Goal: Task Accomplishment & Management: Complete application form

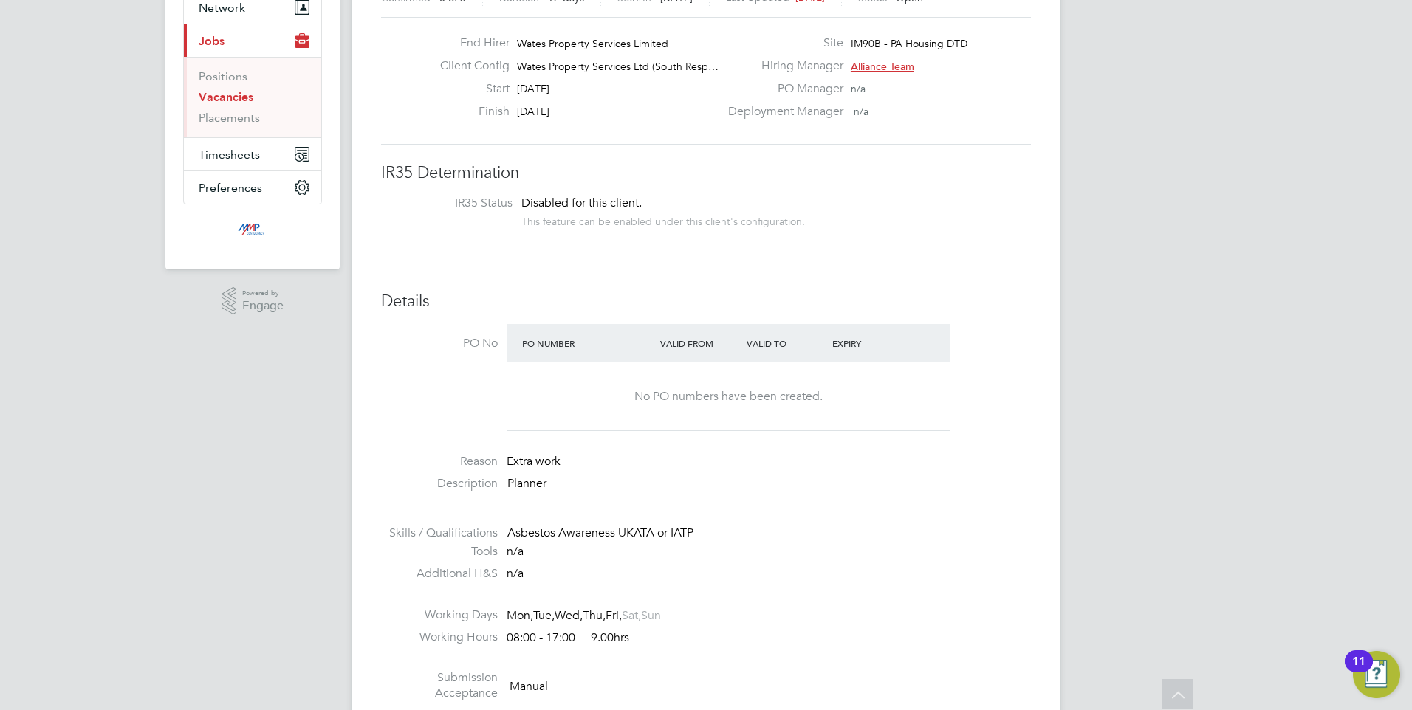
scroll to position [148, 0]
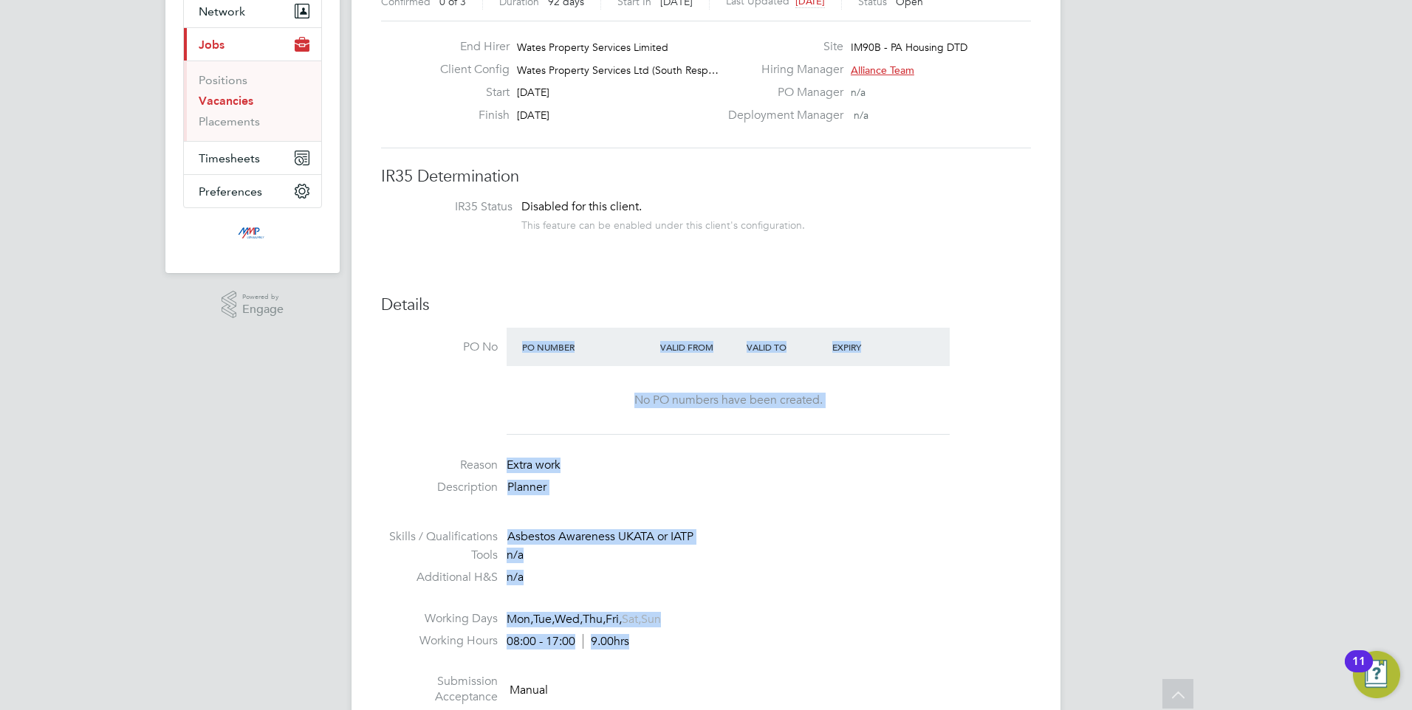
drag, startPoint x: 782, startPoint y: 656, endPoint x: 432, endPoint y: 426, distance: 418.7
click at [432, 426] on ul "PO No PO Number Valid From Valid To Expiry No PO numbers have been created. Rea…" at bounding box center [706, 540] width 650 height 425
drag, startPoint x: 432, startPoint y: 426, endPoint x: 644, endPoint y: 494, distance: 222.6
click at [644, 494] on p "Planner" at bounding box center [769, 488] width 524 height 16
drag, startPoint x: 702, startPoint y: 548, endPoint x: 432, endPoint y: 313, distance: 358.1
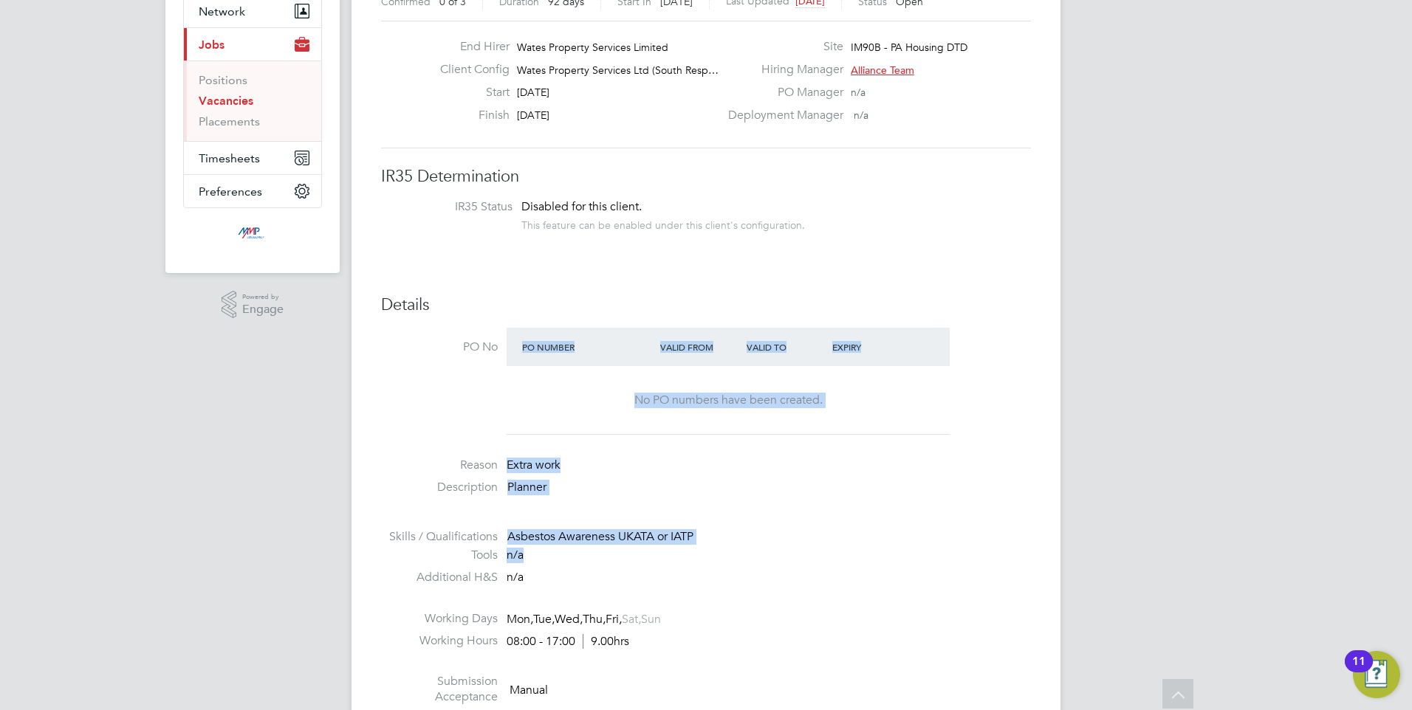
drag, startPoint x: 432, startPoint y: 313, endPoint x: 548, endPoint y: 323, distance: 116.3
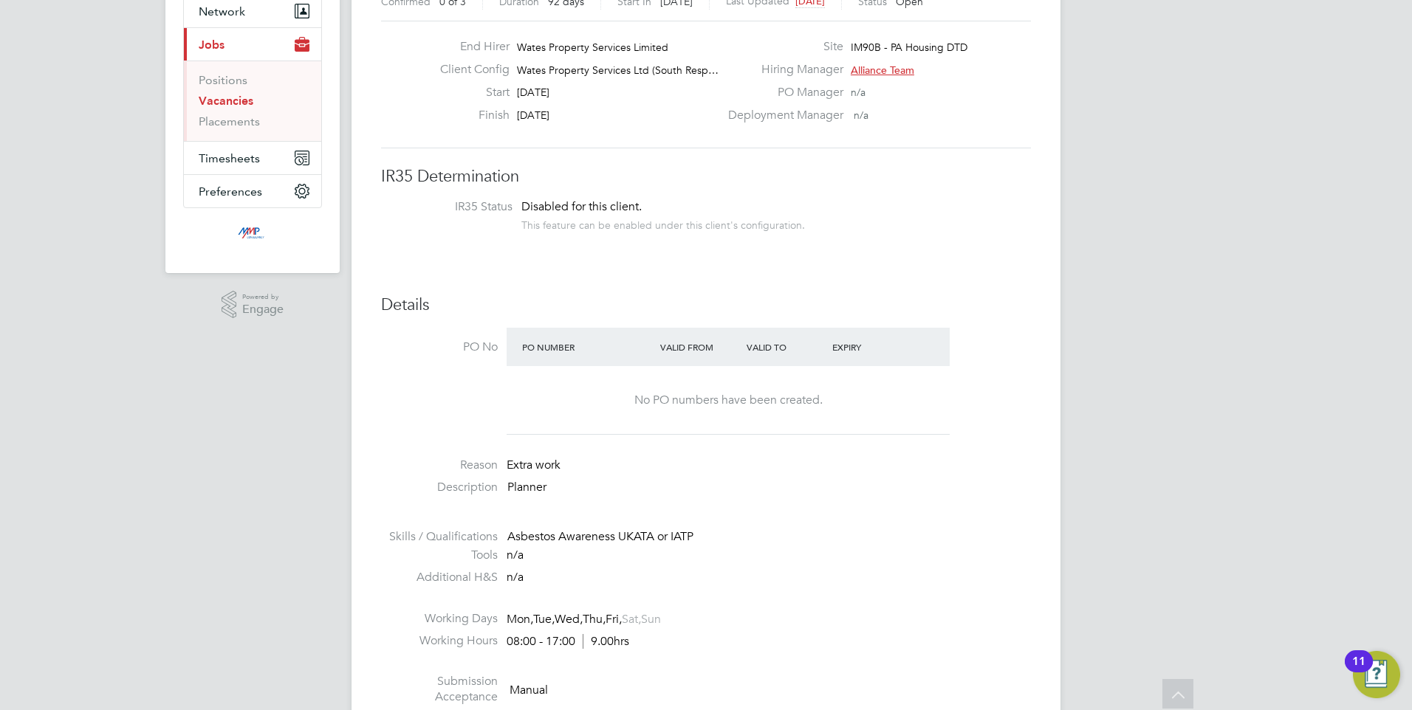
drag, startPoint x: 466, startPoint y: 340, endPoint x: 507, endPoint y: 349, distance: 42.3
click at [507, 349] on li "PO No PO Number Valid From Valid To Expiry No PO numbers have been created." at bounding box center [706, 386] width 650 height 116
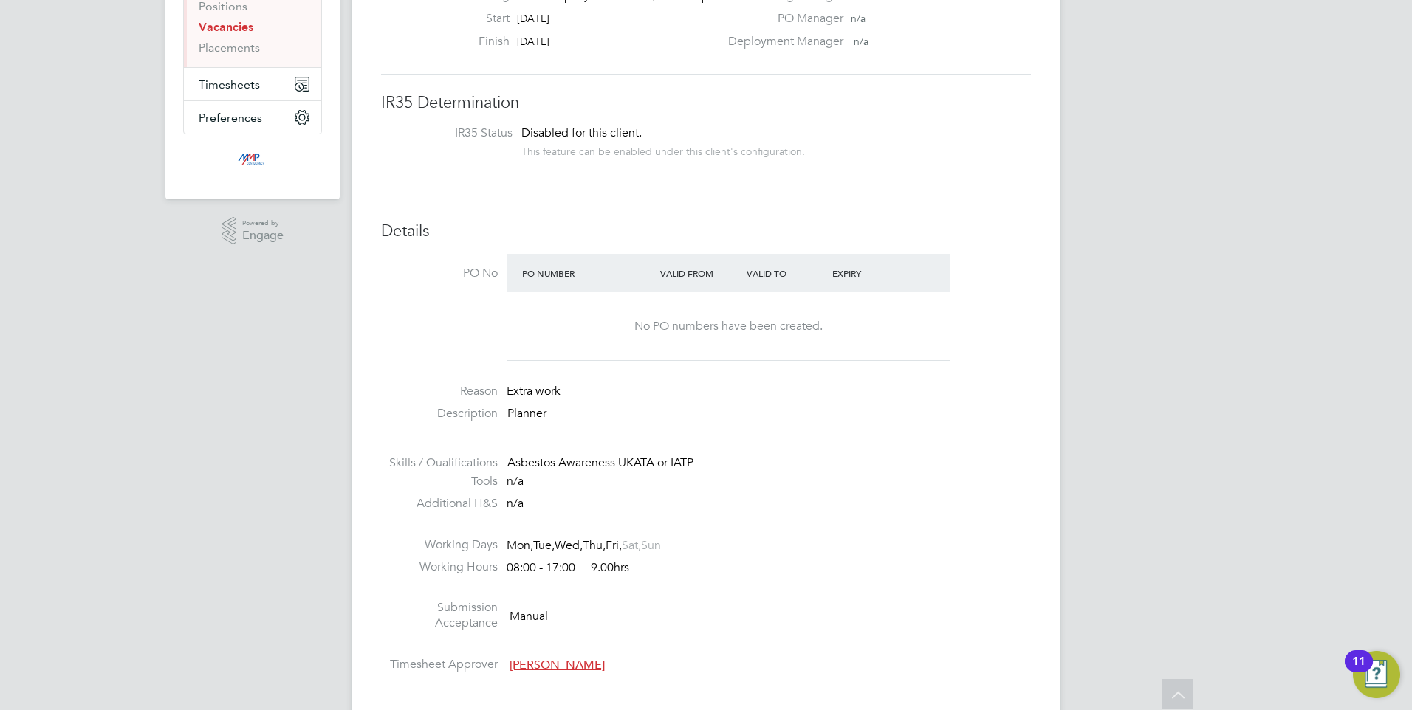
scroll to position [443, 0]
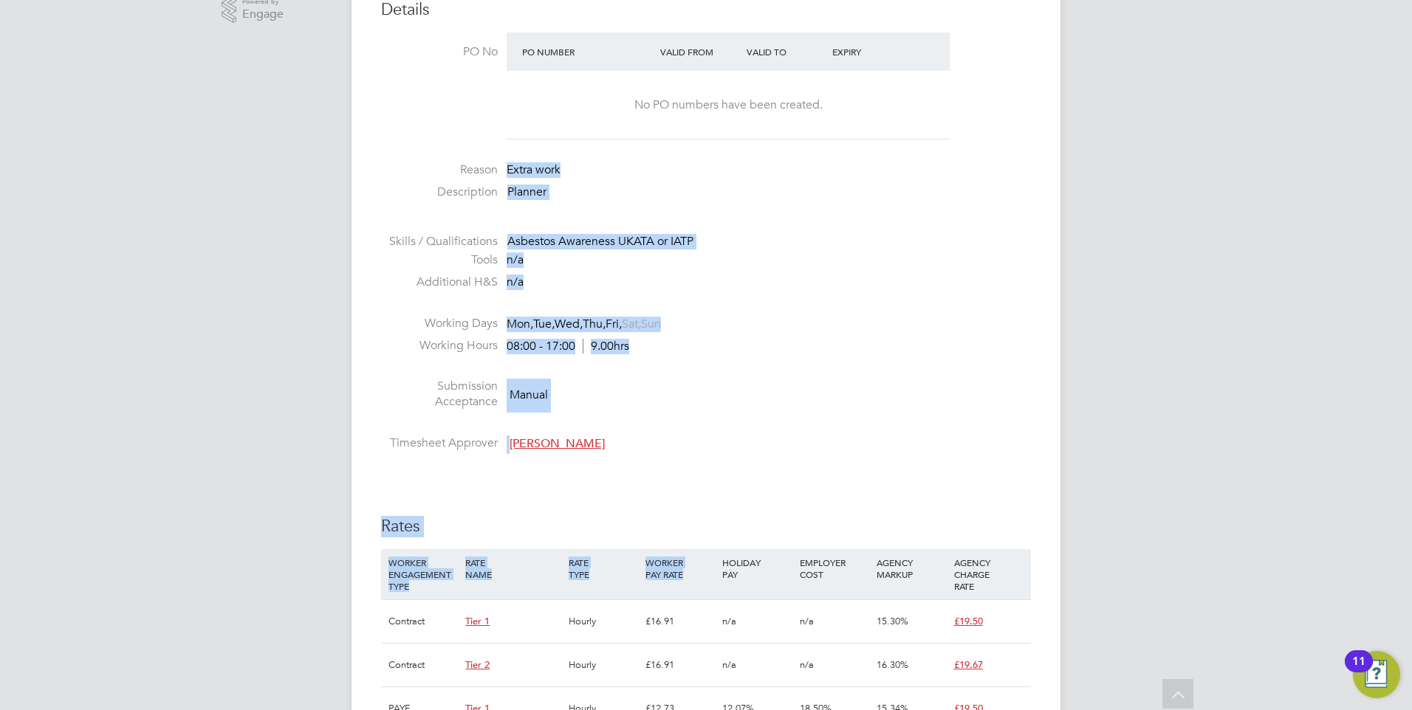
drag, startPoint x: 699, startPoint y: 592, endPoint x: 450, endPoint y: 170, distance: 489.3
drag, startPoint x: 450, startPoint y: 170, endPoint x: 747, endPoint y: 360, distance: 352.1
click at [754, 328] on li "Working Days Mon, Tue, Wed, Thu, Fri, Sat, Sun" at bounding box center [706, 327] width 650 height 22
drag, startPoint x: 705, startPoint y: 493, endPoint x: 456, endPoint y: 167, distance: 409.9
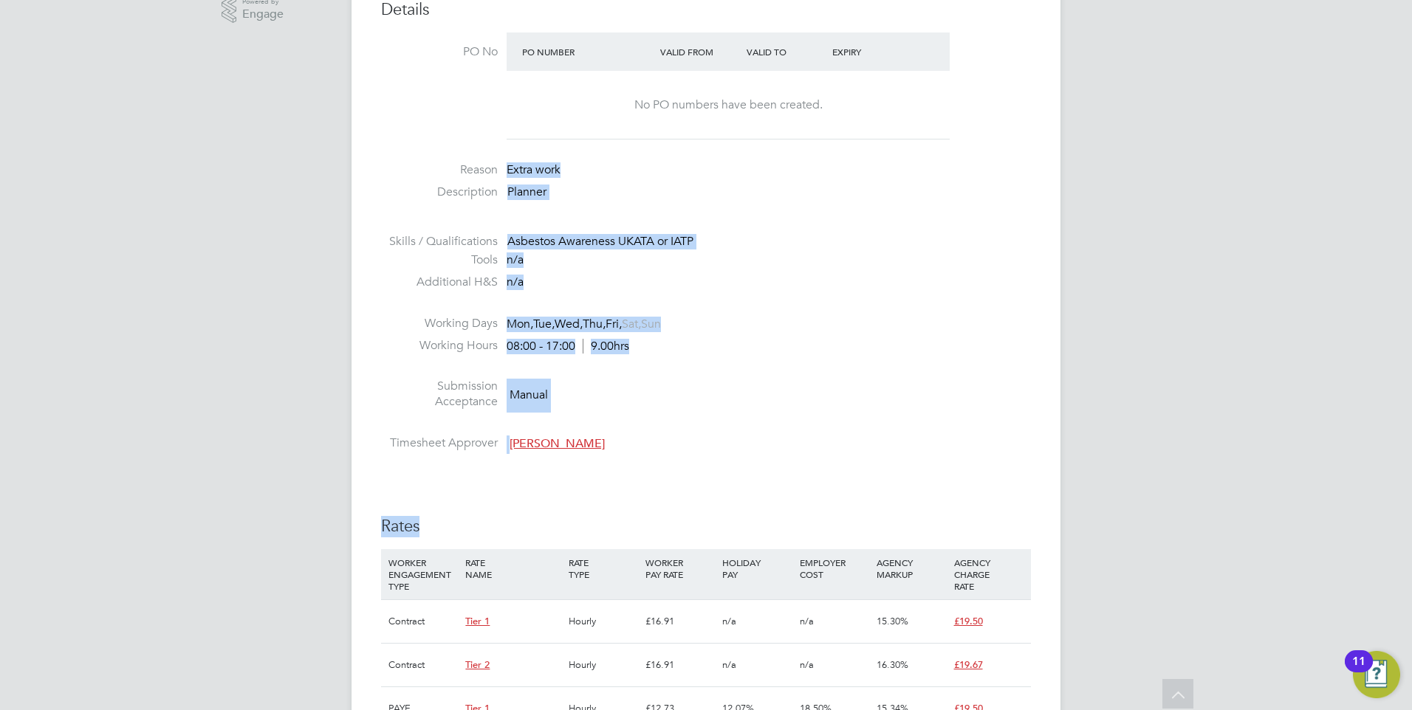
drag, startPoint x: 456, startPoint y: 167, endPoint x: 812, endPoint y: 343, distance: 398.0
click at [812, 343] on li "Working Hours 08:00 - 17:00 9.00hrs" at bounding box center [706, 349] width 650 height 22
click at [651, 450] on li "Timesheet Approver [PERSON_NAME]" at bounding box center [706, 447] width 650 height 22
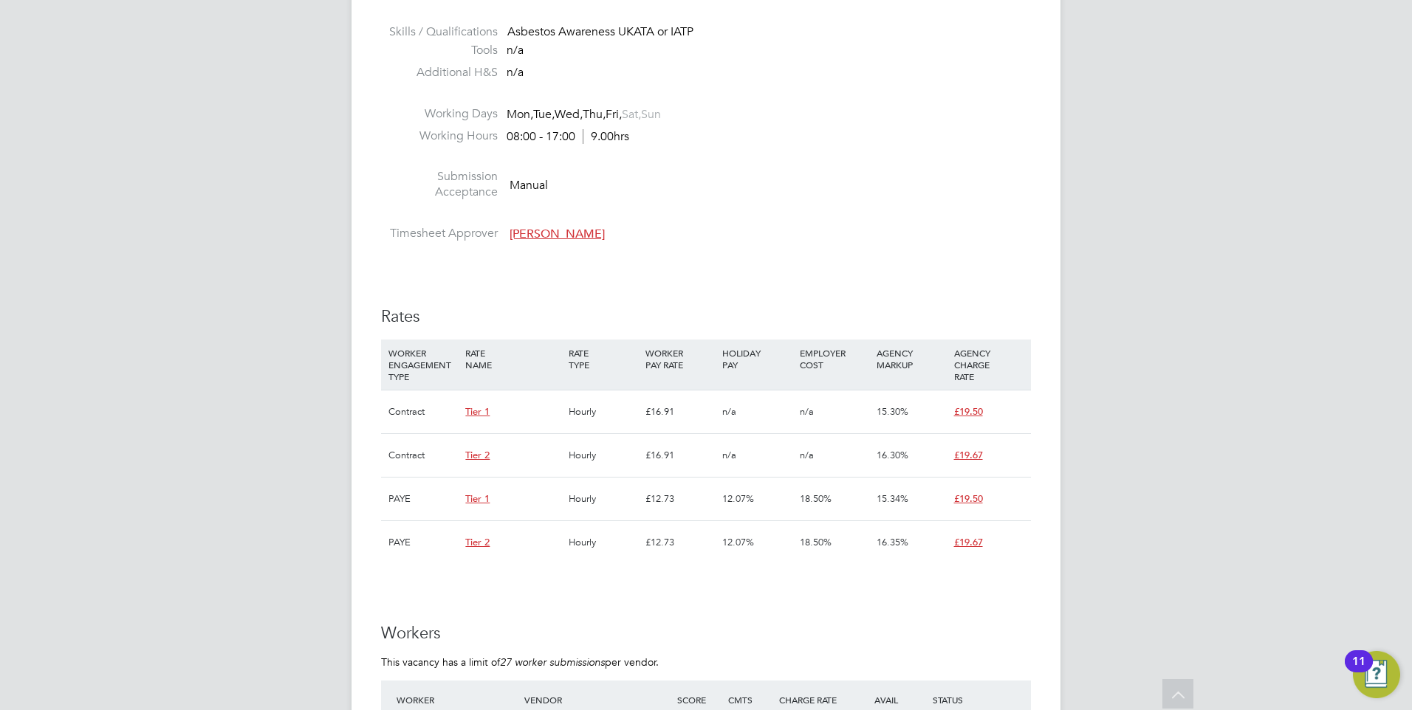
scroll to position [739, 0]
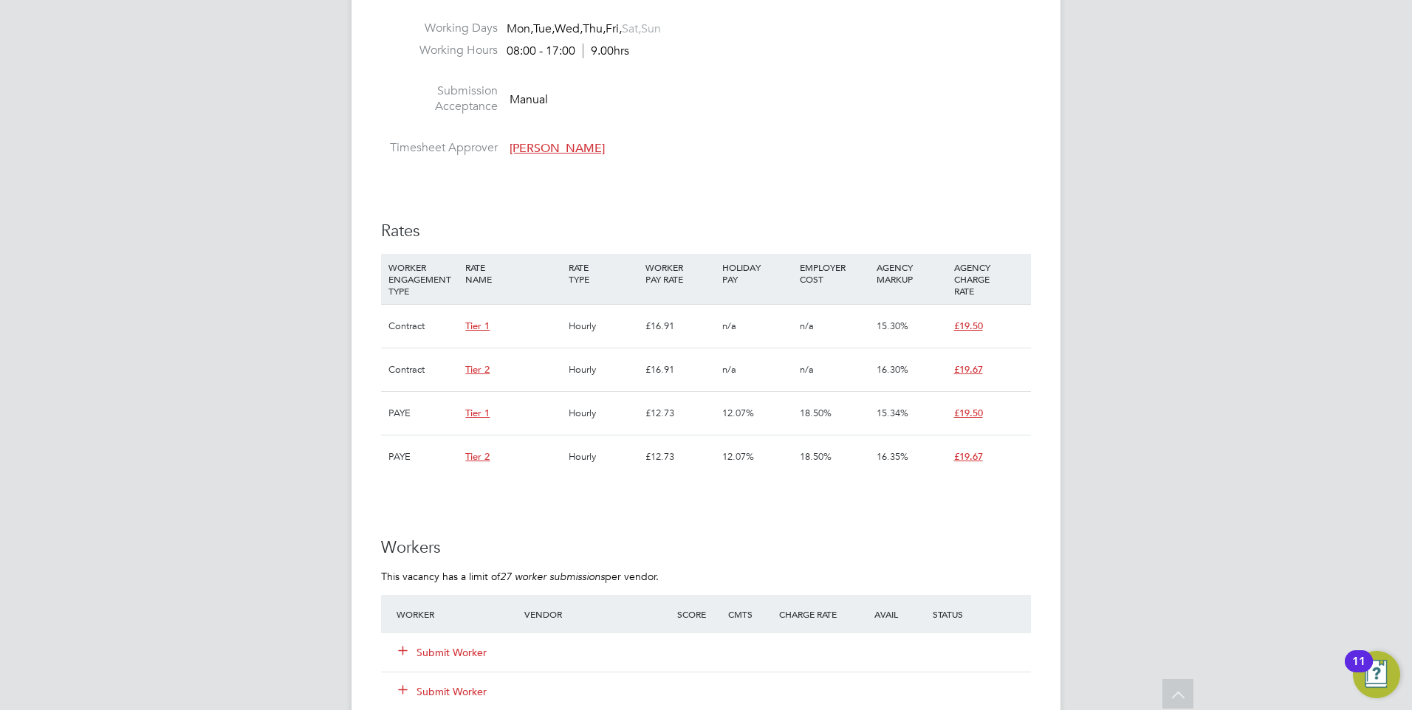
drag, startPoint x: 865, startPoint y: 582, endPoint x: 354, endPoint y: 218, distance: 626.9
click at [354, 218] on div "Vacancy Details Unfollow 3 x Planner WC - V179247 Confirmed 0 of 3 Duration 92 …" at bounding box center [706, 343] width 709 height 2080
drag, startPoint x: 354, startPoint y: 218, endPoint x: 563, endPoint y: 214, distance: 208.3
click at [563, 213] on div "IR35 Determination IR35 Status Disabled for this client. This feature can be en…" at bounding box center [706, 464] width 650 height 1778
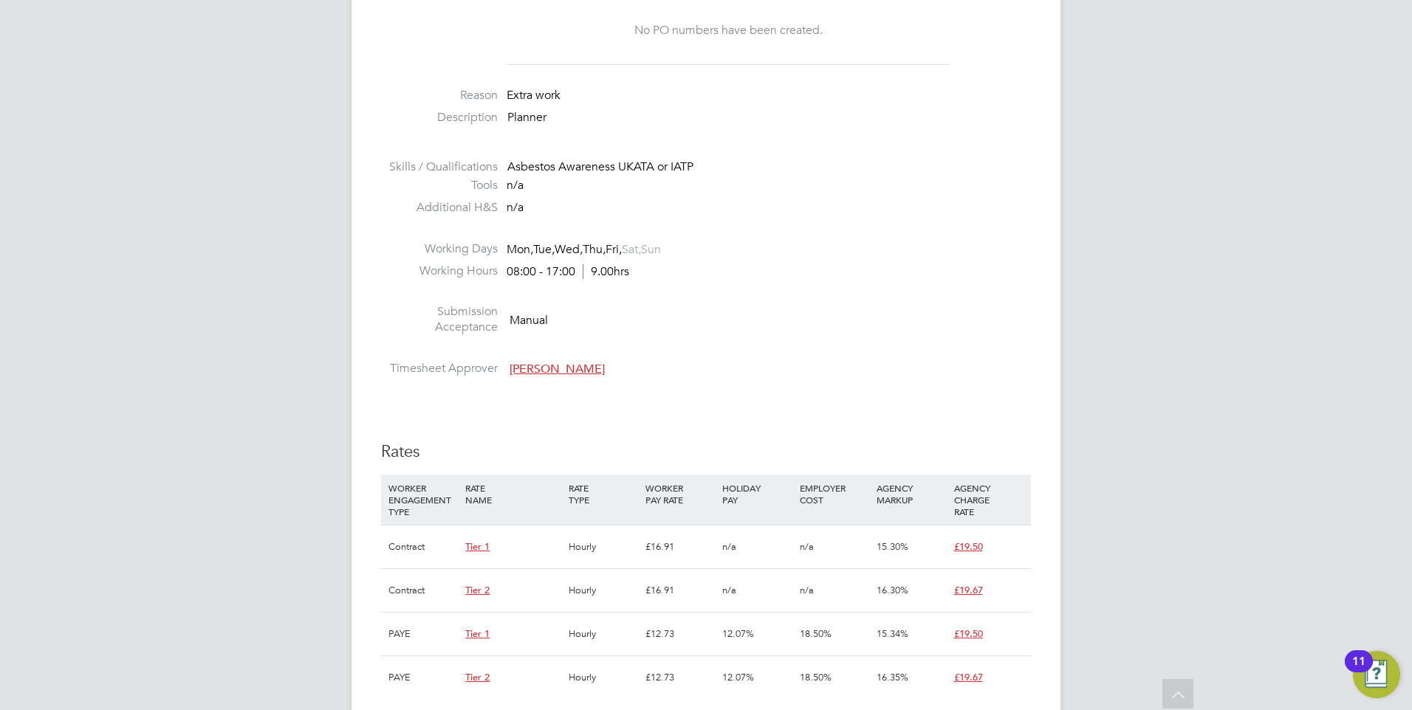
scroll to position [517, 0]
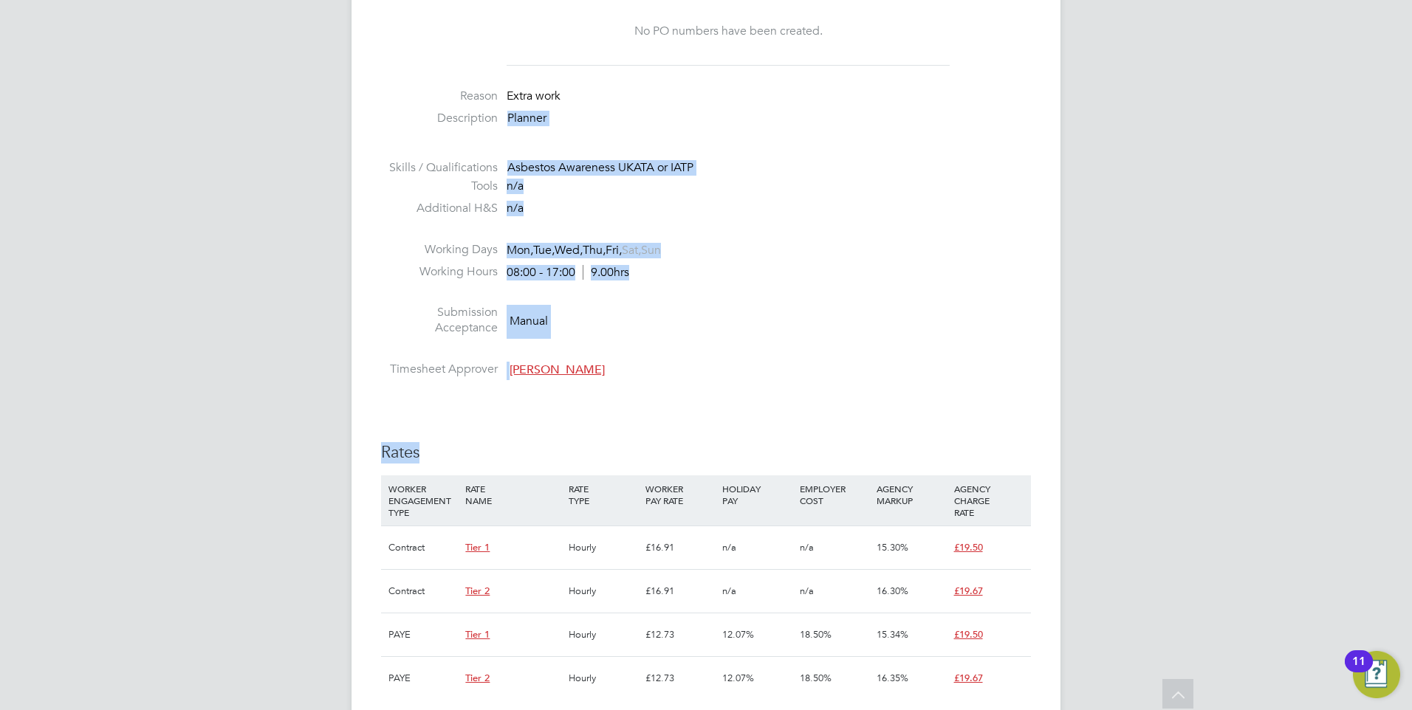
drag, startPoint x: 760, startPoint y: 409, endPoint x: 463, endPoint y: 114, distance: 418.3
click at [463, 114] on div "IR35 Determination IR35 Status Disabled for this client. This feature can be en…" at bounding box center [706, 686] width 650 height 1778
drag, startPoint x: 463, startPoint y: 114, endPoint x: 723, endPoint y: 176, distance: 267.1
click at [723, 176] on li "Skills / Qualifications Asbestos Awareness UKATA or IATP" at bounding box center [706, 169] width 650 height 19
drag, startPoint x: 688, startPoint y: 377, endPoint x: 499, endPoint y: 101, distance: 334.1
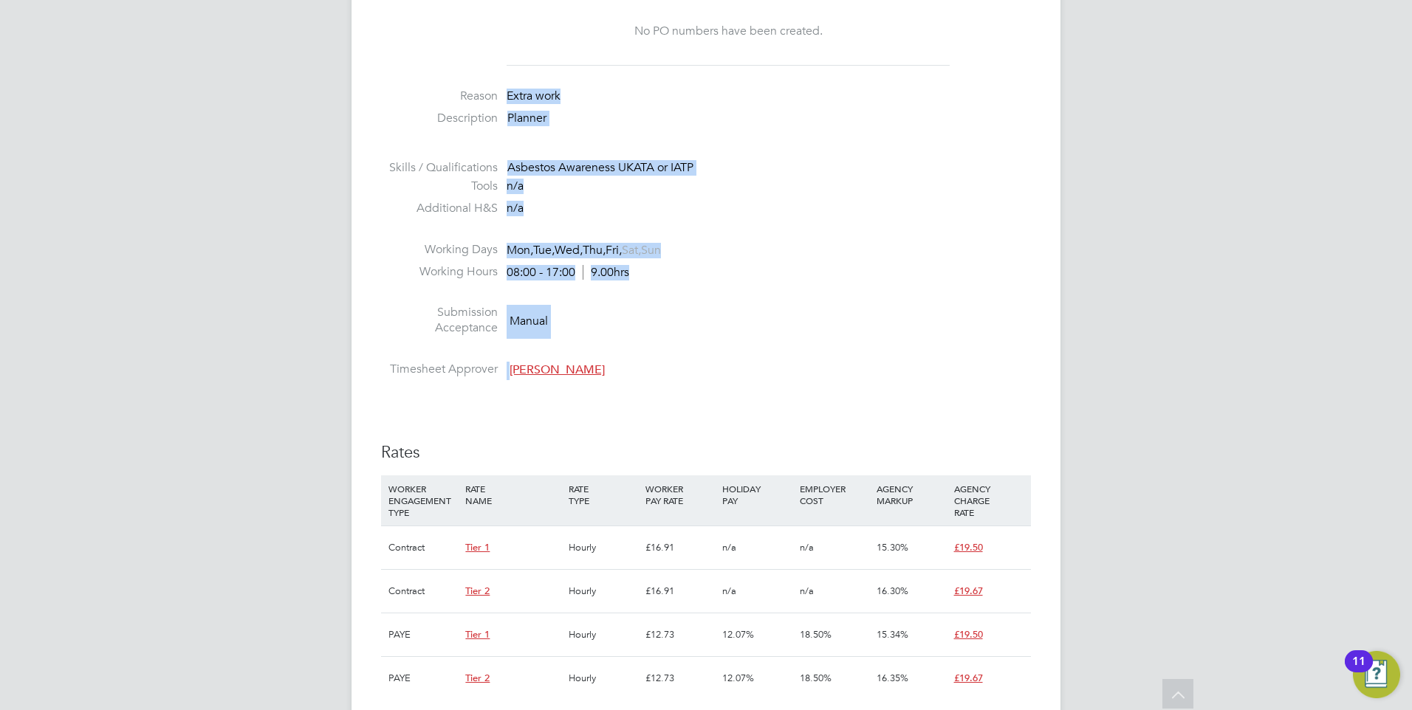
click at [499, 101] on ul "PO No PO Number Valid From Valid To Expiry No PO numbers have been created. Rea…" at bounding box center [706, 171] width 650 height 425
drag, startPoint x: 499, startPoint y: 101, endPoint x: 768, endPoint y: 281, distance: 323.6
click at [768, 281] on li "Working Hours 08:00 - 17:00 9.00hrs" at bounding box center [706, 275] width 650 height 22
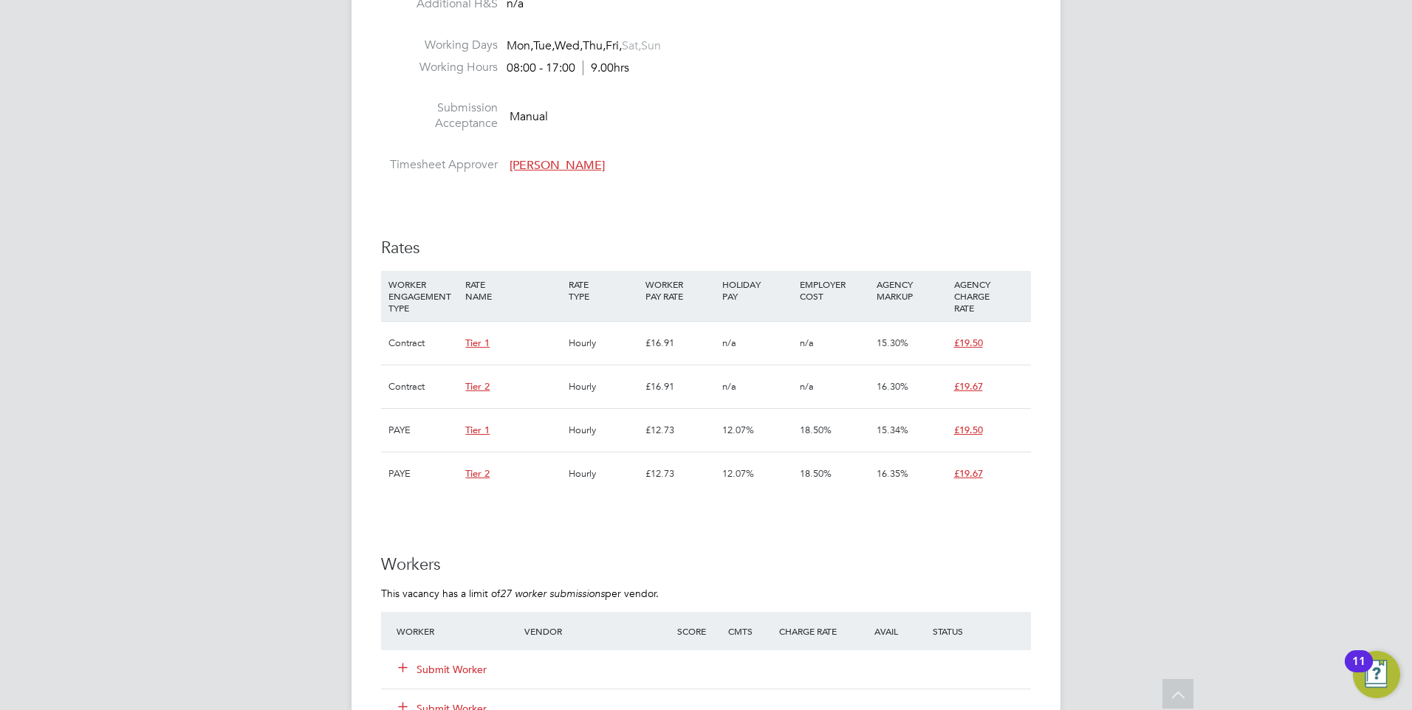
scroll to position [739, 0]
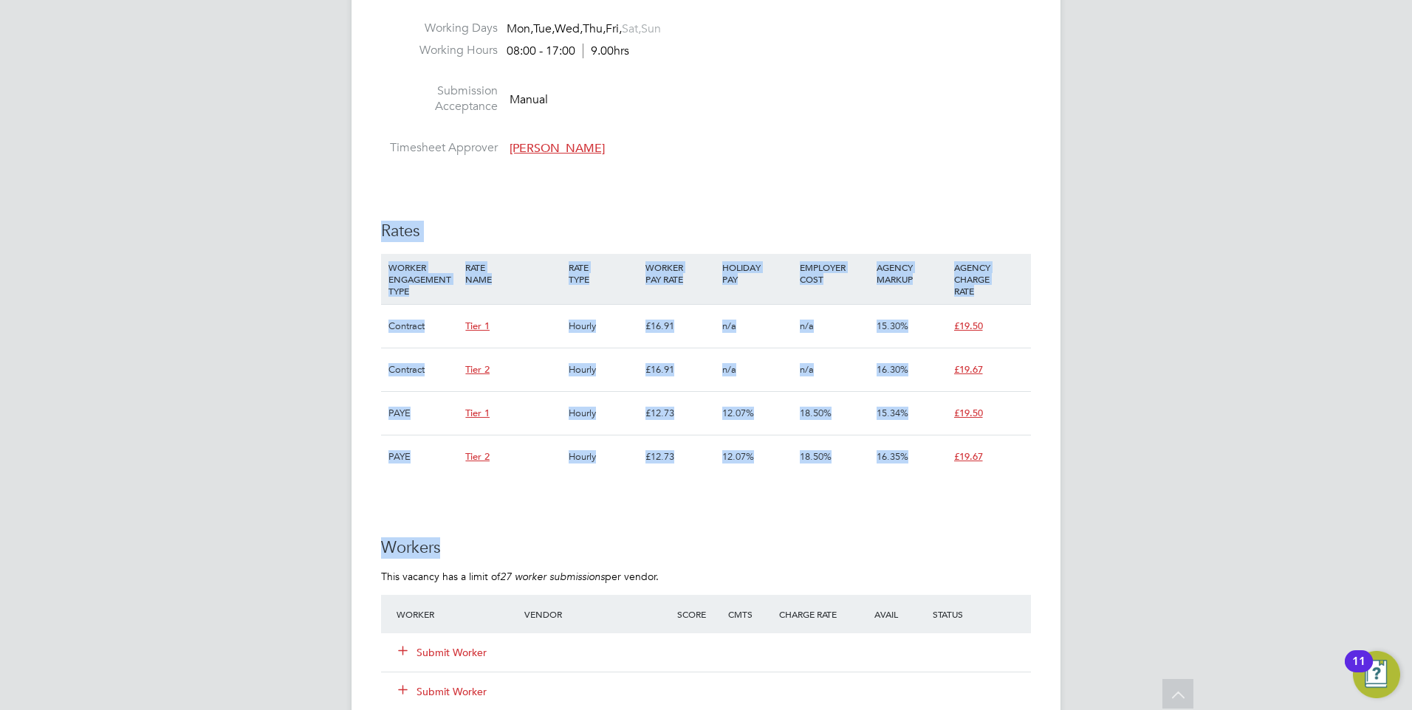
drag, startPoint x: 684, startPoint y: 501, endPoint x: 339, endPoint y: 185, distance: 467.8
click at [339, 185] on div "EQ [PERSON_NAME] Notifications 1 Applications: Network Businesses Sites Workers…" at bounding box center [706, 333] width 1412 height 2145
drag, startPoint x: 339, startPoint y: 185, endPoint x: 603, endPoint y: 231, distance: 268.5
click at [606, 228] on h3 "Rates" at bounding box center [706, 231] width 650 height 21
drag, startPoint x: 569, startPoint y: 521, endPoint x: 377, endPoint y: 227, distance: 350.9
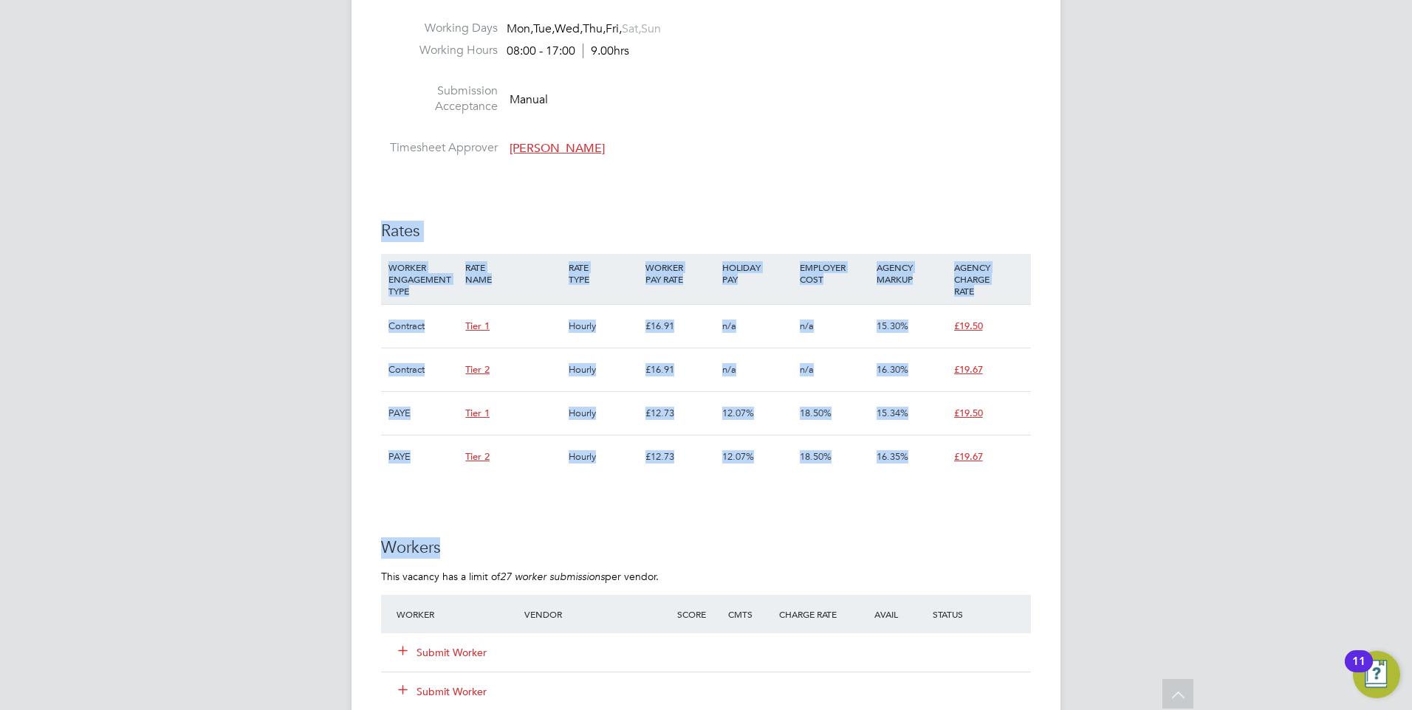
click at [377, 227] on div "Vacancy Details Unfollow 3 x Planner WC - V179247 Confirmed 0 of 3 Duration 92 …" at bounding box center [706, 343] width 709 height 2080
drag, startPoint x: 377, startPoint y: 227, endPoint x: 429, endPoint y: 227, distance: 52.4
click at [428, 227] on h3 "Rates" at bounding box center [706, 231] width 650 height 21
drag, startPoint x: 587, startPoint y: 512, endPoint x: 381, endPoint y: 225, distance: 352.9
click at [381, 225] on div "IR35 Determination IR35 Status Disabled for this client. This feature can be en…" at bounding box center [706, 464] width 650 height 1778
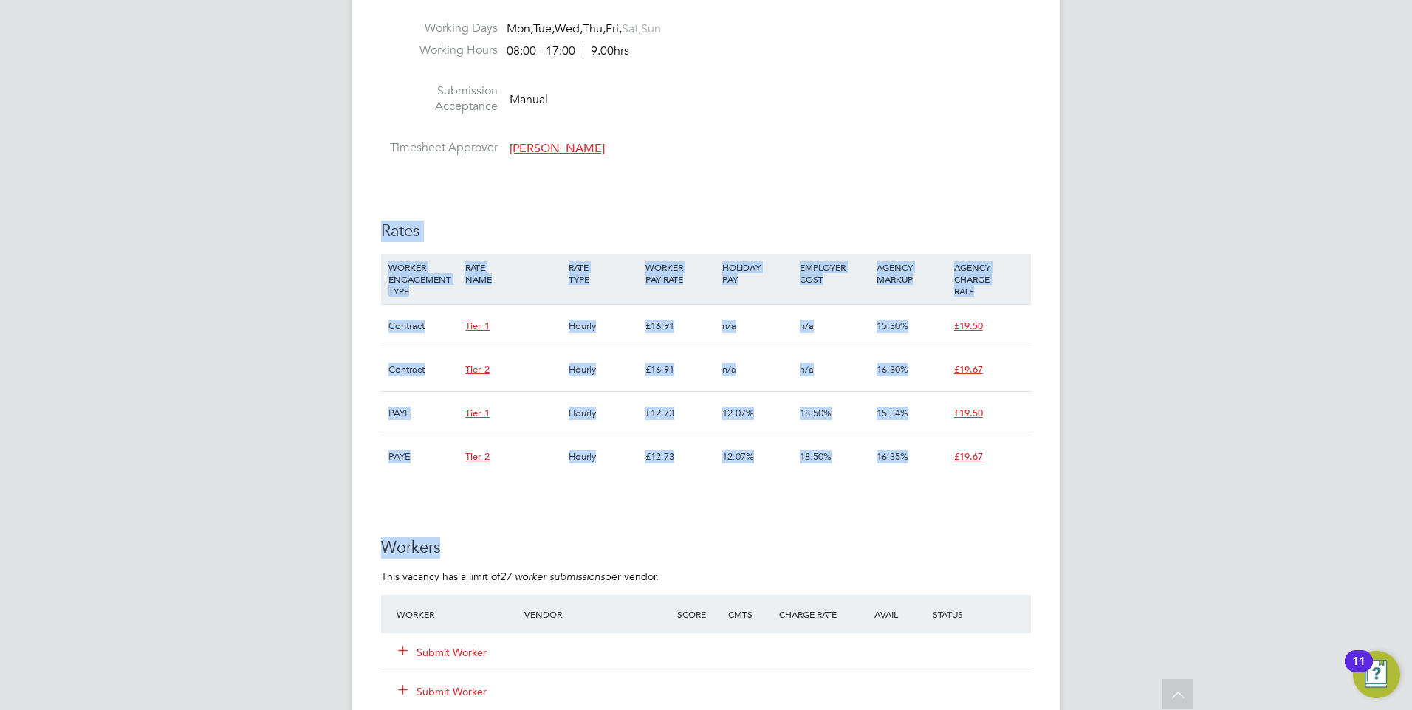
drag, startPoint x: 381, startPoint y: 225, endPoint x: 558, endPoint y: 255, distance: 179.0
click at [557, 239] on h3 "Rates" at bounding box center [706, 231] width 650 height 21
drag, startPoint x: 553, startPoint y: 477, endPoint x: 371, endPoint y: 227, distance: 309.2
click at [371, 227] on div "Vacancy Details Unfollow 3 x Planner WC - V179247 Confirmed 0 of 3 Duration 92 …" at bounding box center [706, 343] width 709 height 2080
drag, startPoint x: 371, startPoint y: 227, endPoint x: 600, endPoint y: 231, distance: 229.7
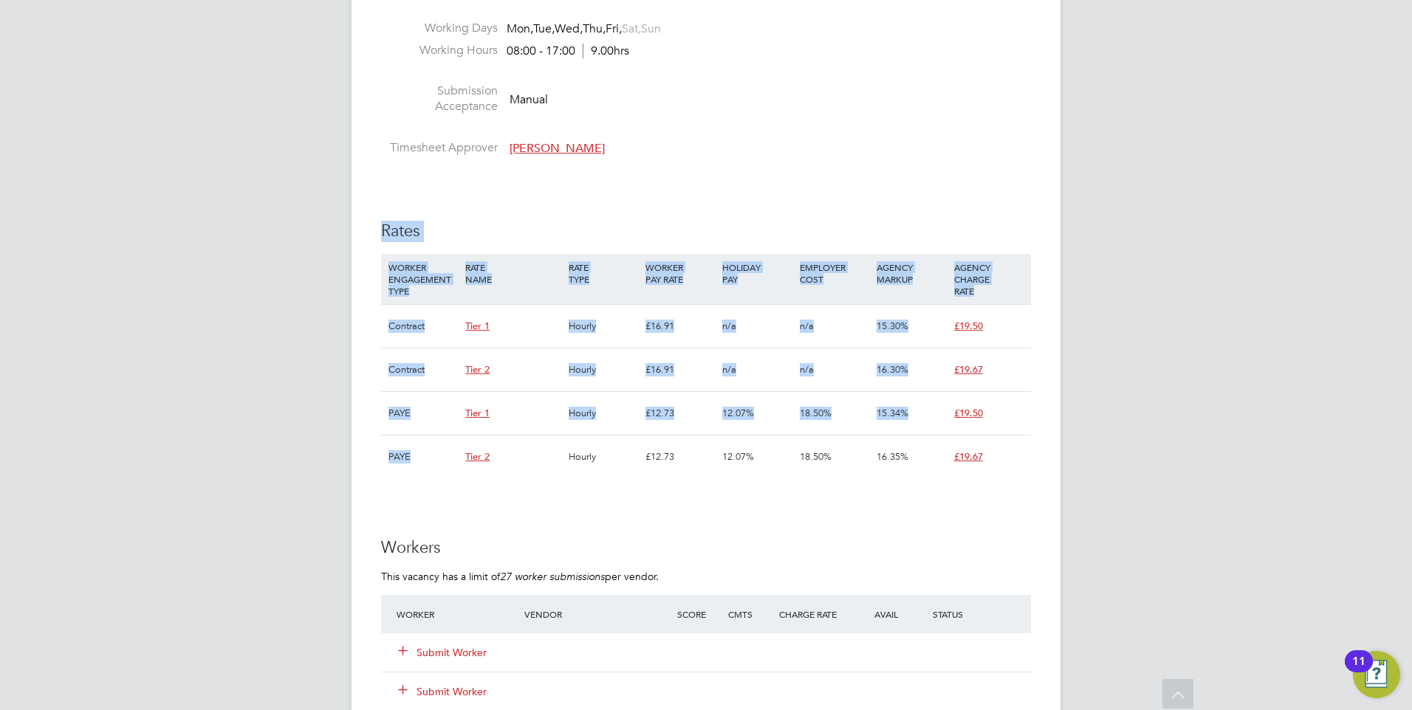
click at [609, 227] on h3 "Rates" at bounding box center [706, 231] width 650 height 21
drag, startPoint x: 684, startPoint y: 511, endPoint x: 388, endPoint y: 220, distance: 415.2
click at [388, 220] on div "IR35 Determination IR35 Status Disabled for this client. This feature can be en…" at bounding box center [706, 464] width 650 height 1778
drag, startPoint x: 388, startPoint y: 220, endPoint x: 494, endPoint y: 204, distance: 107.6
click at [488, 195] on div "IR35 Determination IR35 Status Disabled for this client. This feature can be en…" at bounding box center [706, 464] width 650 height 1778
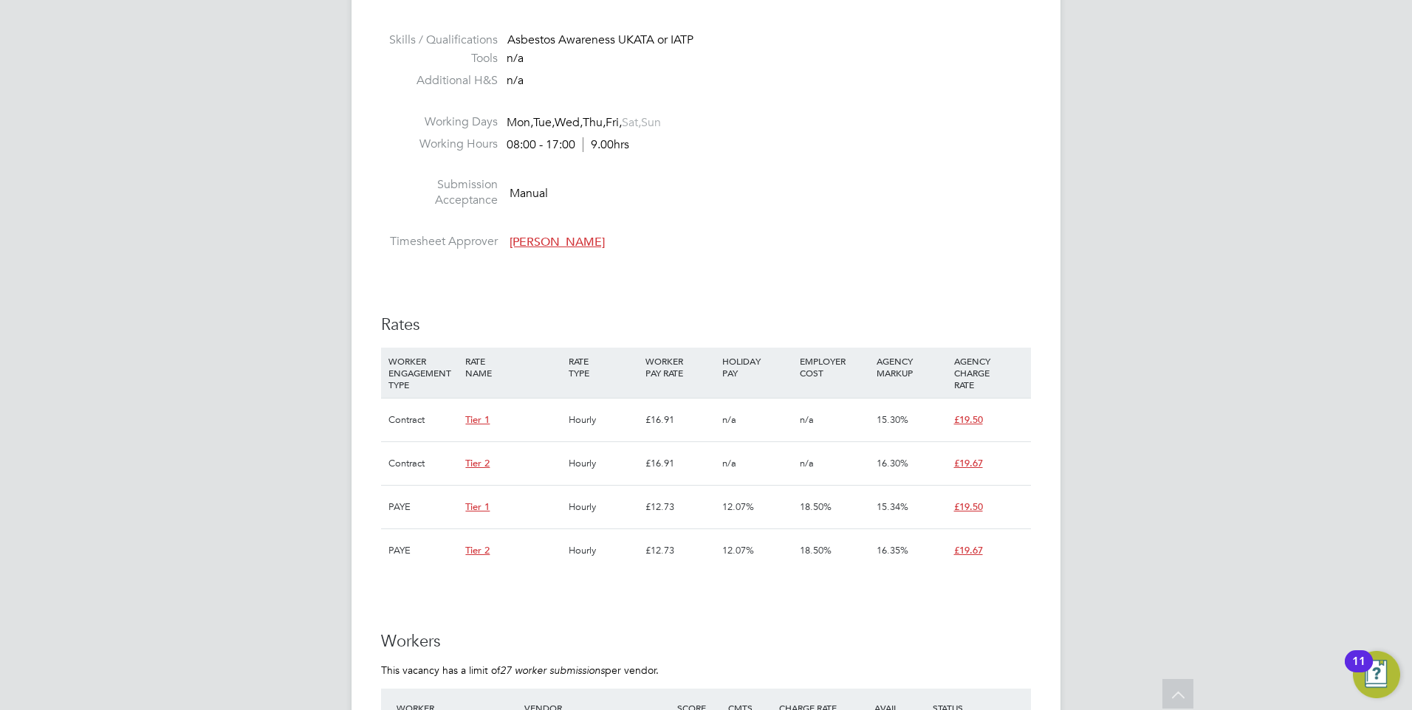
scroll to position [443, 0]
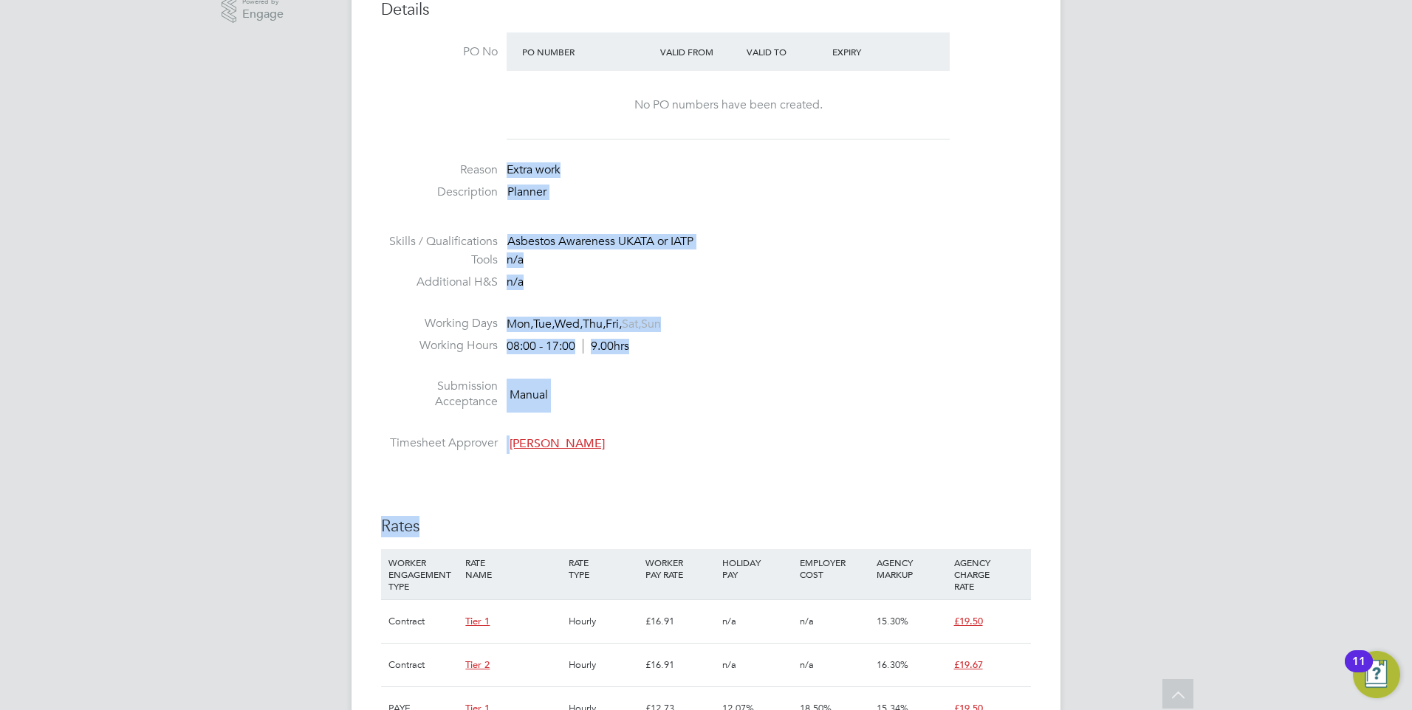
drag, startPoint x: 679, startPoint y: 472, endPoint x: 400, endPoint y: 179, distance: 404.8
drag, startPoint x: 400, startPoint y: 179, endPoint x: 791, endPoint y: 366, distance: 433.4
click at [791, 366] on li at bounding box center [706, 369] width 650 height 19
drag, startPoint x: 739, startPoint y: 482, endPoint x: 558, endPoint y: 289, distance: 264.9
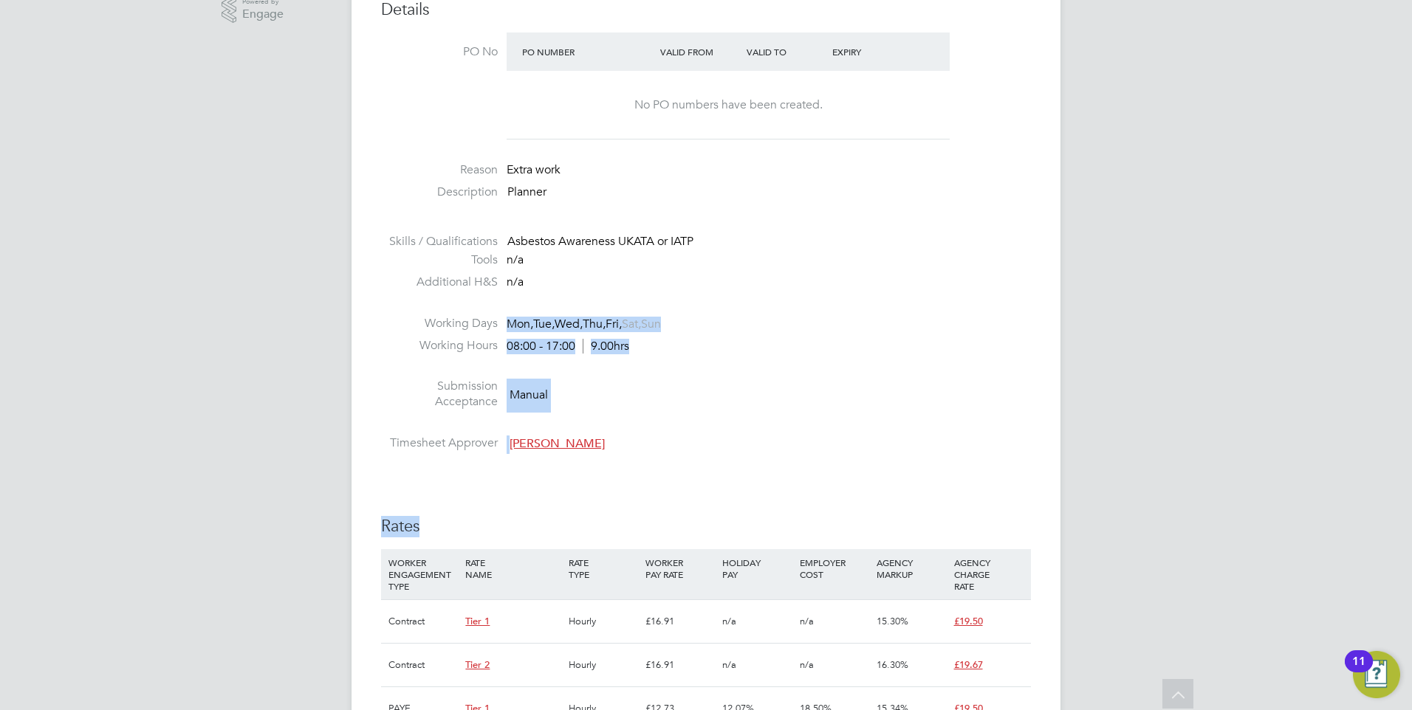
drag, startPoint x: 558, startPoint y: 289, endPoint x: 818, endPoint y: 405, distance: 284.6
click at [828, 391] on li "Submission Acceptance Manual" at bounding box center [706, 398] width 650 height 38
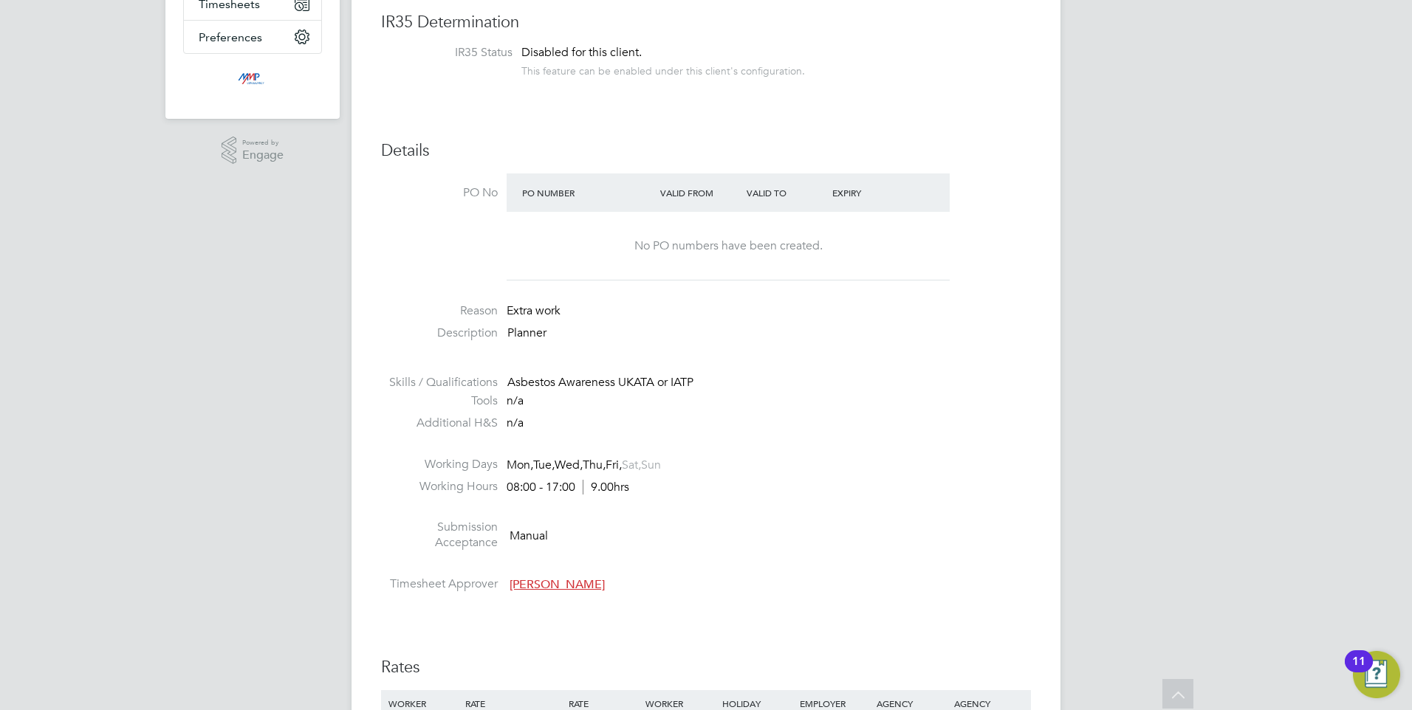
scroll to position [295, 0]
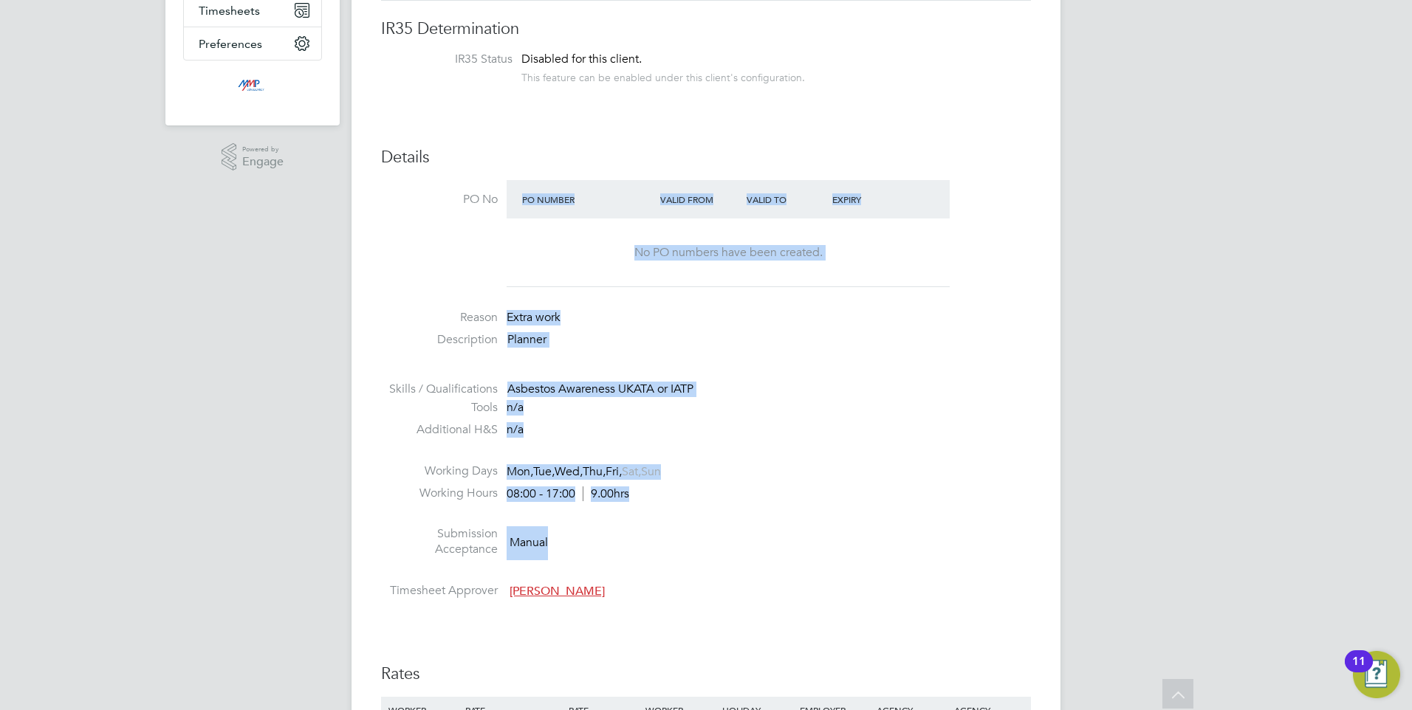
drag, startPoint x: 668, startPoint y: 565, endPoint x: 476, endPoint y: 289, distance: 335.8
click at [476, 289] on ul "PO No PO Number Valid From Valid To Expiry No PO numbers have been created. Rea…" at bounding box center [706, 392] width 650 height 425
drag, startPoint x: 476, startPoint y: 289, endPoint x: 808, endPoint y: 542, distance: 417.4
click at [808, 542] on li "Submission Acceptance Manual" at bounding box center [706, 546] width 650 height 38
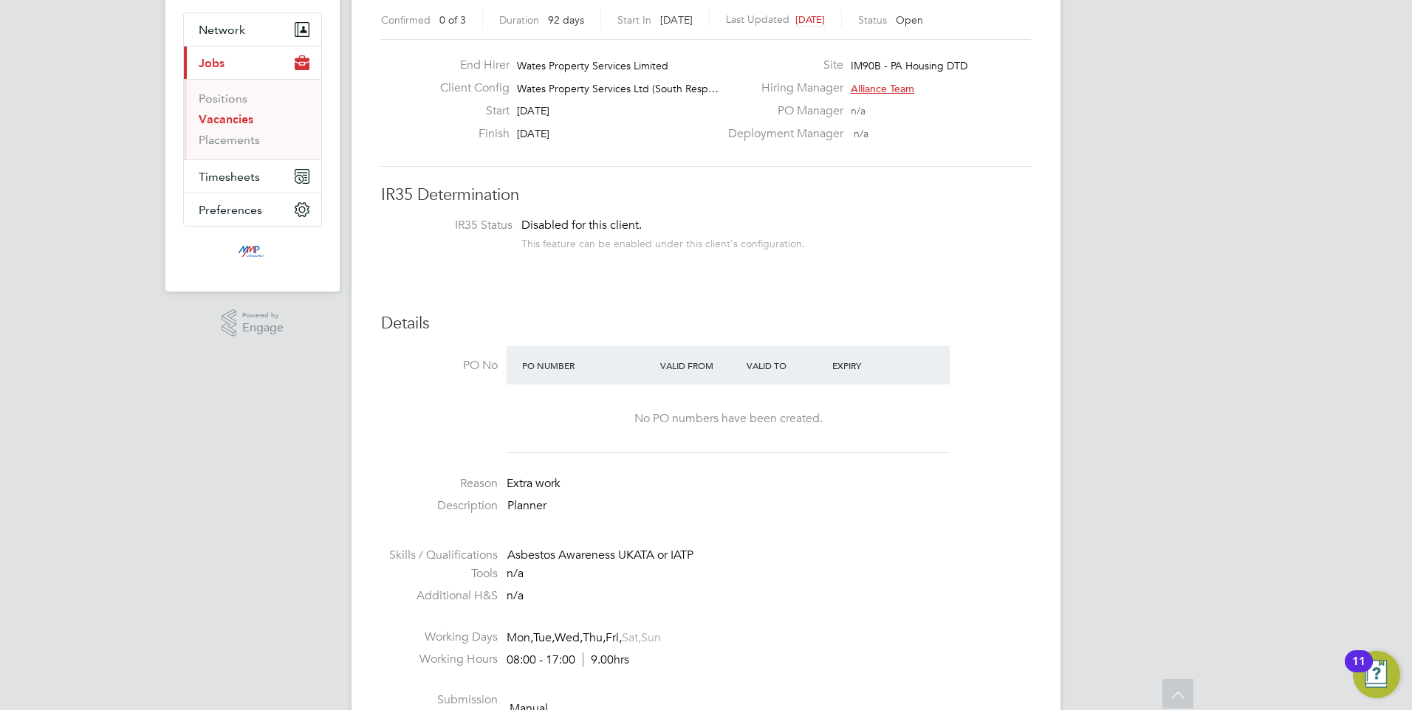
scroll to position [0, 0]
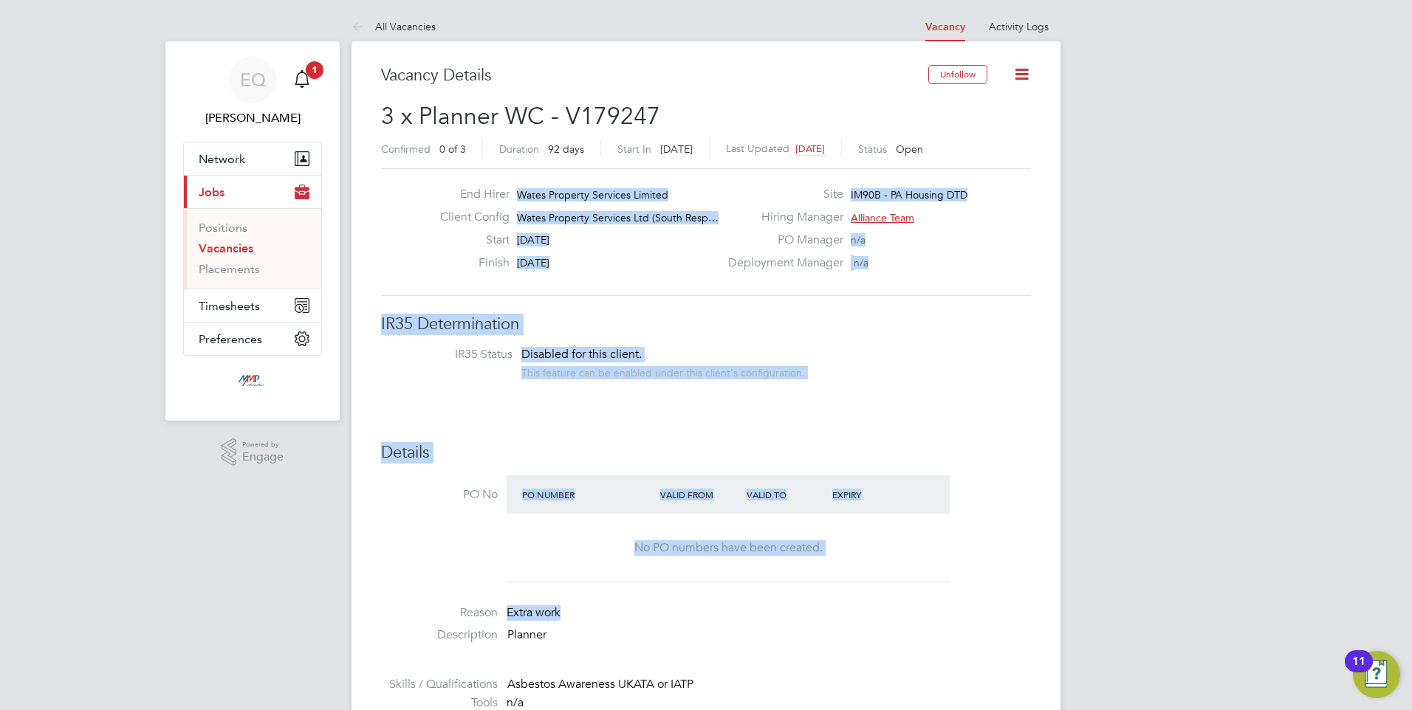
drag, startPoint x: 770, startPoint y: 601, endPoint x: 391, endPoint y: 193, distance: 557.1
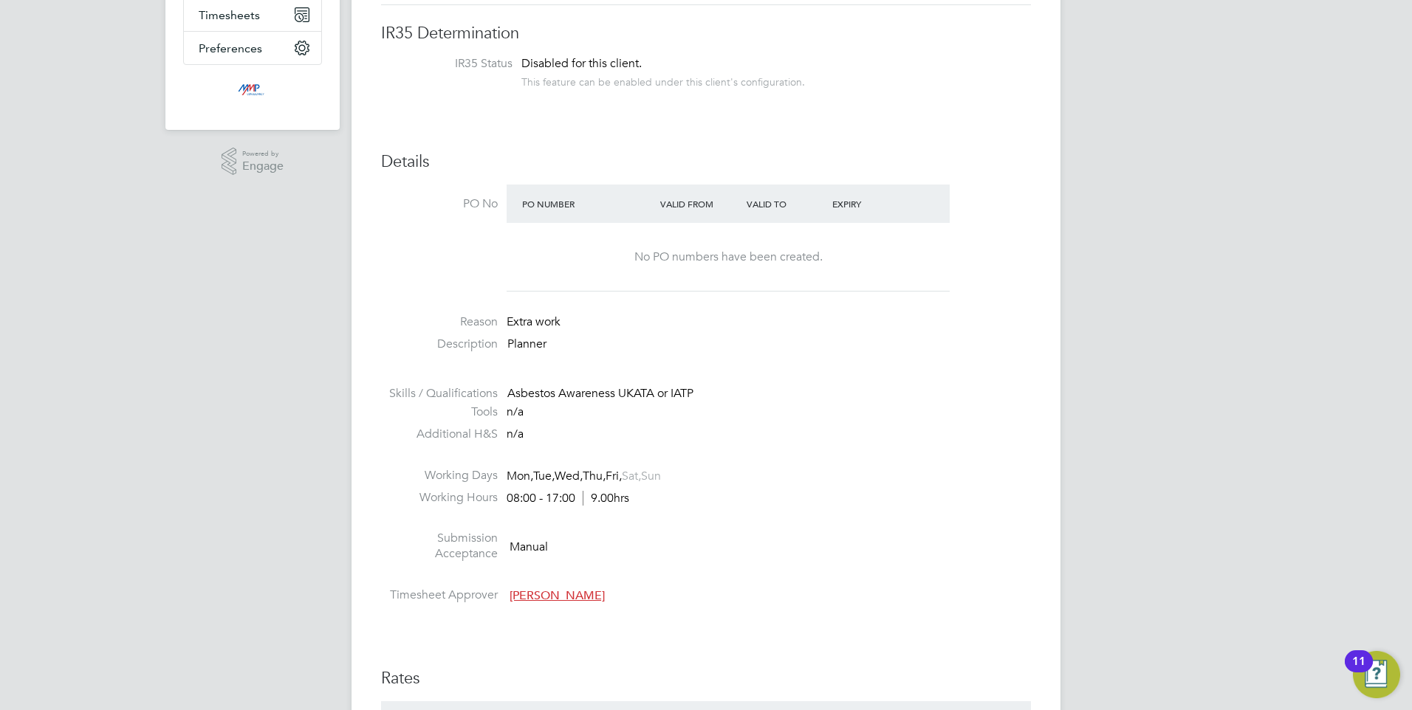
scroll to position [295, 0]
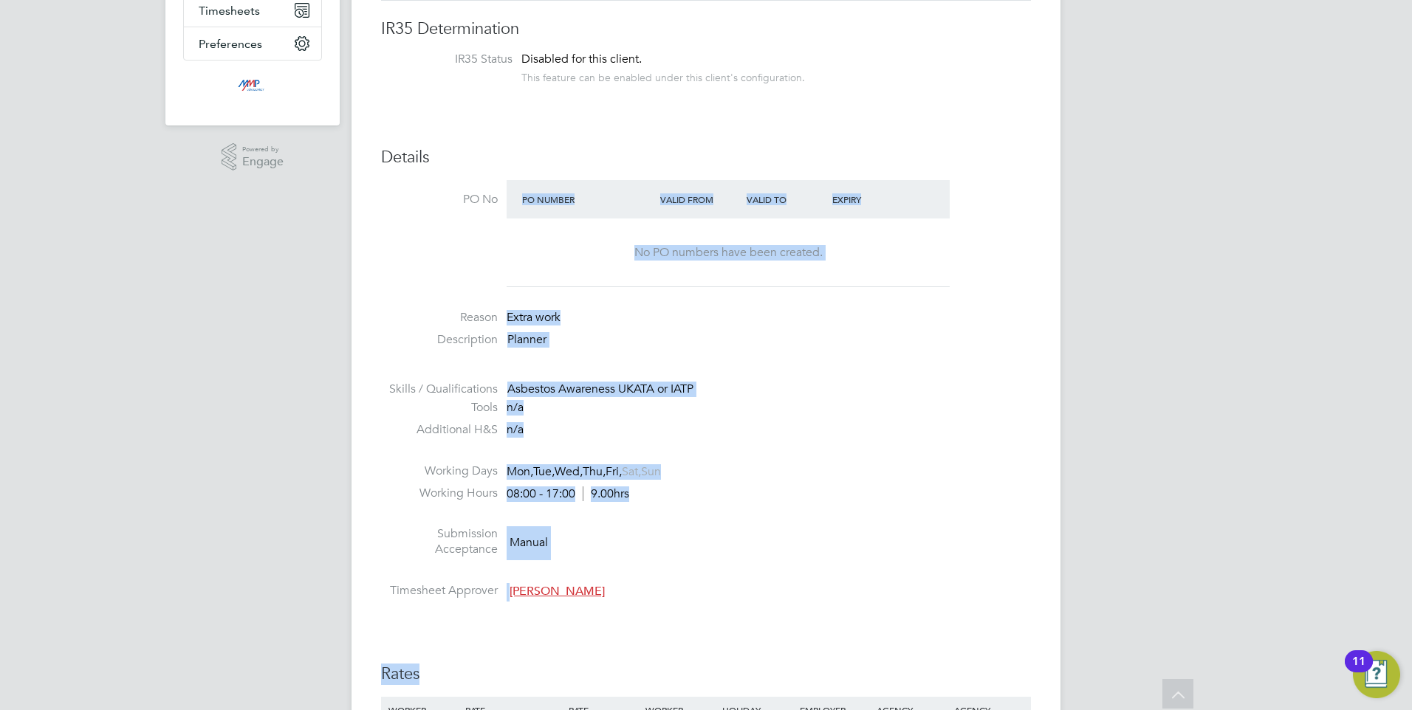
drag, startPoint x: 726, startPoint y: 606, endPoint x: 393, endPoint y: 256, distance: 482.7
drag, startPoint x: 393, startPoint y: 256, endPoint x: 583, endPoint y: 510, distance: 316.5
click at [580, 490] on div "08:00 - 17:00 9.00hrs" at bounding box center [568, 495] width 123 height 16
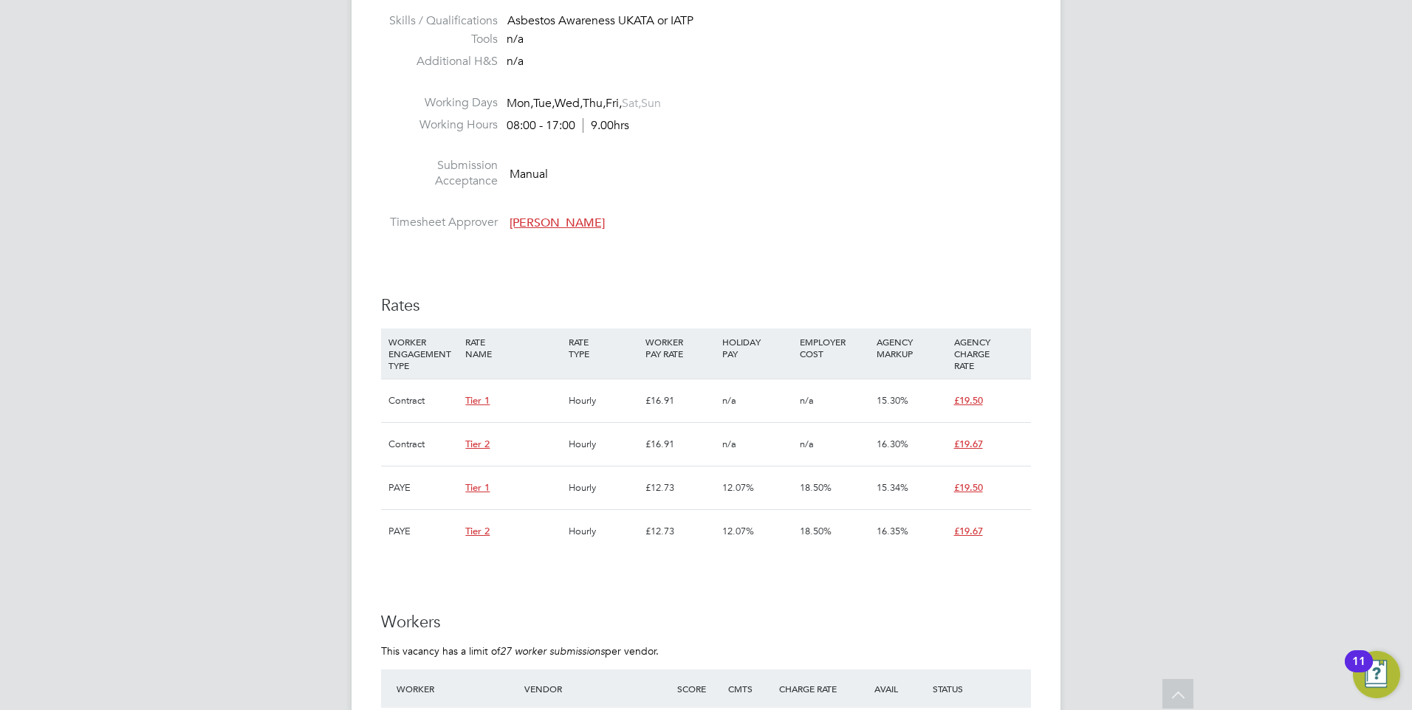
scroll to position [665, 0]
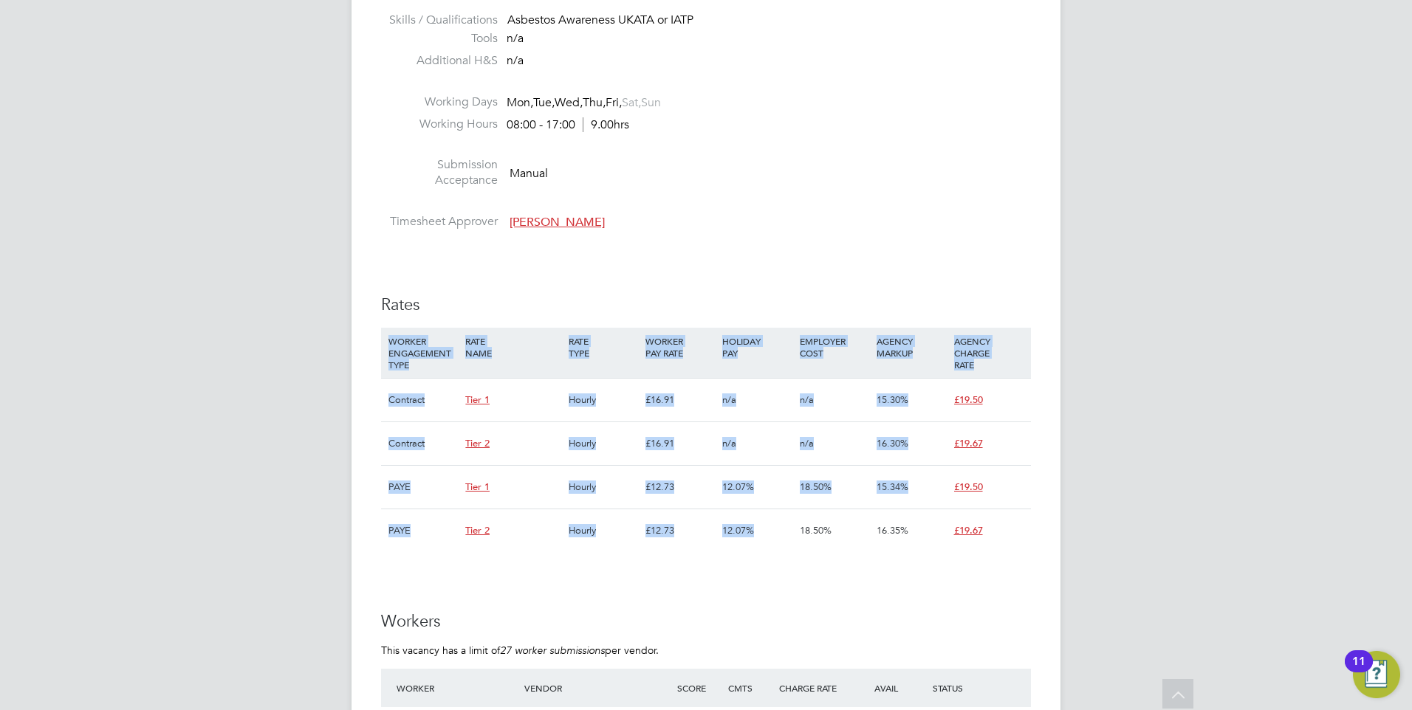
drag, startPoint x: 788, startPoint y: 522, endPoint x: 448, endPoint y: 333, distance: 389.4
click at [448, 333] on div "WORKER ENGAGEMENT TYPE RATE NAME RATE TYPE WORKER PAY RATE HOLIDAY PAY EMPLOYER…" at bounding box center [706, 440] width 650 height 225
drag
click at [719, 535] on div "PAYE Tier 2 Hourly £12.73 12.07% 18.50% 16.35% £19.67" at bounding box center [706, 531] width 650 height 44
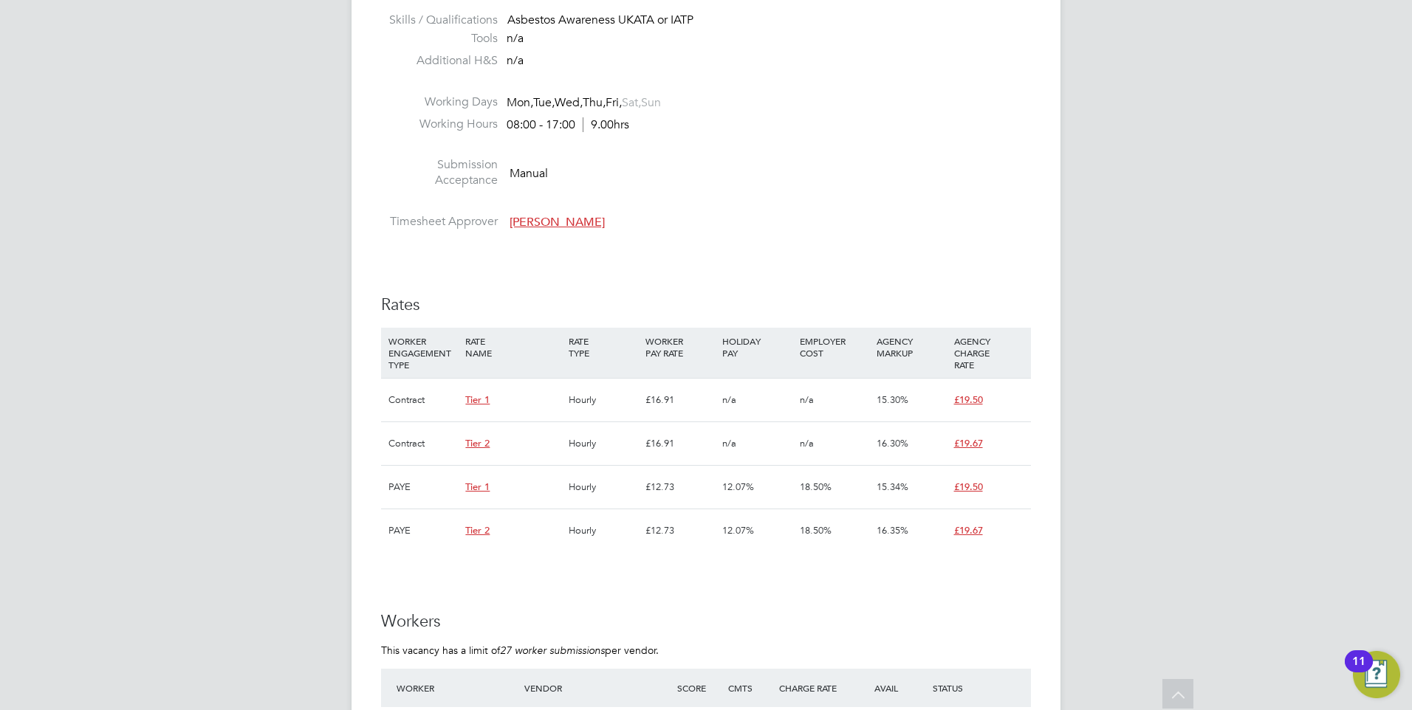
click at [981, 537] on div "£19.67" at bounding box center [988, 531] width 77 height 43
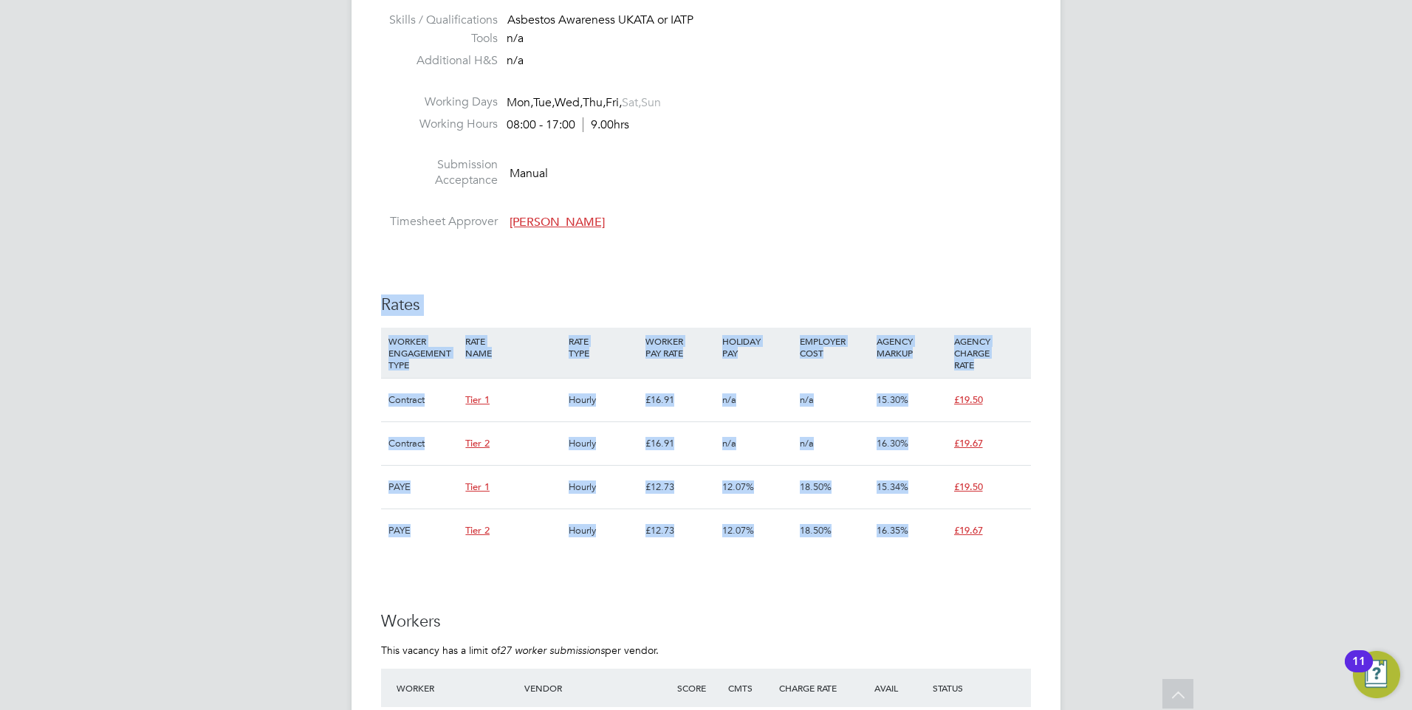
click at [383, 308] on div "IR35 Determination IR35 Status Disabled for this client. This feature can be en…" at bounding box center [706, 538] width 650 height 1778
click at [530, 308] on h3 "Rates" at bounding box center [706, 305] width 650 height 21
click at [380, 289] on div "Vacancy Details Unfollow 3 x Planner WC - V179247 Confirmed 0 of 3 Duration 92 …" at bounding box center [706, 417] width 709 height 2080
click at [619, 304] on h3 "Rates" at bounding box center [706, 305] width 650 height 21
click at [732, 583] on div "IR35 Determination IR35 Status Disabled for this client. This feature can be en…" at bounding box center [706, 538] width 650 height 1778
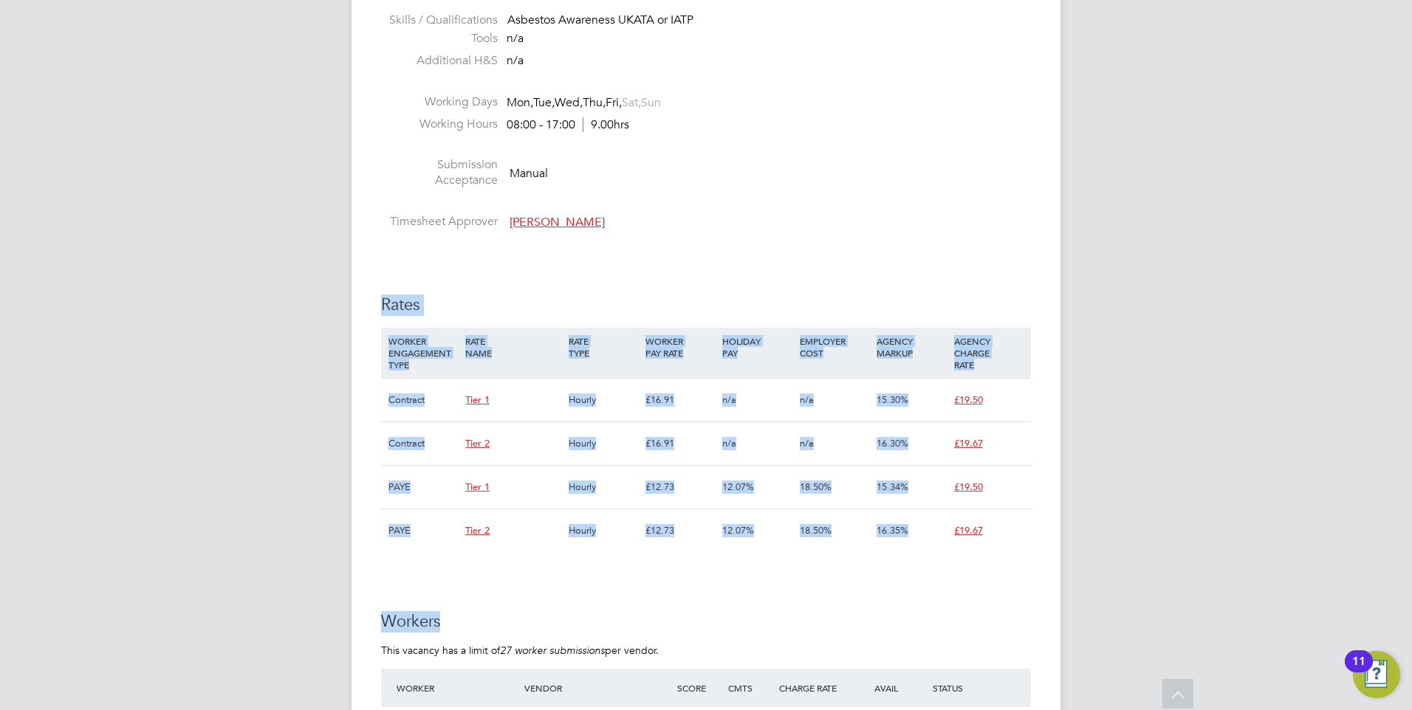
click at [526, 328] on div "RATE NAME" at bounding box center [513, 347] width 103 height 38
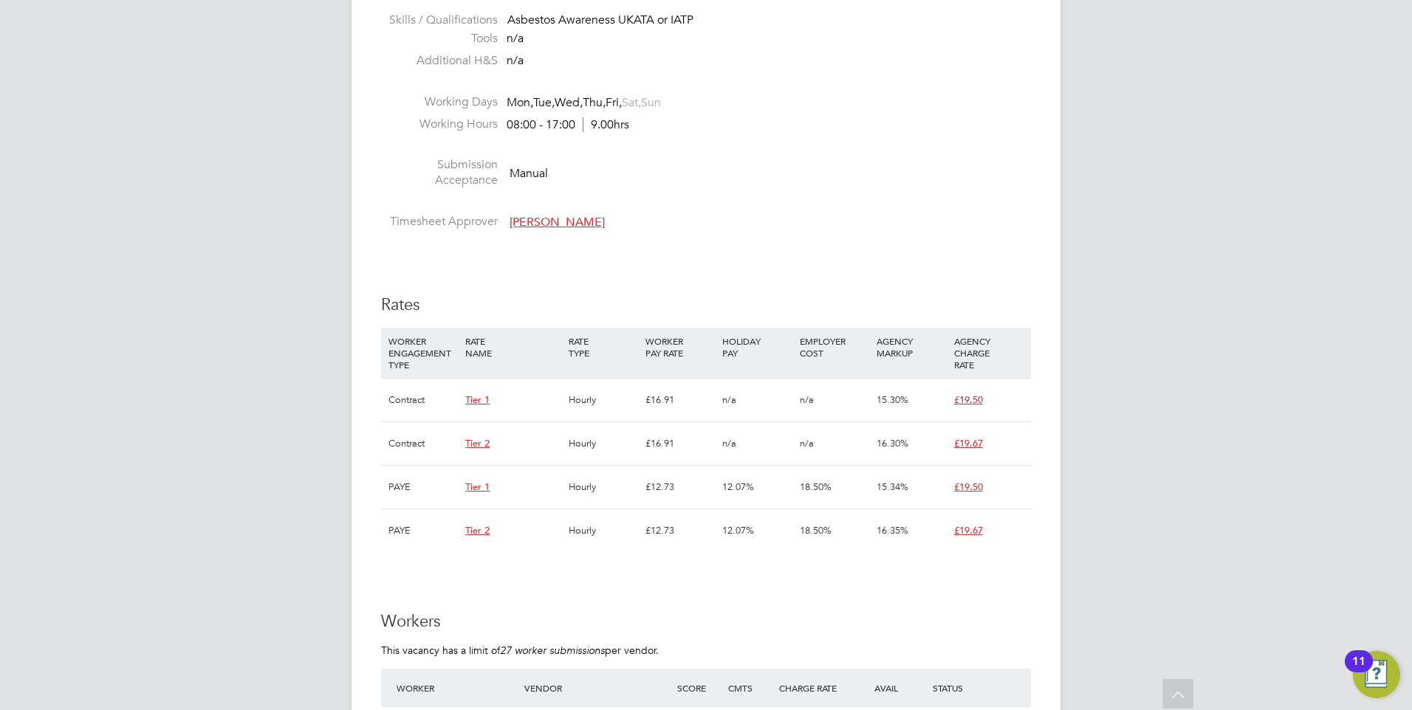
click at [386, 305] on h3 "Rates" at bounding box center [706, 305] width 650 height 21
click at [394, 305] on h3 "Rates" at bounding box center [706, 305] width 650 height 21
click at [467, 308] on h3 "Rates" at bounding box center [706, 305] width 650 height 21
click at [410, 300] on div "Vacancy Details Unfollow 3 x Planner WC - V179247 Confirmed 0 of 3 Duration 92 …" at bounding box center [706, 417] width 709 height 2080
click at [443, 306] on h3 "Rates" at bounding box center [706, 305] width 650 height 21
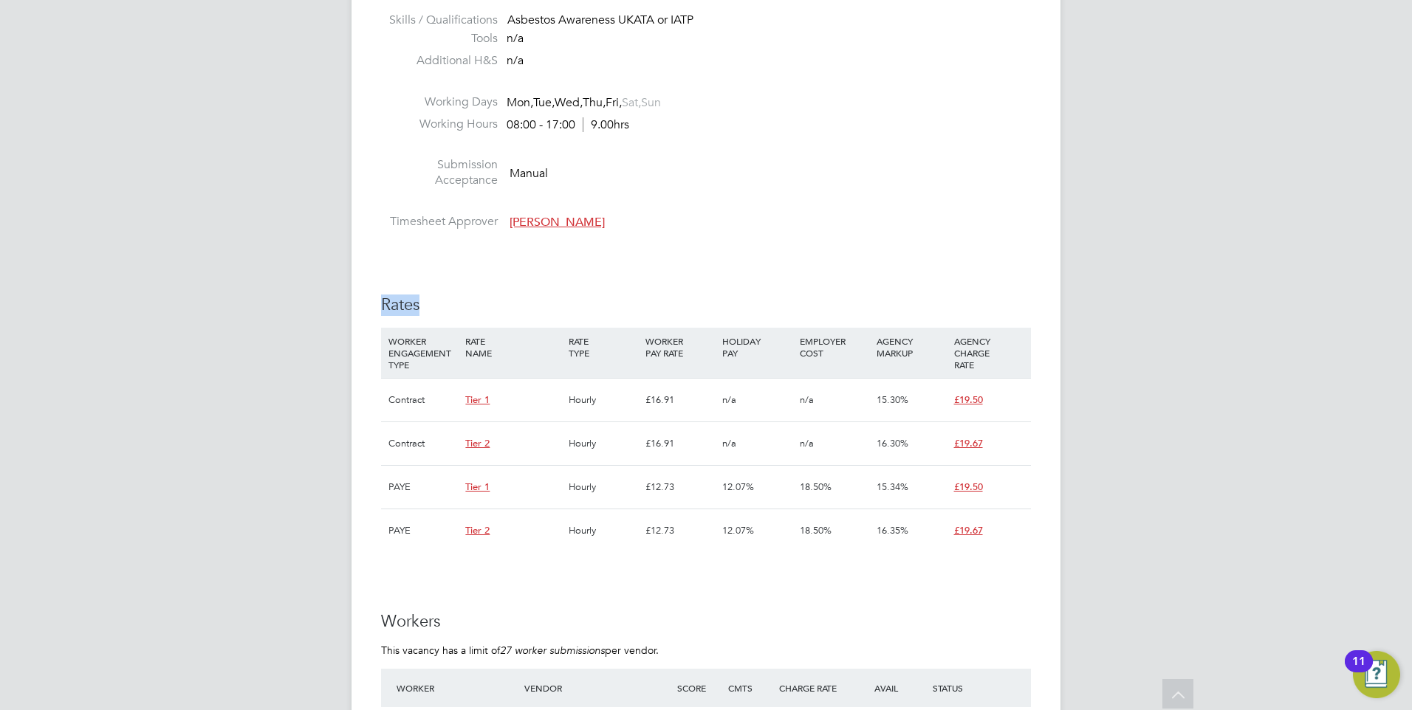
click at [371, 287] on div "Vacancy Details Unfollow 3 x Planner WC - V179247 Confirmed 0 of 3 Duration 92 …" at bounding box center [706, 417] width 709 height 2080
click at [454, 298] on h3 "Rates" at bounding box center [706, 305] width 650 height 21
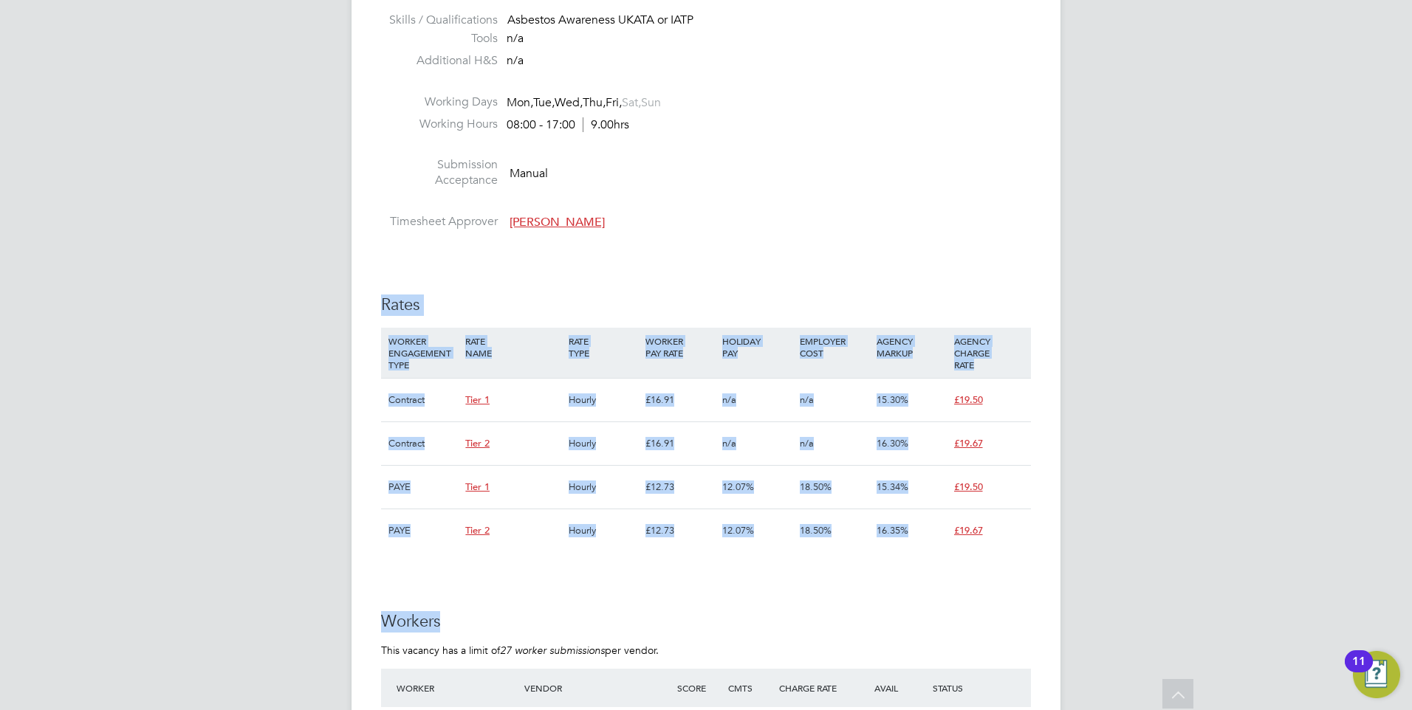
click at [384, 300] on div "IR35 Determination IR35 Status Disabled for this client. This feature can be en…" at bounding box center [706, 538] width 650 height 1778
click at [484, 300] on h3 "Rates" at bounding box center [706, 305] width 650 height 21
click at [397, 298] on div "IR35 Determination IR35 Status Disabled for this client. This feature can be en…" at bounding box center [706, 538] width 650 height 1778
click at [609, 329] on div "RATE TYPE" at bounding box center [603, 347] width 77 height 38
click at [357, 294] on div "Vacancy Details Unfollow 3 x Planner WC - V179247 Confirmed 0 of 3 Duration 92 …" at bounding box center [706, 417] width 709 height 2080
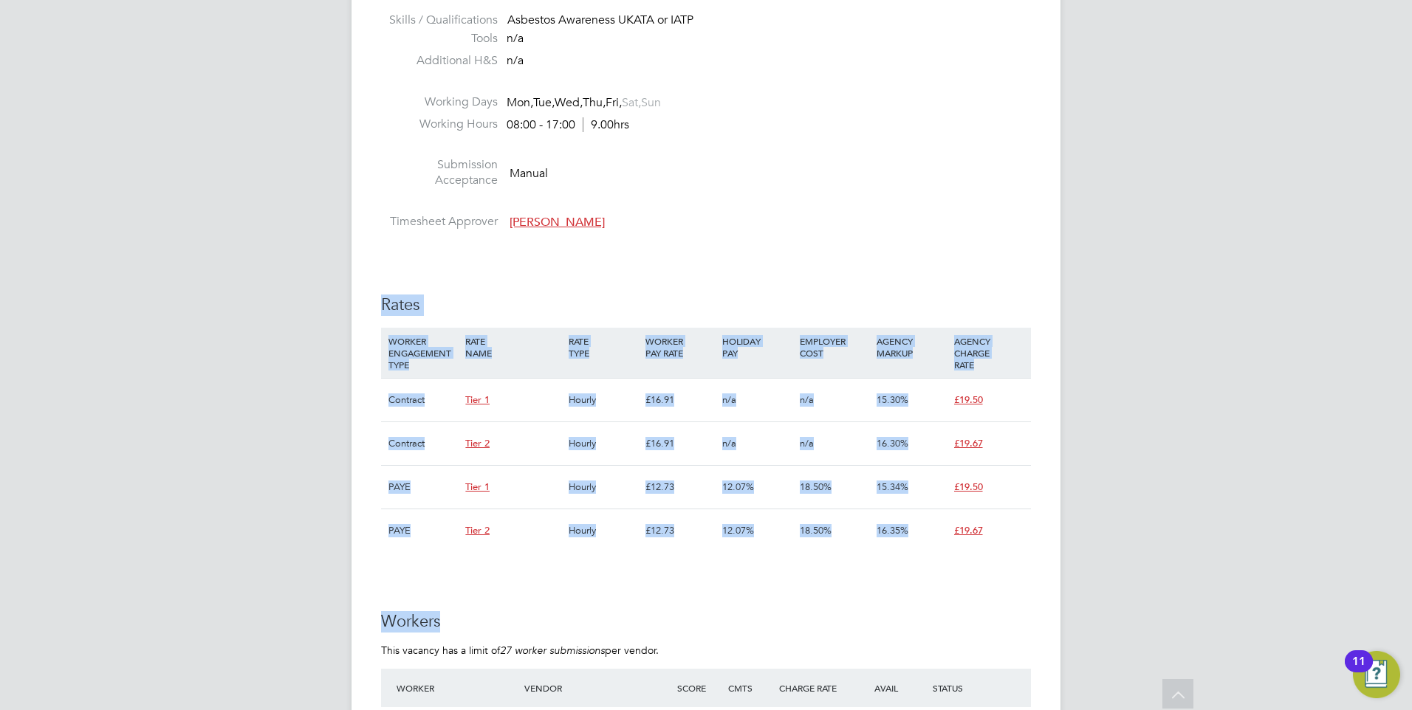
click at [453, 264] on div "IR35 Determination IR35 Status Disabled for this client. This feature can be en…" at bounding box center [706, 538] width 650 height 1778
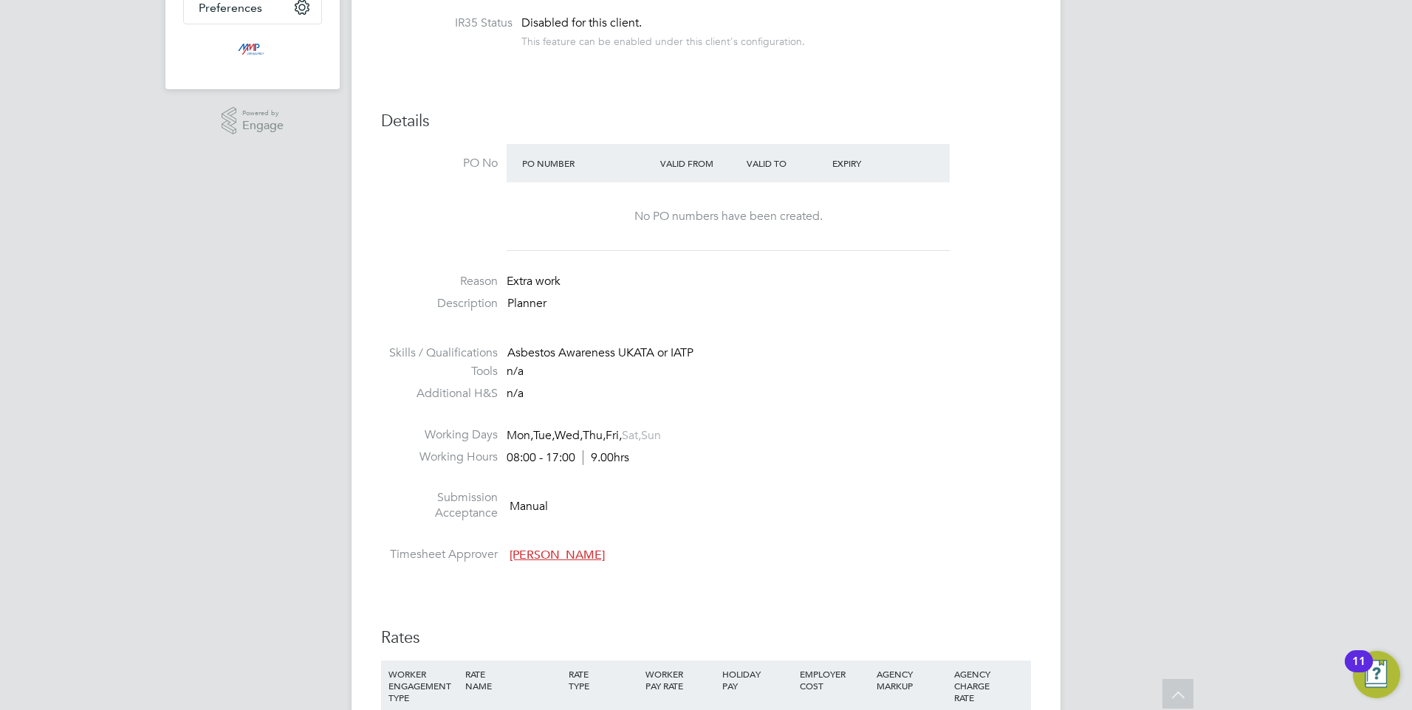
scroll to position [295, 0]
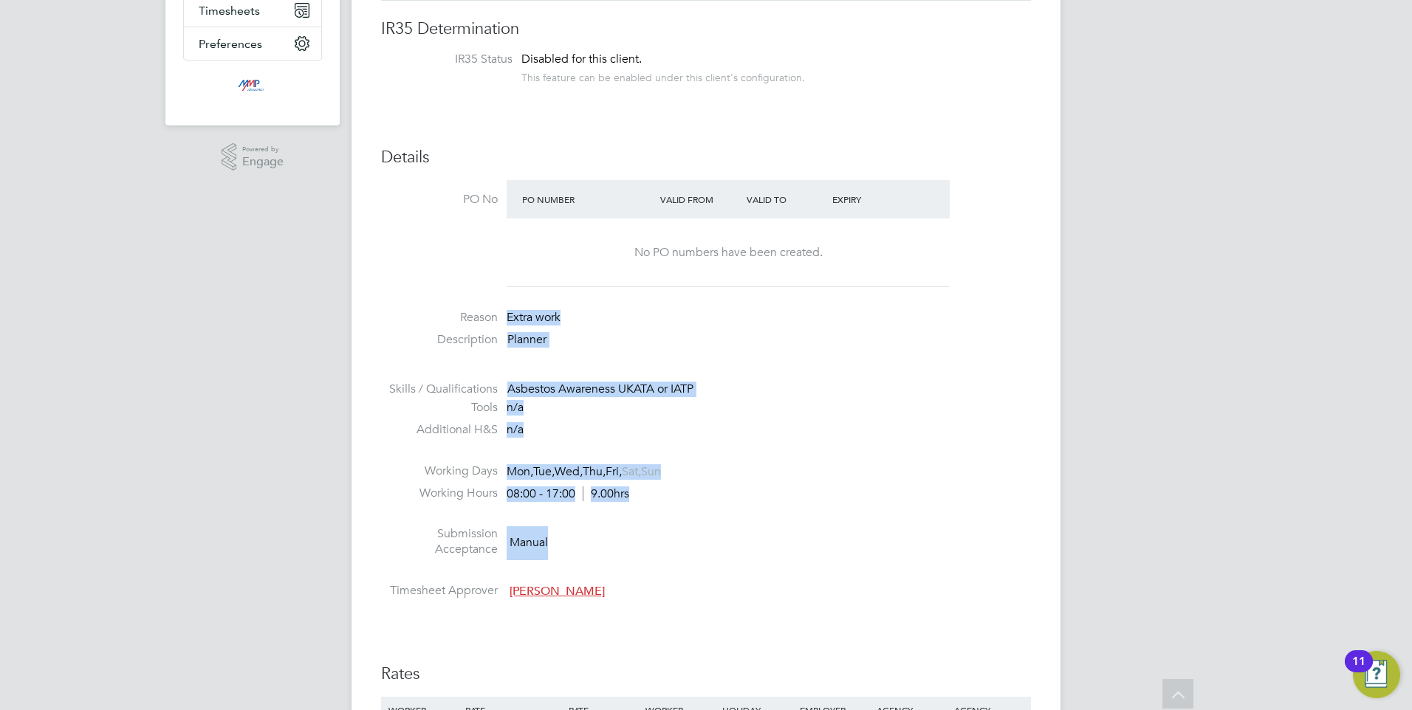
click at [467, 326] on ul "PO No PO Number Valid From Valid To Expiry No PO numbers have been created. Rea…" at bounding box center [706, 392] width 650 height 425
click at [628, 371] on li at bounding box center [706, 372] width 650 height 19
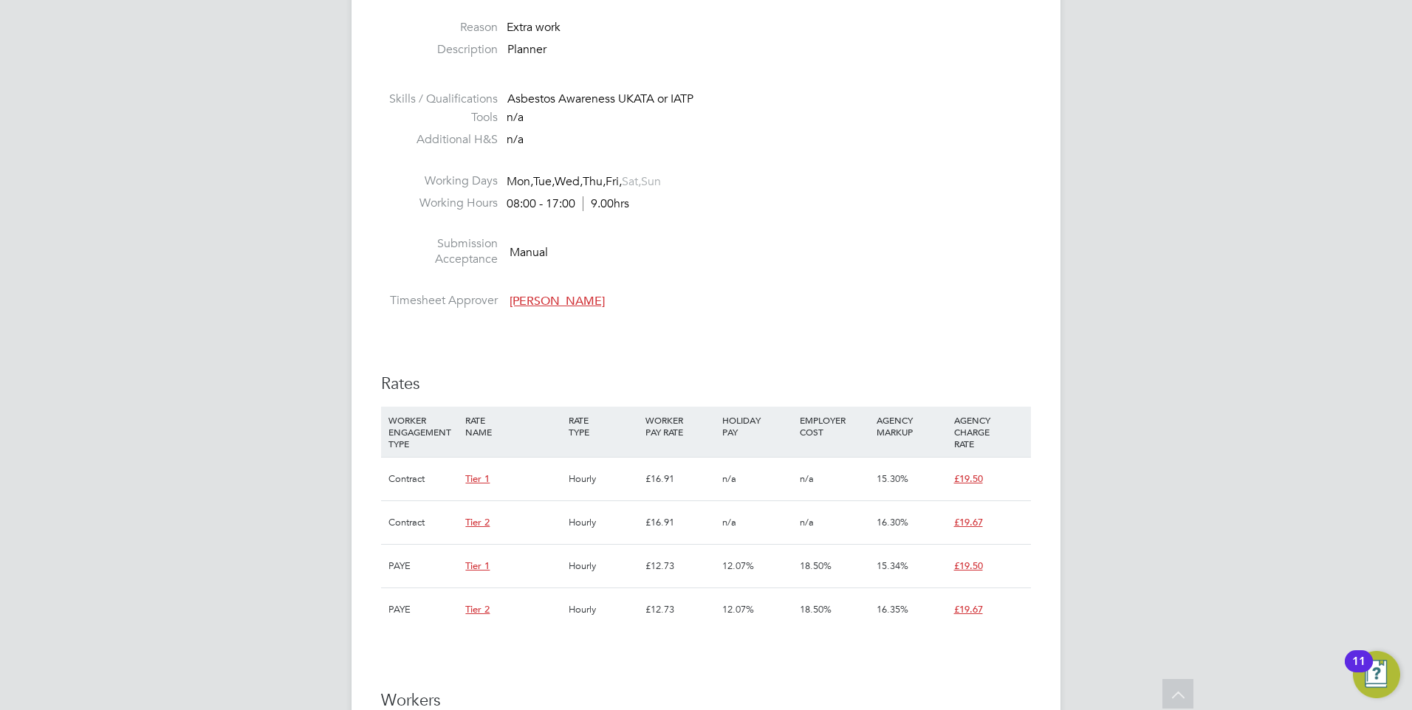
scroll to position [739, 0]
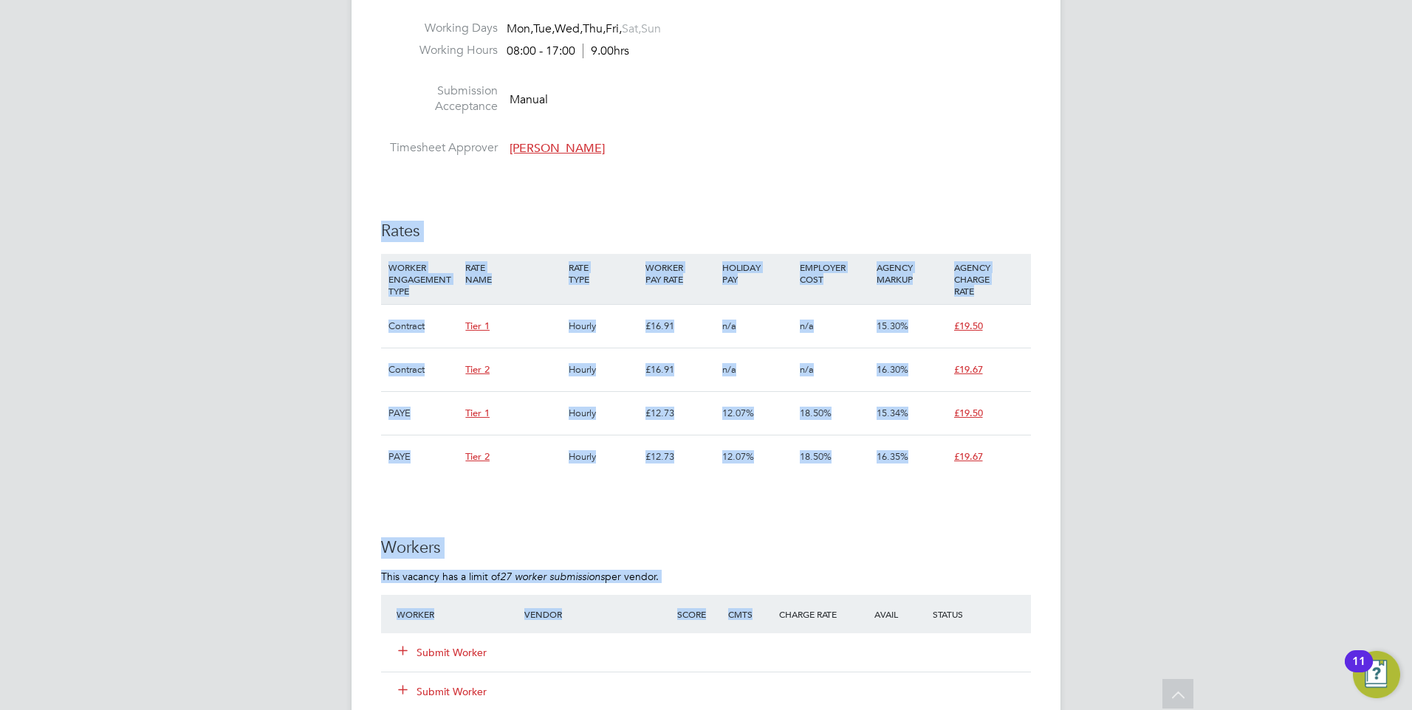
click at [377, 212] on div "Vacancy Details Unfollow 3 x Planner WC - V179247 Confirmed 0 of 3 Duration 92 …" at bounding box center [706, 343] width 709 height 2080
click at [489, 213] on div "IR35 Determination IR35 Status Disabled for this client. This feature can be en…" at bounding box center [706, 464] width 650 height 1778
click at [347, 203] on div "EQ [PERSON_NAME] Notifications 1 Applications: Network Businesses Sites Workers…" at bounding box center [706, 333] width 1412 height 2145
click at [513, 227] on h3 "Rates" at bounding box center [706, 231] width 650 height 21
click at [987, 454] on div "Vacancy Details Unfollow 3 x Planner WC - V179247 Confirmed 0 of 3 Duration 92 …" at bounding box center [706, 343] width 709 height 2080
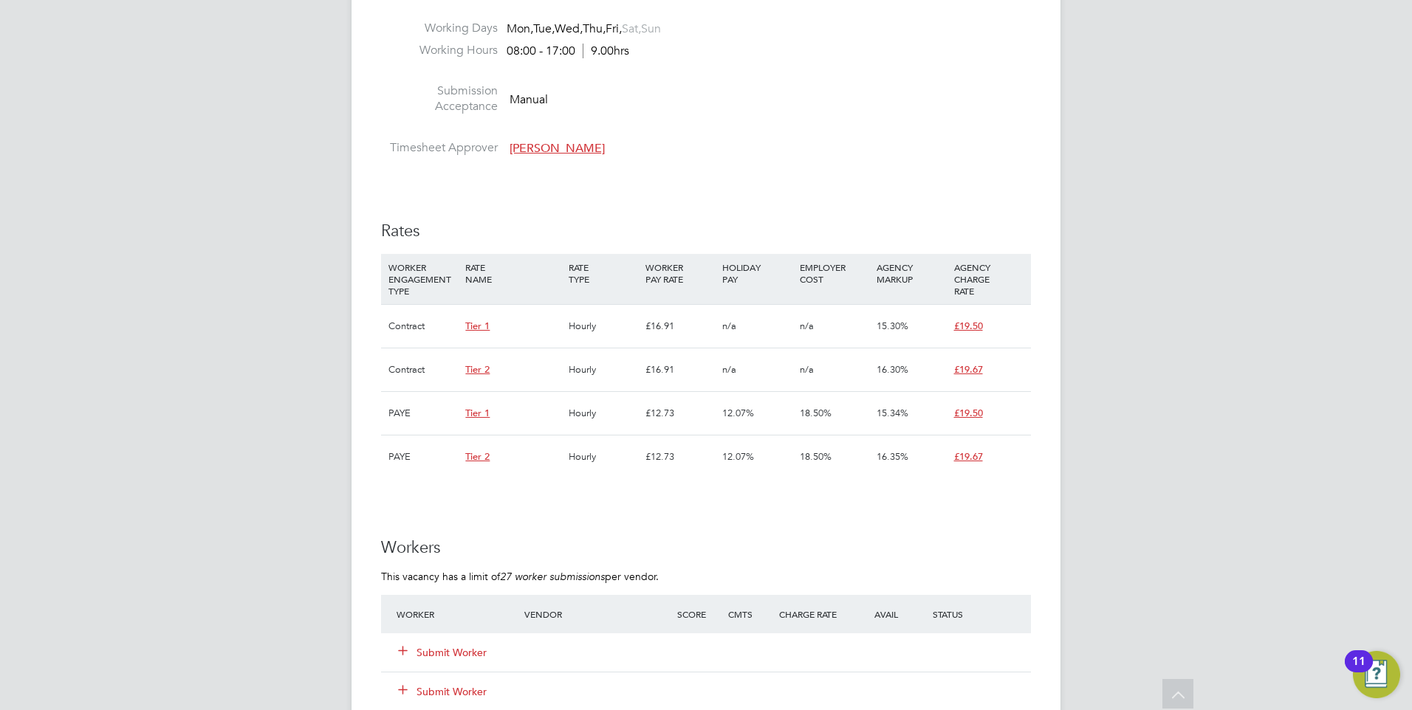
click at [798, 492] on div "IR35 Determination IR35 Status Disabled for this client. This feature can be en…" at bounding box center [706, 464] width 650 height 1778
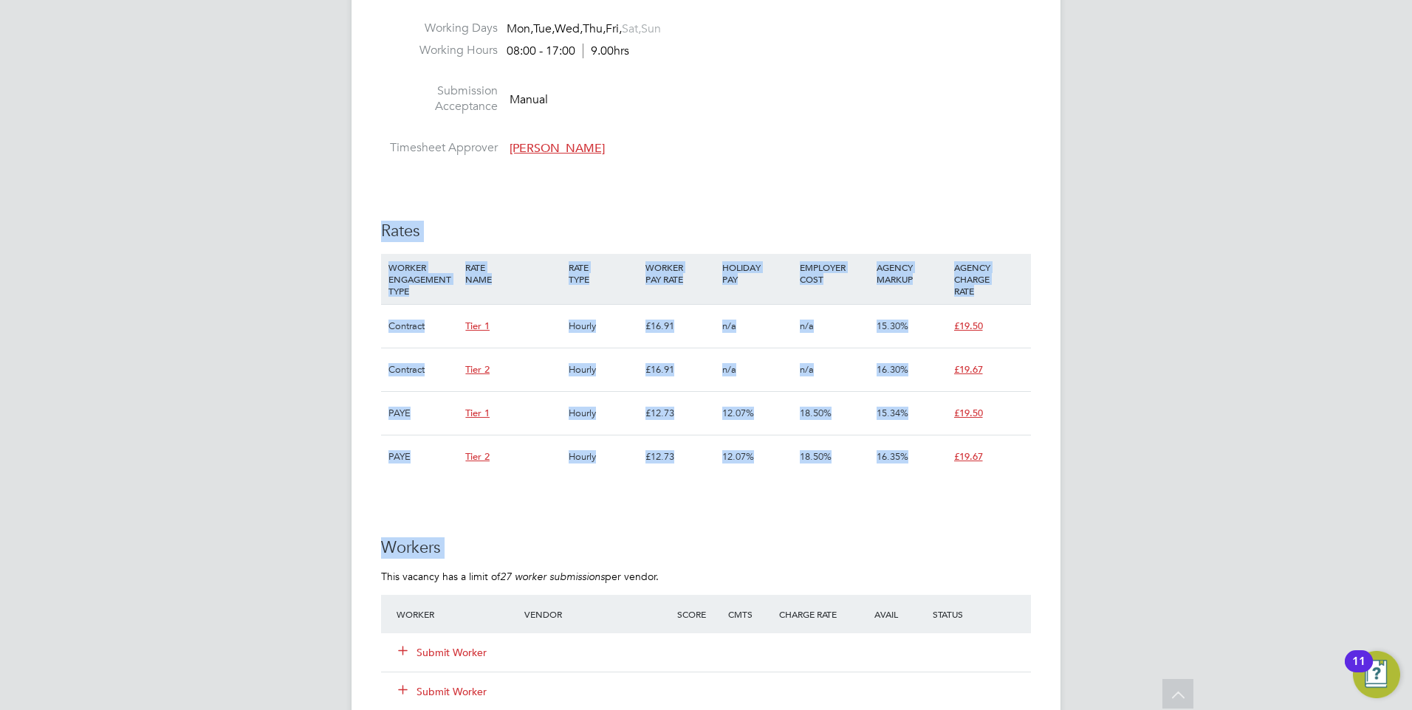
click at [394, 217] on div "IR35 Determination IR35 Status Disabled for this client. This feature can be en…" at bounding box center [706, 464] width 650 height 1778
click at [464, 223] on h3 "Rates" at bounding box center [706, 231] width 650 height 21
click at [354, 212] on div "Vacancy Details Unfollow 3 x Planner WC - V179247 Confirmed 0 of 3 Duration 92 …" at bounding box center [706, 343] width 709 height 2080
click at [628, 248] on div "IR35 Determination IR35 Status Disabled for this client. This feature can be en…" at bounding box center [706, 464] width 650 height 1778
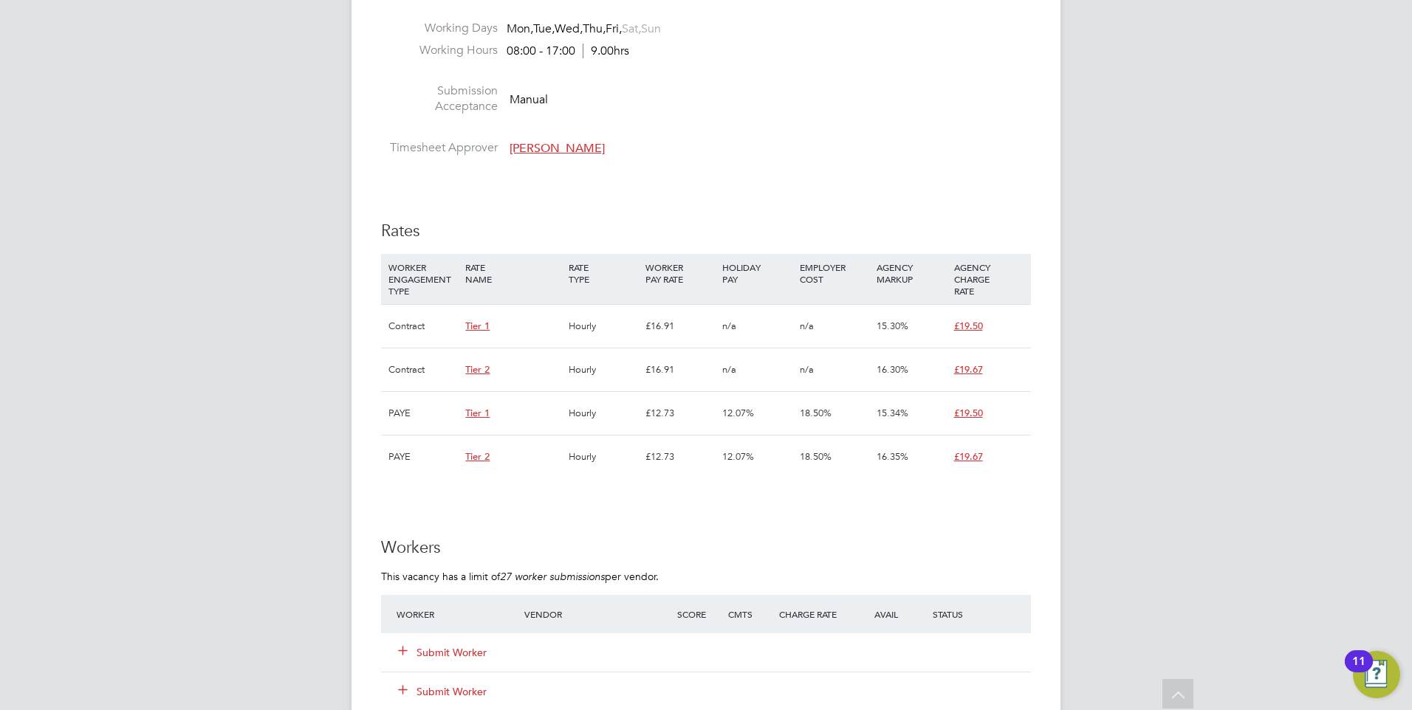
scroll to position [591, 0]
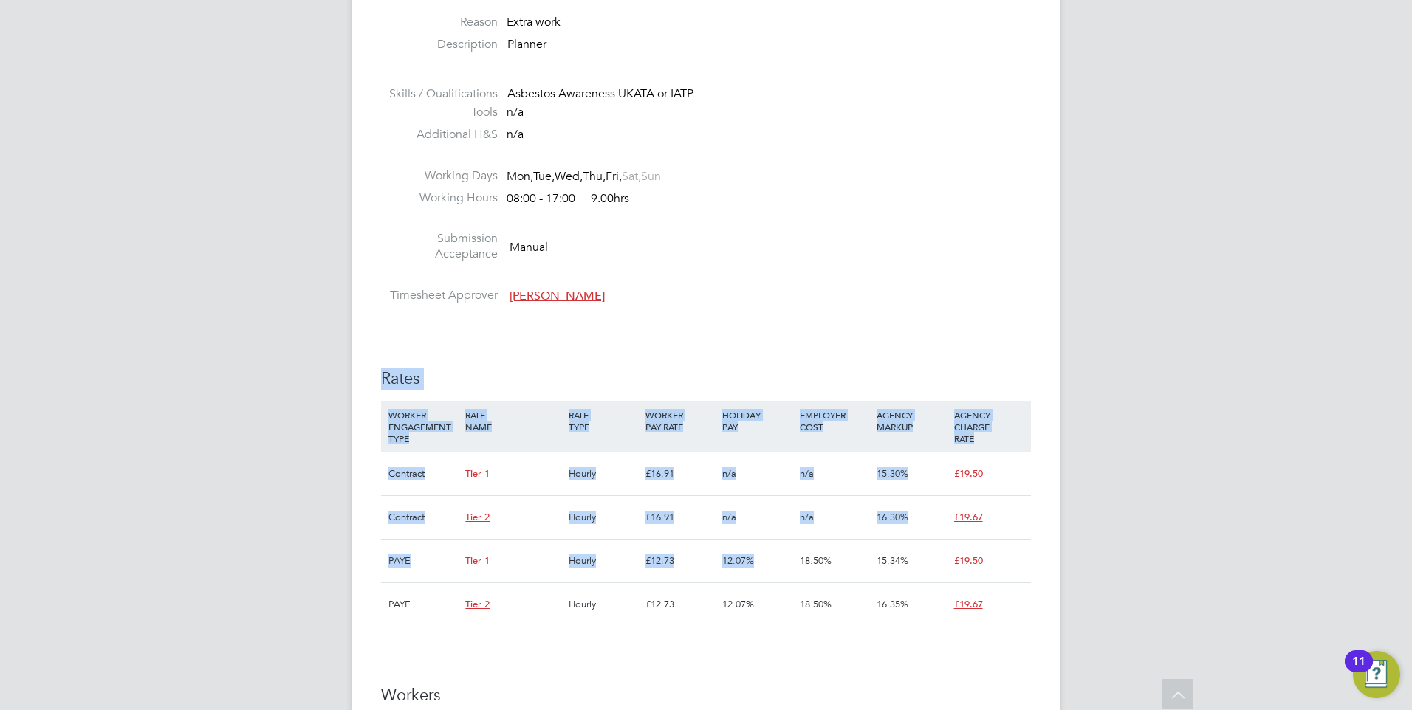
click at [377, 375] on div "Vacancy Details Unfollow 3 x Planner WC - V179247 Confirmed 0 of 3 Duration 92 …" at bounding box center [706, 491] width 709 height 2080
click at [379, 375] on div "Vacancy Details Unfollow 3 x Planner WC - V179247 Confirmed 0 of 3 Duration 92 …" at bounding box center [706, 491] width 709 height 2080
click at [1010, 609] on div "IR35 Determination IR35 Status Disabled for this client. This feature can be en…" at bounding box center [706, 612] width 650 height 1778
click at [922, 623] on div "16.35%" at bounding box center [911, 604] width 77 height 43
click at [360, 335] on div "Vacancy Details Unfollow 3 x Planner WC - V179247 Confirmed 0 of 3 Duration 92 …" at bounding box center [706, 491] width 709 height 2080
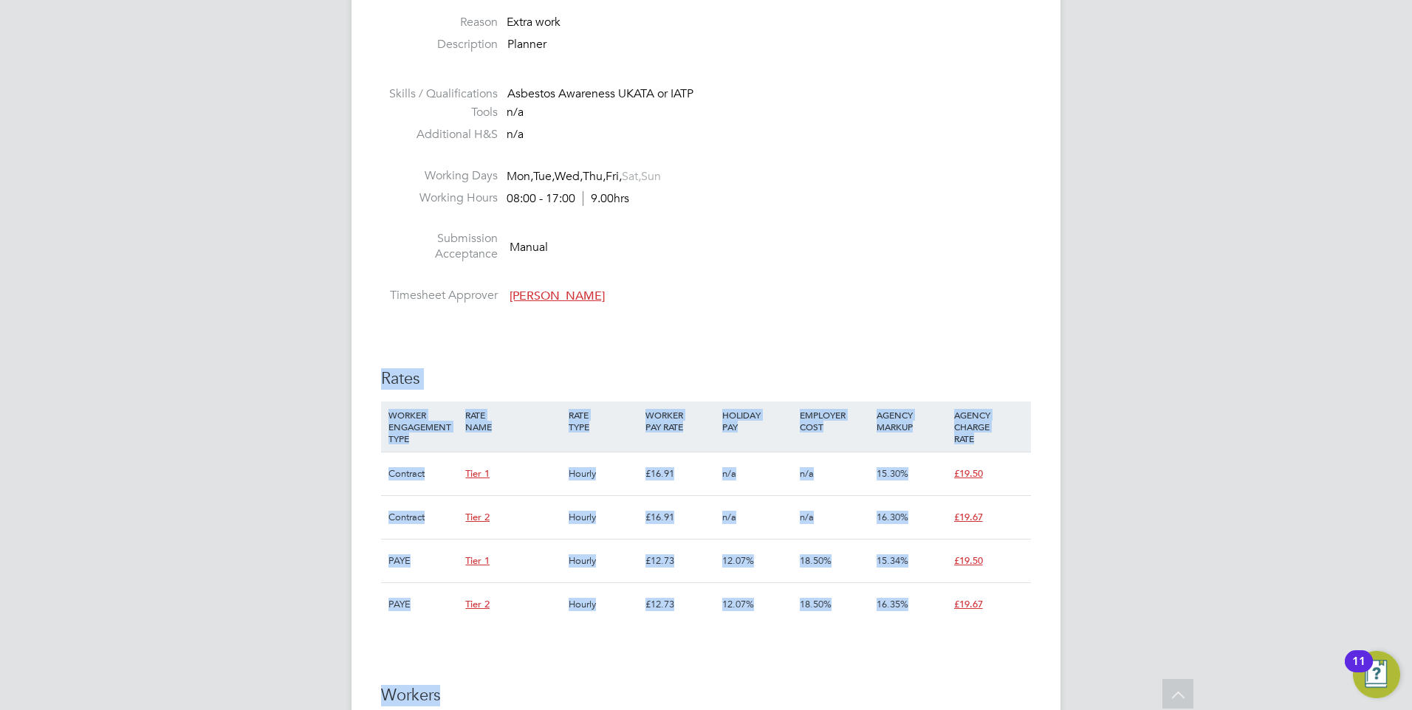
click at [592, 334] on div "IR35 Determination IR35 Status Disabled for this client. This feature can be en…" at bounding box center [706, 612] width 650 height 1778
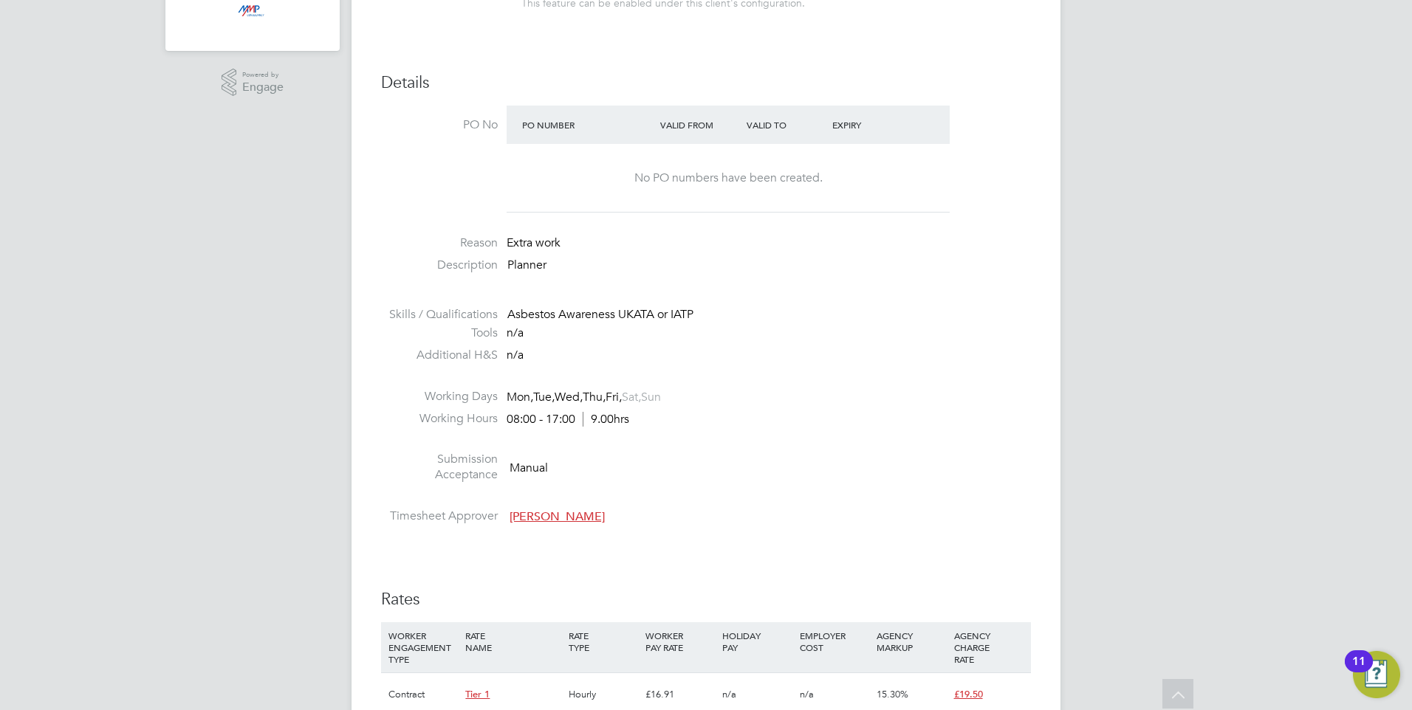
scroll to position [369, 0]
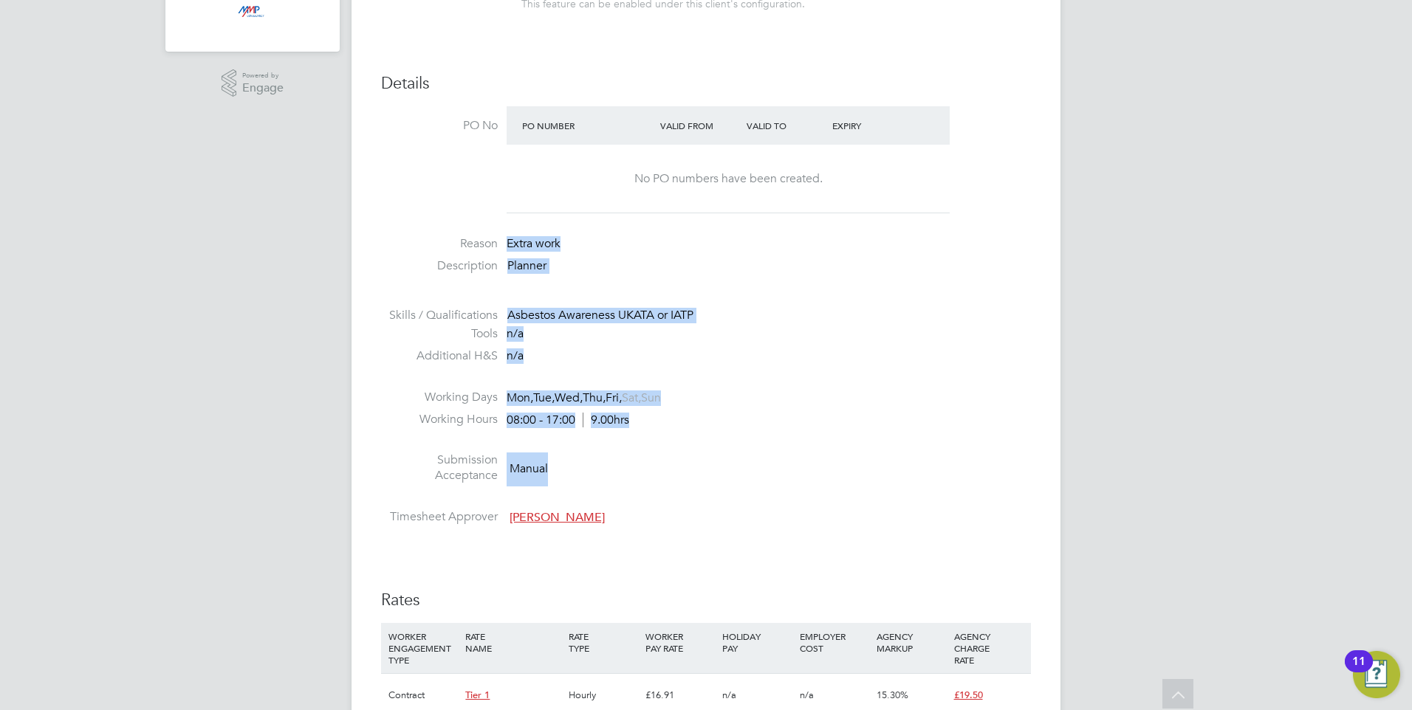
click at [476, 250] on ul "PO No PO Number Valid From Valid To Expiry No PO numbers have been created. Rea…" at bounding box center [706, 318] width 650 height 425
click at [643, 358] on div "n/a" at bounding box center [577, 357] width 140 height 16
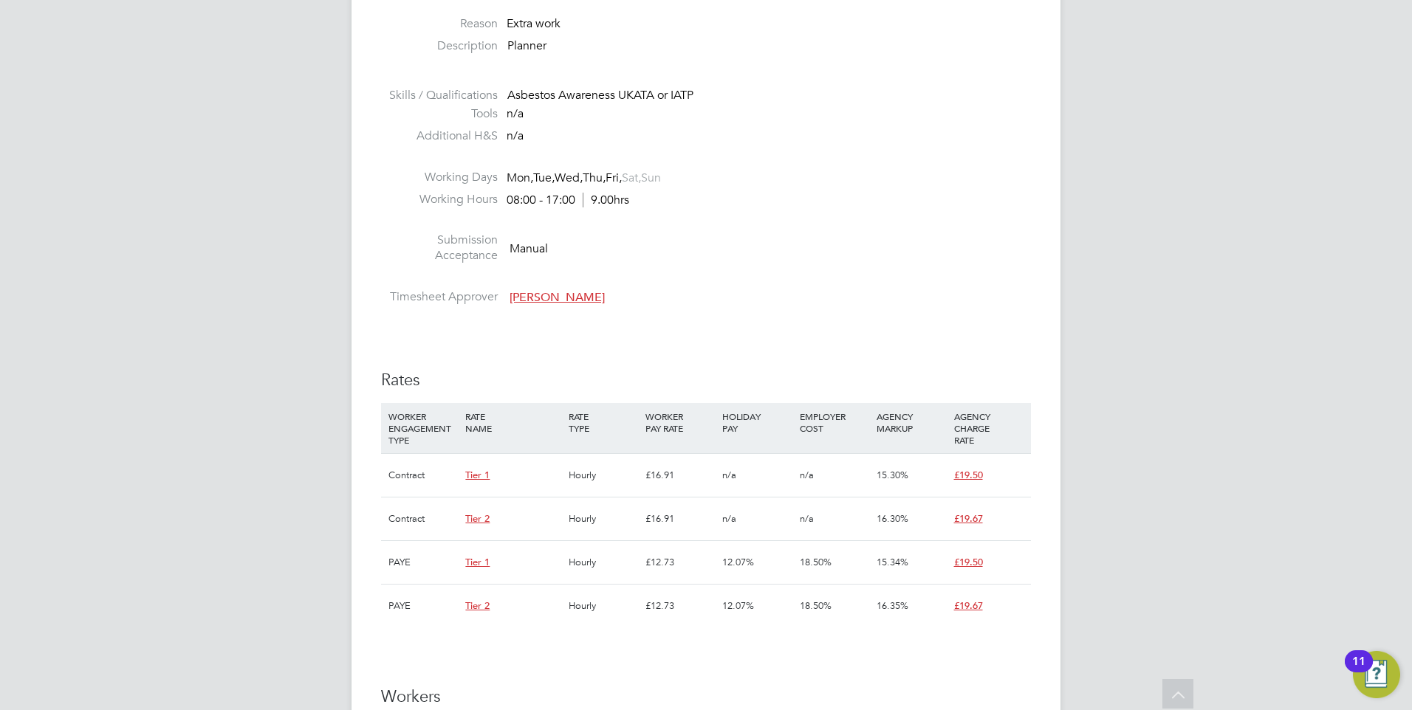
scroll to position [591, 0]
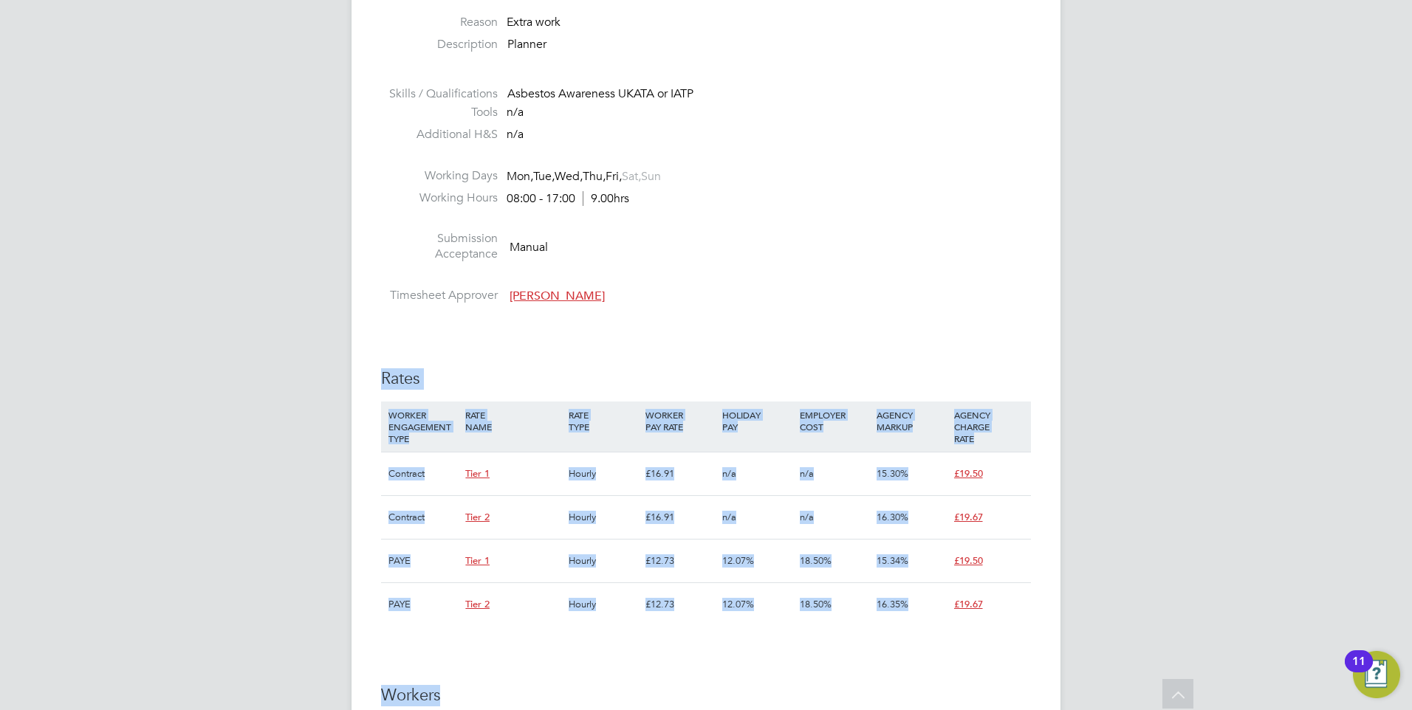
click at [383, 381] on div "IR35 Determination IR35 Status Disabled for this client. This feature can be en…" at bounding box center [706, 612] width 650 height 1778
click at [541, 386] on h3 "Rates" at bounding box center [706, 379] width 650 height 21
click at [374, 360] on div "Vacancy Details Unfollow 3 x Planner WC - V179247 Confirmed 0 of 3 Duration 92 …" at bounding box center [706, 491] width 709 height 2080
click at [582, 369] on h3 "Rates" at bounding box center [706, 379] width 650 height 21
drag, startPoint x: 975, startPoint y: 617, endPoint x: 326, endPoint y: 374, distance: 692.7
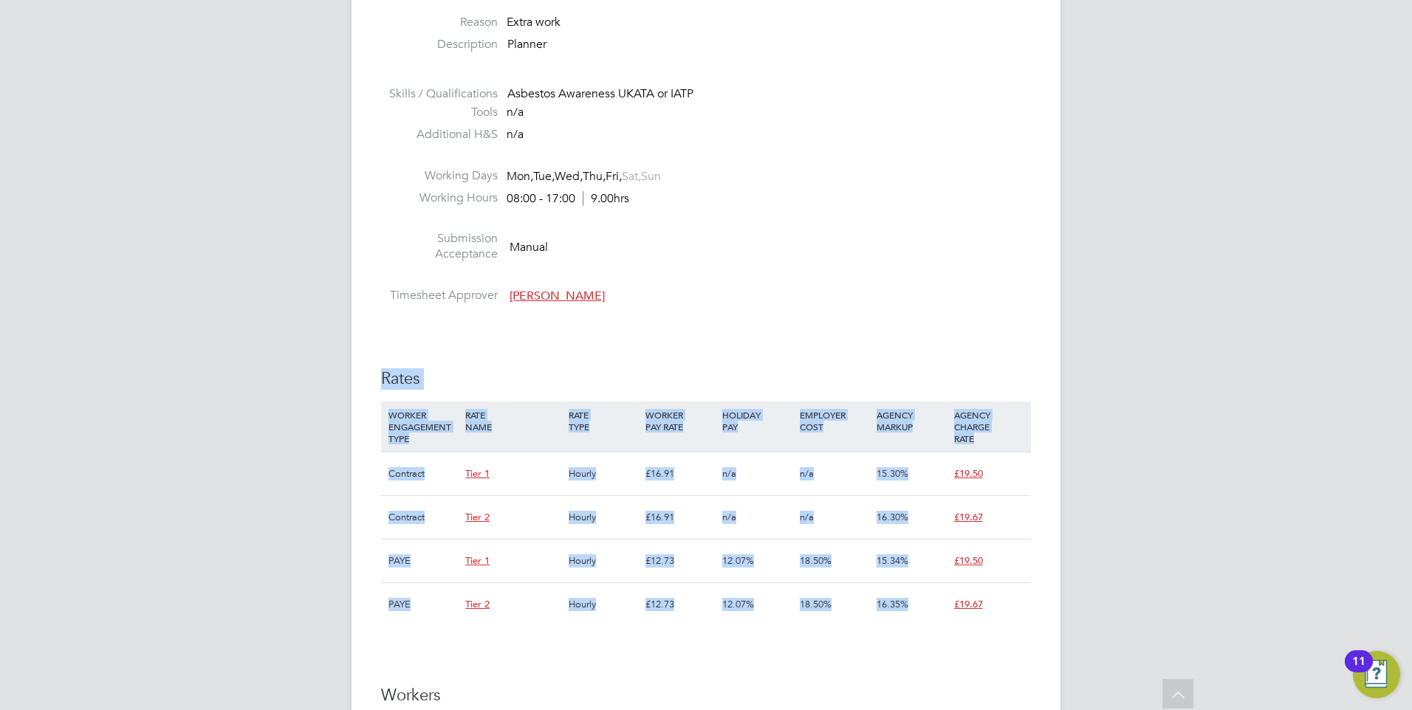
click at [326, 374] on div "EQ [PERSON_NAME] Notifications 1 Applications: Network Businesses Sites Workers…" at bounding box center [706, 481] width 1412 height 2145
drag, startPoint x: 326, startPoint y: 374, endPoint x: 558, endPoint y: 371, distance: 231.2
click at [562, 360] on div "IR35 Determination IR35 Status Disabled for this client. This feature can be en…" at bounding box center [706, 612] width 650 height 1778
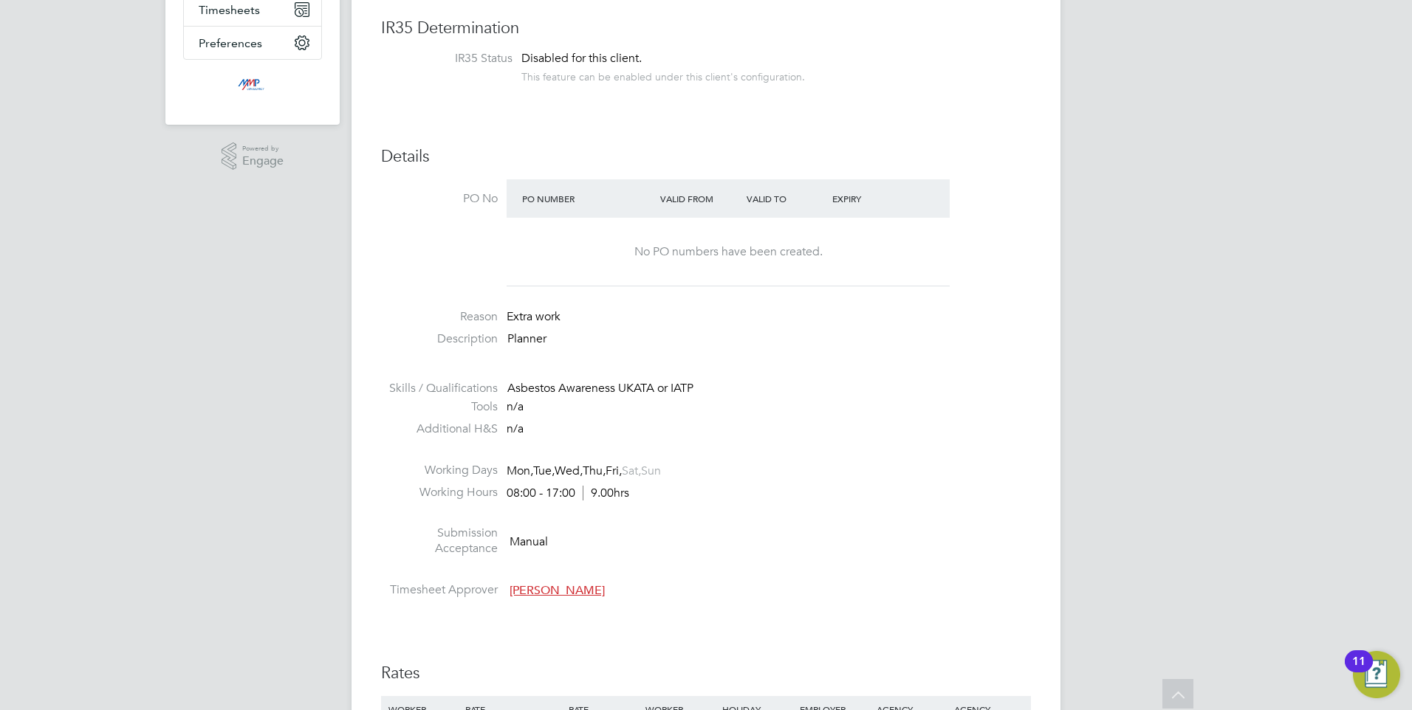
scroll to position [295, 0]
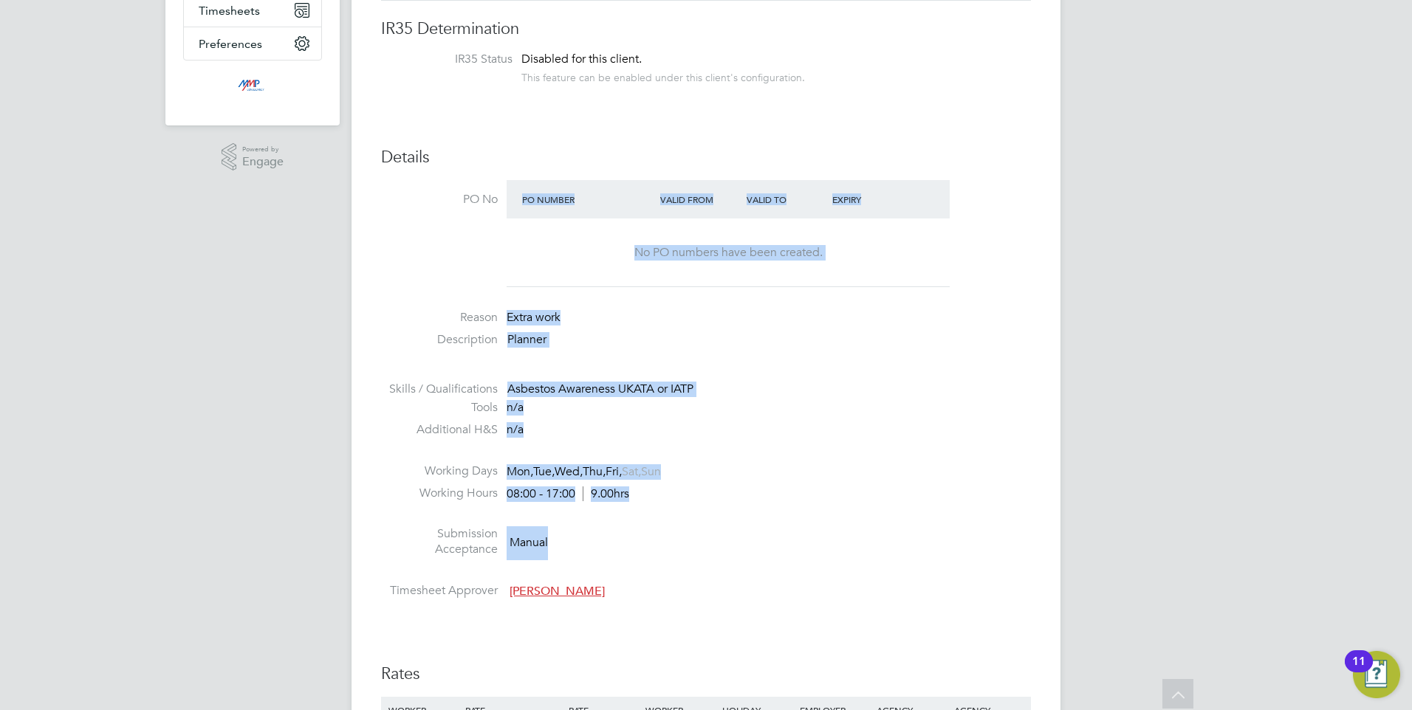
drag, startPoint x: 670, startPoint y: 555, endPoint x: 430, endPoint y: 288, distance: 359.3
click at [430, 288] on ul "PO No PO Number Valid From Valid To Expiry No PO numbers have been created. Rea…" at bounding box center [706, 392] width 650 height 425
drag, startPoint x: 430, startPoint y: 288, endPoint x: 660, endPoint y: 485, distance: 303.3
click at [660, 486] on li "Working Hours 08:00 - 17:00 9.00hrs" at bounding box center [706, 497] width 650 height 22
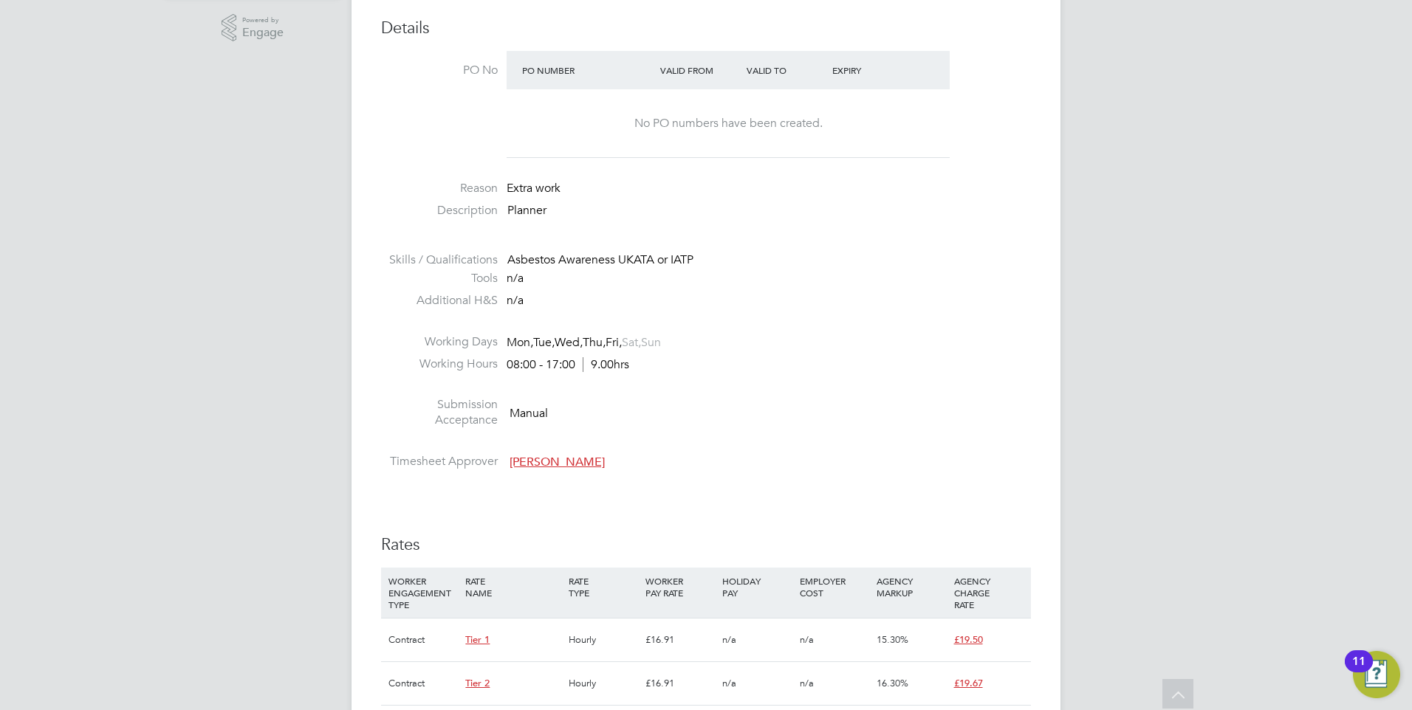
scroll to position [591, 0]
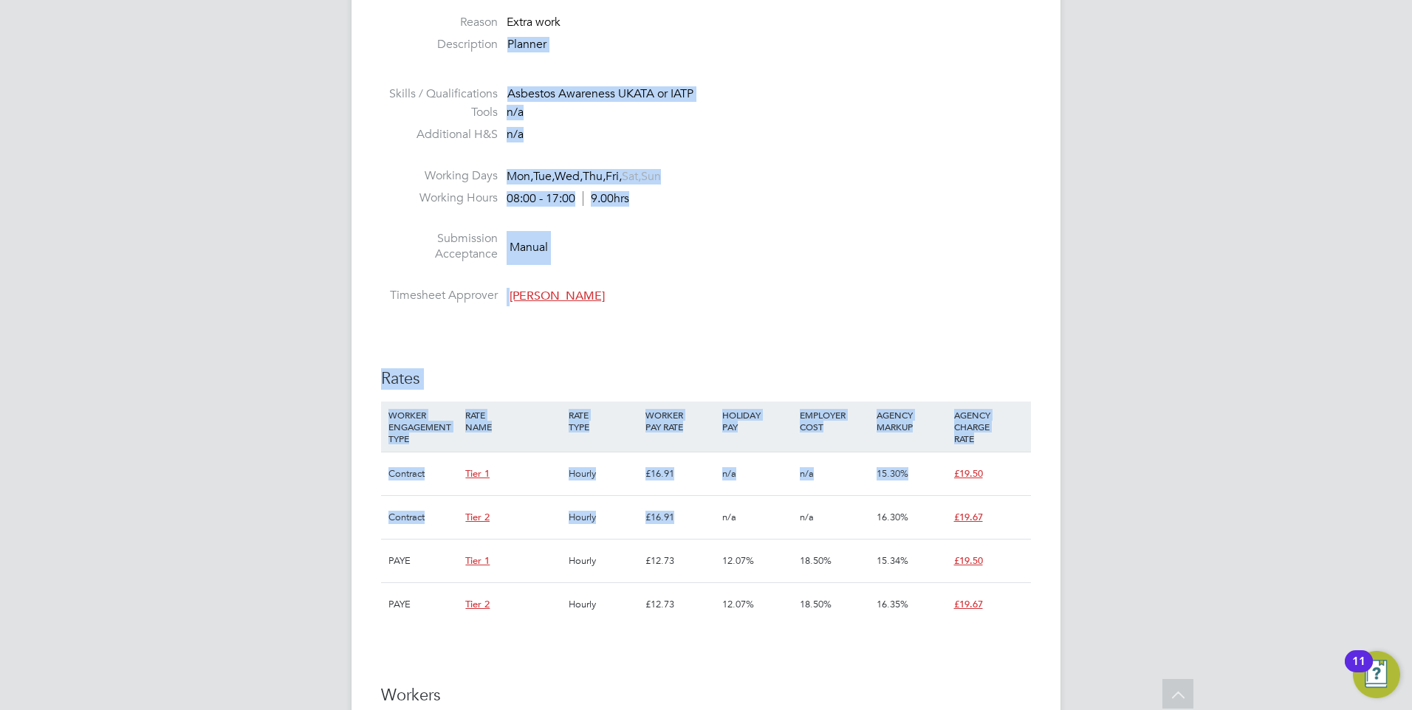
drag, startPoint x: 716, startPoint y: 529, endPoint x: 374, endPoint y: 44, distance: 593.0
click at [374, 44] on div "Vacancy Details Unfollow 3 x Planner WC - V179247 Confirmed 0 of 3 Duration 92 …" at bounding box center [706, 491] width 709 height 2080
drag, startPoint x: 374, startPoint y: 44, endPoint x: 541, endPoint y: 289, distance: 296.6
click at [540, 284] on li at bounding box center [706, 278] width 650 height 19
click at [416, 379] on h3 "Rates" at bounding box center [706, 379] width 650 height 21
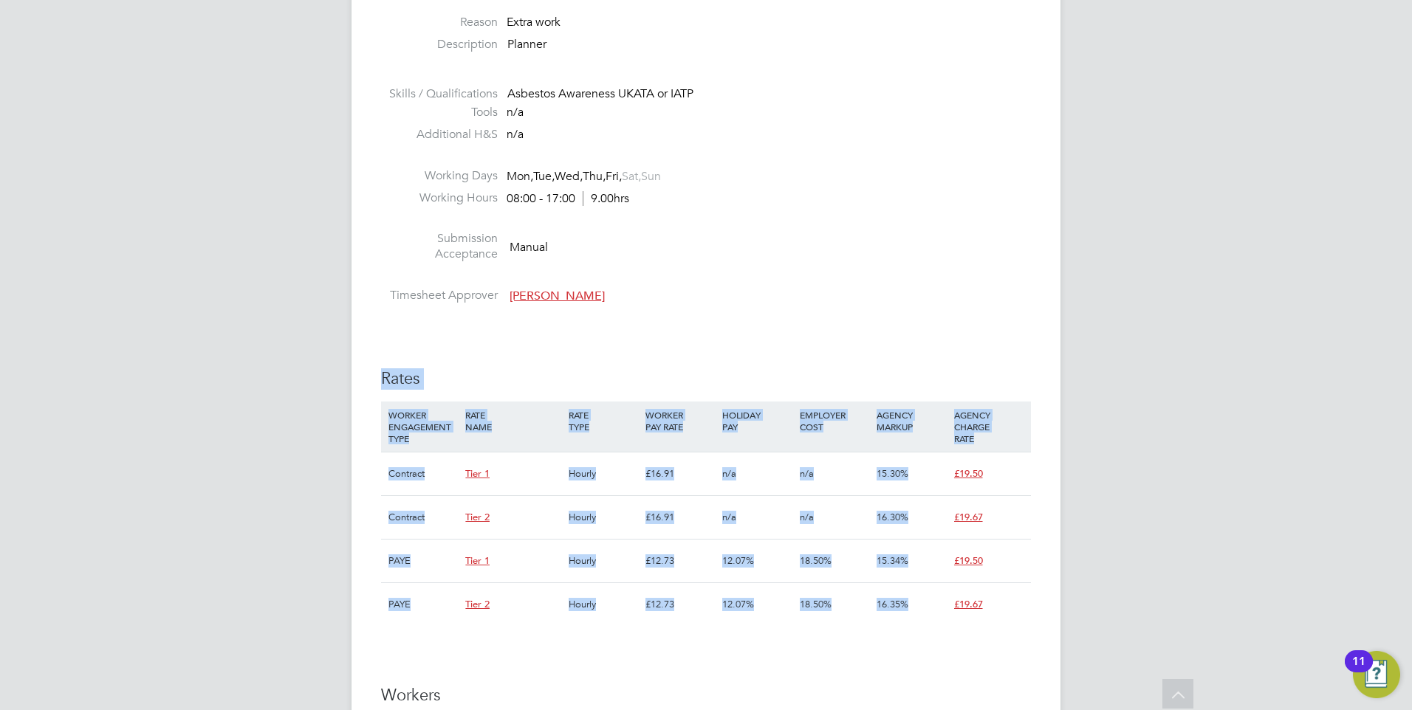
drag, startPoint x: 366, startPoint y: 373, endPoint x: 1007, endPoint y: 598, distance: 679.5
click at [1007, 598] on div "Vacancy Details Unfollow 3 x Planner WC - V179247 Confirmed 0 of 3 Duration 92 …" at bounding box center [706, 491] width 709 height 2080
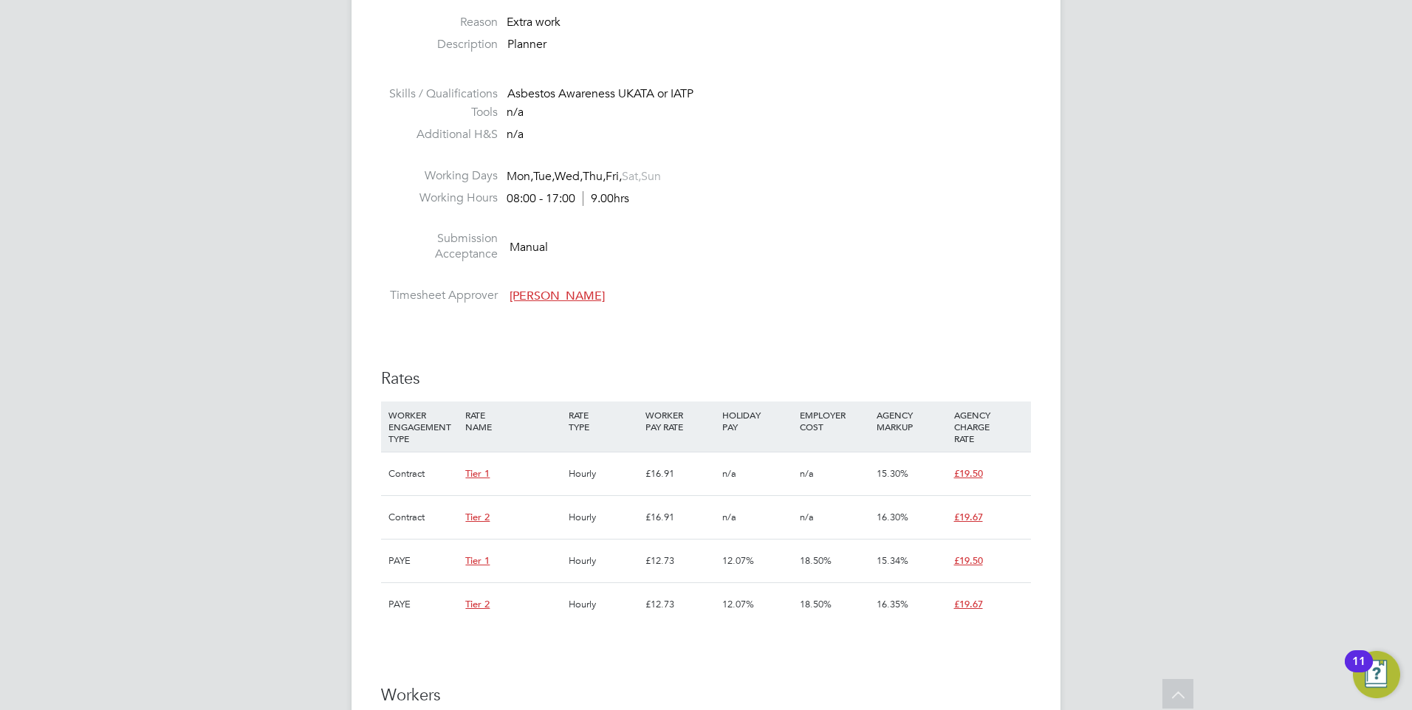
drag, startPoint x: 1007, startPoint y: 598, endPoint x: 935, endPoint y: 651, distance: 89.8
click at [935, 651] on div "IR35 Determination IR35 Status Disabled for this client. This feature can be en…" at bounding box center [706, 612] width 650 height 1778
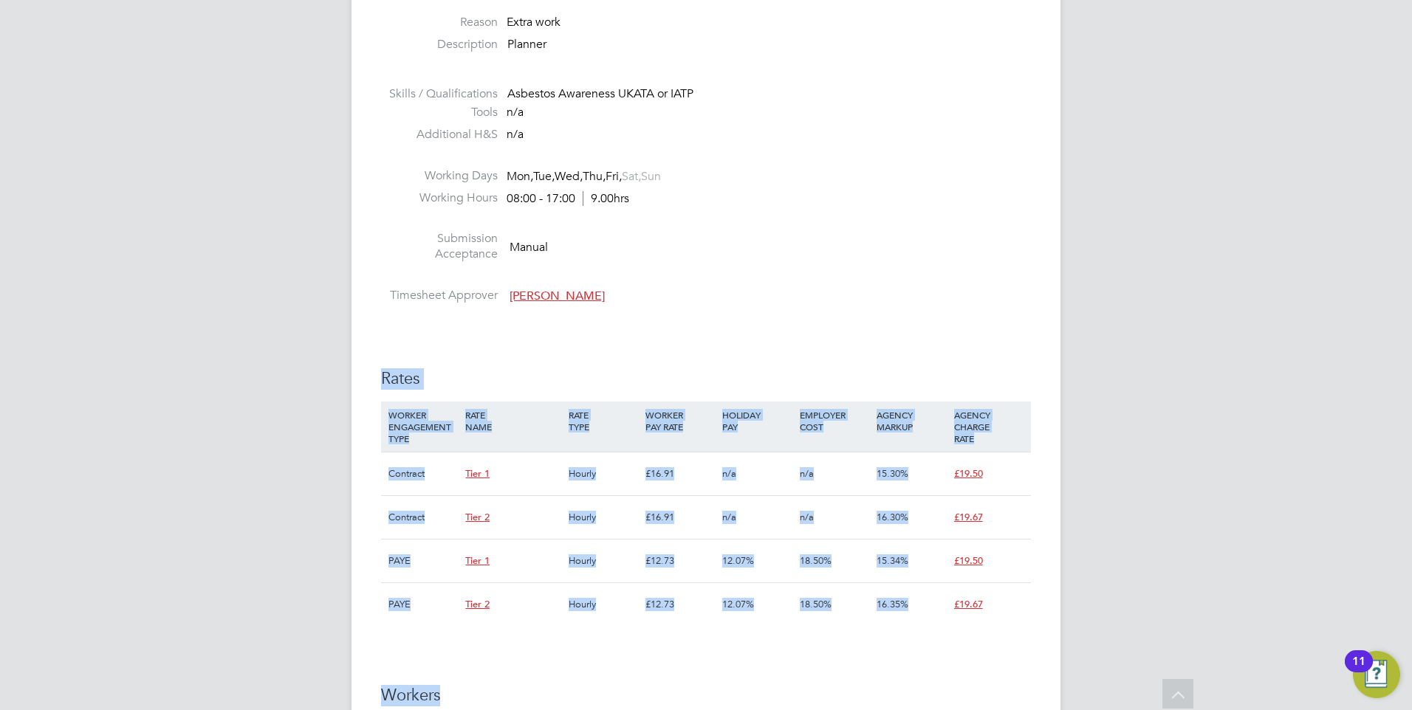
drag, startPoint x: 976, startPoint y: 652, endPoint x: 326, endPoint y: 340, distance: 721.1
click at [326, 340] on div "EQ [PERSON_NAME] Notifications 1 Applications: Network Businesses Sites Workers…" at bounding box center [706, 481] width 1412 height 2145
drag, startPoint x: 326, startPoint y: 340, endPoint x: 523, endPoint y: 333, distance: 196.6
click at [523, 333] on div "IR35 Determination IR35 Status Disabled for this client. This feature can be en…" at bounding box center [706, 612] width 650 height 1778
drag, startPoint x: 999, startPoint y: 607, endPoint x: 305, endPoint y: 364, distance: 735.5
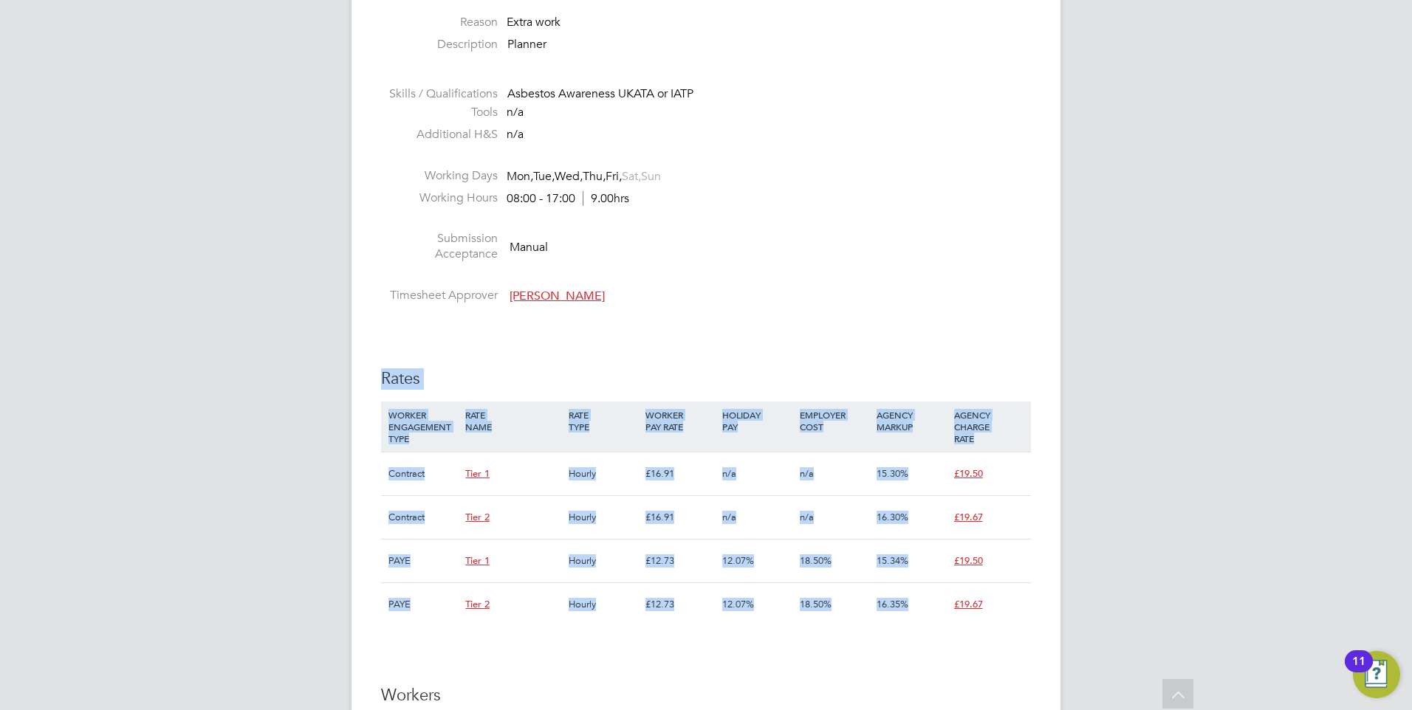
click at [305, 364] on div "EQ [PERSON_NAME] Notifications 1 Applications: Network Businesses Sites Workers…" at bounding box center [706, 481] width 1412 height 2145
drag, startPoint x: 305, startPoint y: 364, endPoint x: 471, endPoint y: 356, distance: 166.4
click at [471, 356] on div "IR35 Determination IR35 Status Disabled for this client. This feature can be en…" at bounding box center [706, 612] width 650 height 1778
drag, startPoint x: 997, startPoint y: 617, endPoint x: 338, endPoint y: 379, distance: 700.6
click at [338, 379] on div "EQ [PERSON_NAME] Notifications 1 Applications: Network Businesses Sites Workers…" at bounding box center [706, 481] width 1412 height 2145
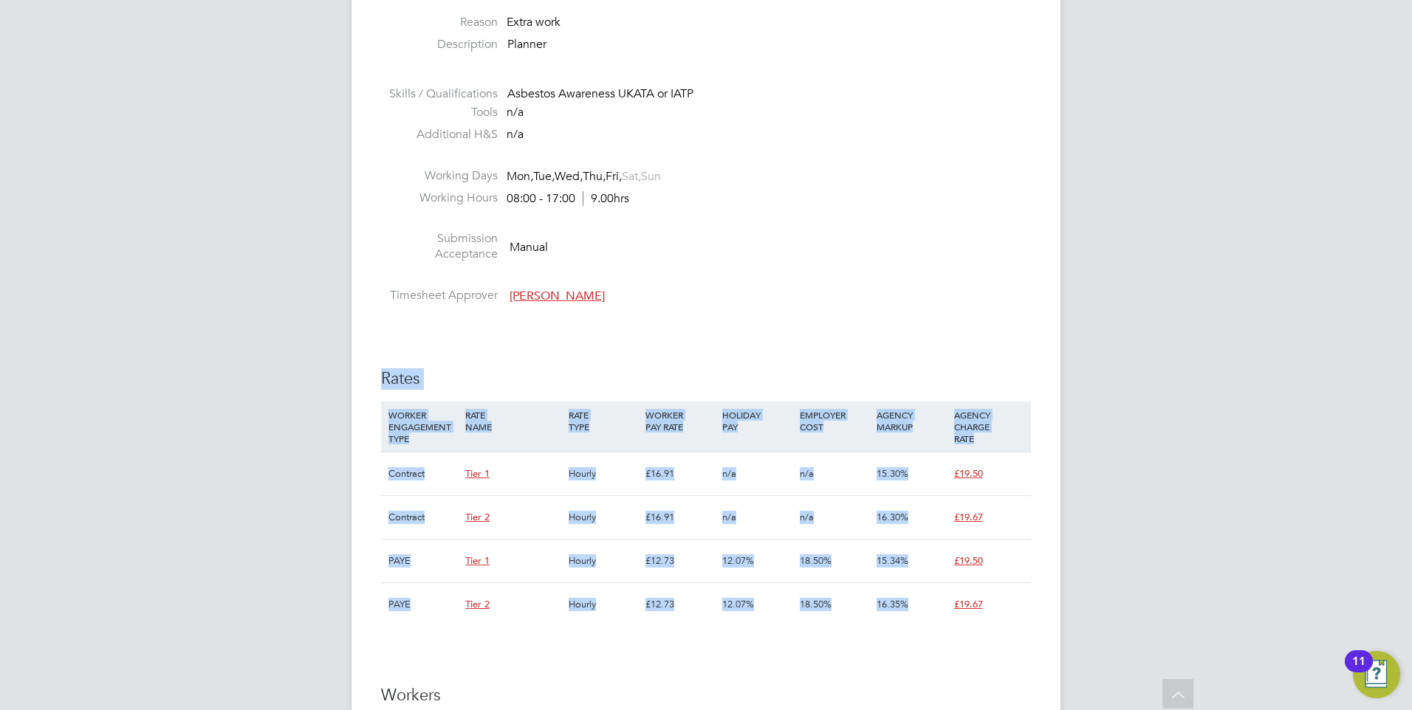
drag, startPoint x: 338, startPoint y: 379, endPoint x: 636, endPoint y: 346, distance: 299.5
click at [636, 346] on div "IR35 Determination IR35 Status Disabled for this client. This feature can be en…" at bounding box center [706, 612] width 650 height 1778
drag, startPoint x: 990, startPoint y: 609, endPoint x: 340, endPoint y: 375, distance: 690.8
click at [340, 375] on div "EQ [PERSON_NAME] Notifications 1 Applications: Network Businesses Sites Workers…" at bounding box center [706, 481] width 1412 height 2145
drag, startPoint x: 340, startPoint y: 375, endPoint x: 496, endPoint y: 365, distance: 156.2
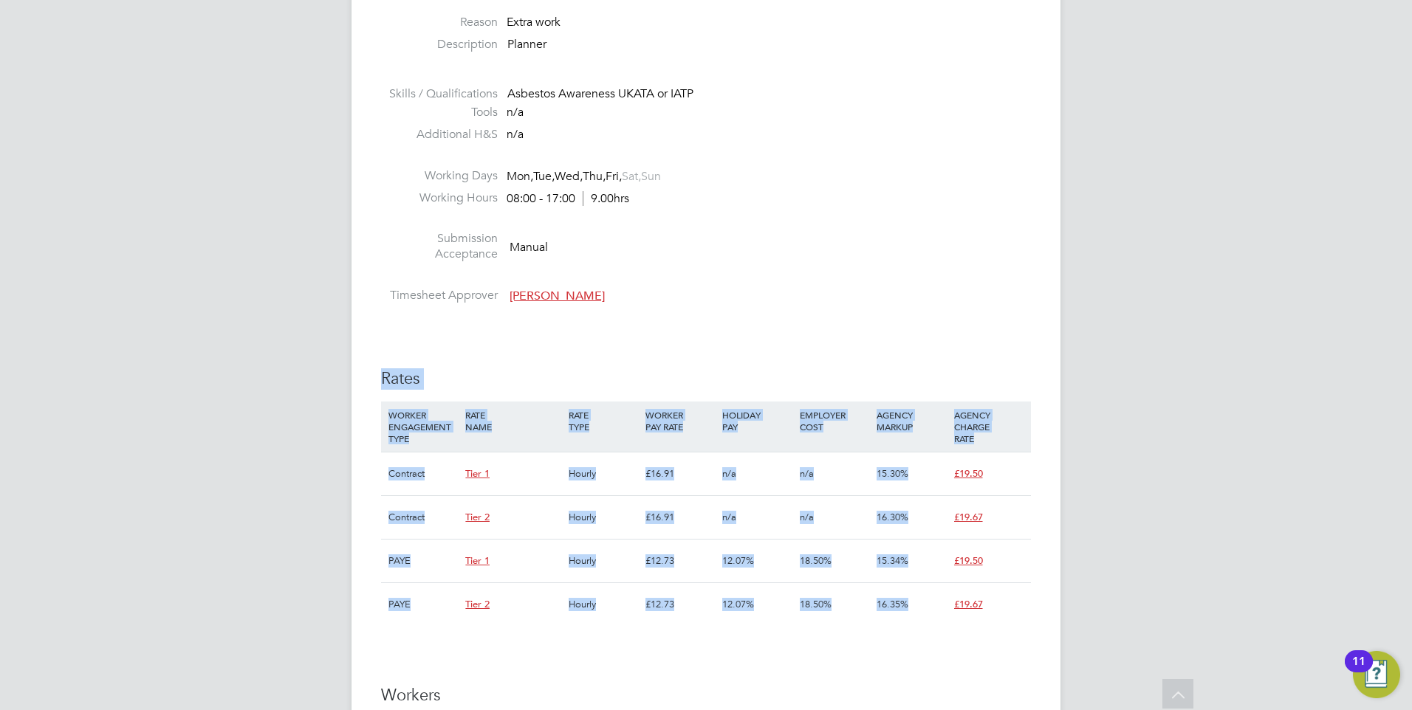
click at [496, 365] on div "IR35 Determination IR35 Status Disabled for this client. This feature can be en…" at bounding box center [706, 612] width 650 height 1778
drag, startPoint x: 985, startPoint y: 626, endPoint x: 380, endPoint y: 374, distance: 655.6
click at [380, 374] on div "Vacancy Details Unfollow 3 x Planner WC - V179247 Confirmed 0 of 3 Duration 92 …" at bounding box center [706, 491] width 709 height 2080
drag, startPoint x: 380, startPoint y: 374, endPoint x: 496, endPoint y: 380, distance: 116.8
click at [496, 380] on h3 "Rates" at bounding box center [706, 379] width 650 height 21
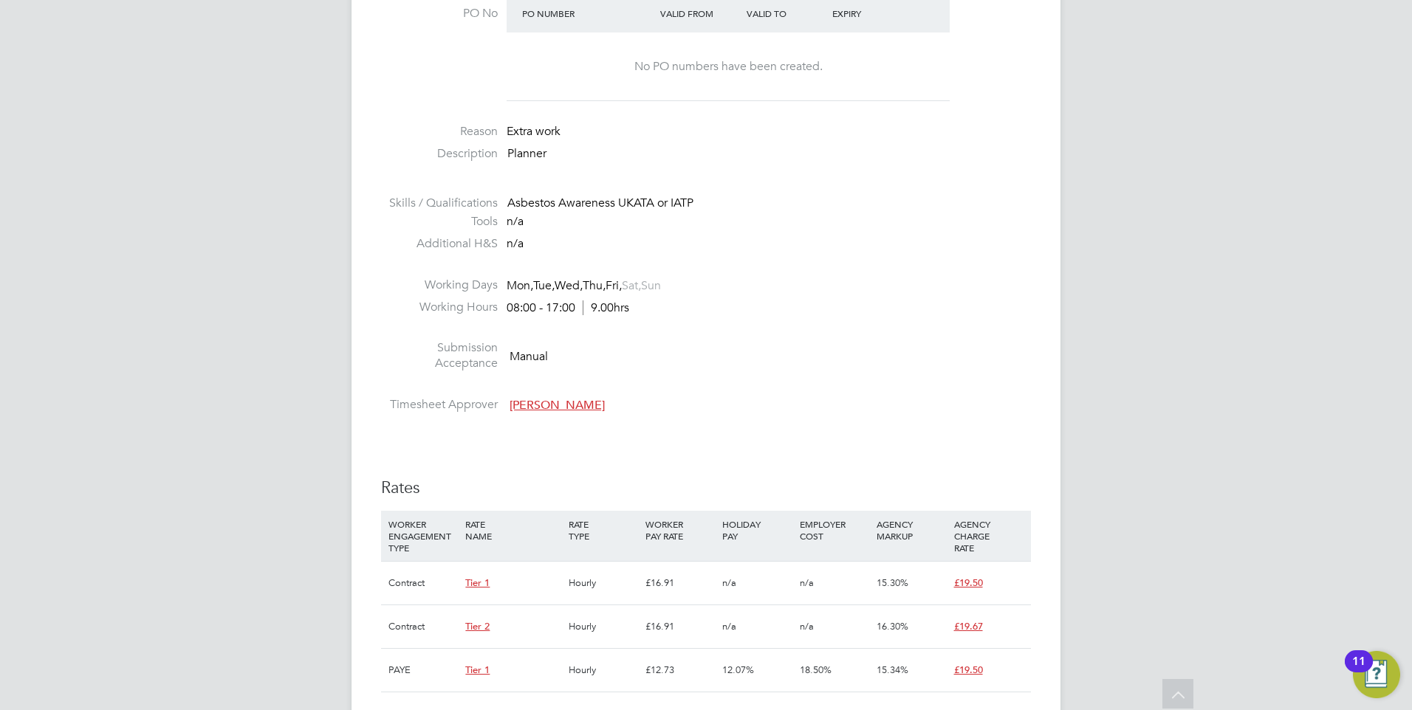
scroll to position [295, 0]
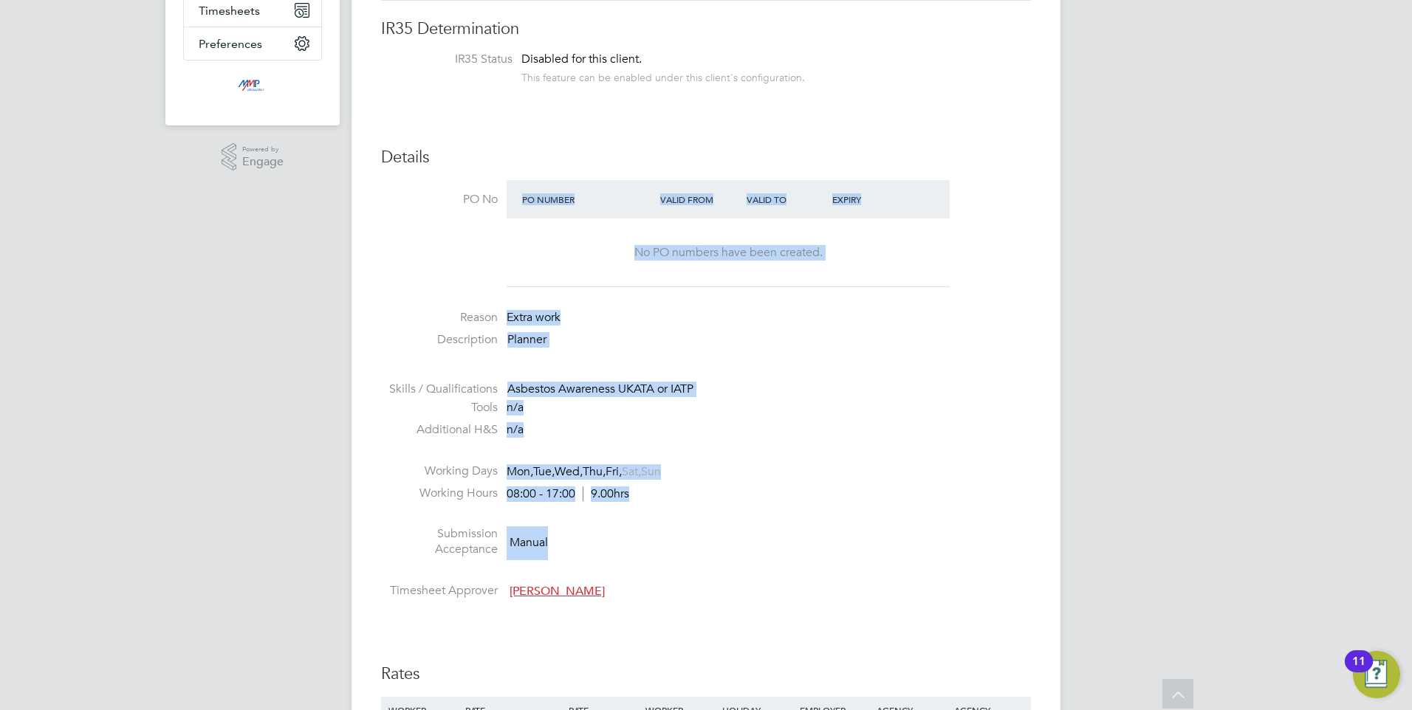
drag, startPoint x: 731, startPoint y: 508, endPoint x: 448, endPoint y: 293, distance: 355.8
click at [448, 293] on ul "PO No PO Number Valid From Valid To Expiry No PO numbers have been created. Rea…" at bounding box center [706, 392] width 650 height 425
drag, startPoint x: 448, startPoint y: 293, endPoint x: 620, endPoint y: 419, distance: 214.0
click at [620, 419] on li "Tools n/a" at bounding box center [706, 411] width 650 height 22
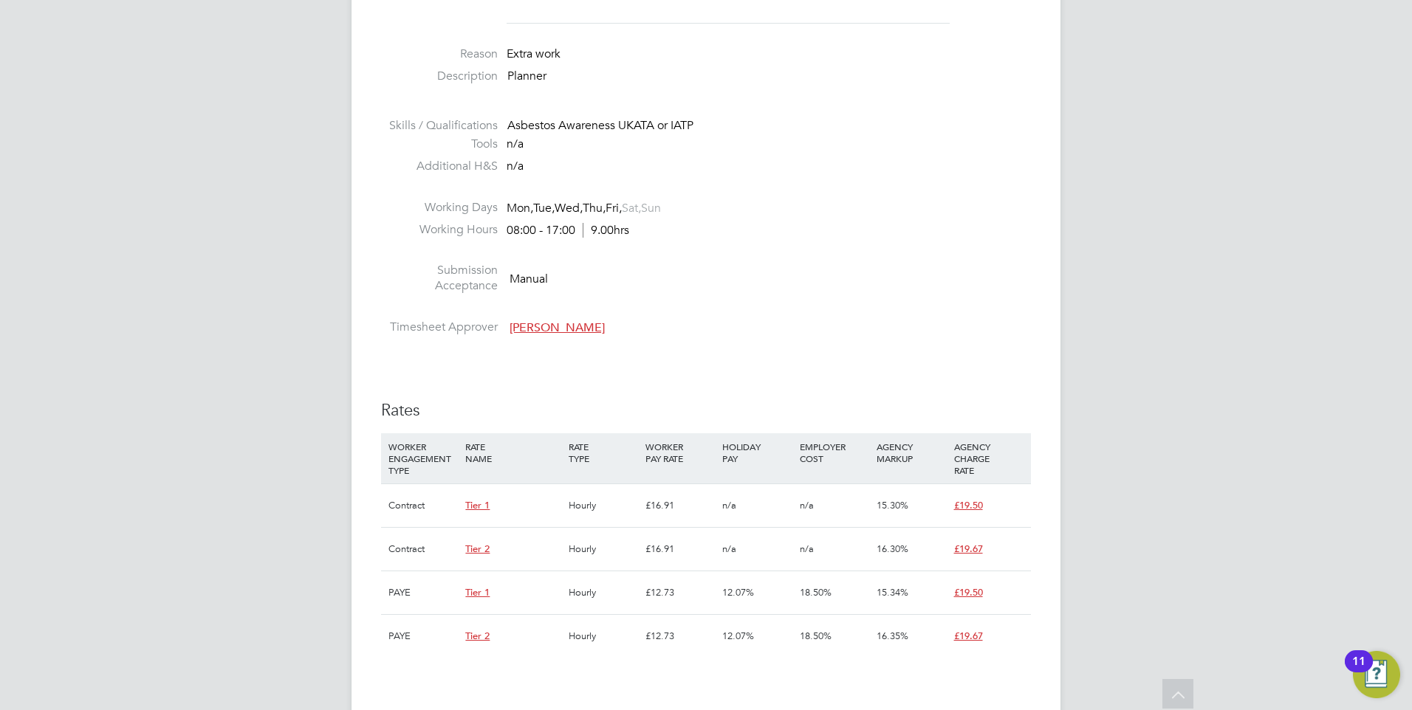
scroll to position [665, 0]
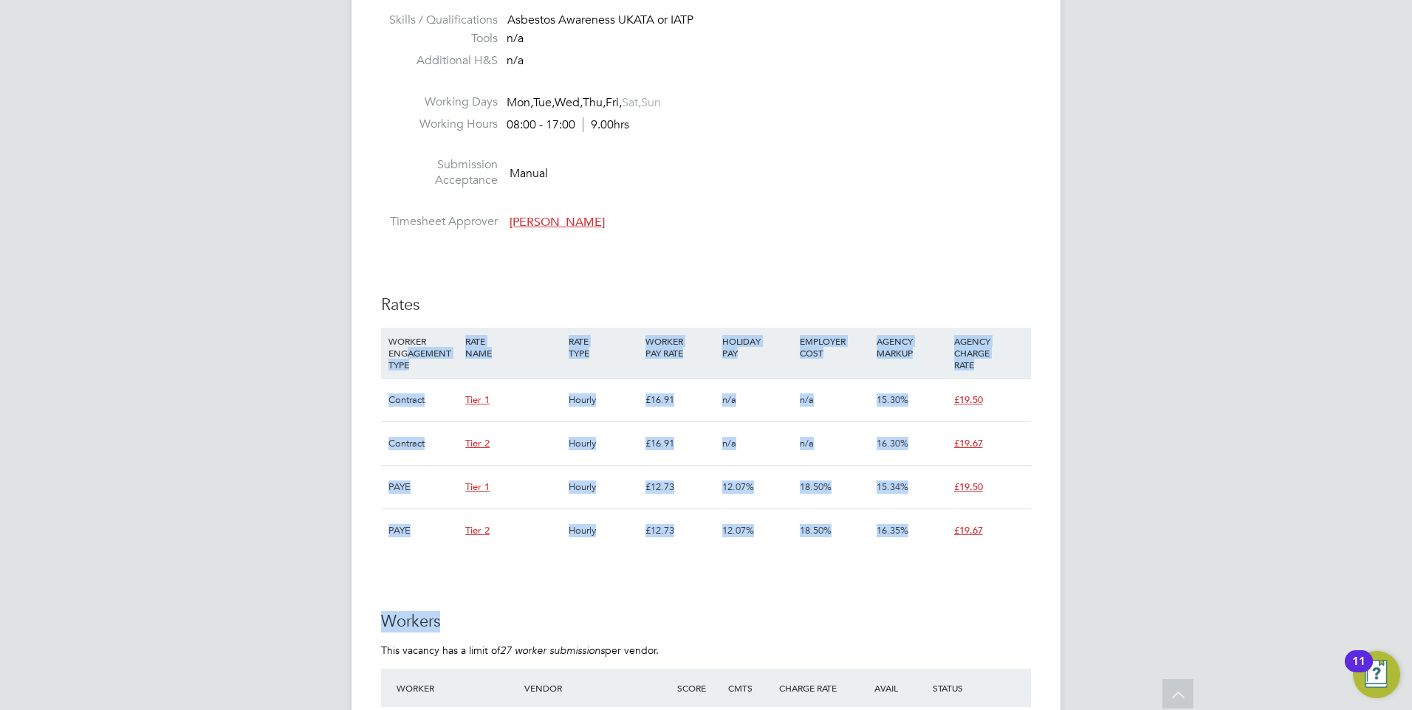
drag, startPoint x: 586, startPoint y: 466, endPoint x: 405, endPoint y: 353, distance: 213.9
click at [405, 353] on div "IR35 Determination IR35 Status Disabled for this client. This feature can be en…" at bounding box center [706, 538] width 650 height 1778
drag, startPoint x: 405, startPoint y: 353, endPoint x: 756, endPoint y: 629, distance: 446.5
click at [755, 630] on h3 "Workers" at bounding box center [706, 621] width 650 height 21
drag, startPoint x: 993, startPoint y: 564, endPoint x: 485, endPoint y: 398, distance: 534.6
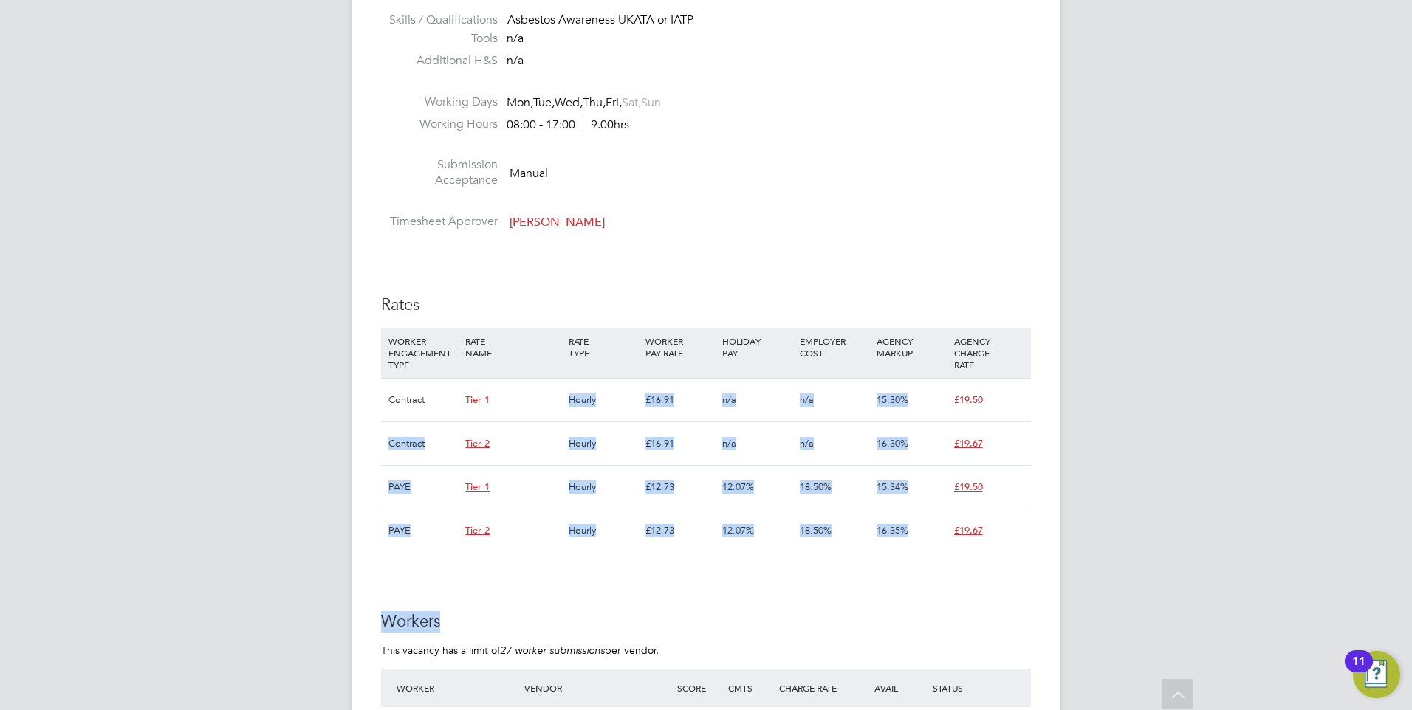
click at [485, 398] on div "IR35 Determination IR35 Status Disabled for this client. This feature can be en…" at bounding box center [706, 538] width 650 height 1778
drag, startPoint x: 485, startPoint y: 398, endPoint x: 712, endPoint y: 569, distance: 284.2
click at [712, 569] on div "IR35 Determination IR35 Status Disabled for this client. This feature can be en…" at bounding box center [706, 538] width 650 height 1778
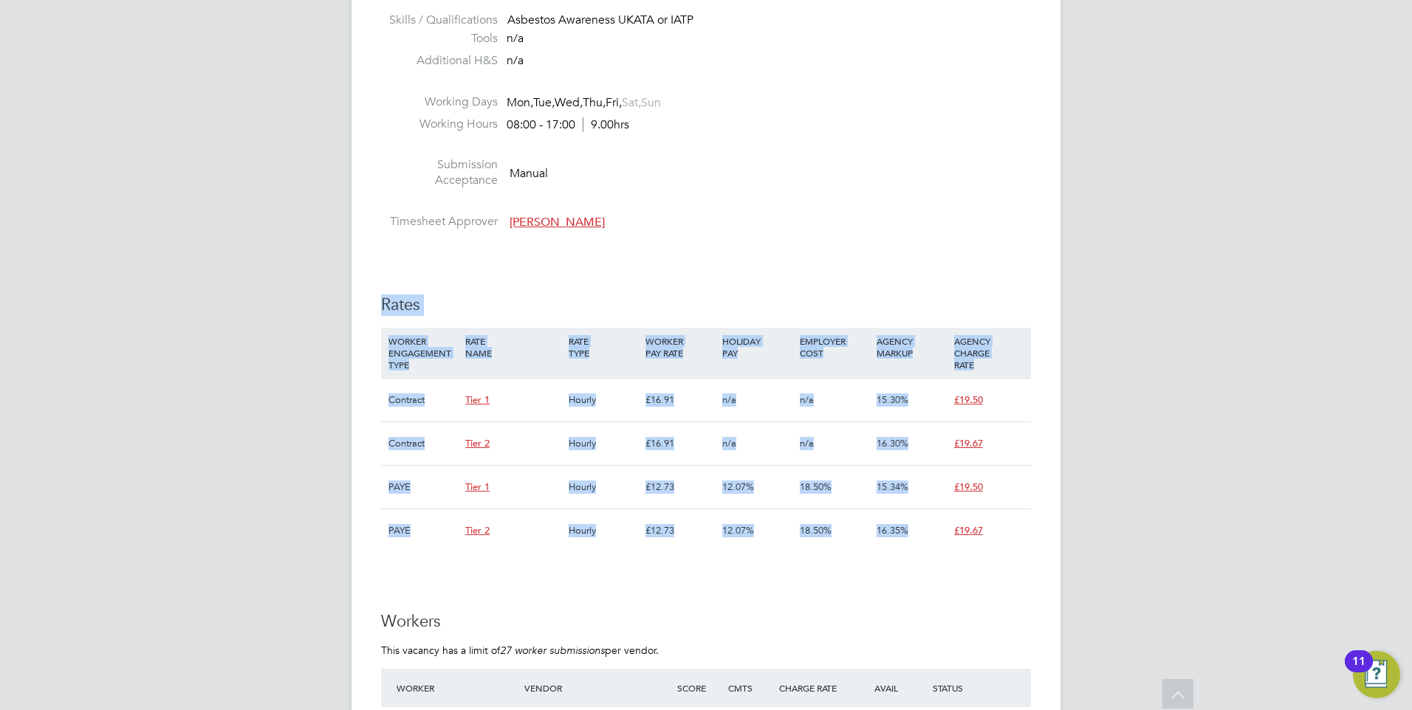
drag, startPoint x: 993, startPoint y: 547, endPoint x: 351, endPoint y: 303, distance: 686.7
click at [351, 303] on div "EQ [PERSON_NAME] Notifications 1 Applications: Network Businesses Sites Workers…" at bounding box center [706, 407] width 1412 height 2145
drag, startPoint x: 351, startPoint y: 303, endPoint x: 580, endPoint y: 270, distance: 231.2
click at [580, 270] on div "IR35 Determination IR35 Status Disabled for this client. This feature can be en…" at bounding box center [706, 538] width 650 height 1778
drag, startPoint x: 1066, startPoint y: 634, endPoint x: 402, endPoint y: 292, distance: 746.5
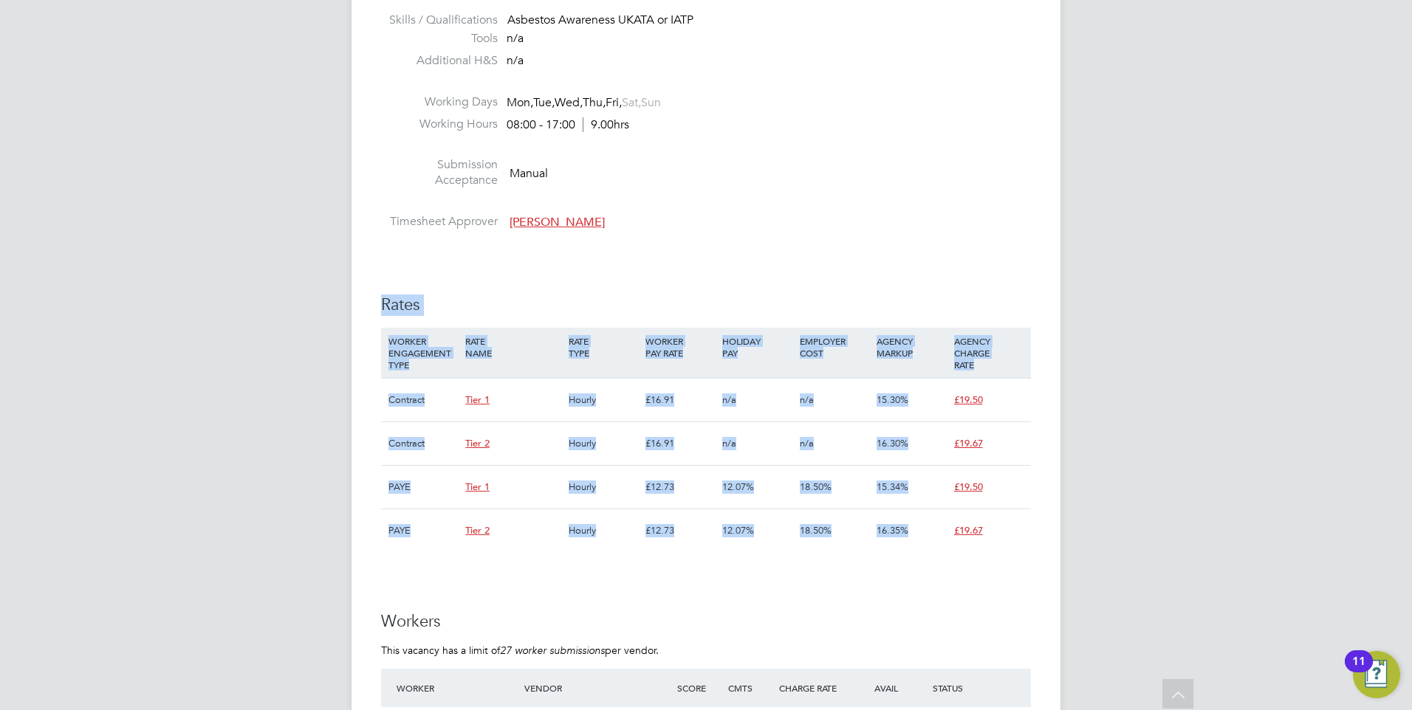
click at [402, 292] on div "EQ [PERSON_NAME] Notifications 1 Applications: Network Businesses Sites Workers…" at bounding box center [706, 407] width 1412 height 2145
drag, startPoint x: 402, startPoint y: 292, endPoint x: 541, endPoint y: 297, distance: 138.9
click at [541, 297] on h3 "Rates" at bounding box center [706, 305] width 650 height 21
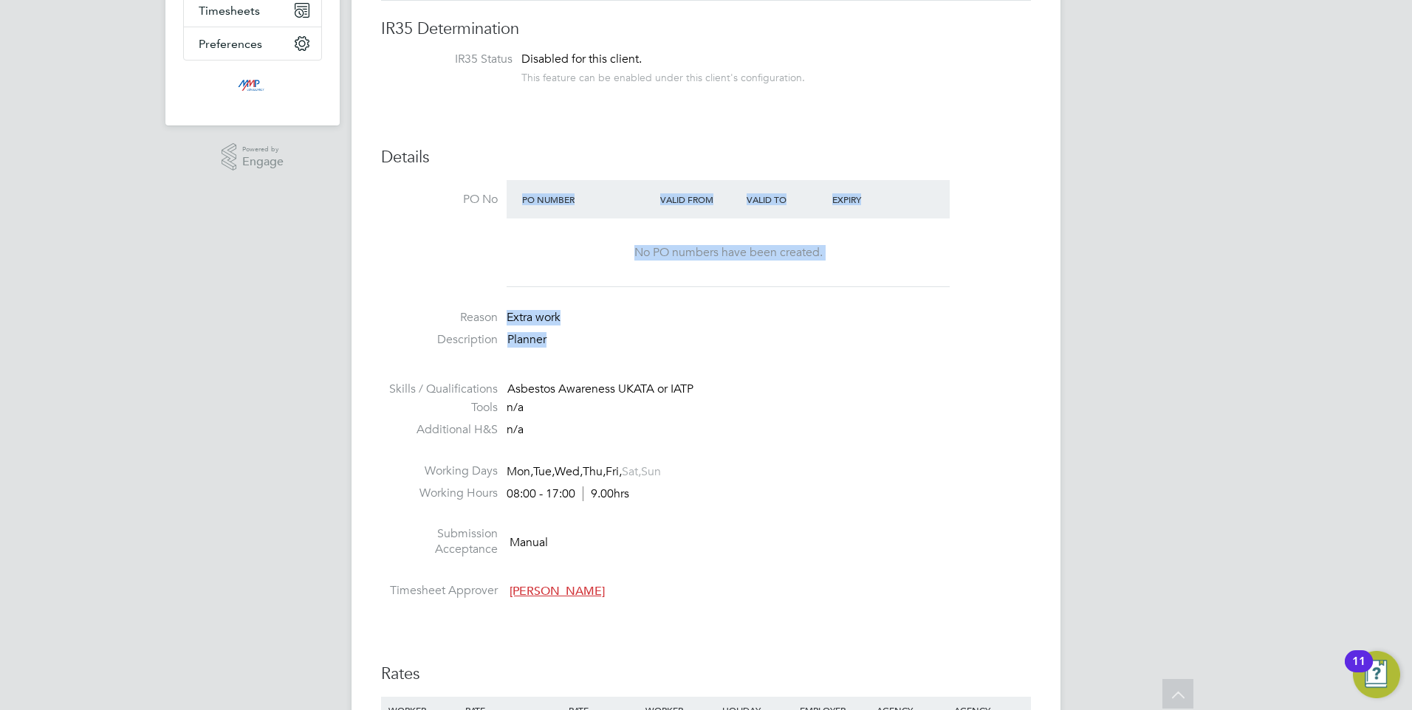
drag, startPoint x: 788, startPoint y: 367, endPoint x: 499, endPoint y: 286, distance: 300.0
click at [499, 286] on ul "PO No PO Number Valid From Valid To Expiry No PO numbers have been created. Rea…" at bounding box center [706, 392] width 650 height 425
drag, startPoint x: 499, startPoint y: 286, endPoint x: 707, endPoint y: 459, distance: 271.1
click at [707, 459] on li at bounding box center [706, 454] width 650 height 19
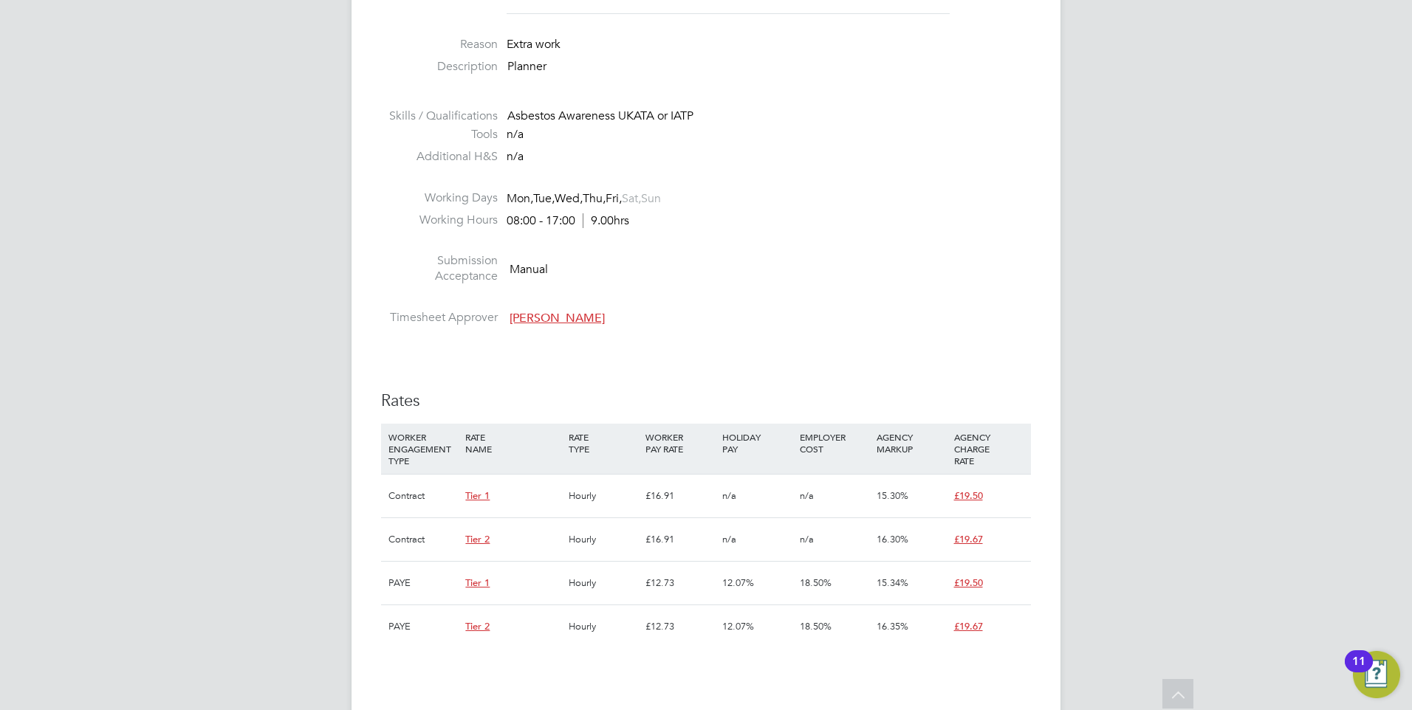
scroll to position [739, 0]
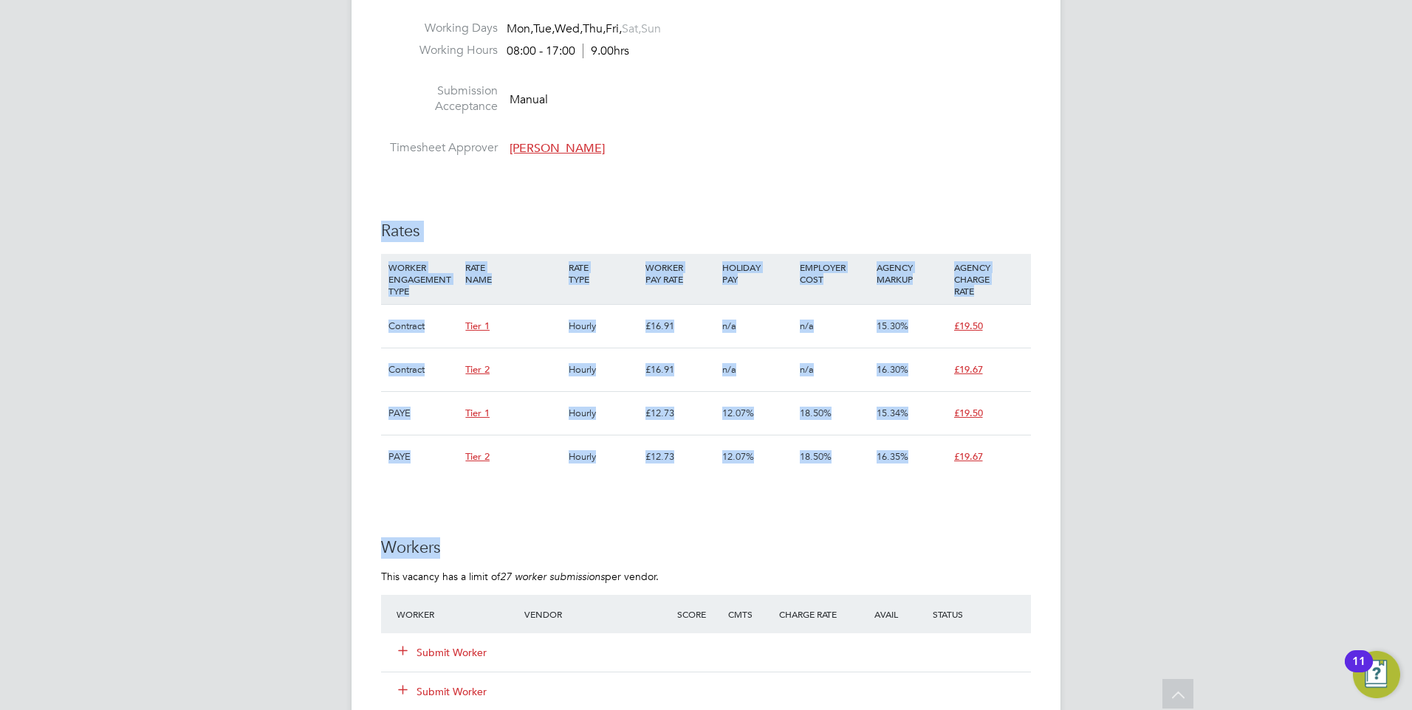
drag, startPoint x: 645, startPoint y: 428, endPoint x: 372, endPoint y: 232, distance: 335.9
click at [372, 232] on div "Vacancy Details Unfollow 3 x Planner WC - V179247 Confirmed 0 of 3 Duration 92 …" at bounding box center [706, 343] width 709 height 2080
drag, startPoint x: 372, startPoint y: 232, endPoint x: 490, endPoint y: 225, distance: 118.4
click at [490, 225] on h3 "Rates" at bounding box center [706, 231] width 650 height 21
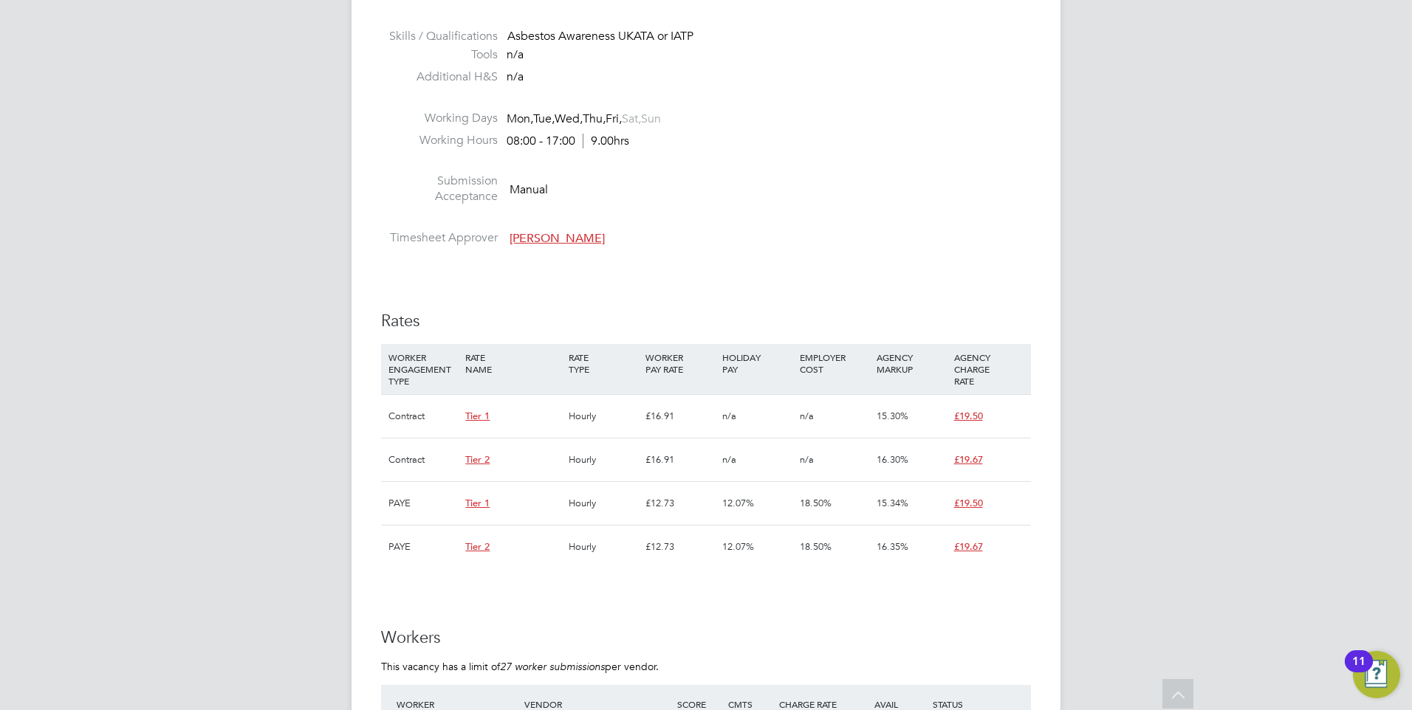
scroll to position [369, 0]
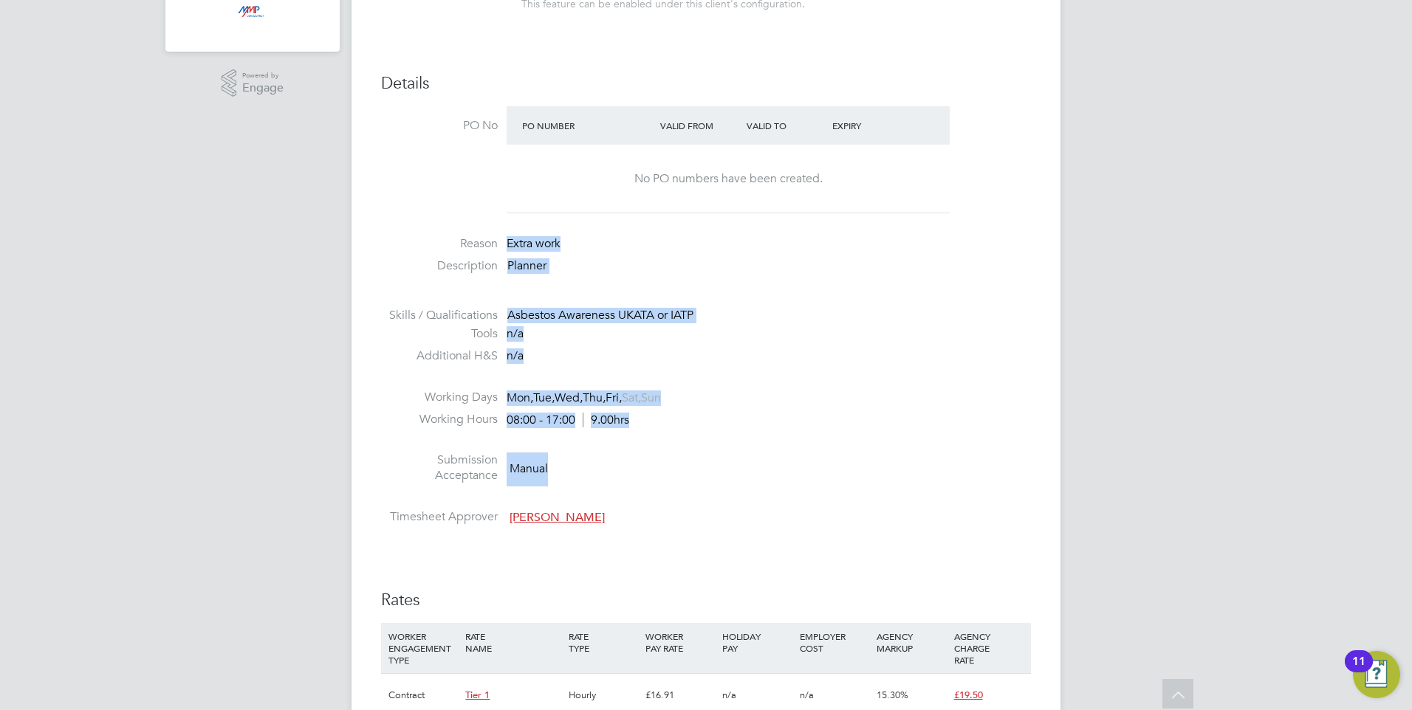
drag, startPoint x: 677, startPoint y: 483, endPoint x: 439, endPoint y: 227, distance: 350.1
click at [439, 227] on ul "PO No PO Number Valid From Valid To Expiry No PO numbers have been created. Rea…" at bounding box center [706, 318] width 650 height 425
drag, startPoint x: 439, startPoint y: 227, endPoint x: 723, endPoint y: 464, distance: 370.2
click at [724, 456] on li "Submission Acceptance Manual" at bounding box center [706, 472] width 650 height 38
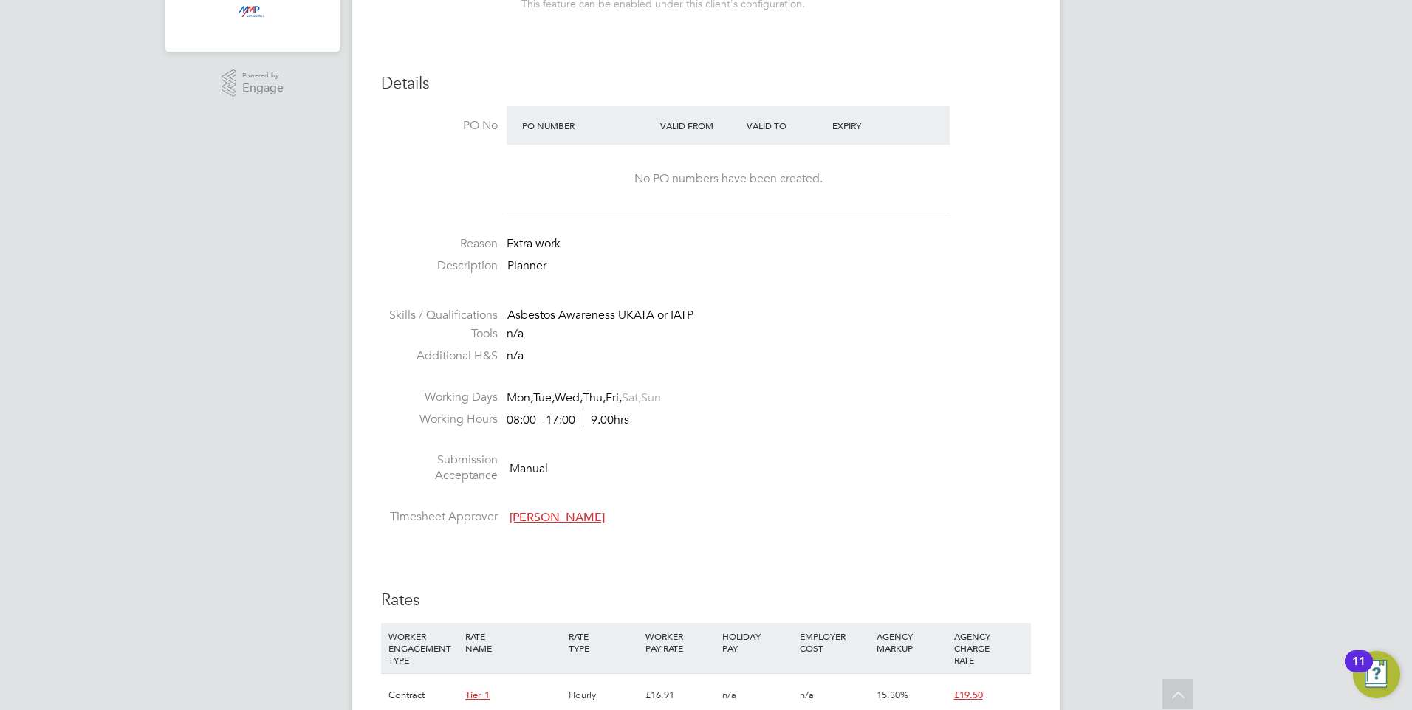
drag, startPoint x: 696, startPoint y: 516, endPoint x: 673, endPoint y: 501, distance: 27.2
click at [673, 501] on ul "PO No PO Number Valid From Valid To Expiry No PO numbers have been created. Rea…" at bounding box center [706, 318] width 650 height 425
drag, startPoint x: 673, startPoint y: 501, endPoint x: 583, endPoint y: 417, distance: 123.3
click at [583, 417] on ul "PO No PO Number Valid From Valid To Expiry No PO numbers have been created. Rea…" at bounding box center [706, 318] width 650 height 425
click at [707, 479] on li "Submission Acceptance Manual" at bounding box center [706, 472] width 650 height 38
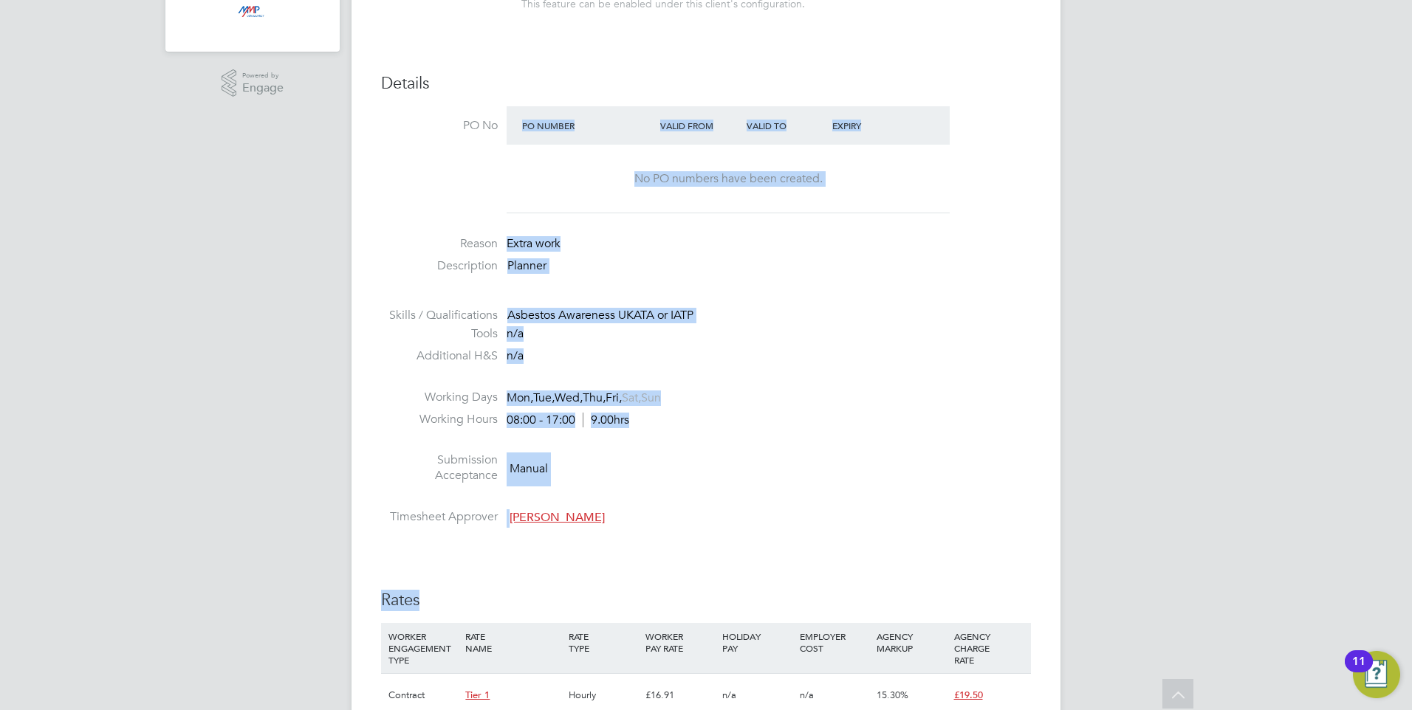
click at [1014, 451] on li at bounding box center [706, 443] width 650 height 19
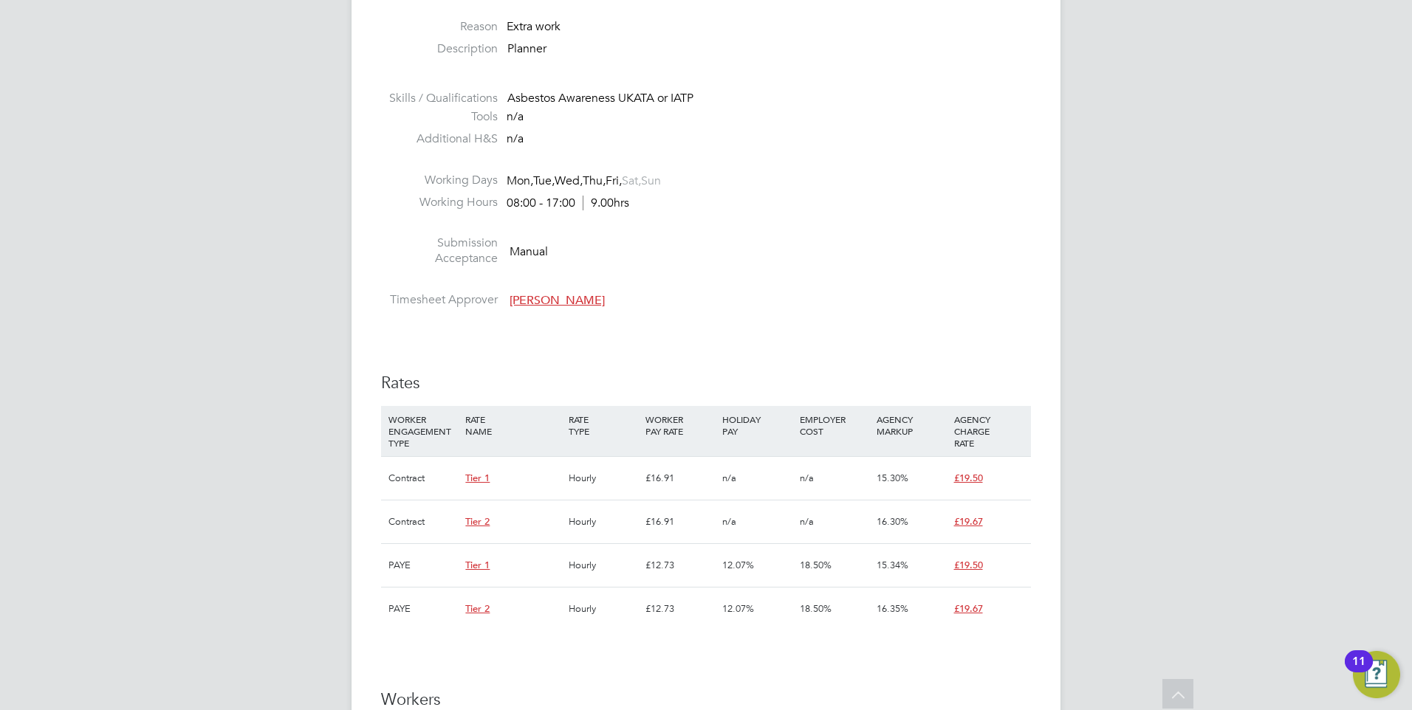
scroll to position [591, 0]
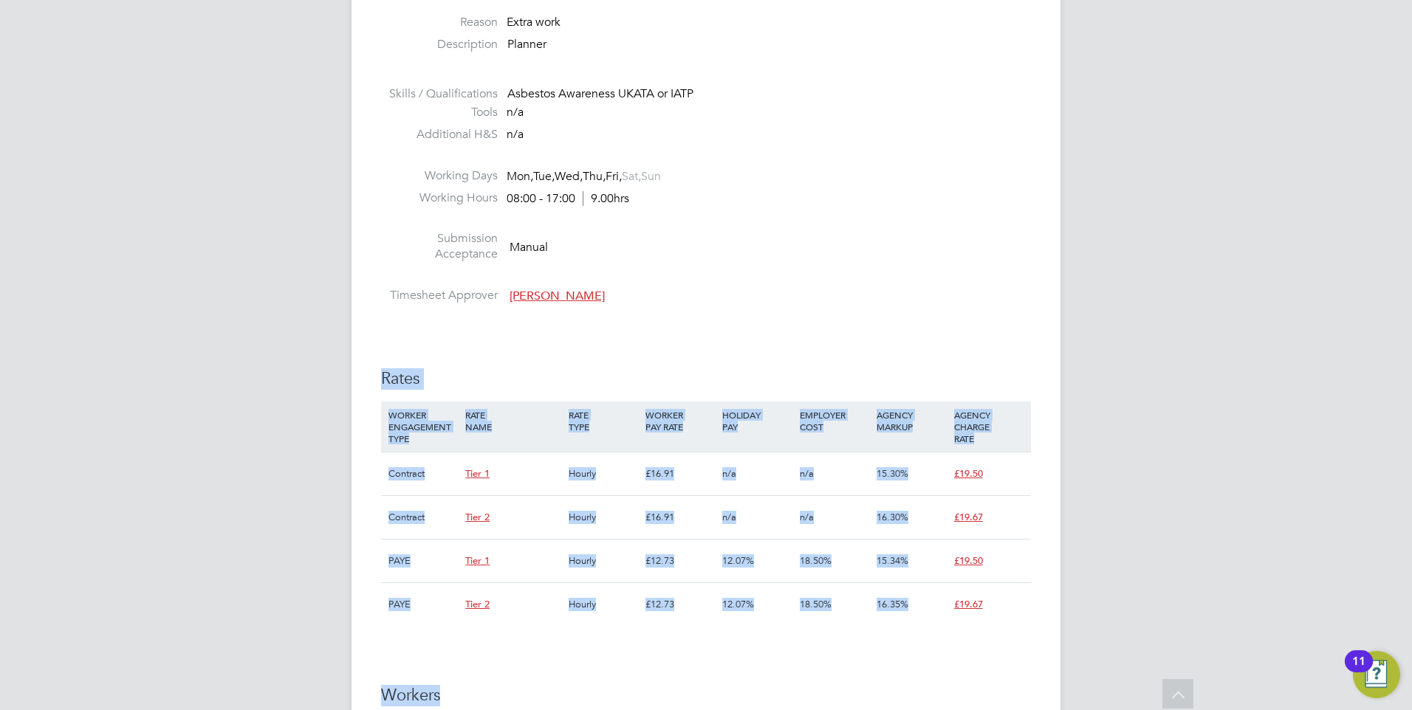
drag, startPoint x: 739, startPoint y: 649, endPoint x: 381, endPoint y: 362, distance: 458.6
click at [381, 362] on div "IR35 Determination IR35 Status Disabled for this client. This feature can be en…" at bounding box center [706, 612] width 650 height 1778
drag, startPoint x: 381, startPoint y: 362, endPoint x: 515, endPoint y: 380, distance: 135.7
click at [515, 380] on h3 "Rates" at bounding box center [706, 379] width 650 height 21
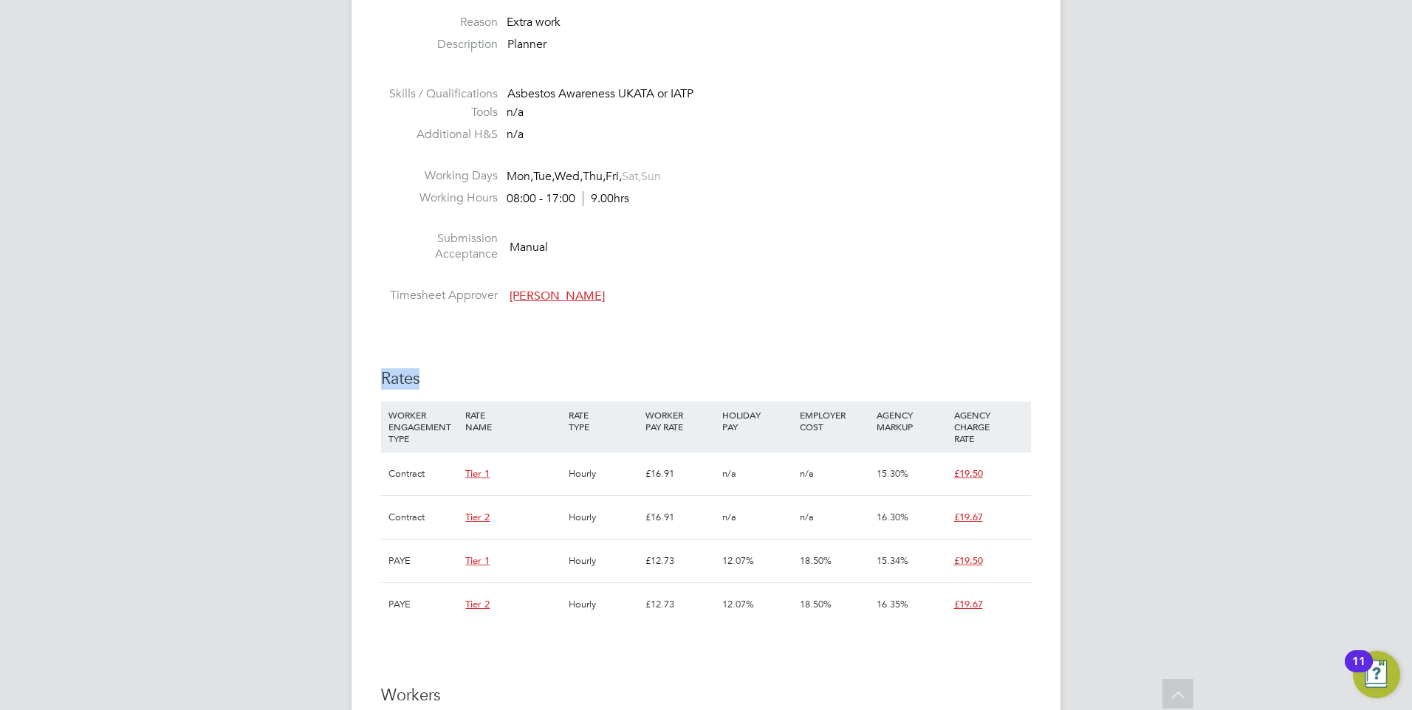
drag, startPoint x: 456, startPoint y: 380, endPoint x: 375, endPoint y: 369, distance: 81.4
click at [375, 369] on div "Vacancy Details Unfollow 3 x Planner WC - V179247 Confirmed 0 of 3 Duration 92 …" at bounding box center [706, 491] width 709 height 2080
drag, startPoint x: 375, startPoint y: 369, endPoint x: 417, endPoint y: 378, distance: 43.2
click at [417, 378] on h3 "Rates" at bounding box center [706, 379] width 650 height 21
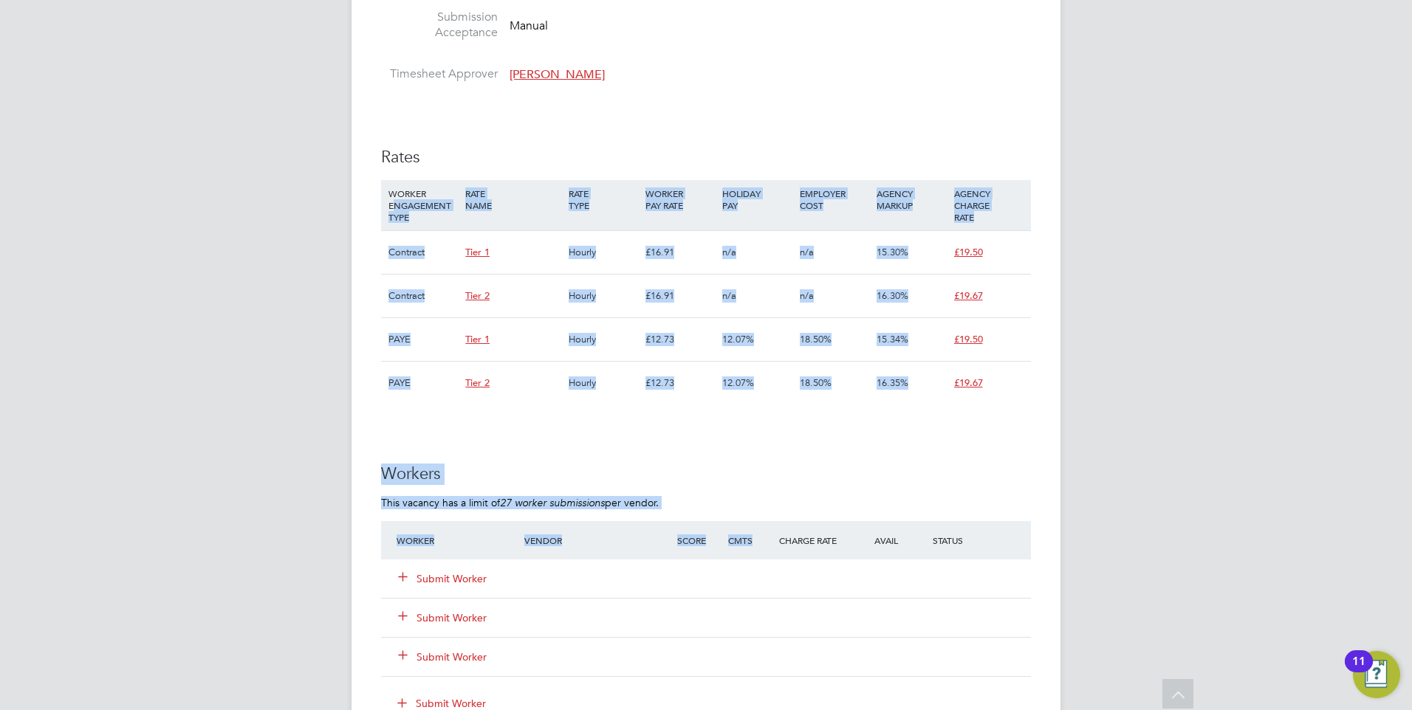
drag, startPoint x: 733, startPoint y: 508, endPoint x: 397, endPoint y: 206, distance: 451.3
click at [397, 206] on div "IR35 Determination IR35 Status Disabled for this client. This feature can be en…" at bounding box center [706, 391] width 650 height 1778
drag, startPoint x: 397, startPoint y: 206, endPoint x: 651, endPoint y: 432, distance: 339.5
click at [651, 414] on div "IR35 Determination IR35 Status Disabled for this client. This feature can be en…" at bounding box center [706, 391] width 650 height 1778
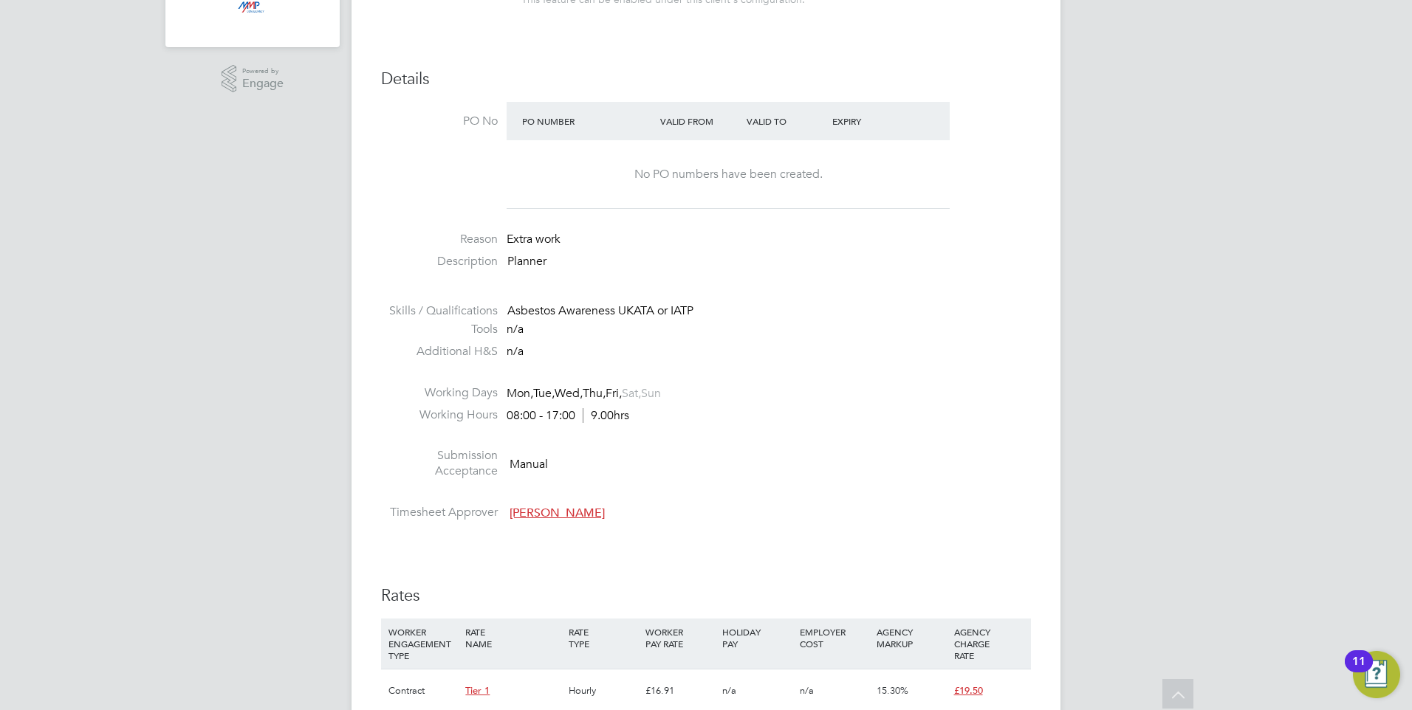
scroll to position [369, 0]
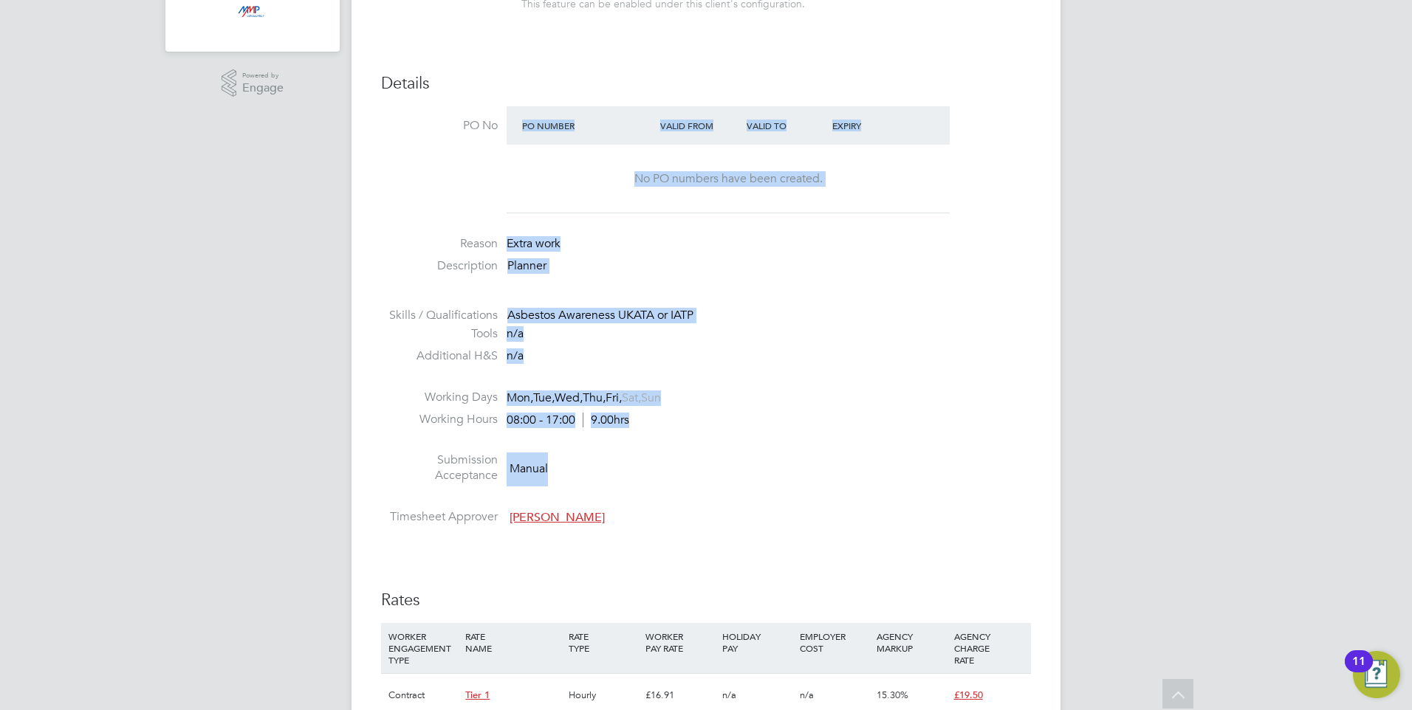
drag, startPoint x: 757, startPoint y: 496, endPoint x: 448, endPoint y: 174, distance: 447.1
click at [448, 174] on ul "PO No PO Number Valid From Valid To Expiry No PO numbers have been created. Rea…" at bounding box center [706, 318] width 650 height 425
drag, startPoint x: 448, startPoint y: 174, endPoint x: 793, endPoint y: 411, distance: 419.5
click at [819, 395] on li "Working Days Mon, Tue, Wed, Thu, Fri, Sat, Sun" at bounding box center [706, 401] width 650 height 22
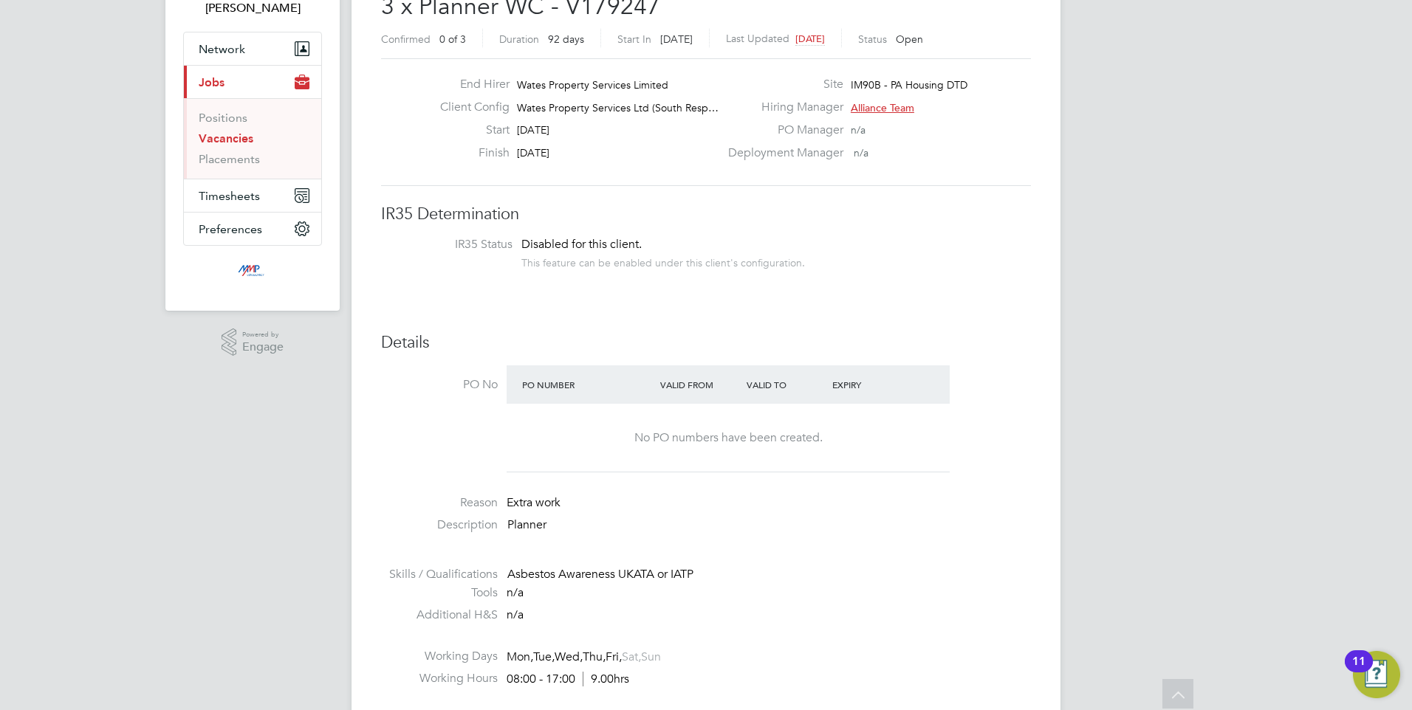
scroll to position [0, 0]
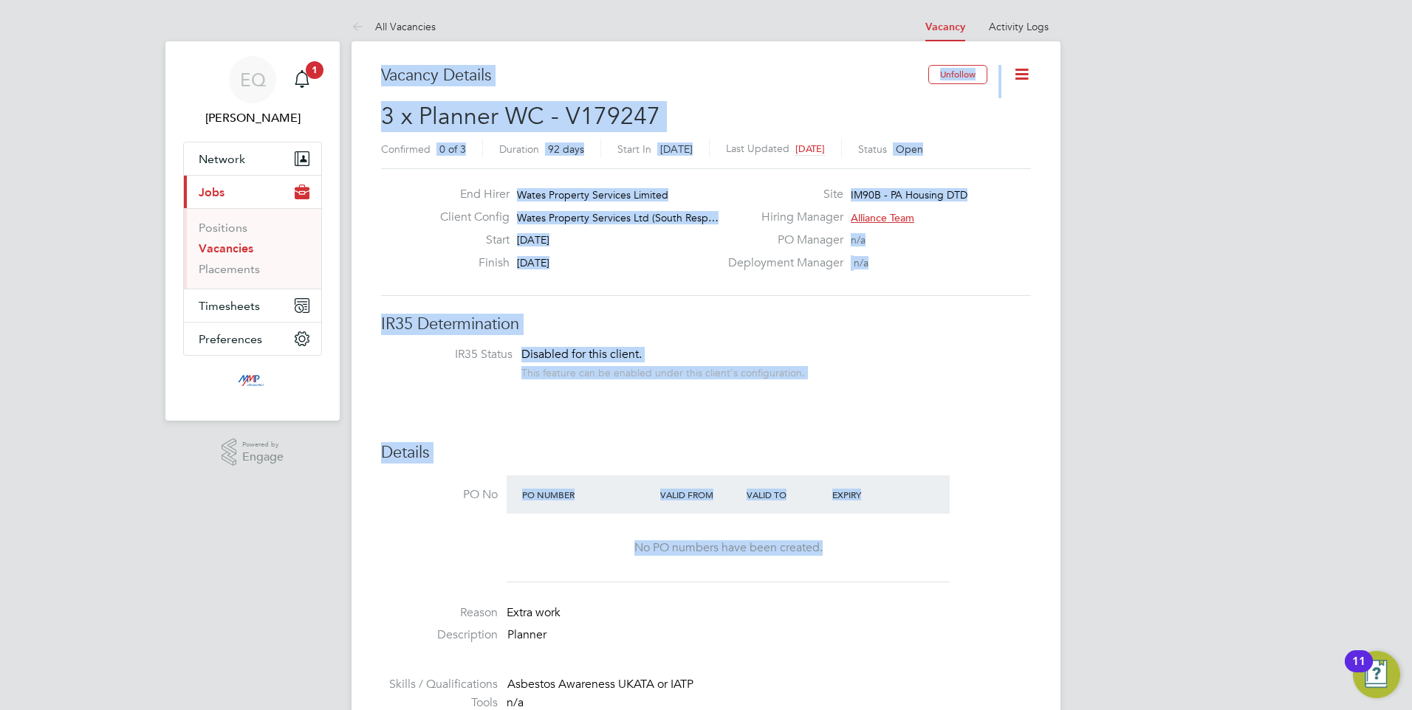
drag, startPoint x: 798, startPoint y: 496, endPoint x: 383, endPoint y: 64, distance: 598.6
drag, startPoint x: 383, startPoint y: 64, endPoint x: 473, endPoint y: 191, distance: 155.7
click at [473, 191] on label "End Hirer" at bounding box center [468, 195] width 81 height 16
click at [549, 263] on span "[DATE]" at bounding box center [533, 262] width 32 height 13
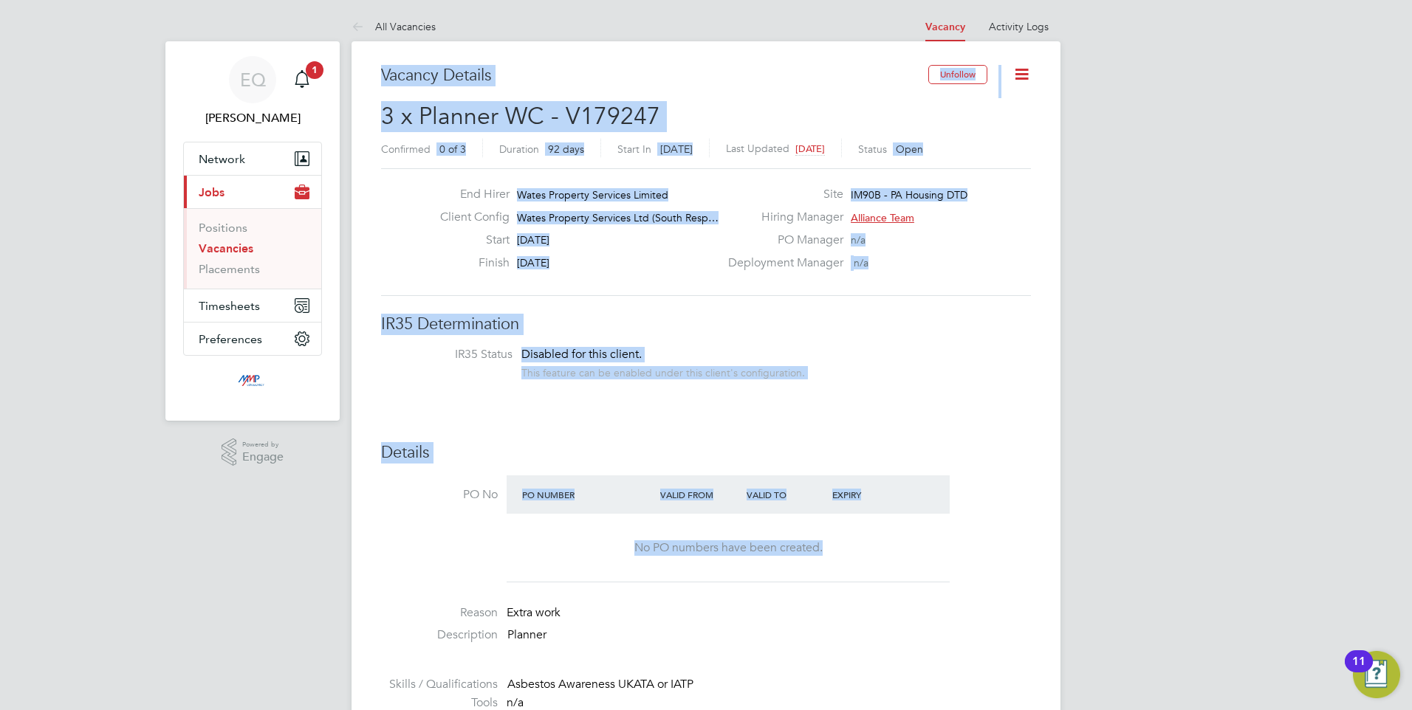
click at [714, 350] on div "Disabled for this client. This feature can be enabled under this client's confi…" at bounding box center [663, 363] width 284 height 32
drag, startPoint x: 732, startPoint y: 557, endPoint x: 395, endPoint y: 111, distance: 558.9
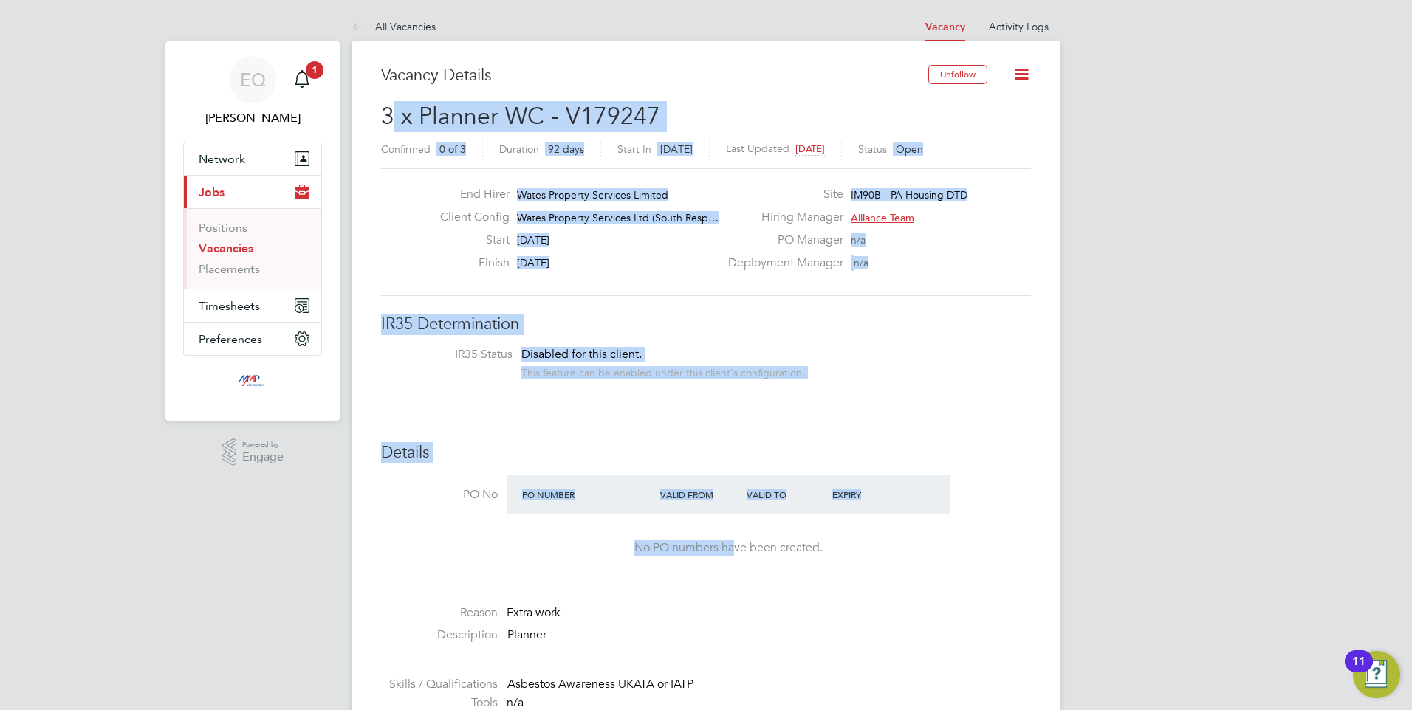
click at [675, 323] on h3 "IR35 Determination" at bounding box center [706, 324] width 650 height 21
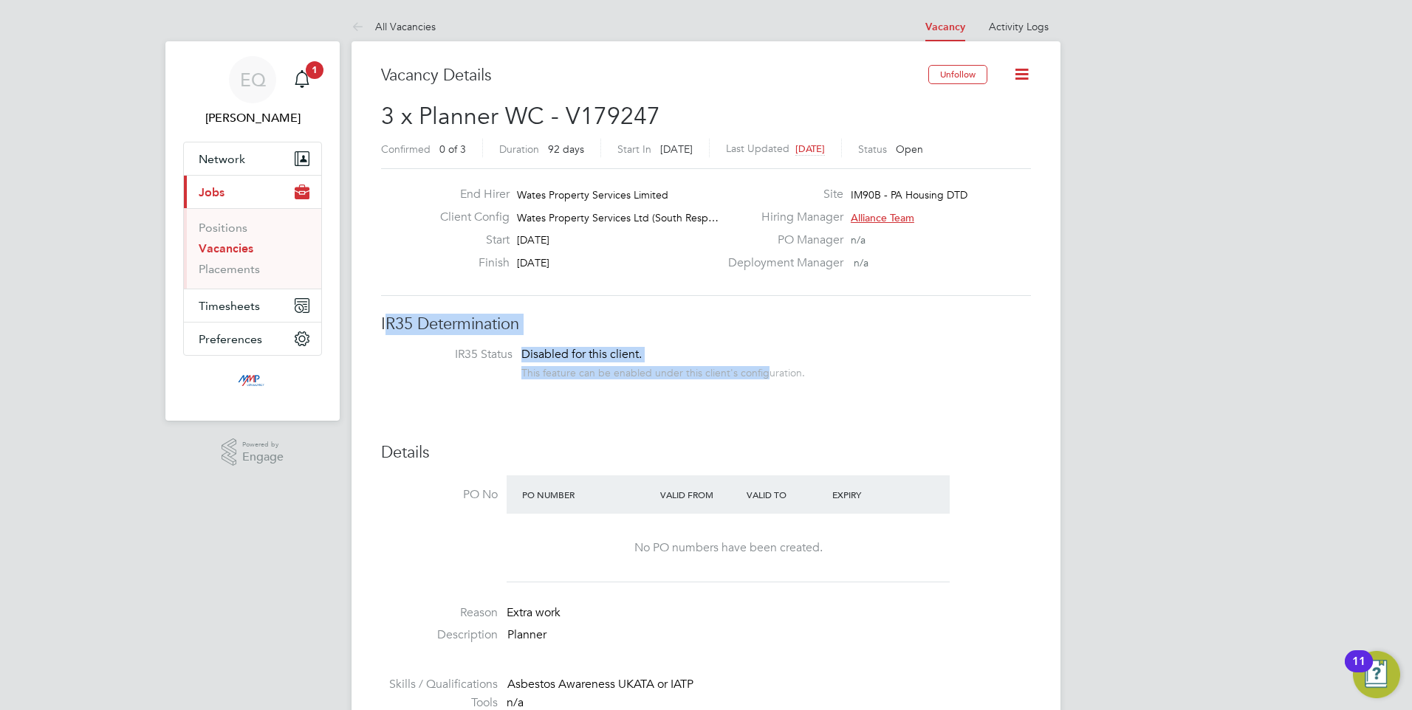
drag, startPoint x: 386, startPoint y: 320, endPoint x: 767, endPoint y: 379, distance: 385.6
click at [767, 379] on span "IR35 Determination IR35 Status Disabled for this client. This feature can be en…" at bounding box center [706, 348] width 650 height 69
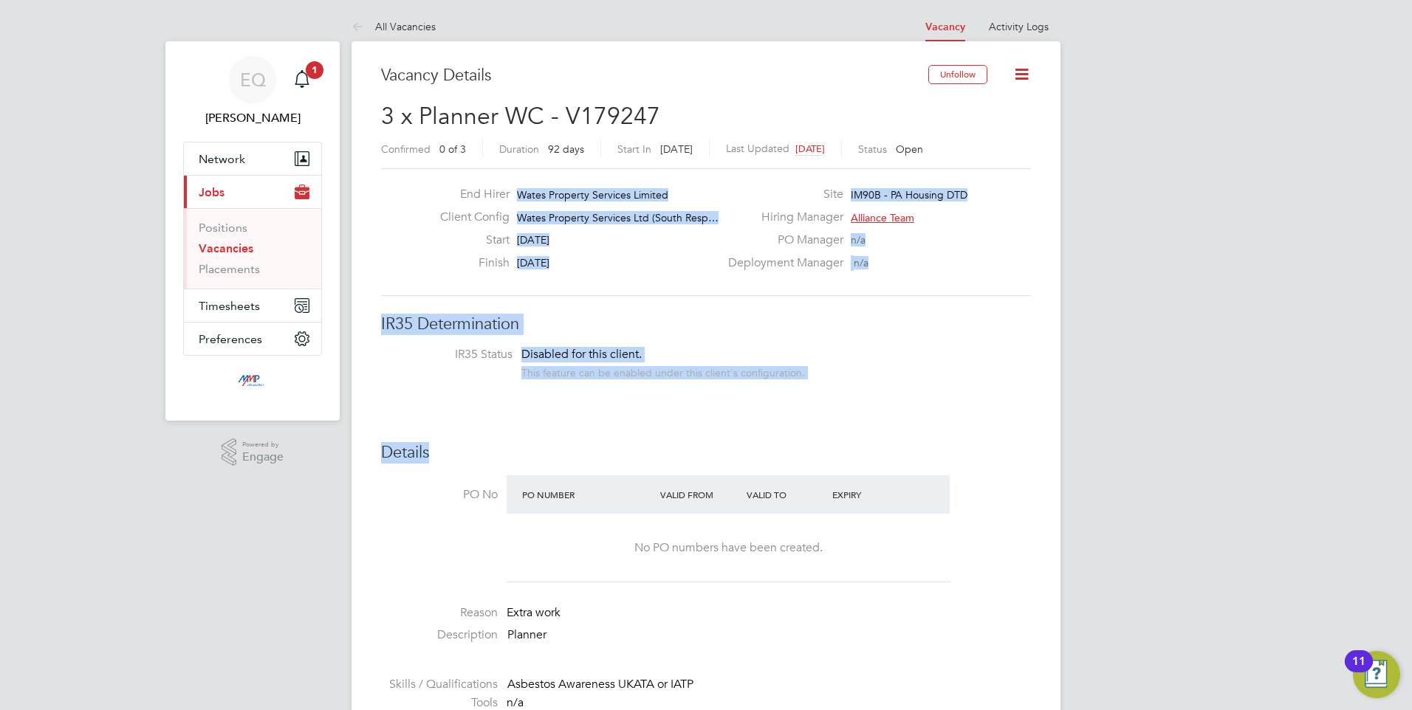
drag, startPoint x: 828, startPoint y: 393, endPoint x: 372, endPoint y: 293, distance: 466.4
click at [621, 360] on span "Disabled for this client." at bounding box center [581, 354] width 120 height 15
click at [385, 330] on h3 "IR35 Determination" at bounding box center [706, 324] width 650 height 21
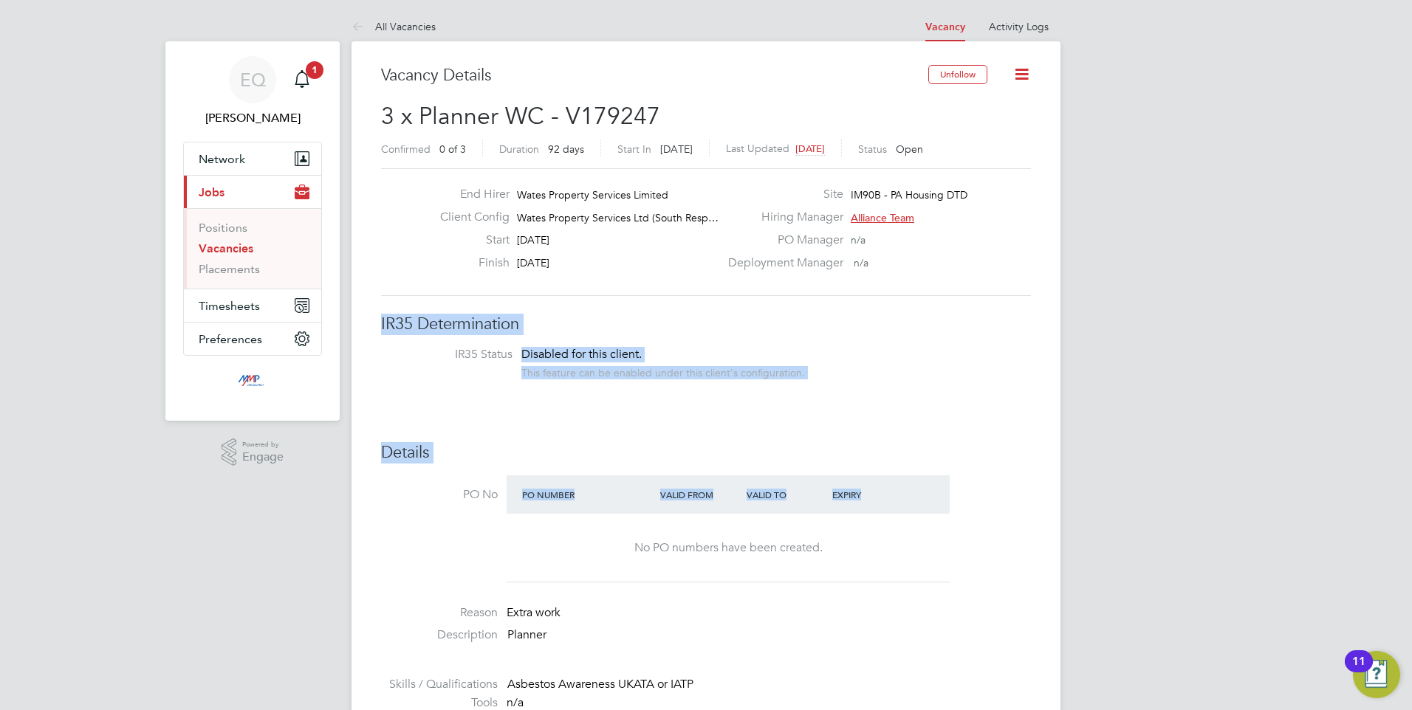
click at [637, 541] on div "No PO numbers have been created." at bounding box center [728, 549] width 414 height 16
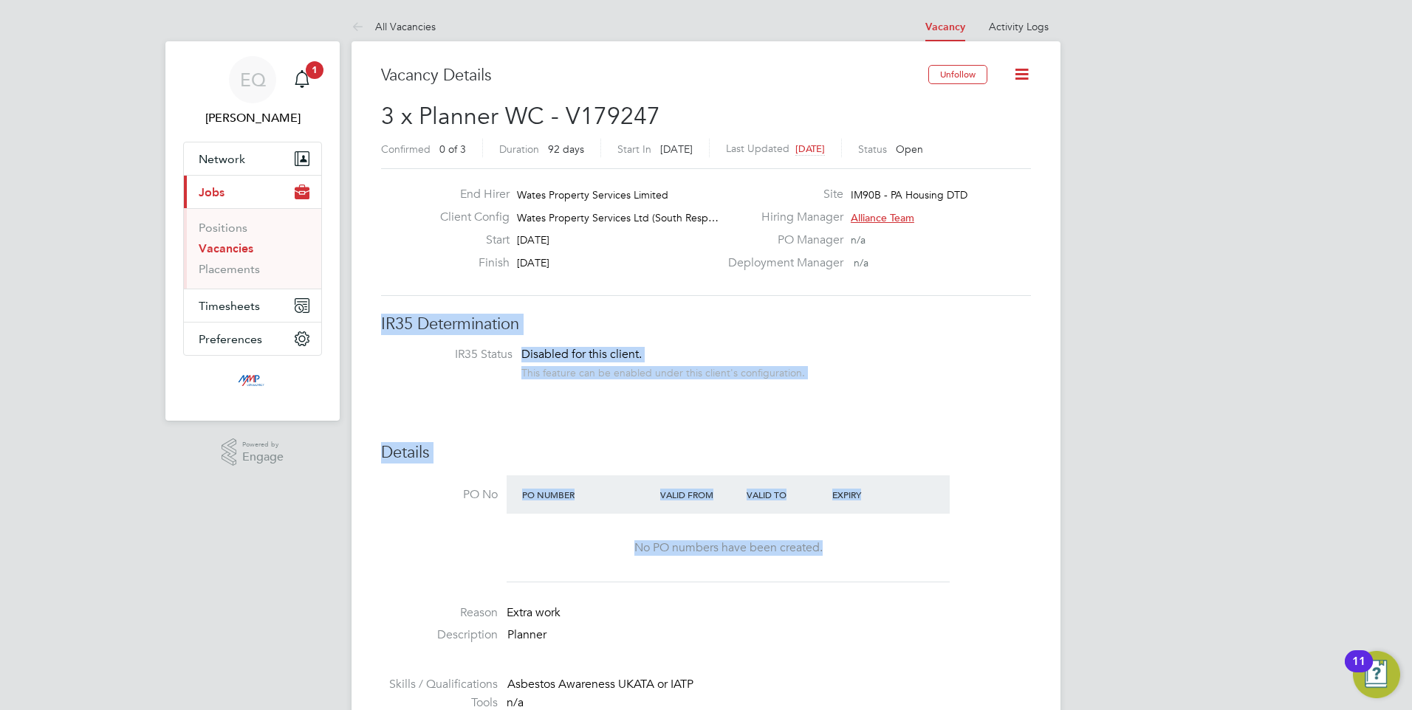
click at [838, 563] on div "No PO numbers have been created." at bounding box center [728, 548] width 414 height 69
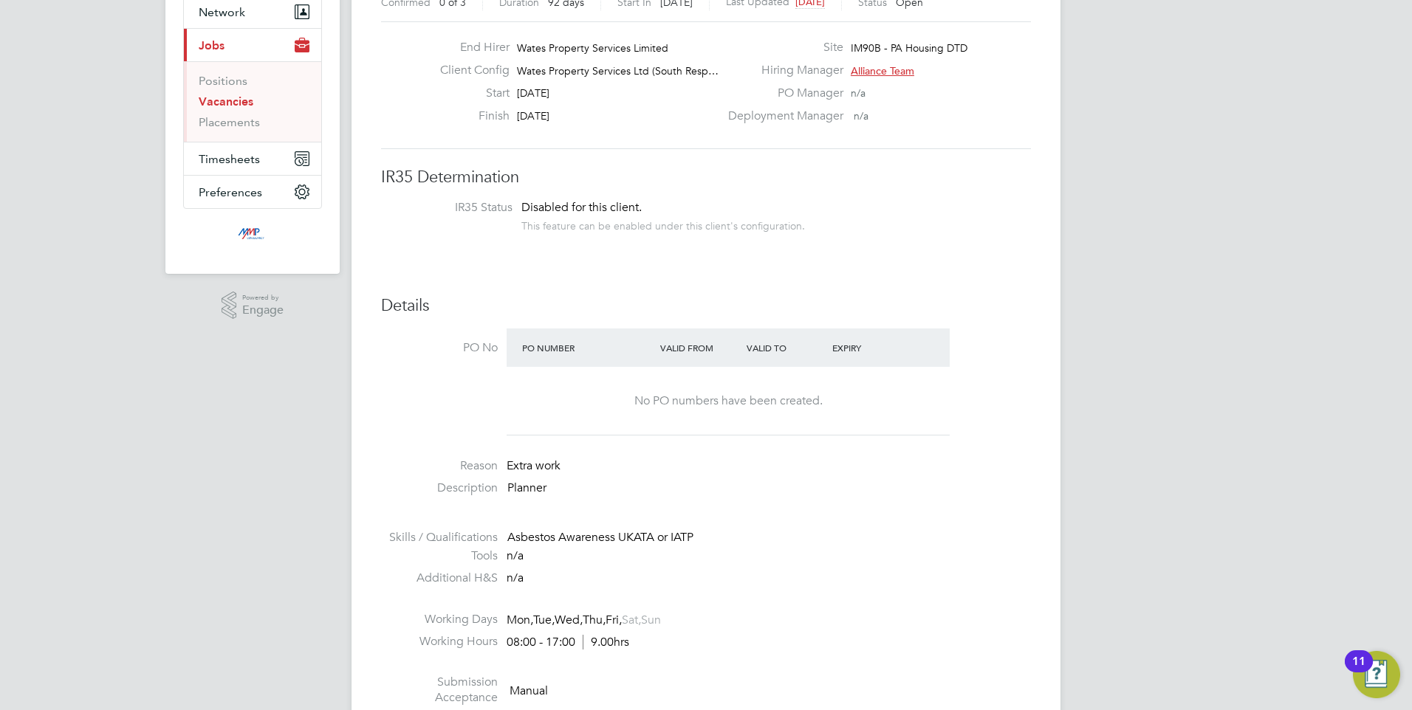
scroll to position [369, 0]
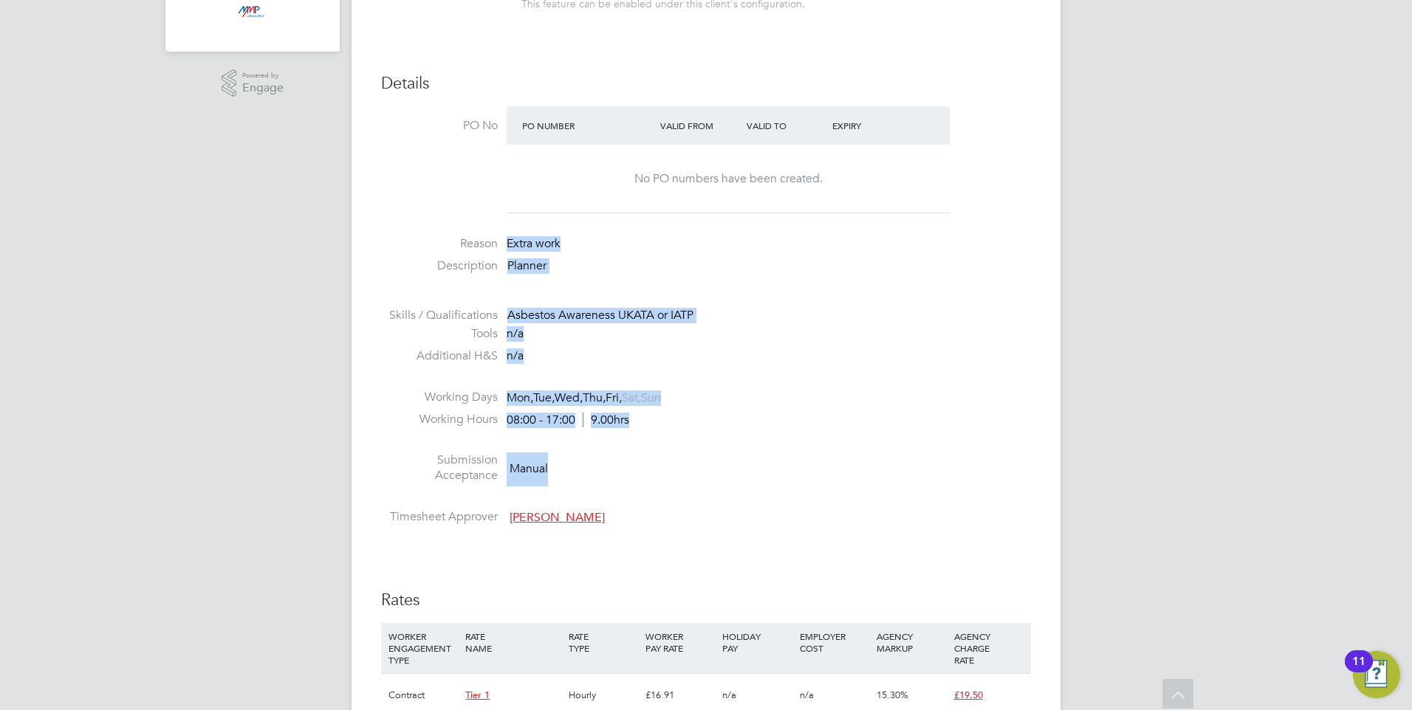
click at [494, 250] on ul "PO No PO Number Valid From Valid To Expiry No PO numbers have been created. Rea…" at bounding box center [706, 318] width 650 height 425
click at [662, 379] on li at bounding box center [706, 380] width 650 height 19
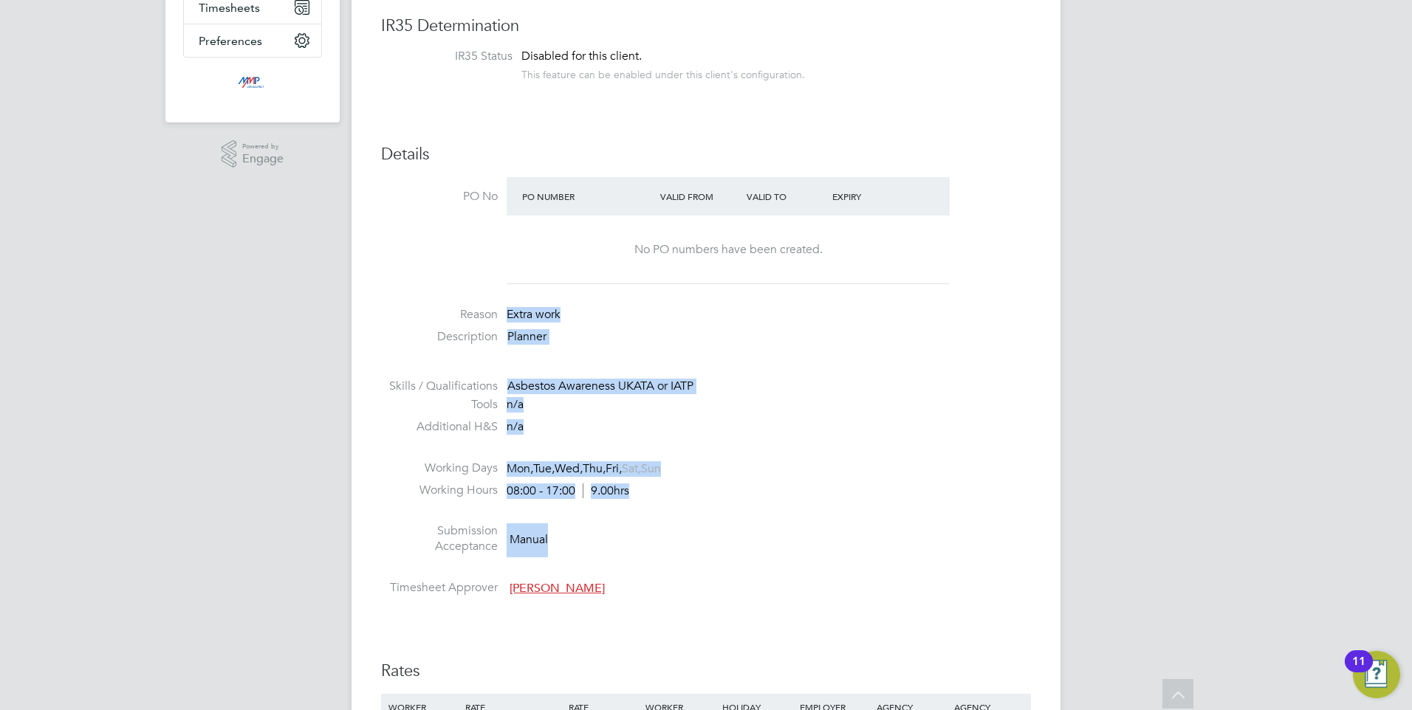
scroll to position [222, 0]
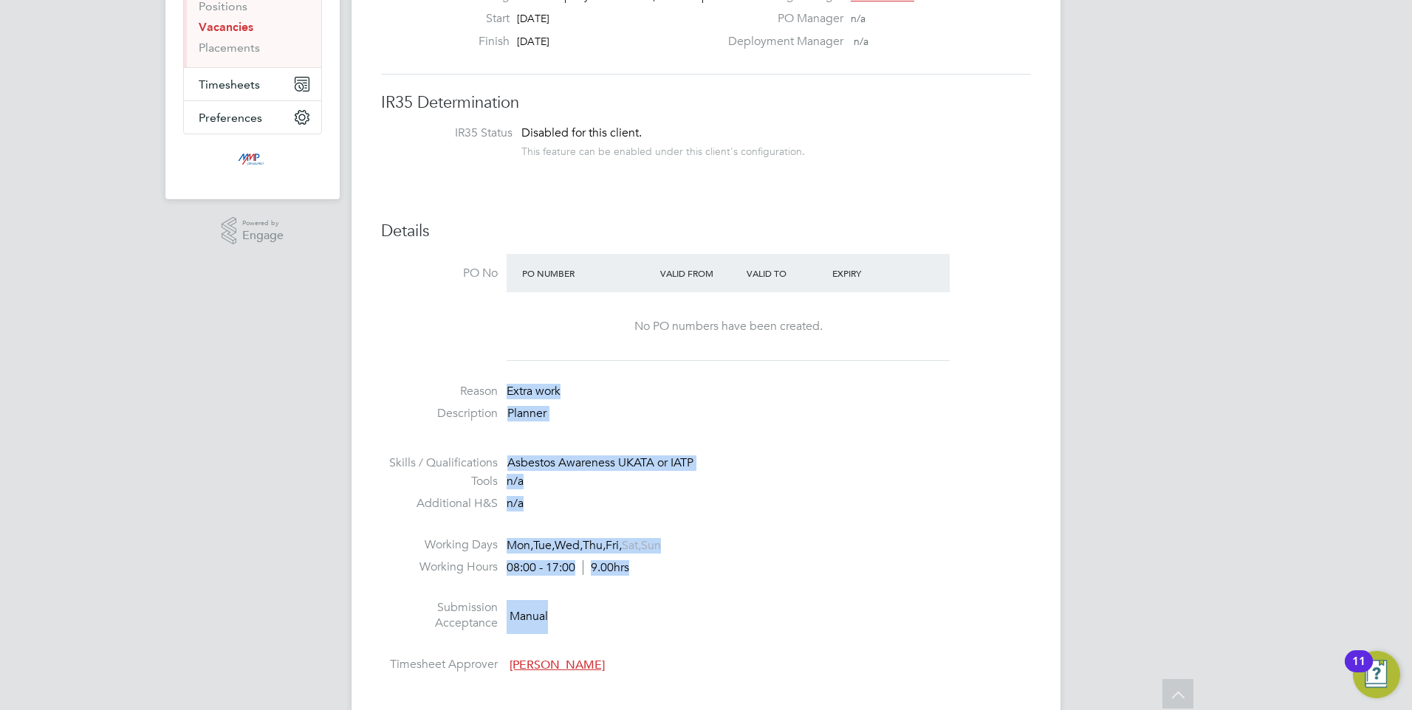
click at [754, 530] on li at bounding box center [706, 527] width 650 height 19
click at [472, 371] on ul "PO No PO Number Valid From Valid To Expiry No PO numbers have been created. Rea…" at bounding box center [706, 466] width 650 height 425
click at [765, 546] on li "Working Days Mon, Tue, Wed, Thu, Fri, Sat, Sun" at bounding box center [706, 549] width 650 height 22
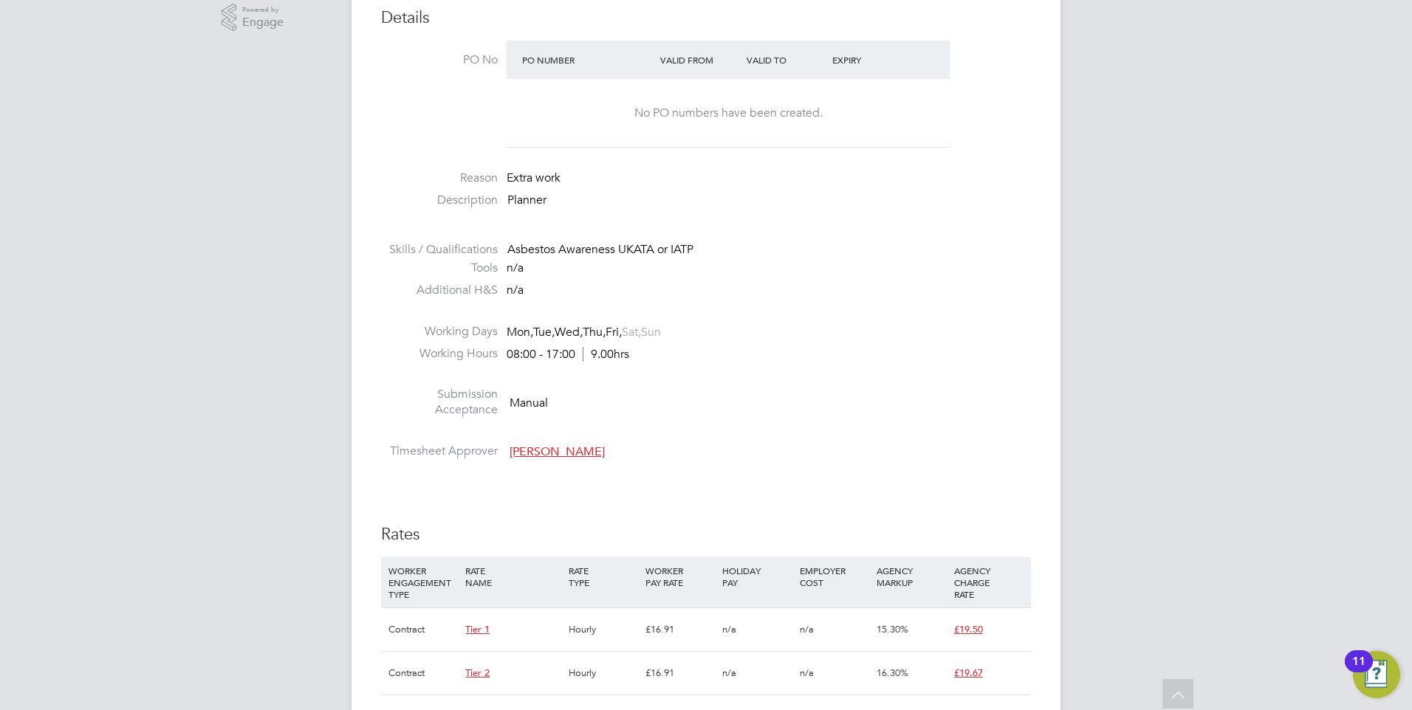
scroll to position [443, 0]
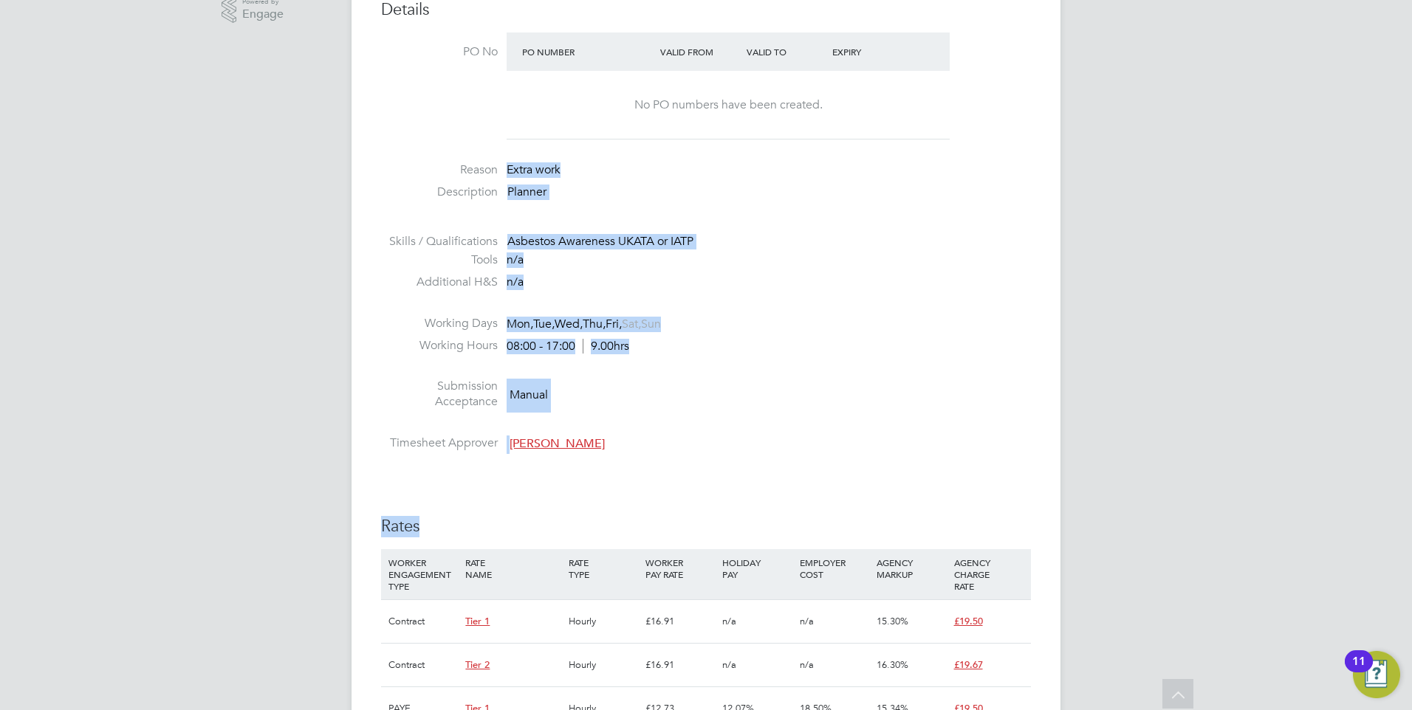
click at [658, 232] on li at bounding box center [706, 224] width 650 height 19
click at [482, 170] on ul "PO No PO Number Valid From Valid To Expiry No PO numbers have been created. Rea…" at bounding box center [706, 244] width 650 height 425
click at [772, 305] on li at bounding box center [706, 306] width 650 height 19
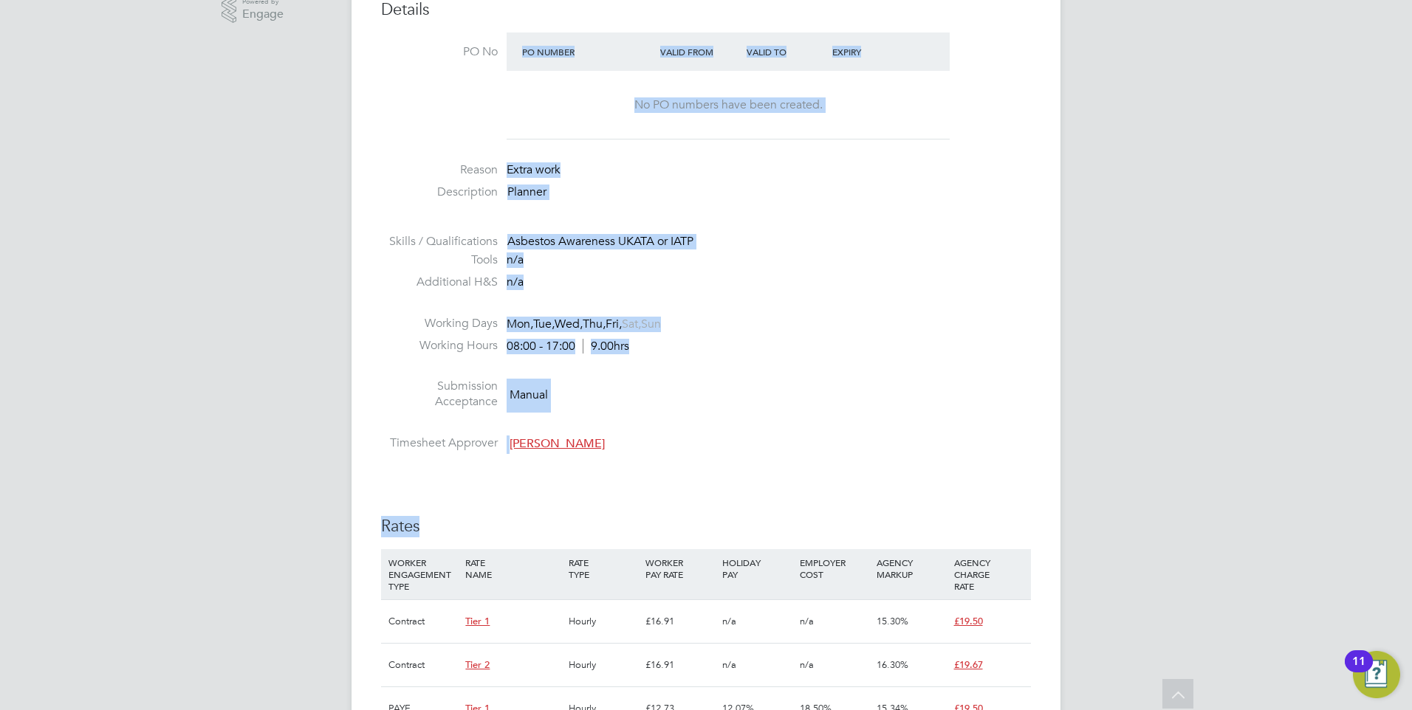
click at [702, 292] on li "Additional H&S n/a" at bounding box center [706, 286] width 650 height 22
click at [668, 450] on li "Timesheet Approver [PERSON_NAME]" at bounding box center [706, 447] width 650 height 22
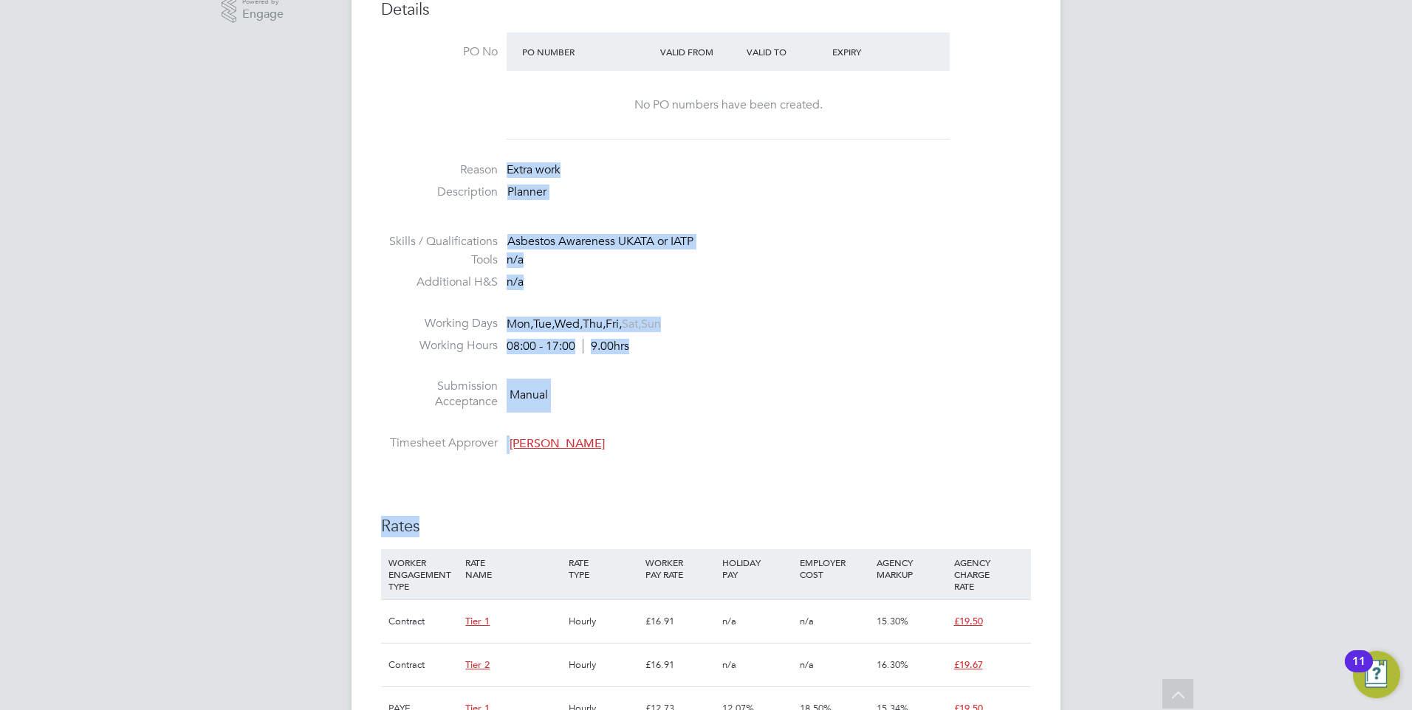
click at [753, 300] on li at bounding box center [706, 306] width 650 height 19
click at [727, 423] on li at bounding box center [706, 426] width 650 height 19
click at [589, 373] on li at bounding box center [706, 369] width 650 height 19
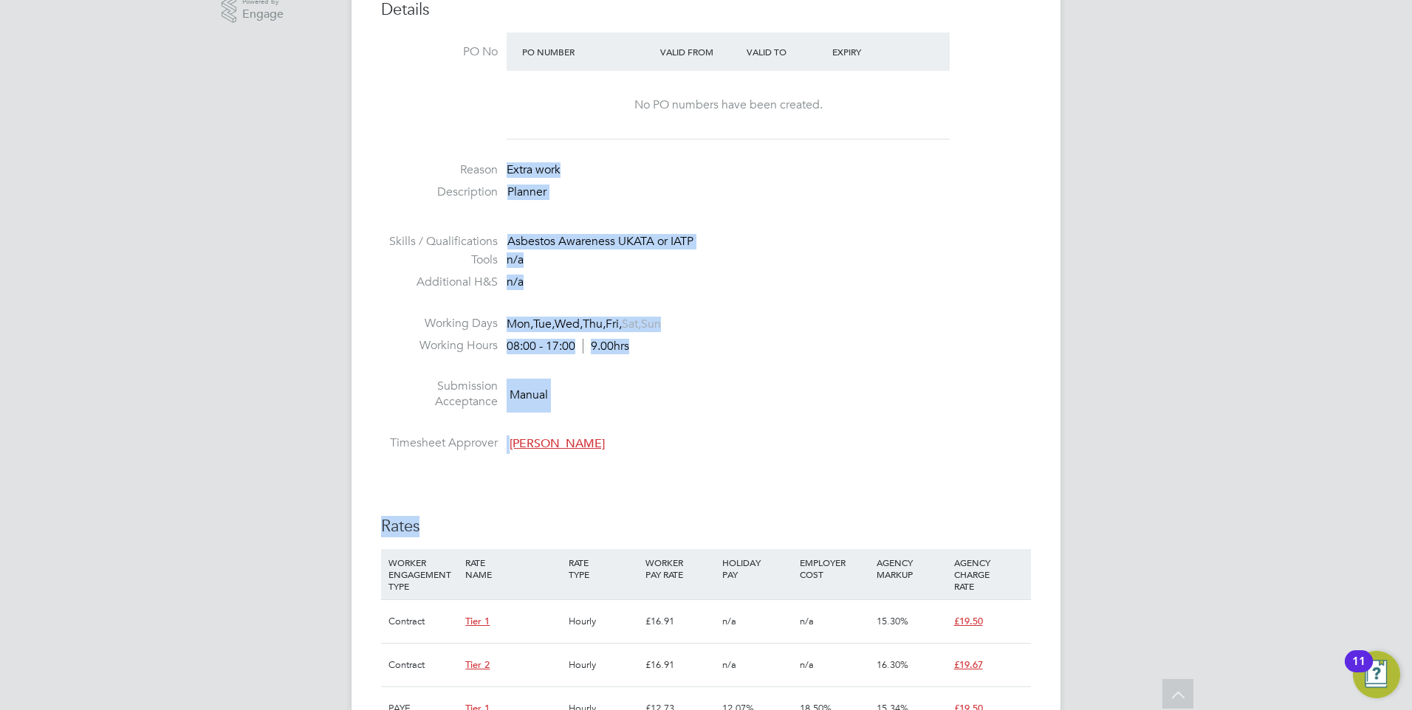
click at [703, 298] on li at bounding box center [706, 306] width 650 height 19
click at [702, 380] on li "Submission Acceptance Manual" at bounding box center [706, 398] width 650 height 38
click at [375, 139] on div "Vacancy Details Unfollow 3 x Planner WC - V179247 Confirmed 0 of 3 Duration 92 …" at bounding box center [706, 638] width 709 height 2080
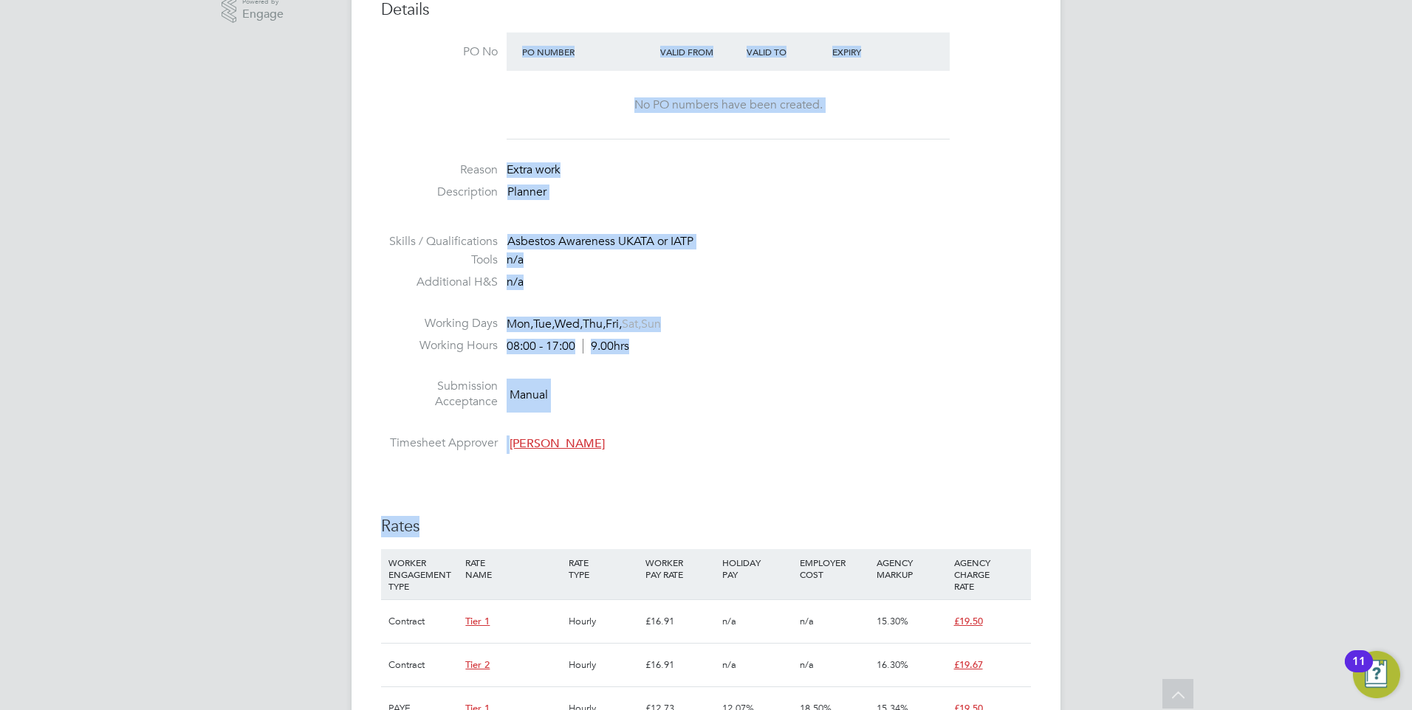
click at [780, 436] on li "Timesheet Approver [PERSON_NAME]" at bounding box center [706, 447] width 650 height 22
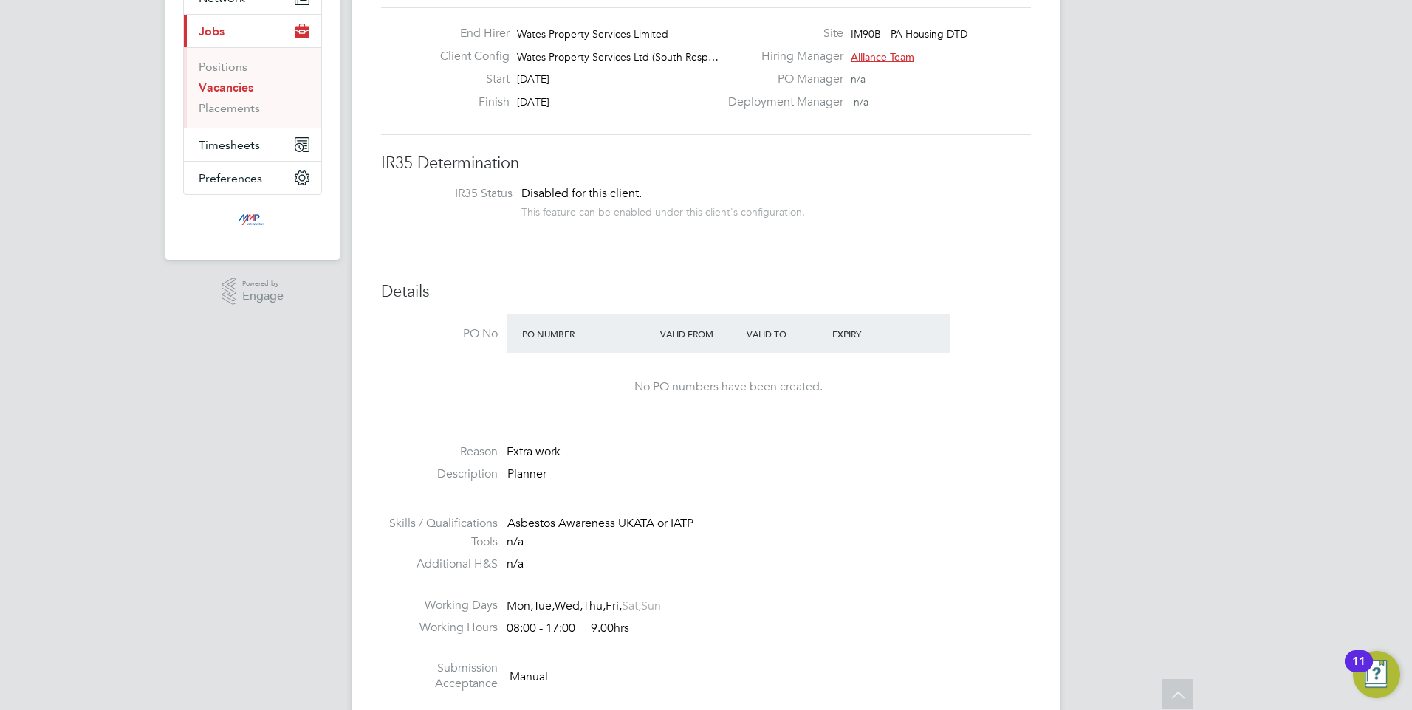
scroll to position [148, 0]
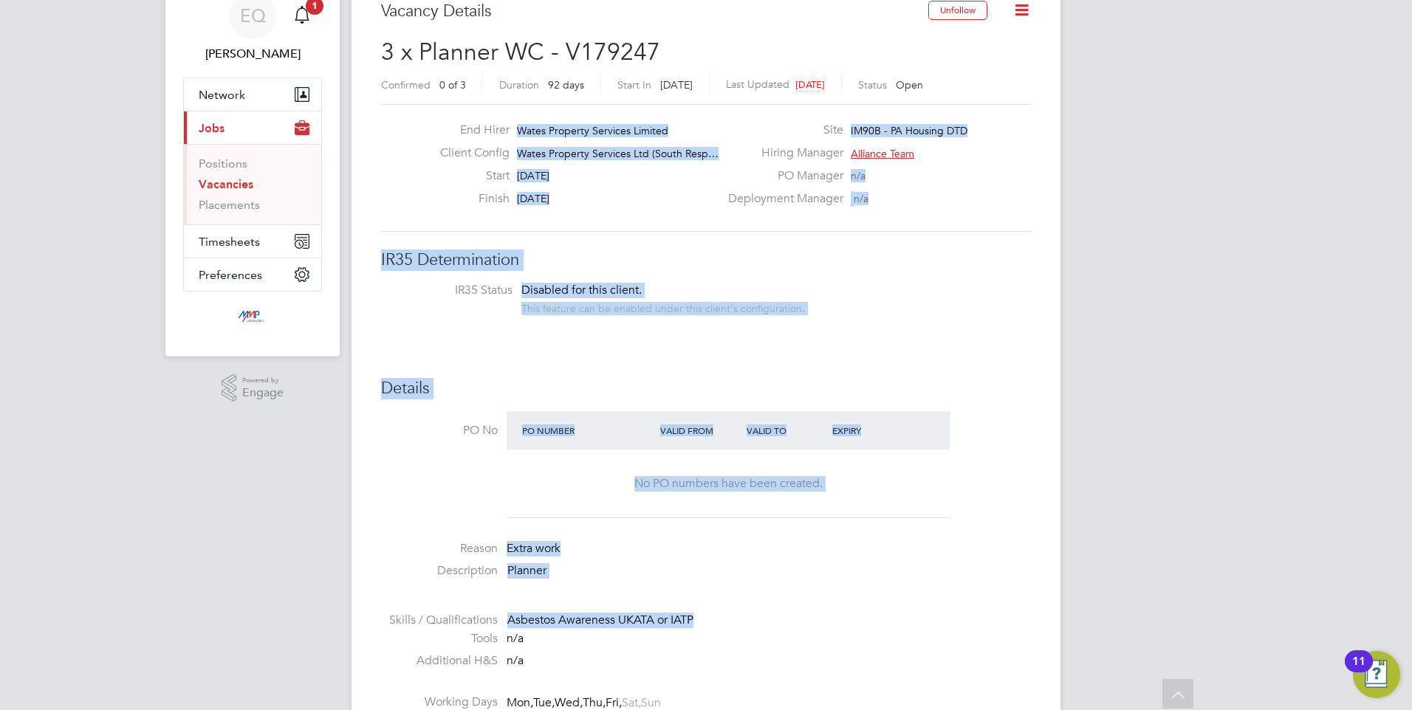
scroll to position [0, 0]
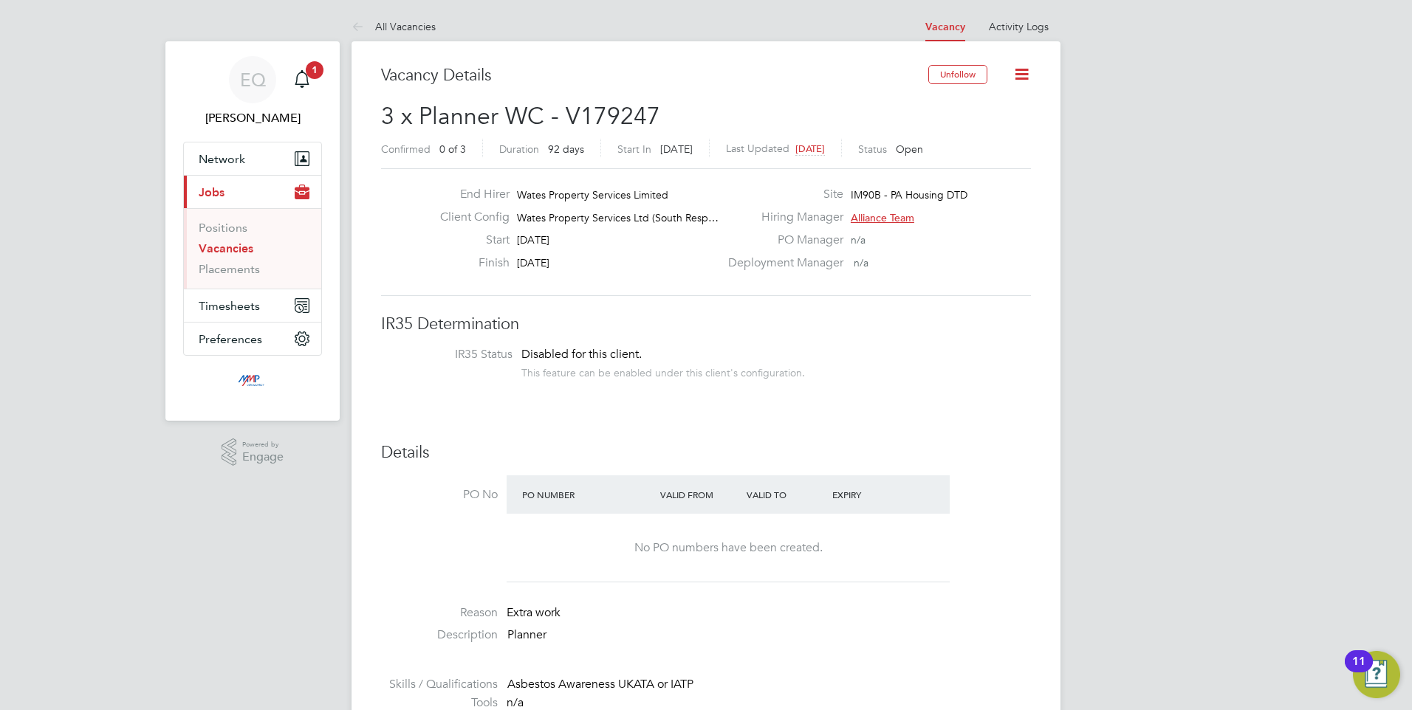
click at [871, 482] on div "Expiry" at bounding box center [872, 495] width 86 height 27
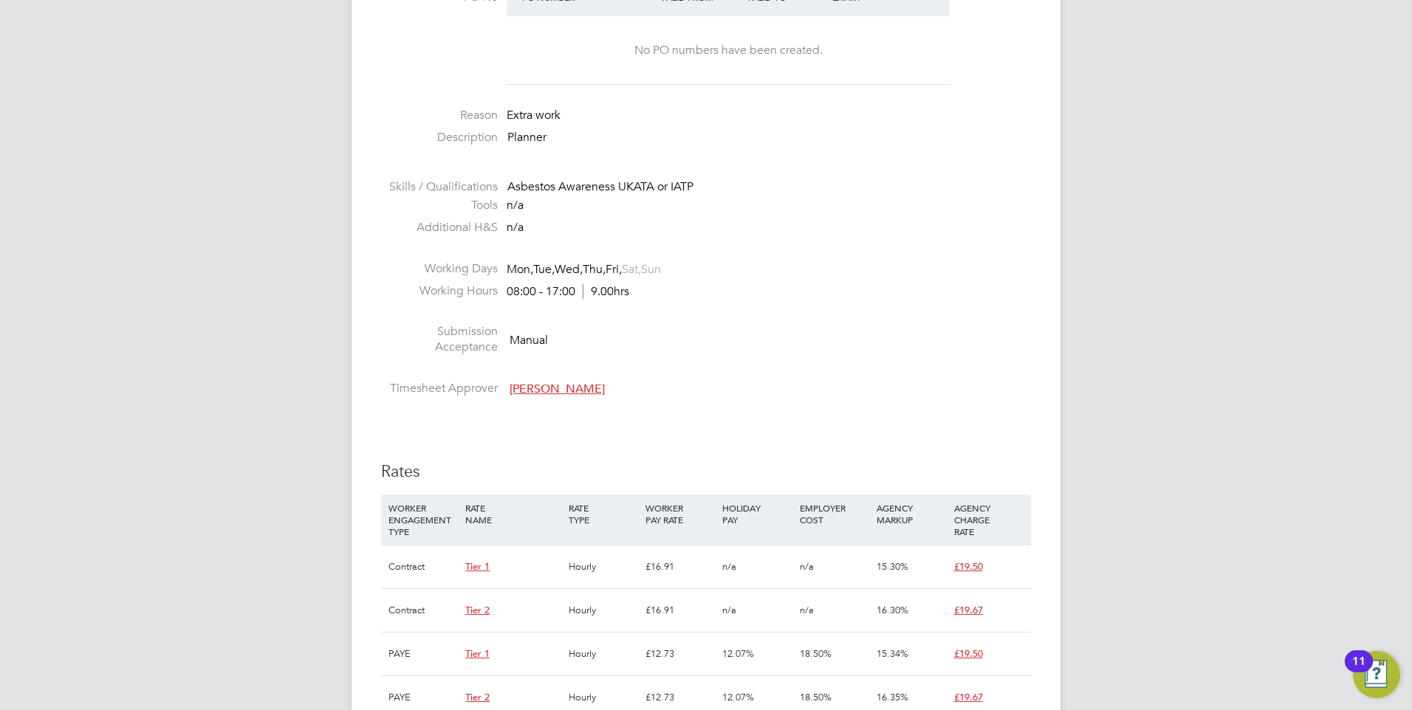
scroll to position [517, 0]
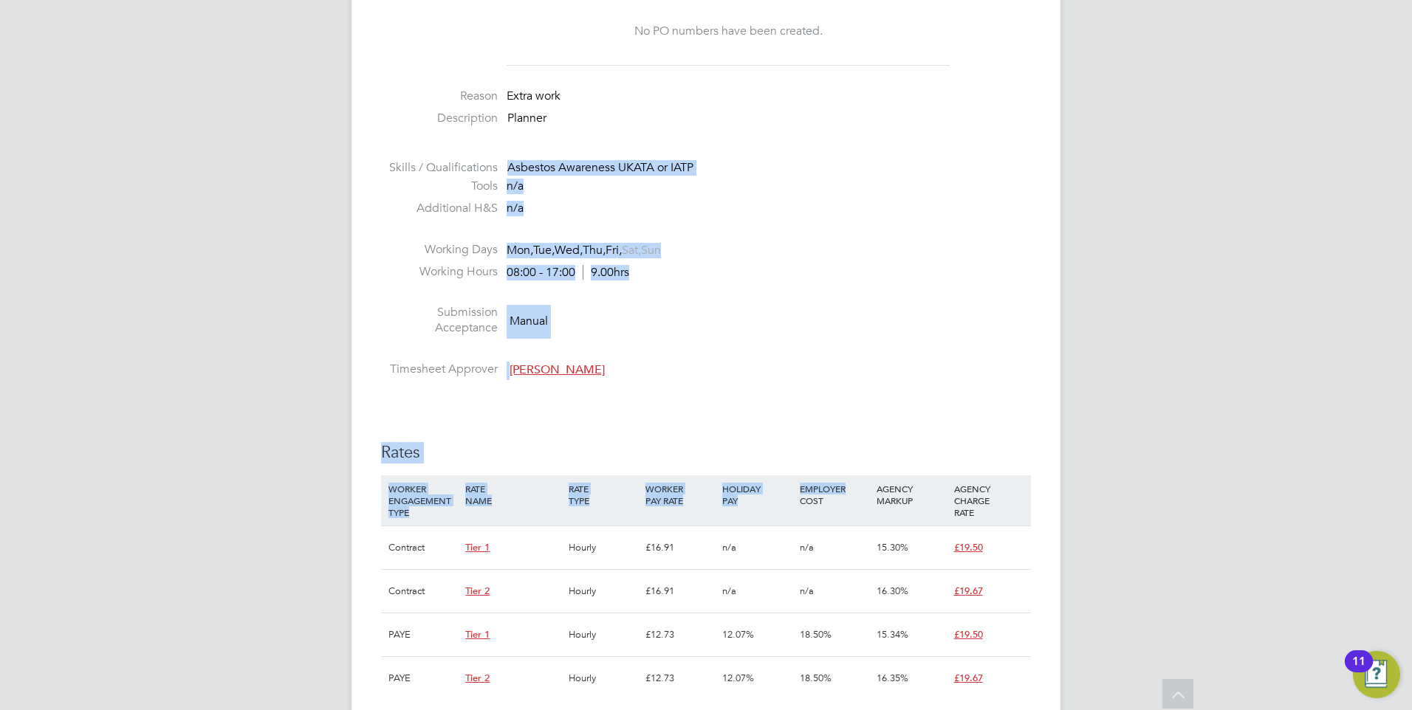
click at [333, 176] on div "EQ [PERSON_NAME] Notifications 1 Applications: Network Businesses Sites Workers…" at bounding box center [706, 555] width 1412 height 2145
click at [750, 388] on div "IR35 Determination IR35 Status Disabled for this client. This feature can be en…" at bounding box center [706, 686] width 650 height 1778
click at [713, 391] on div "IR35 Determination IR35 Status Disabled for this client. This feature can be en…" at bounding box center [706, 686] width 650 height 1778
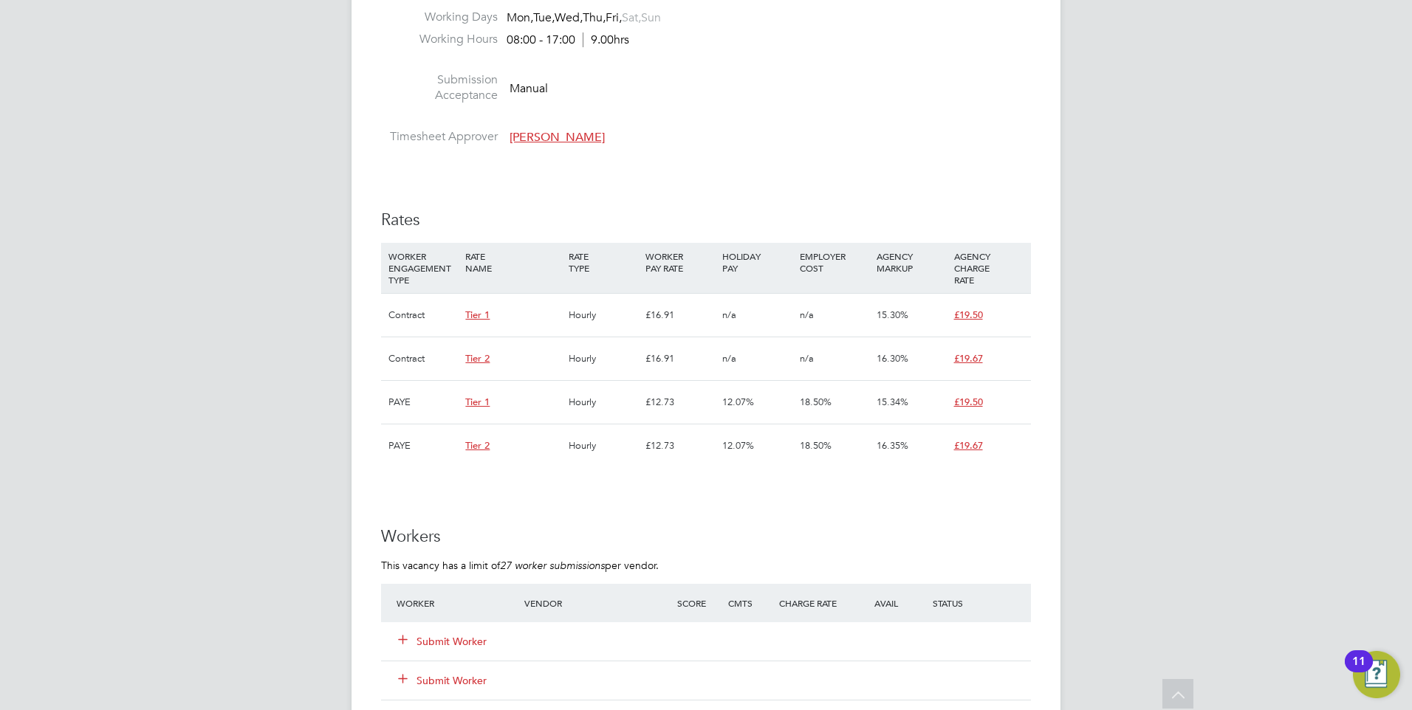
scroll to position [960, 0]
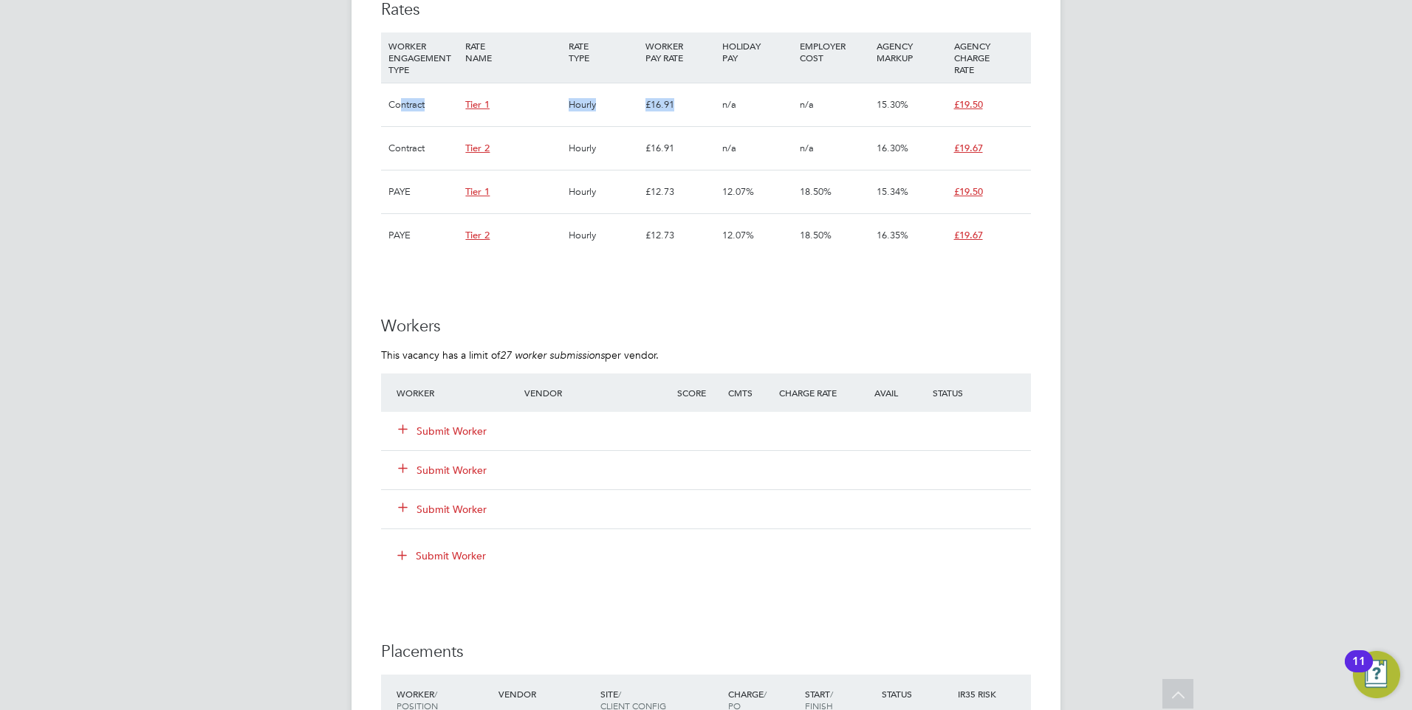
click at [676, 101] on div "Contract Tier 1 Hourly £16.91 n/a n/a 15.30% £19.50" at bounding box center [706, 105] width 650 height 44
click at [603, 291] on div "IR35 Determination IR35 Status Disabled for this client. This feature can be en…" at bounding box center [706, 243] width 650 height 1778
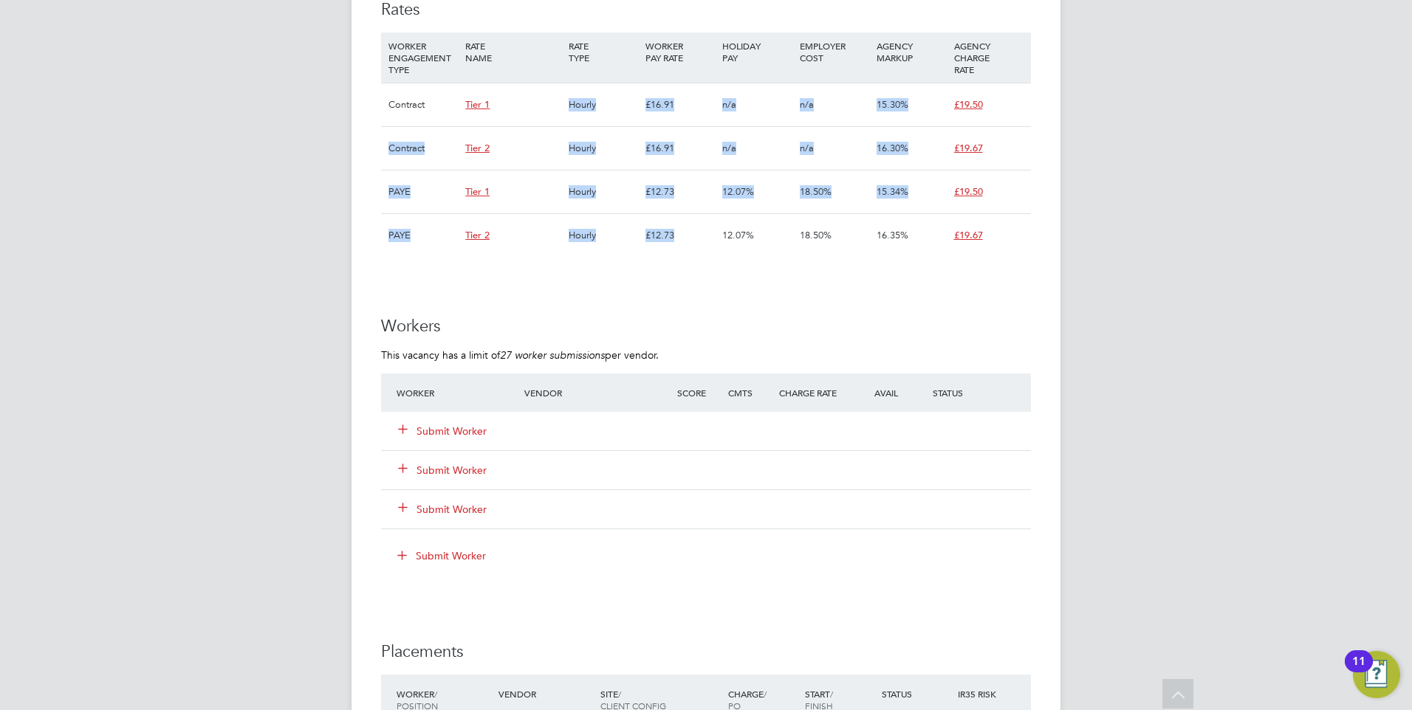
click at [546, 91] on div "WORKER ENGAGEMENT TYPE RATE NAME RATE TYPE WORKER PAY RATE HOLIDAY PAY EMPLOYER…" at bounding box center [706, 144] width 650 height 225
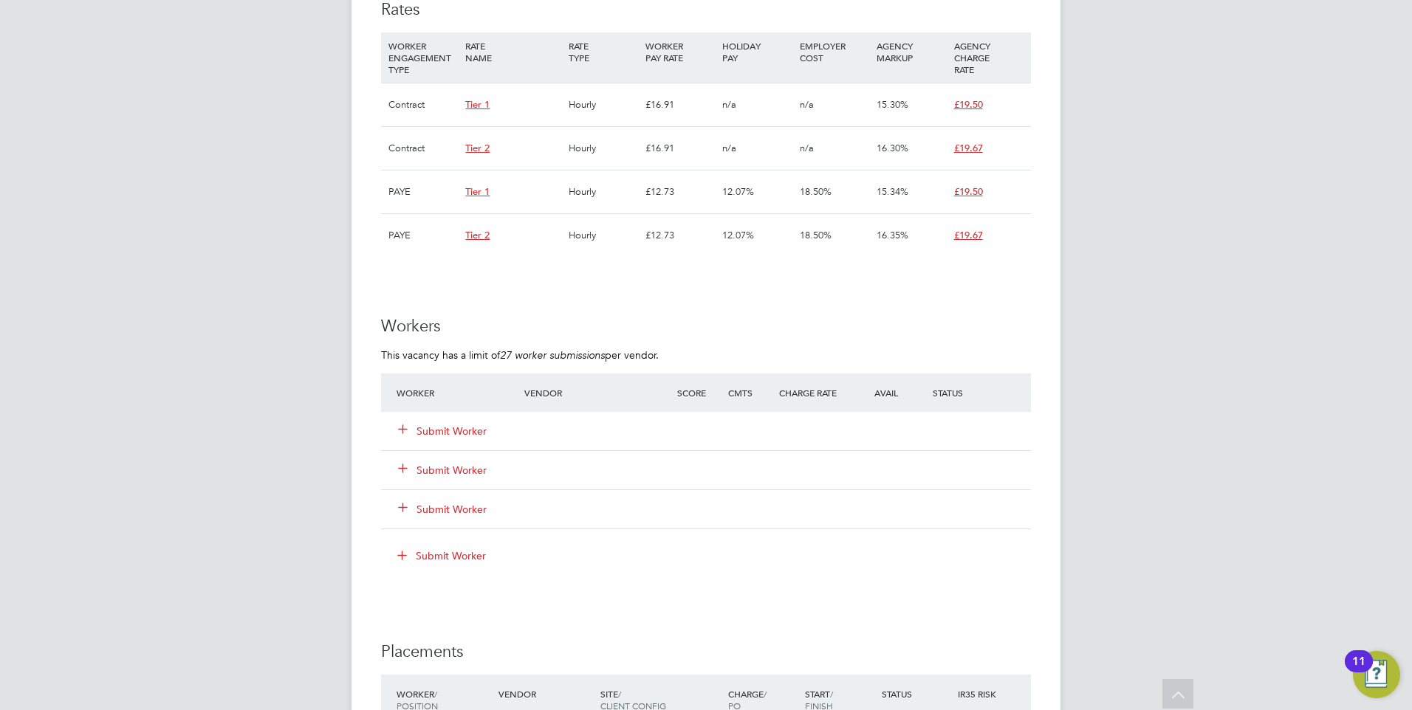
click at [702, 279] on div "IR35 Determination IR35 Status Disabled for this client. This feature can be en…" at bounding box center [706, 243] width 650 height 1778
click at [997, 105] on div "Contract Tier 1 Hourly £16.91 n/a n/a 15.30% £19.50" at bounding box center [706, 105] width 650 height 44
click at [916, 361] on ng-form "Workers This vacancy has a limit of 27 worker submissions per vendor. Worker Ve…" at bounding box center [706, 449] width 650 height 267
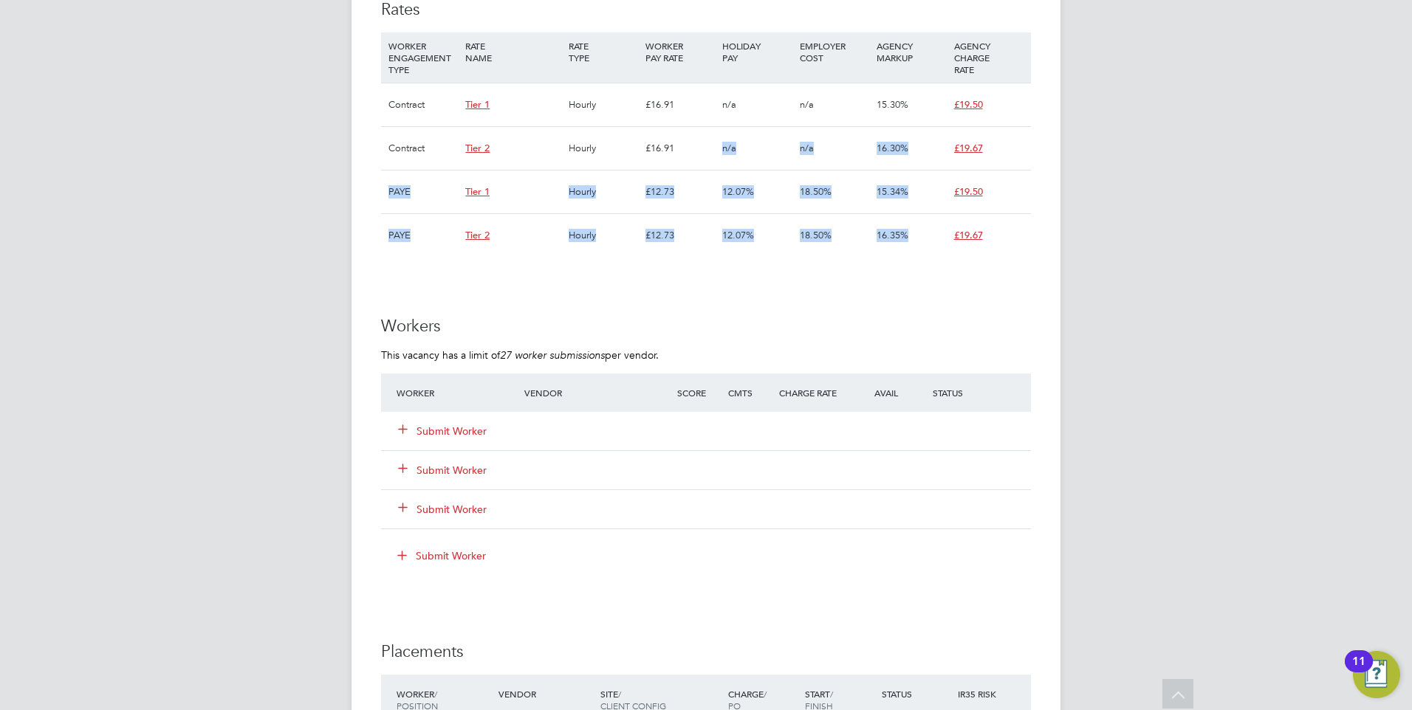
click at [696, 161] on div "WORKER ENGAGEMENT TYPE RATE NAME RATE TYPE WORKER PAY RATE HOLIDAY PAY EMPLOYER…" at bounding box center [706, 144] width 650 height 225
click at [682, 235] on div "£12.73" at bounding box center [680, 235] width 77 height 43
click at [444, 94] on div "IR35 Determination IR35 Status Disabled for this client. This feature can be en…" at bounding box center [706, 243] width 650 height 1778
click at [503, 158] on div "Tier 2" at bounding box center [513, 148] width 103 height 43
click at [403, 180] on div "PAYE" at bounding box center [423, 192] width 77 height 43
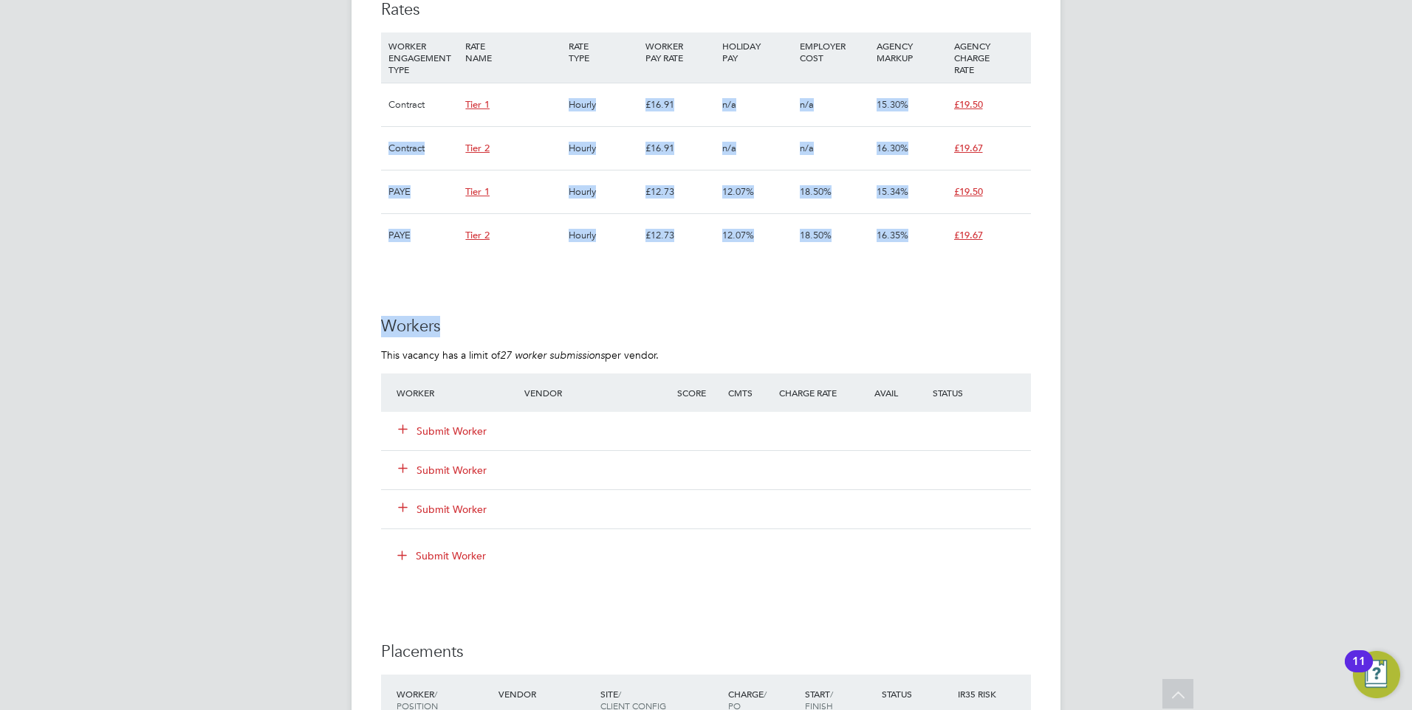
click at [675, 193] on div "£12.73" at bounding box center [680, 192] width 77 height 43
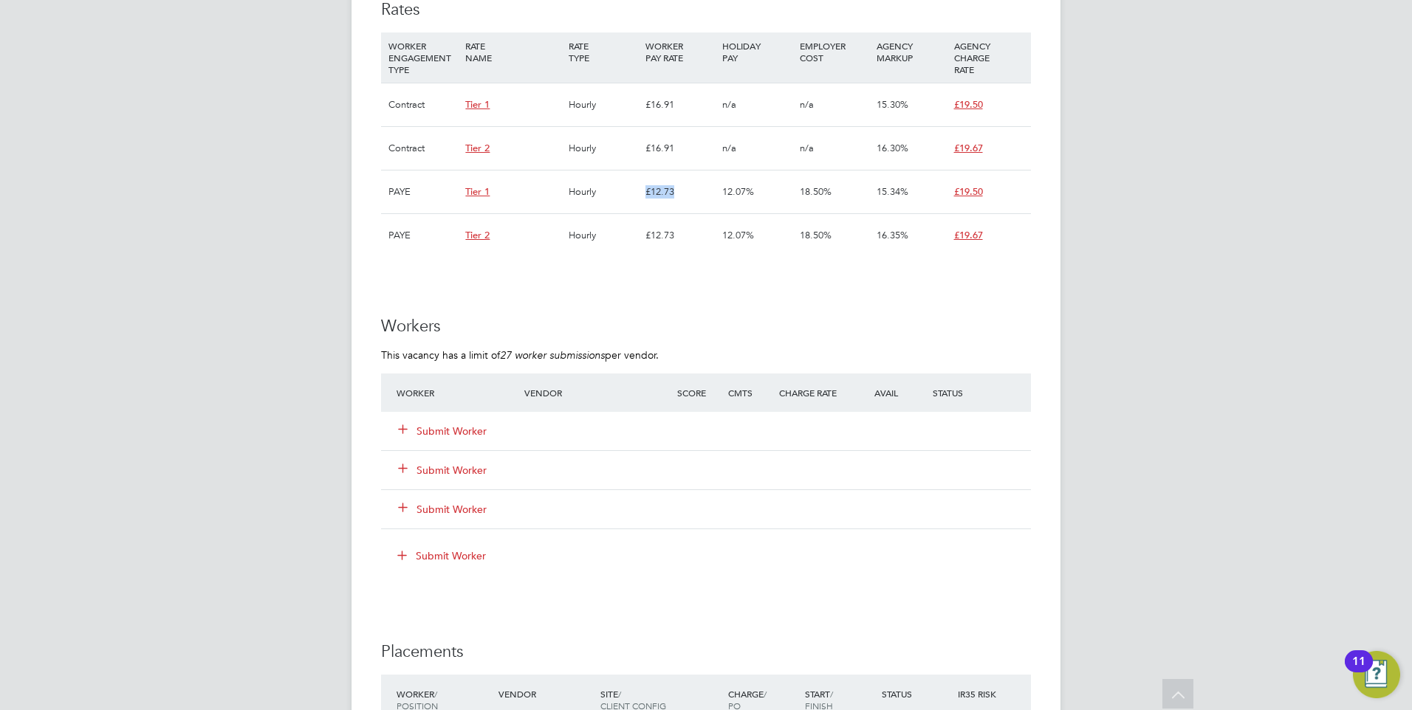
click at [710, 191] on div "PAYE Tier 1 Hourly £12.73 12.07% 18.50% 15.34% £19.50" at bounding box center [706, 192] width 650 height 44
click at [683, 255] on div "£12.73" at bounding box center [680, 235] width 77 height 43
click at [590, 179] on div "WORKER ENGAGEMENT TYPE RATE NAME RATE TYPE WORKER PAY RATE HOLIDAY PAY EMPLOYER…" at bounding box center [706, 144] width 650 height 225
click at [676, 230] on div "£12.73" at bounding box center [680, 235] width 77 height 43
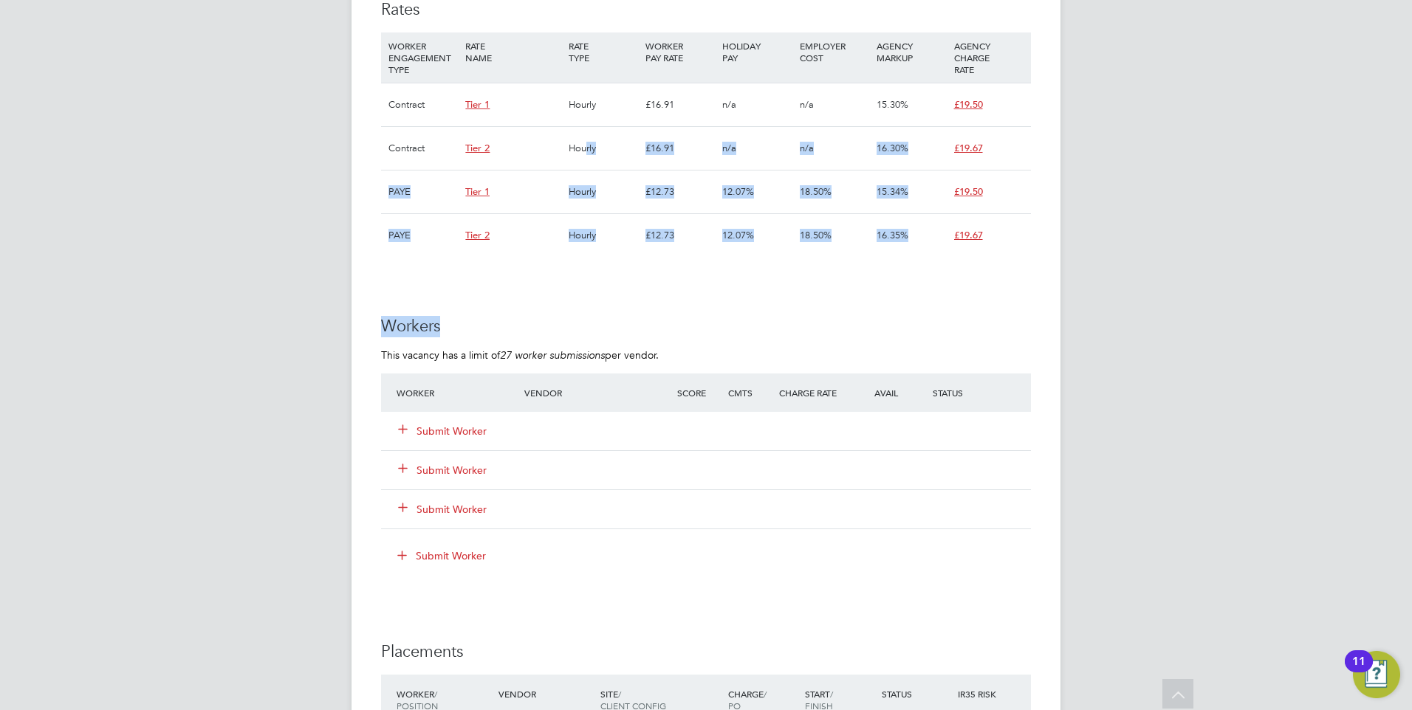
click at [592, 154] on div "IR35 Determination IR35 Status Disabled for this client. This feature can be en…" at bounding box center [706, 243] width 650 height 1778
click at [848, 262] on div "IR35 Determination IR35 Status Disabled for this client. This feature can be en…" at bounding box center [706, 243] width 650 height 1778
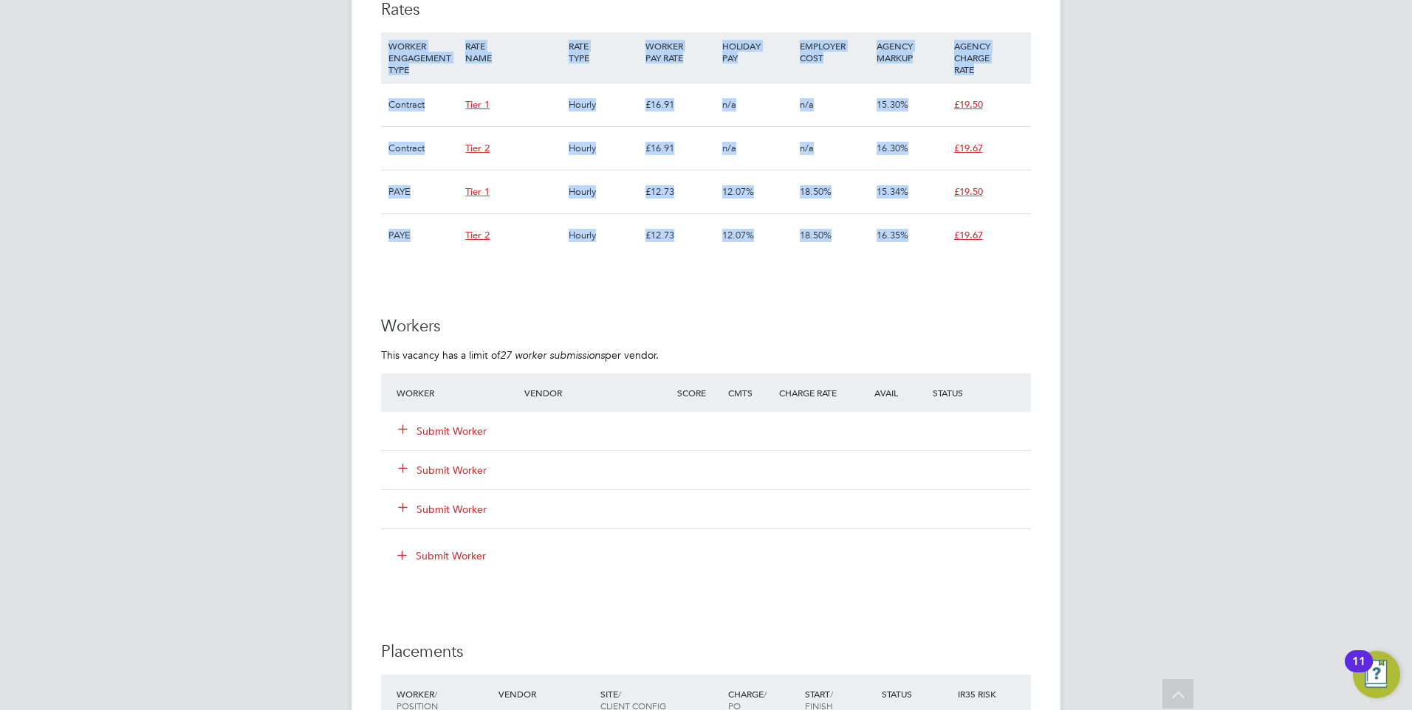
click at [371, 42] on div "Vacancy Details Unfollow 3 x Planner WC - V179247 Confirmed 0 of 3 Duration 92 …" at bounding box center [706, 121] width 709 height 2080
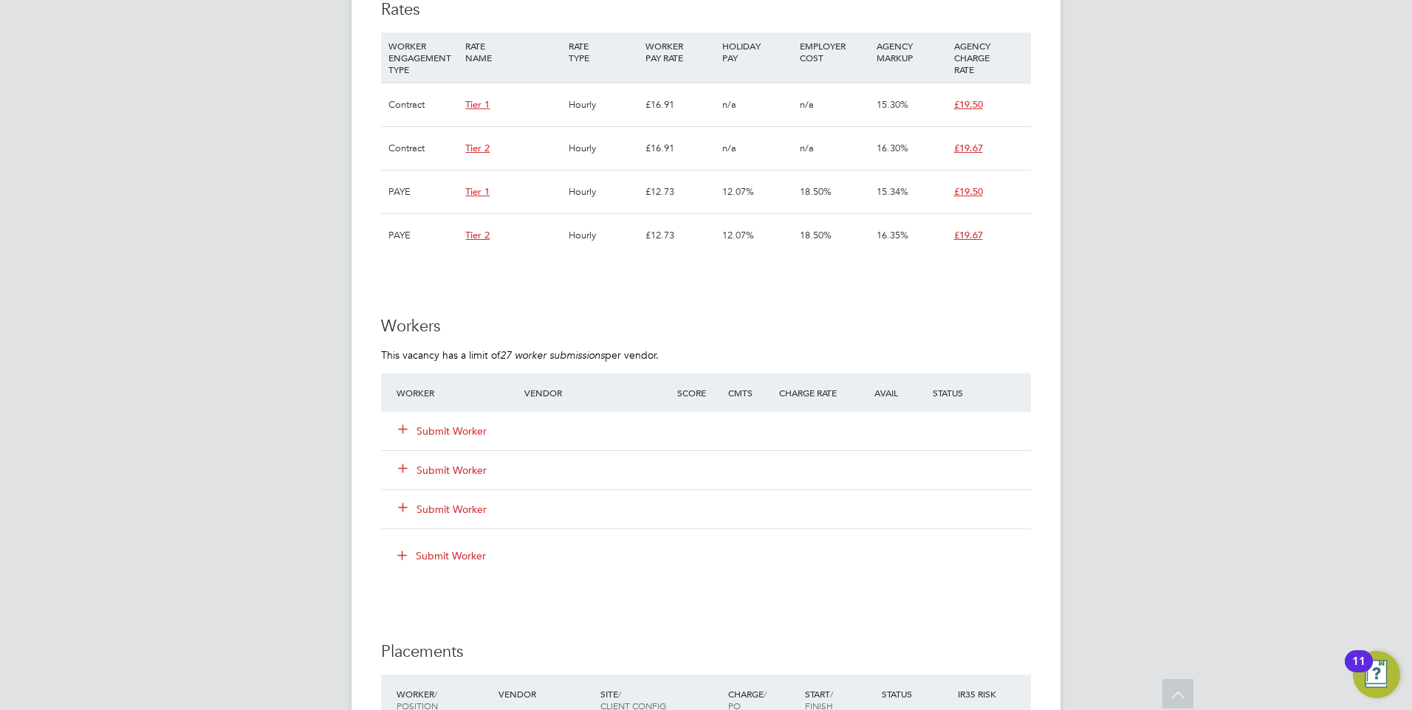
click at [636, 316] on h3 "Workers" at bounding box center [706, 326] width 650 height 21
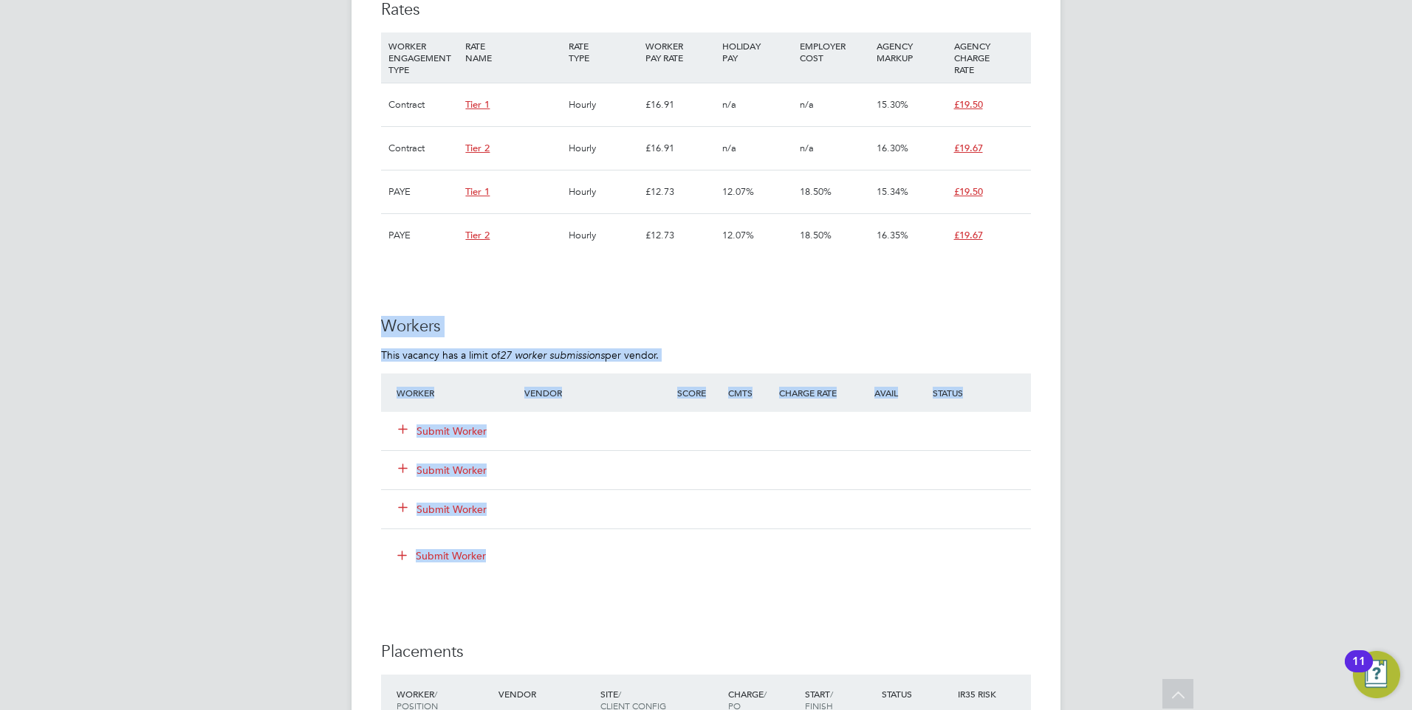
click at [384, 305] on div "IR35 Determination IR35 Status Disabled for this client. This feature can be en…" at bounding box center [706, 243] width 650 height 1778
click at [527, 312] on div "IR35 Determination IR35 Status Disabled for this client. This feature can be en…" at bounding box center [706, 243] width 650 height 1778
click at [388, 313] on div "IR35 Determination IR35 Status Disabled for this client. This feature can be en…" at bounding box center [706, 243] width 650 height 1778
click at [470, 305] on div "IR35 Determination IR35 Status Disabled for this client. This feature can be en…" at bounding box center [706, 243] width 650 height 1778
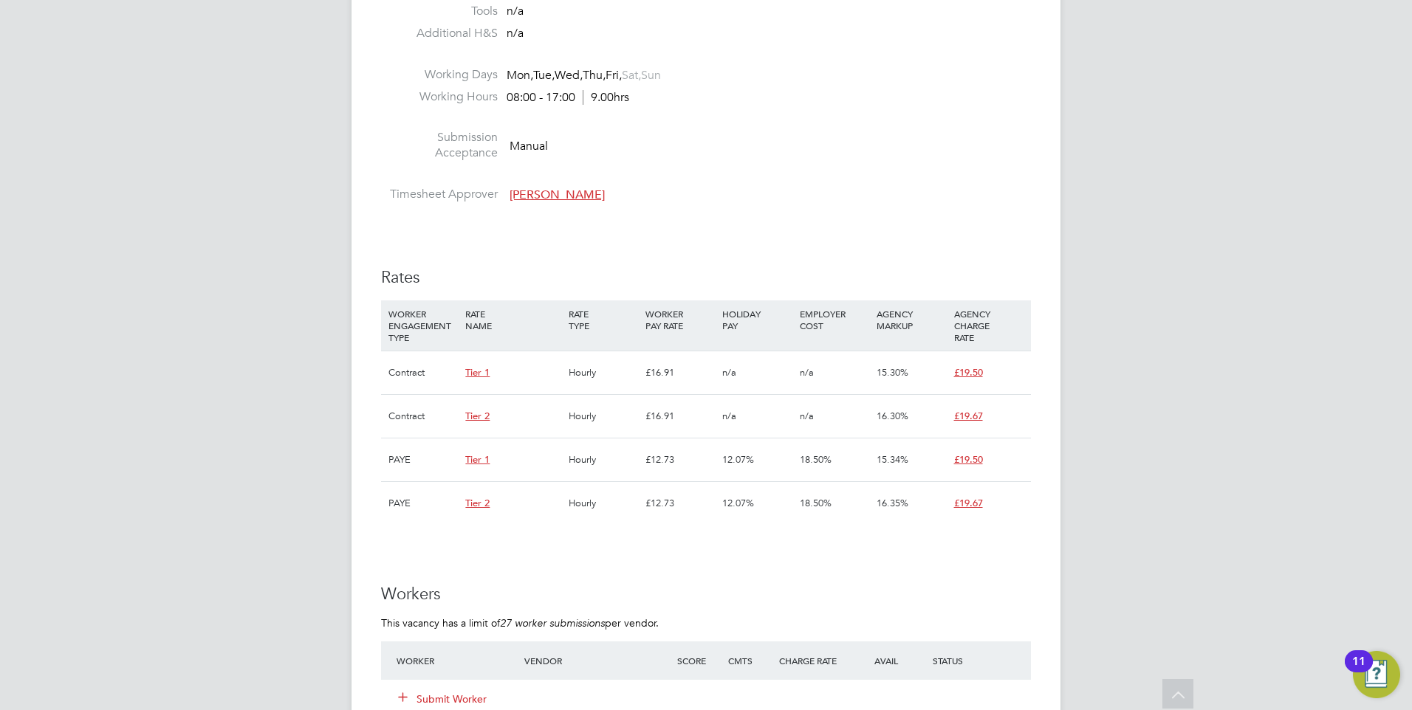
scroll to position [665, 0]
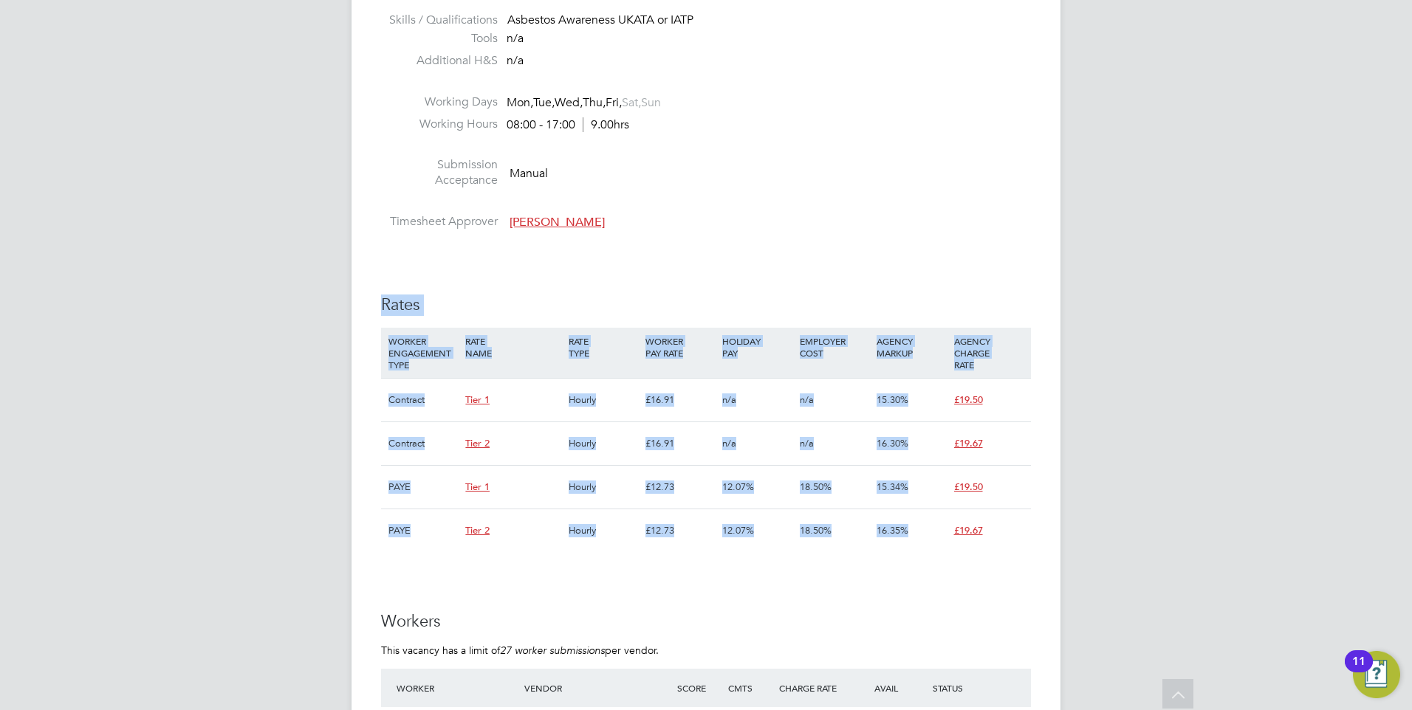
click at [382, 301] on div "IR35 Determination IR35 Status Disabled for this client. This feature can be en…" at bounding box center [706, 538] width 650 height 1778
click at [528, 286] on div "IR35 Determination IR35 Status Disabled for this client. This feature can be en…" at bounding box center [706, 538] width 650 height 1778
click at [1011, 539] on div "Vacancy Details Unfollow 3 x Planner WC - V179247 Confirmed 0 of 3 Duration 92 …" at bounding box center [706, 417] width 709 height 2080
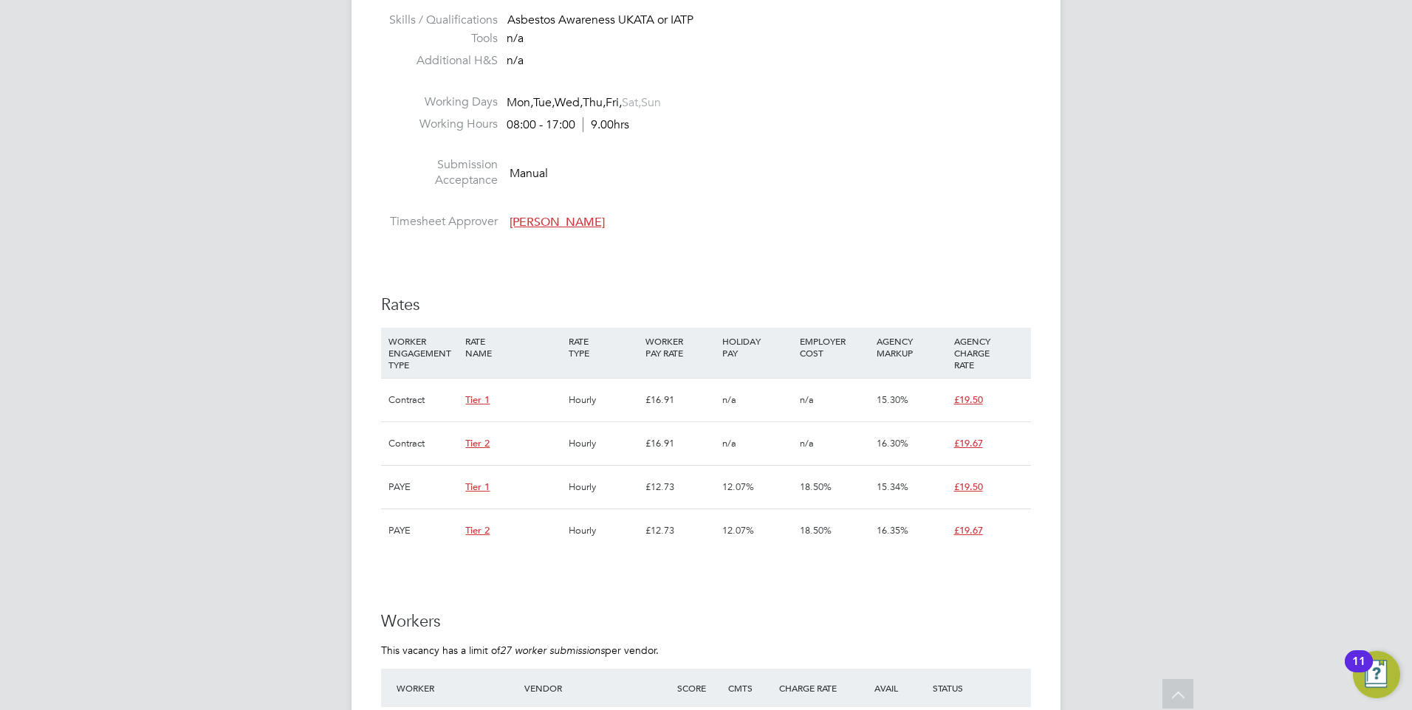
click at [978, 563] on div "IR35 Determination IR35 Status Disabled for this client. This feature can be en…" at bounding box center [706, 538] width 650 height 1778
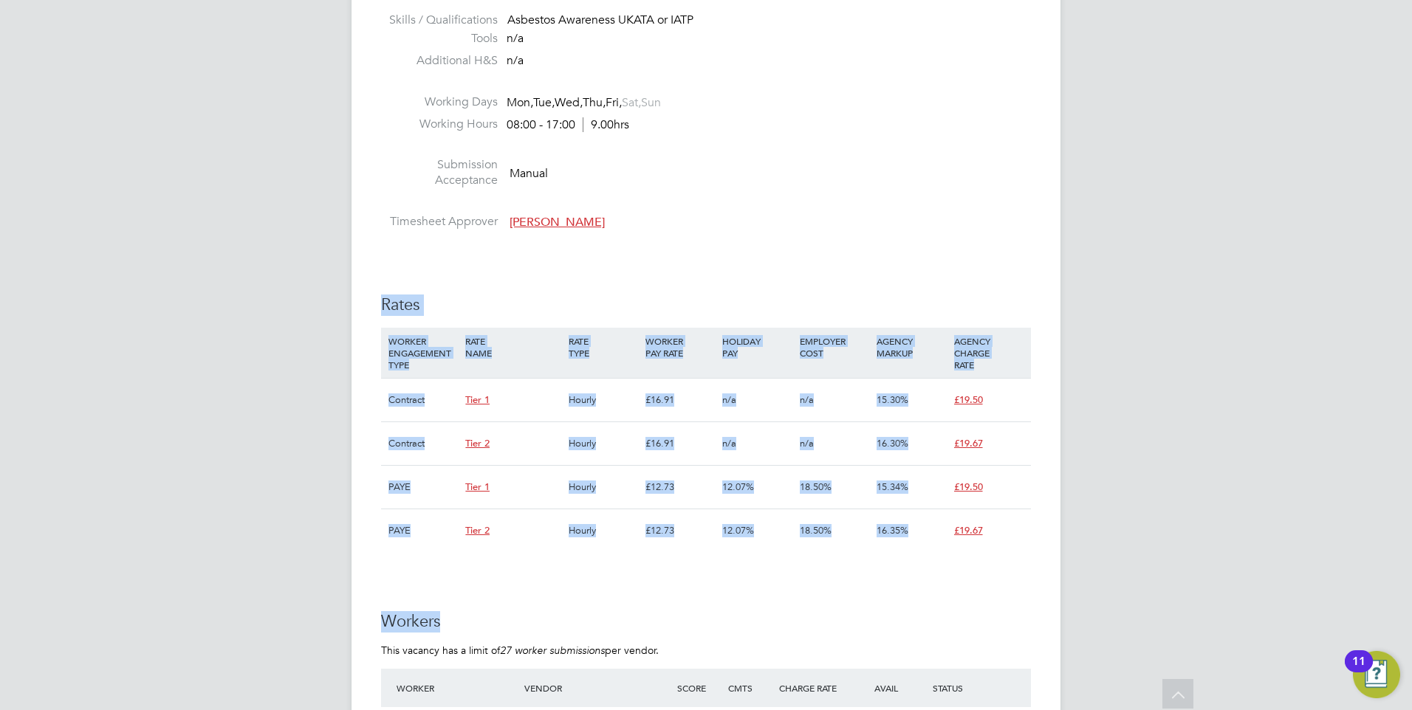
click at [291, 281] on div "EQ [PERSON_NAME] Notifications 1 Applications: Network Businesses Sites Workers…" at bounding box center [706, 407] width 1412 height 2145
click at [510, 262] on div "IR35 Determination IR35 Status Disabled for this client. This feature can be en…" at bounding box center [706, 538] width 650 height 1778
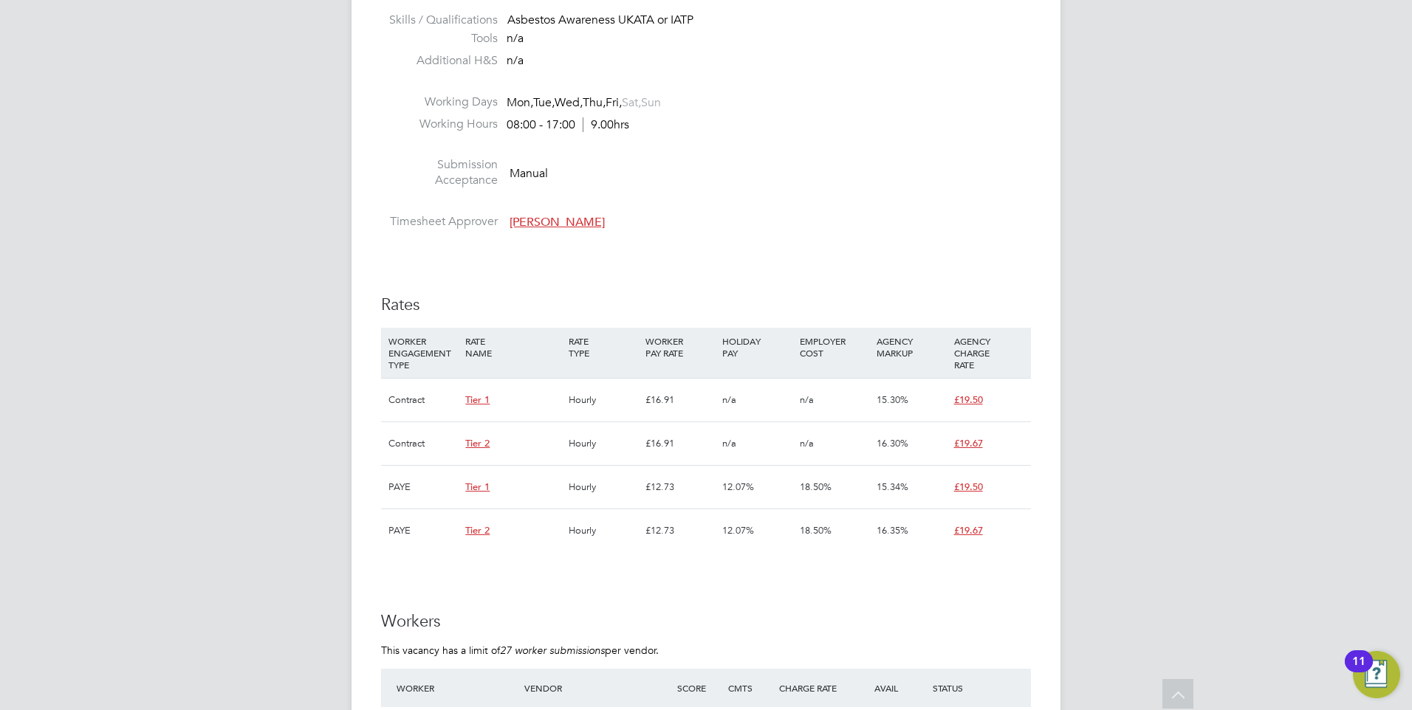
scroll to position [295, 0]
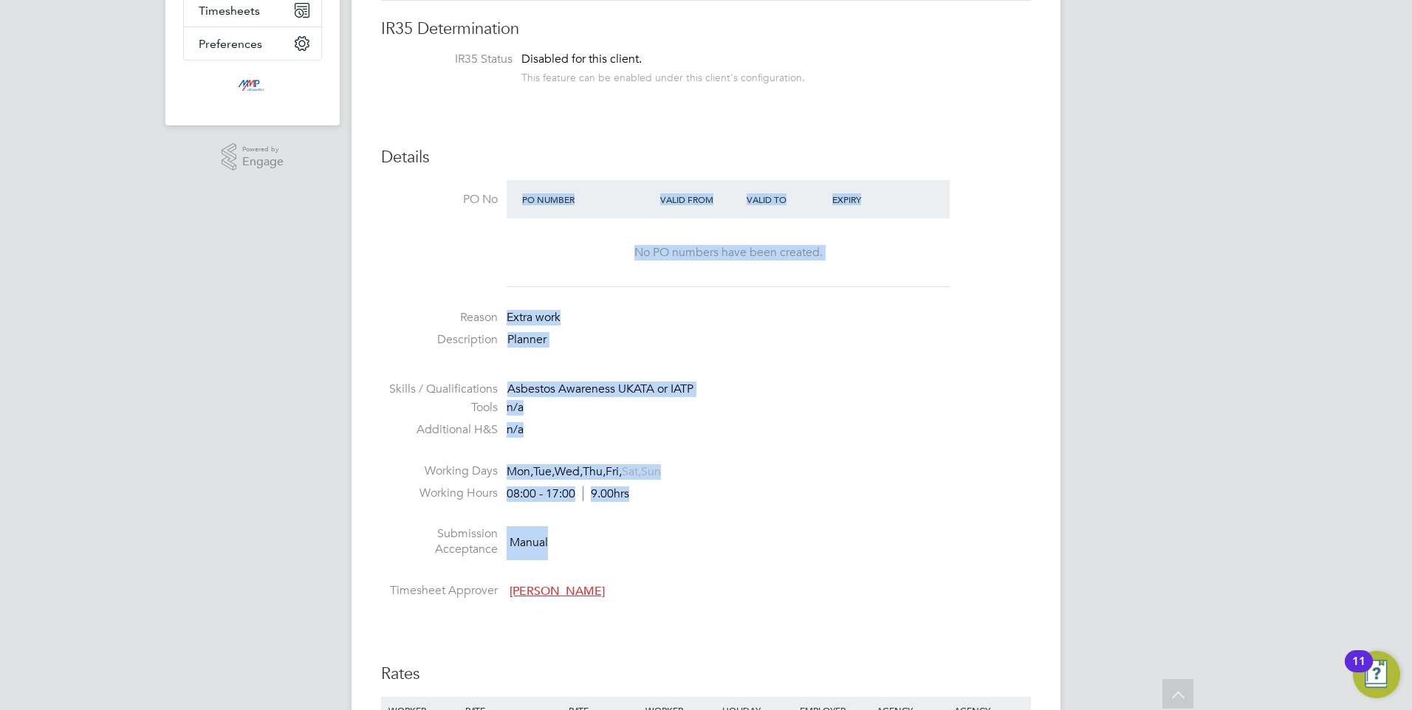
click at [448, 267] on ul "PO No PO Number Valid From Valid To Expiry No PO numbers have been created. Rea…" at bounding box center [706, 392] width 650 height 425
click at [800, 536] on li "Submission Acceptance Manual" at bounding box center [706, 546] width 650 height 38
click at [731, 442] on li "Additional H&S n/a" at bounding box center [706, 433] width 650 height 22
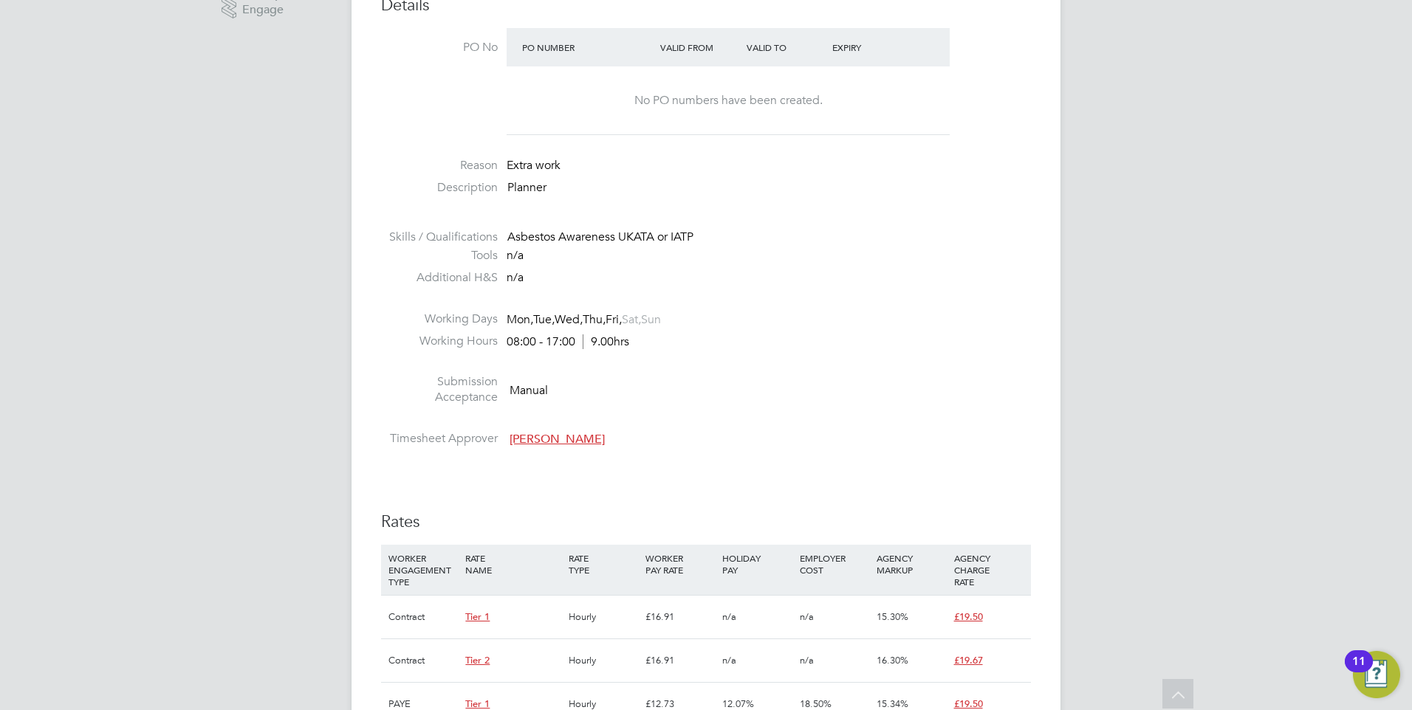
scroll to position [665, 0]
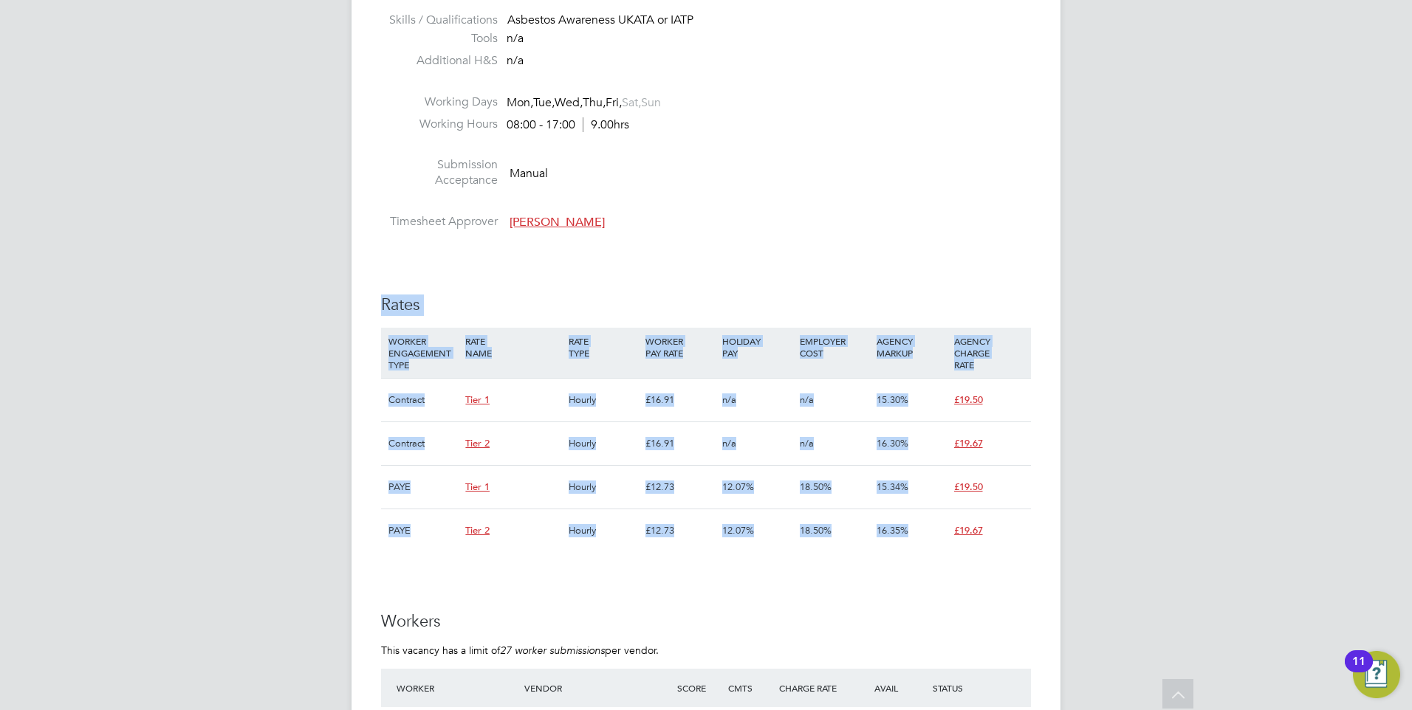
click at [363, 267] on div "Vacancy Details Unfollow 3 x Planner WC - V179247 Confirmed 0 of 3 Duration 92 …" at bounding box center [706, 417] width 709 height 2080
click at [623, 270] on div "IR35 Determination IR35 Status Disabled for this client. This feature can be en…" at bounding box center [706, 538] width 650 height 1778
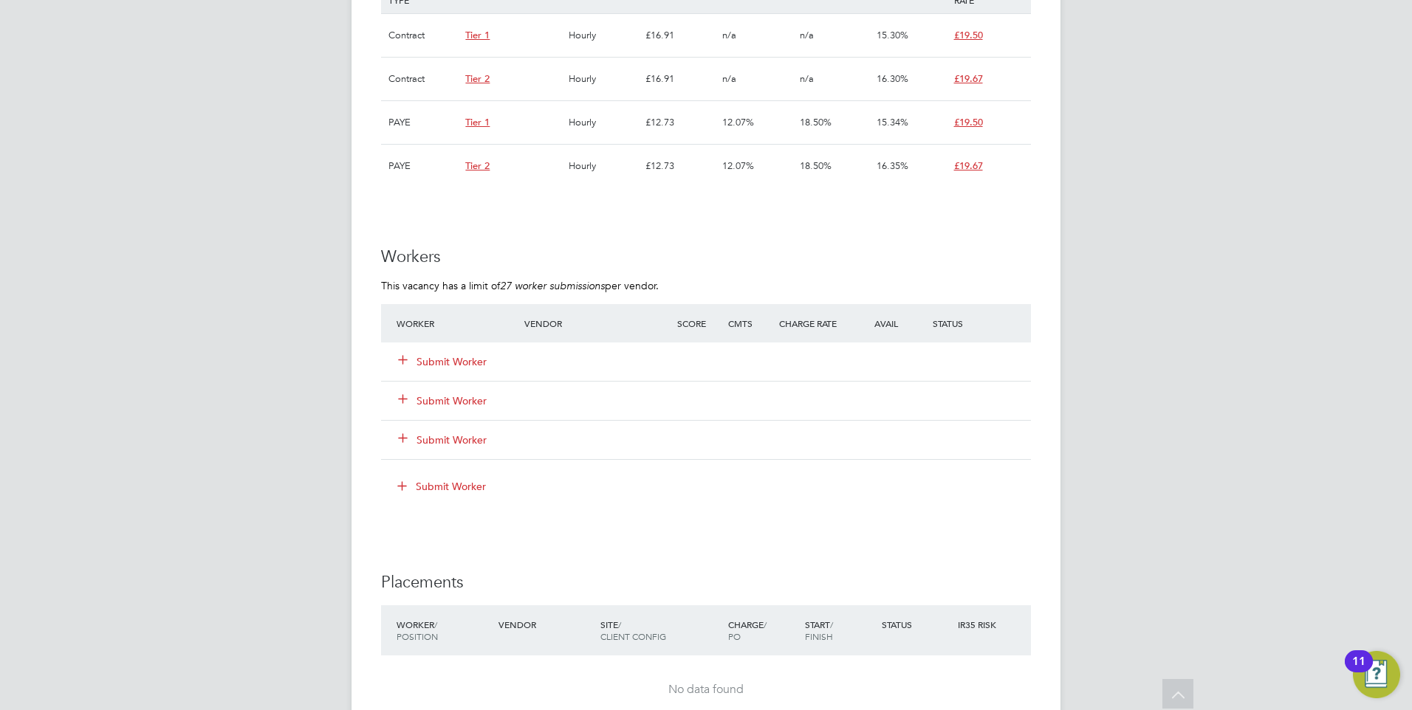
scroll to position [1034, 0]
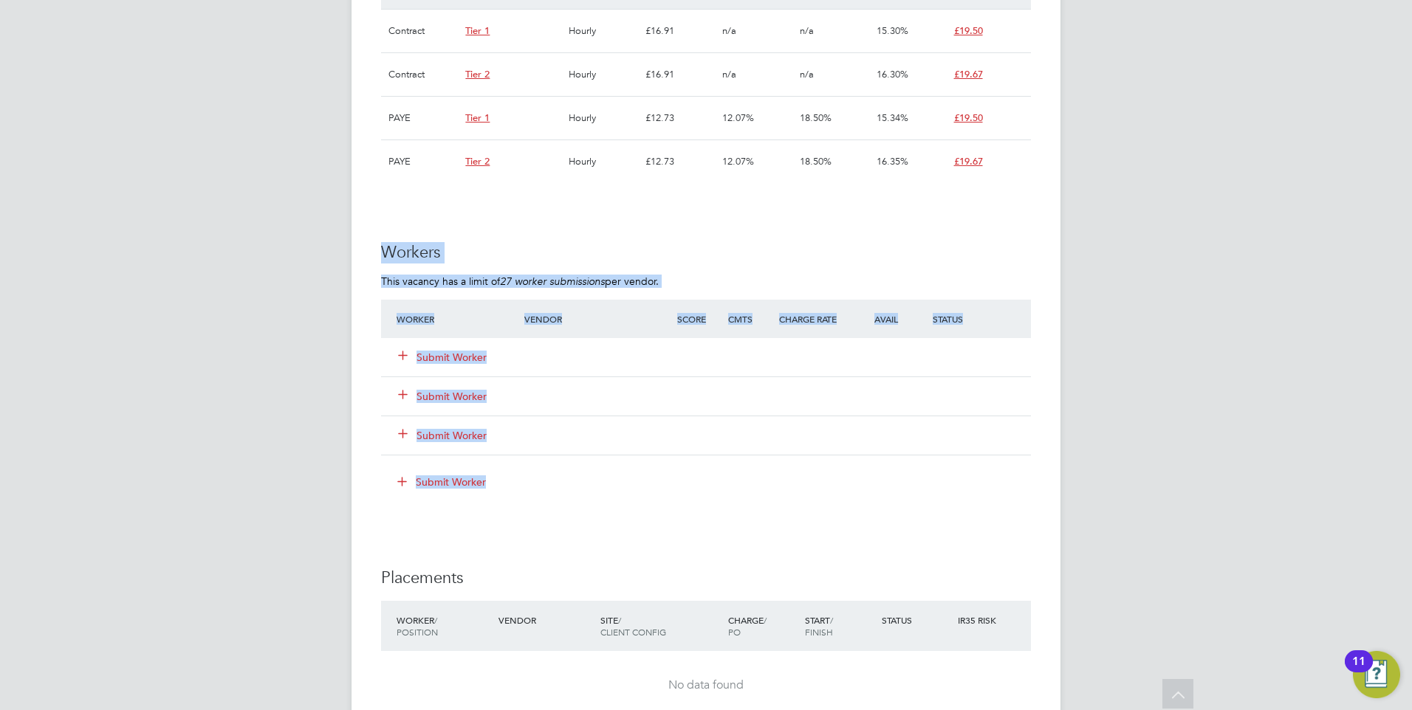
click at [348, 241] on div "EQ [PERSON_NAME] Notifications 1 Applications: Network Businesses Sites Workers…" at bounding box center [706, 38] width 1412 height 2145
click at [524, 236] on div "IR35 Determination IR35 Status Disabled for this client. This feature can be en…" at bounding box center [706, 169] width 650 height 1778
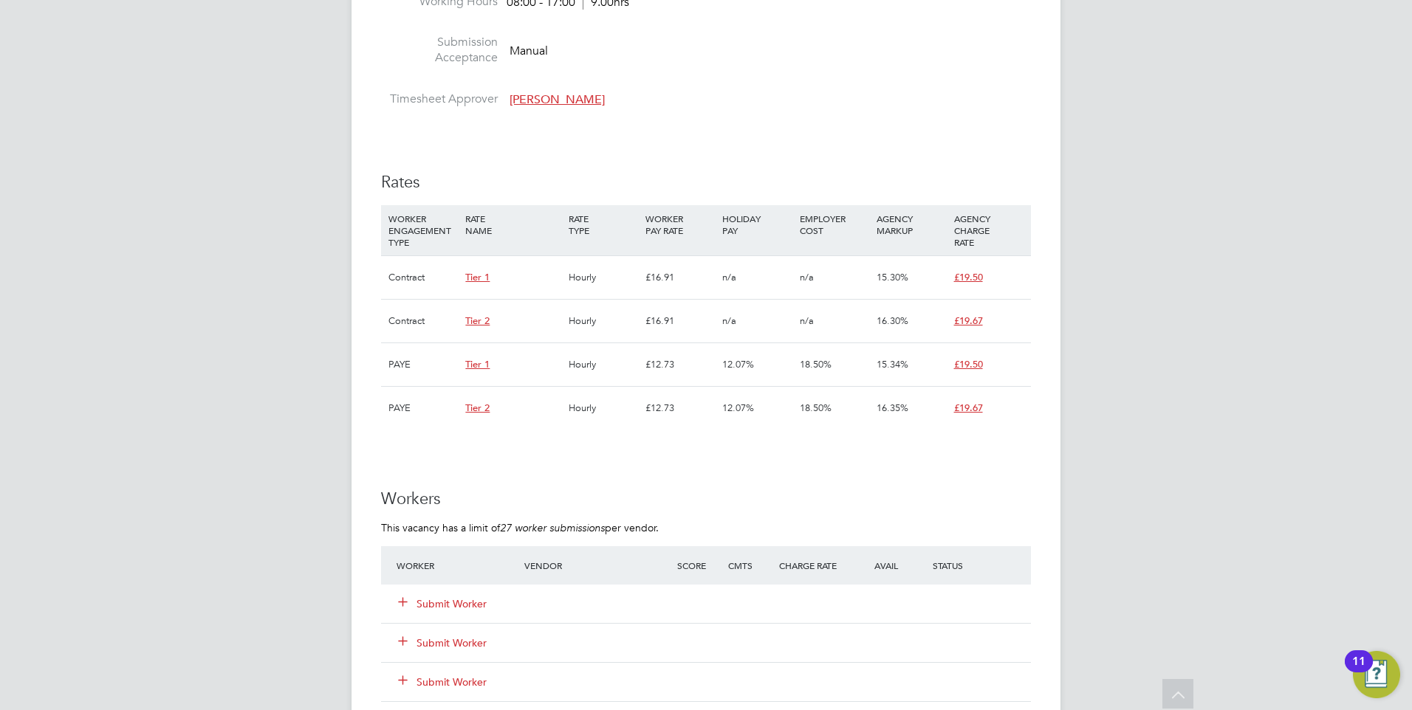
scroll to position [739, 0]
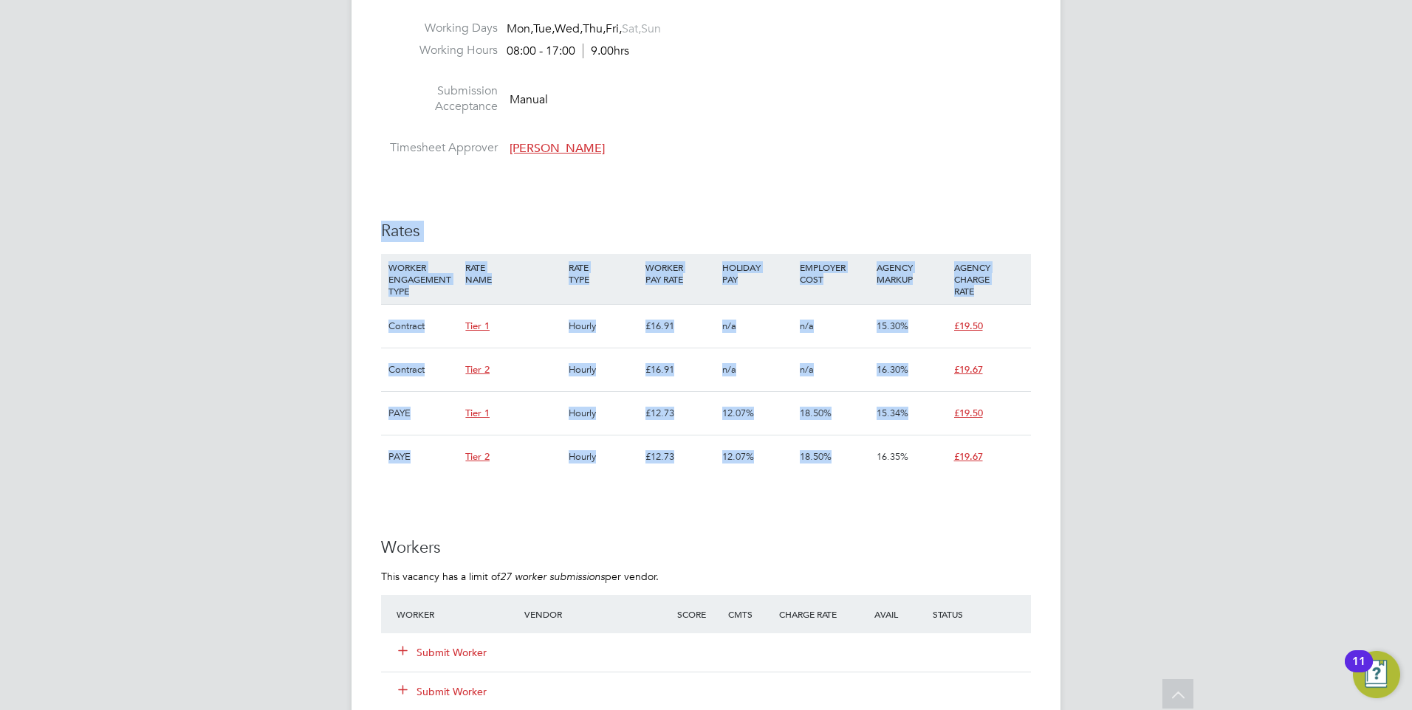
click at [372, 233] on div "Vacancy Details Unfollow 3 x Planner WC - V179247 Confirmed 0 of 3 Duration 92 …" at bounding box center [706, 343] width 709 height 2080
click at [479, 234] on h3 "Rates" at bounding box center [706, 231] width 650 height 21
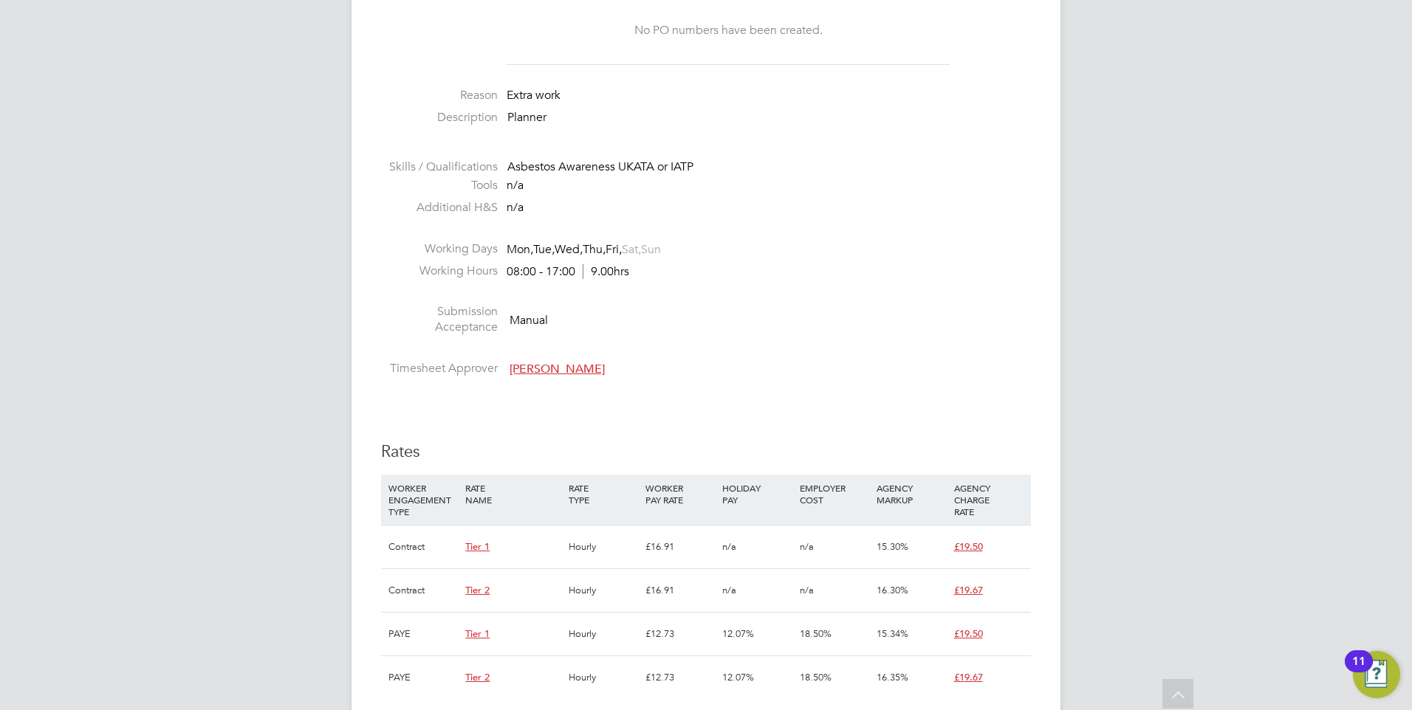
scroll to position [369, 0]
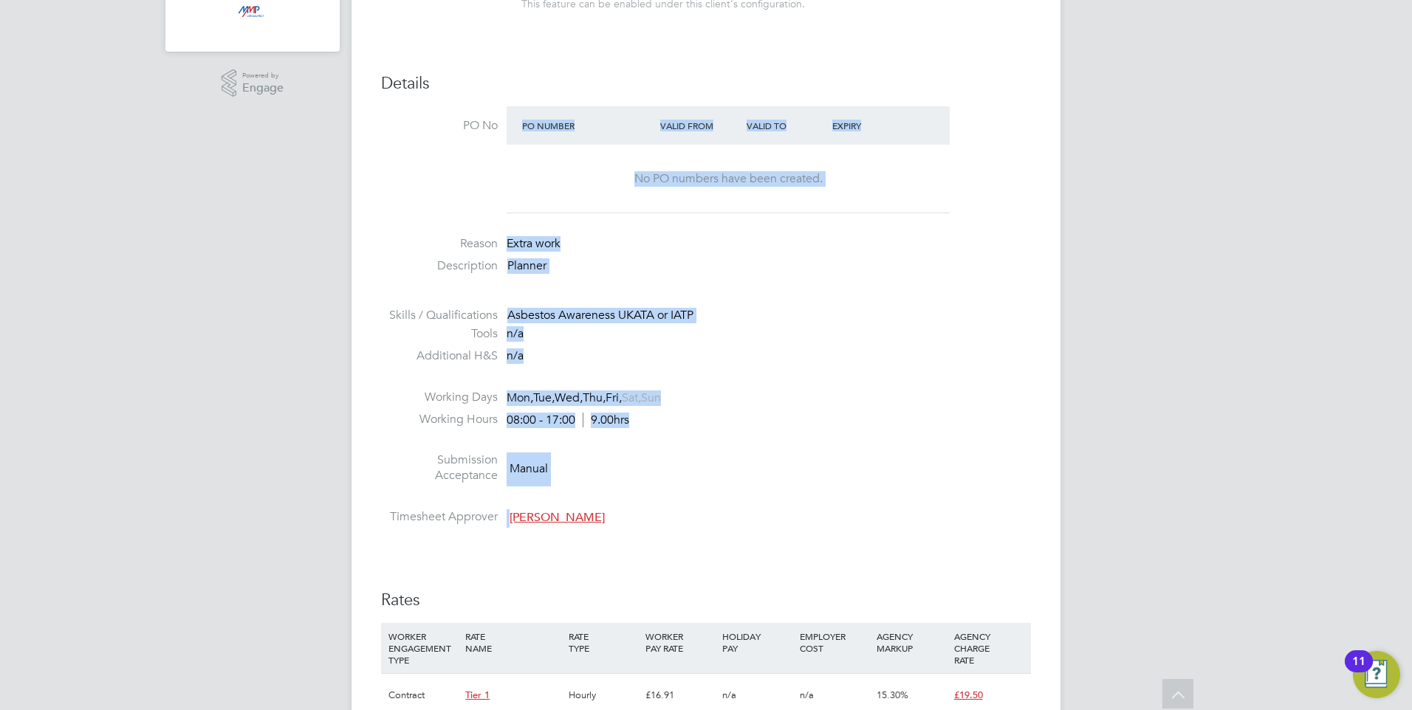
click at [425, 195] on ul "PO No PO Number Valid From Valid To Expiry No PO numbers have been created. Rea…" at bounding box center [706, 318] width 650 height 425
click at [856, 448] on li at bounding box center [706, 443] width 650 height 19
click at [810, 480] on li "Submission Acceptance Manual" at bounding box center [706, 472] width 650 height 38
click at [781, 473] on li "Submission Acceptance Manual" at bounding box center [706, 472] width 650 height 38
click at [787, 484] on li "Submission Acceptance Manual" at bounding box center [706, 472] width 650 height 38
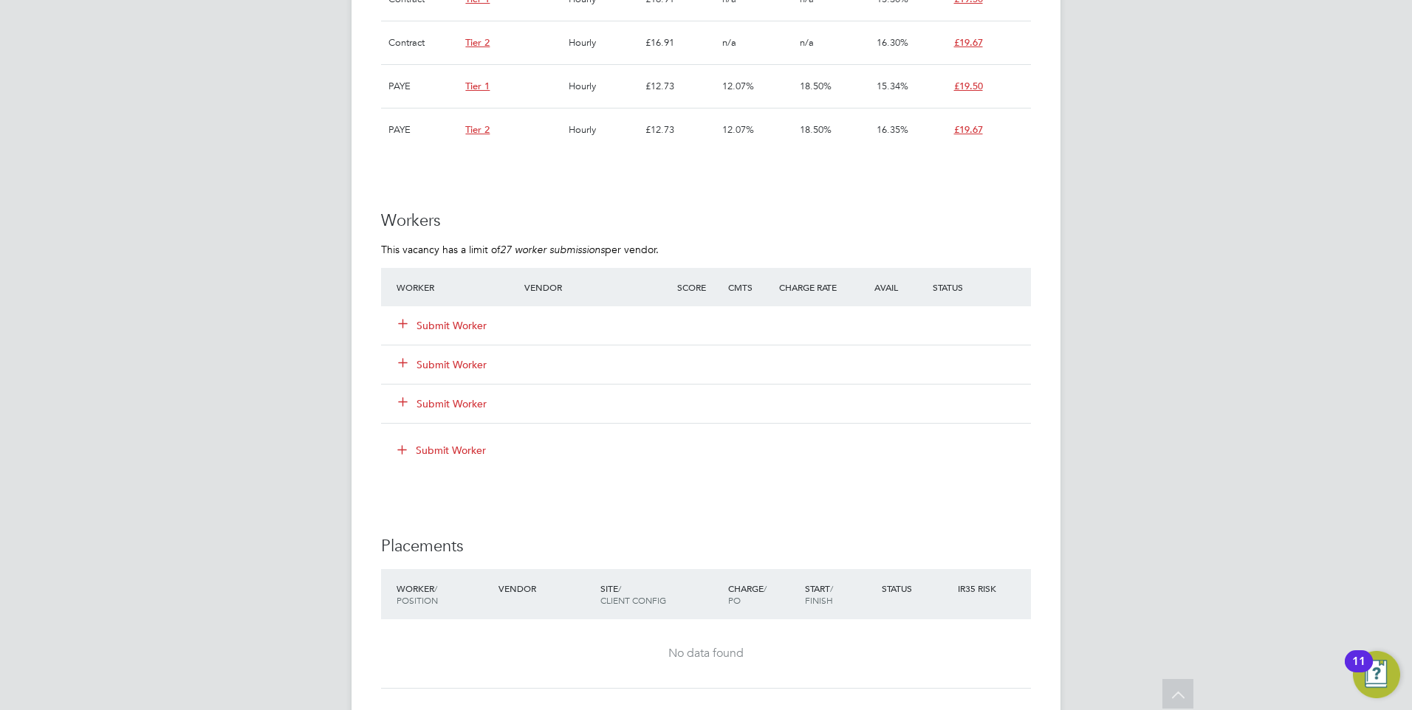
scroll to position [1065, 0]
click at [430, 328] on button "Submit Worker" at bounding box center [443, 326] width 89 height 15
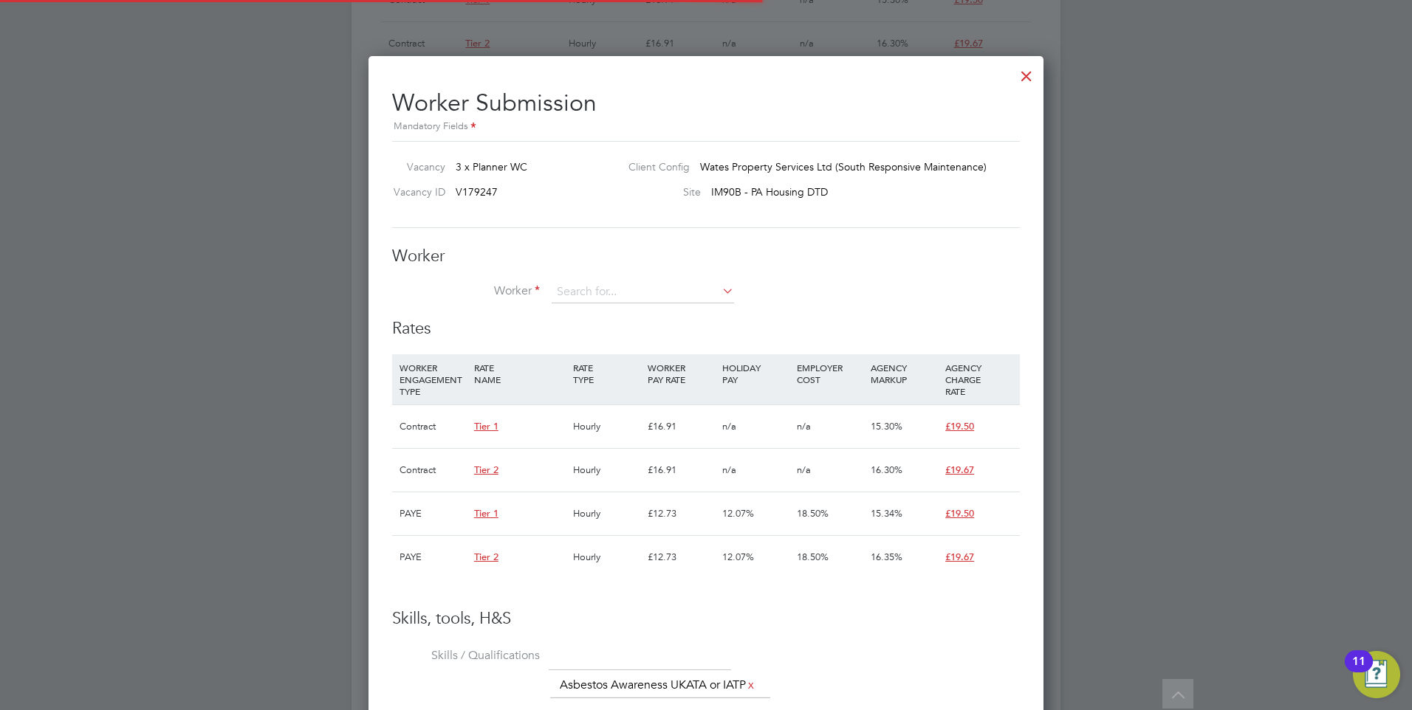
scroll to position [44, 100]
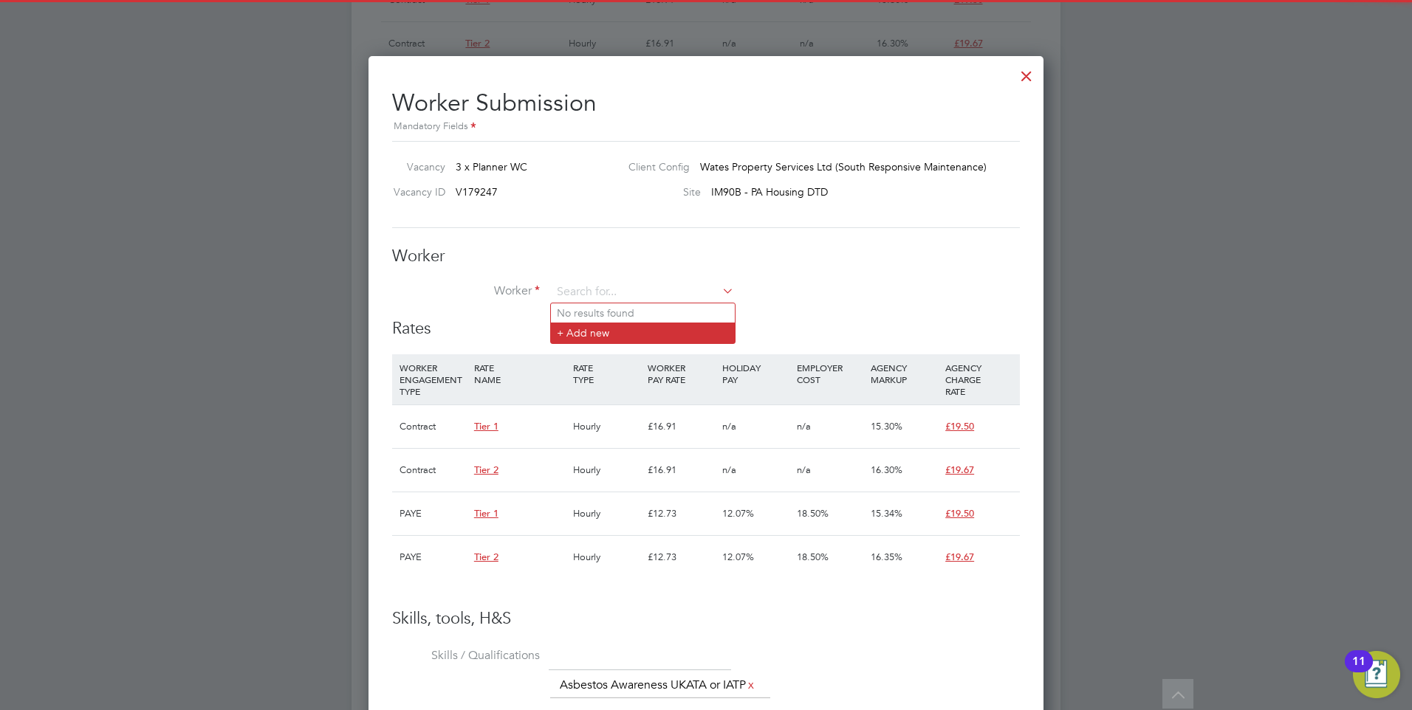
click at [561, 326] on li "+ Add new" at bounding box center [643, 333] width 184 height 20
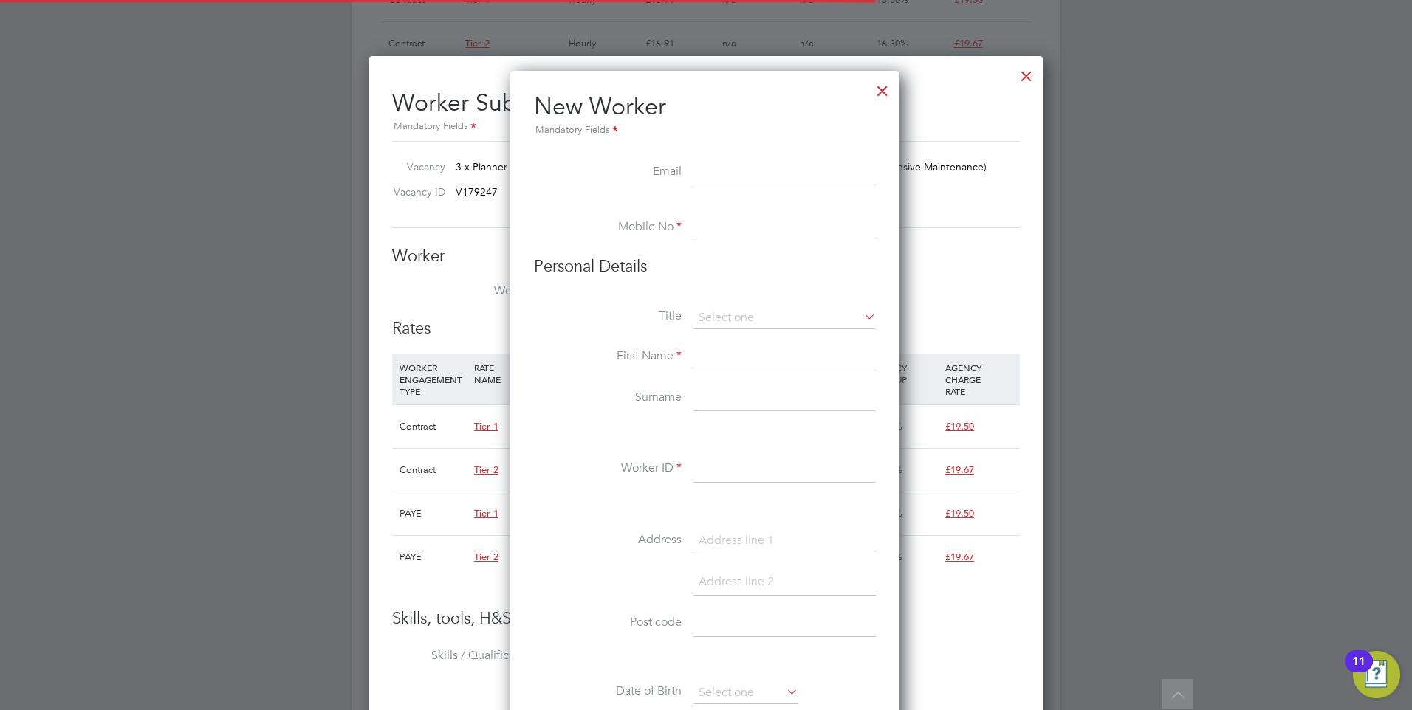
click at [700, 170] on input at bounding box center [784, 173] width 182 height 27
paste input "[EMAIL_ADDRESS][DOMAIN_NAME]"
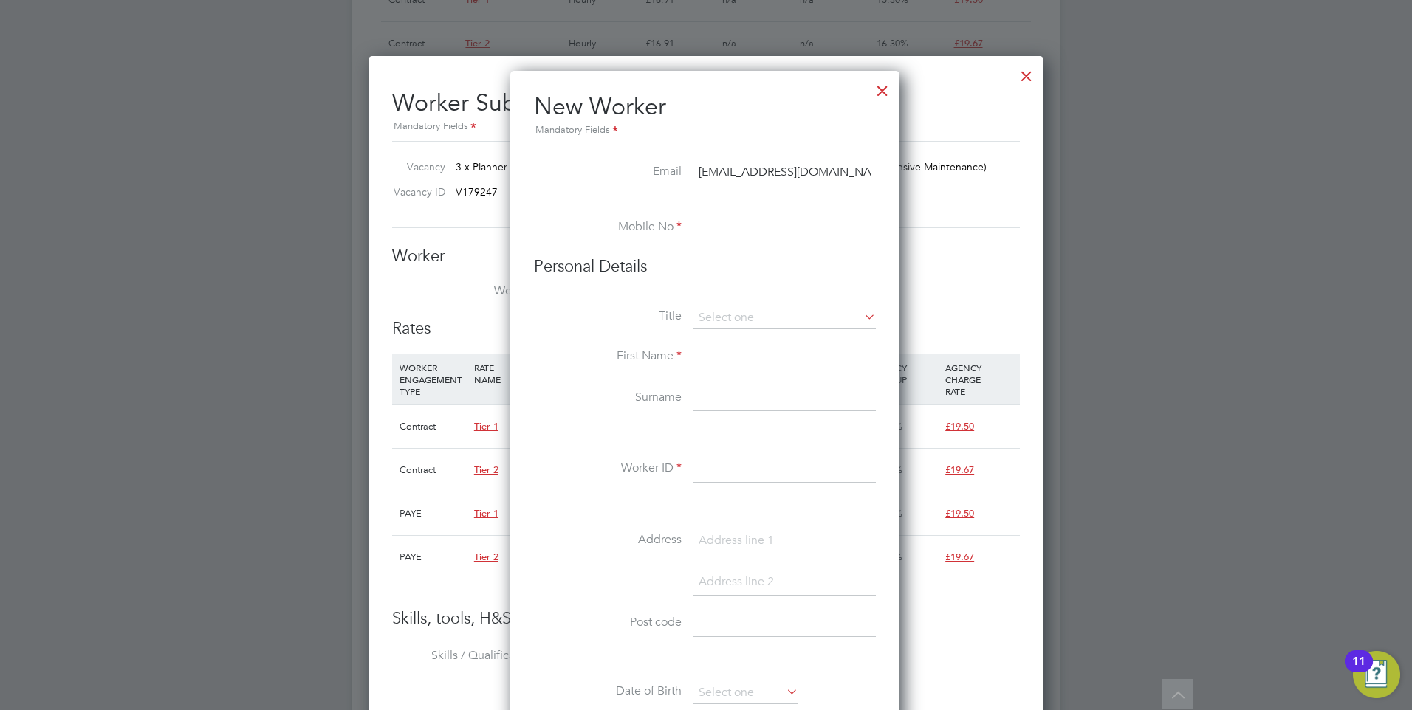
type input "[EMAIL_ADDRESS][DOMAIN_NAME]"
click at [713, 235] on input at bounding box center [784, 228] width 182 height 27
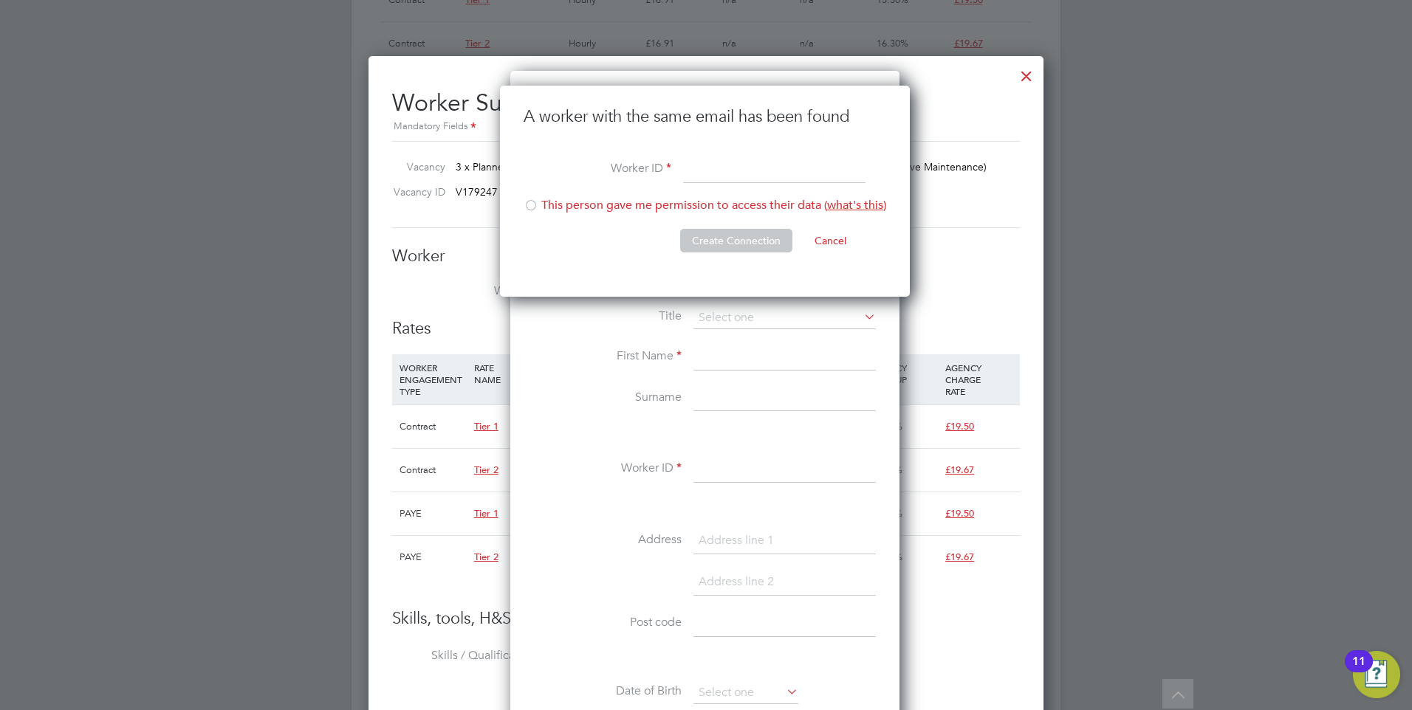
click at [693, 177] on input at bounding box center [774, 170] width 182 height 27
paste input "[PERSON_NAME]"
click at [568, 202] on li "This person gave me permission to access their data ( what's this )" at bounding box center [705, 213] width 363 height 30
click at [699, 171] on input "[PERSON_NAME]" at bounding box center [774, 170] width 182 height 27
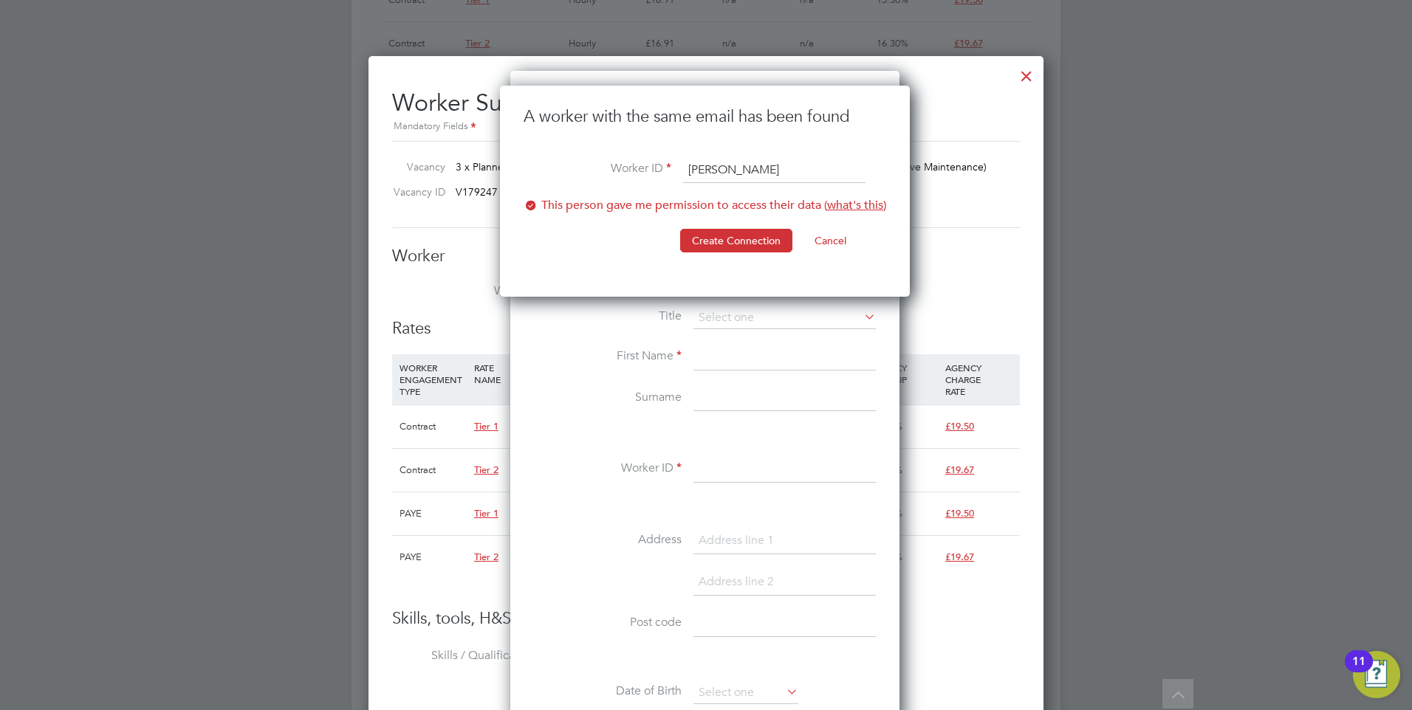
click at [897, 179] on div "A worker with the same email has been found Worker ID [PERSON_NAME] This person…" at bounding box center [705, 191] width 410 height 211
click at [789, 184] on li "Worker ID [PERSON_NAME]" at bounding box center [705, 177] width 363 height 41
click at [790, 173] on input "[PERSON_NAME]" at bounding box center [774, 170] width 182 height 27
type input "[PERSON_NAME]"
click at [566, 208] on li "This person gave me permission to access their data ( what's this )" at bounding box center [705, 213] width 363 height 30
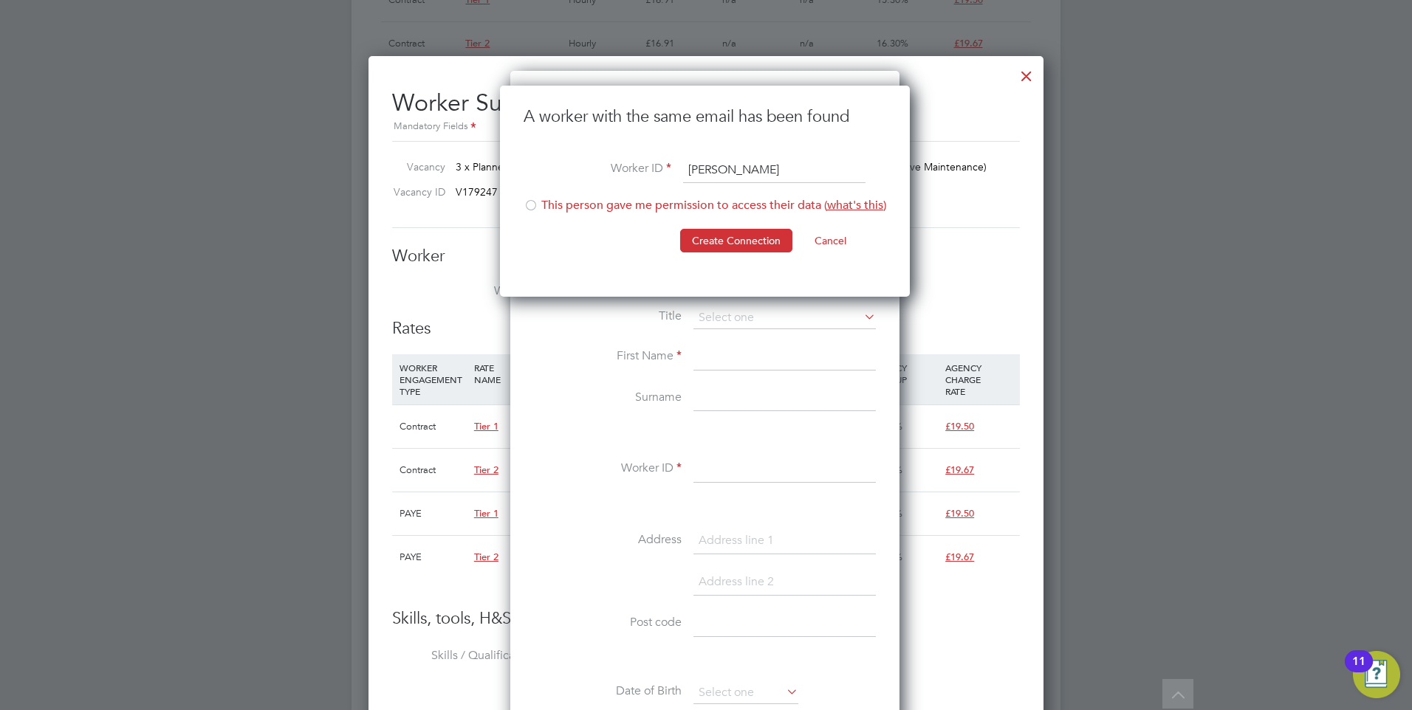
click at [566, 208] on li "This person gave me permission to access their data ( what's this )" at bounding box center [705, 213] width 363 height 30
click at [768, 250] on button "Create Connection" at bounding box center [736, 241] width 112 height 24
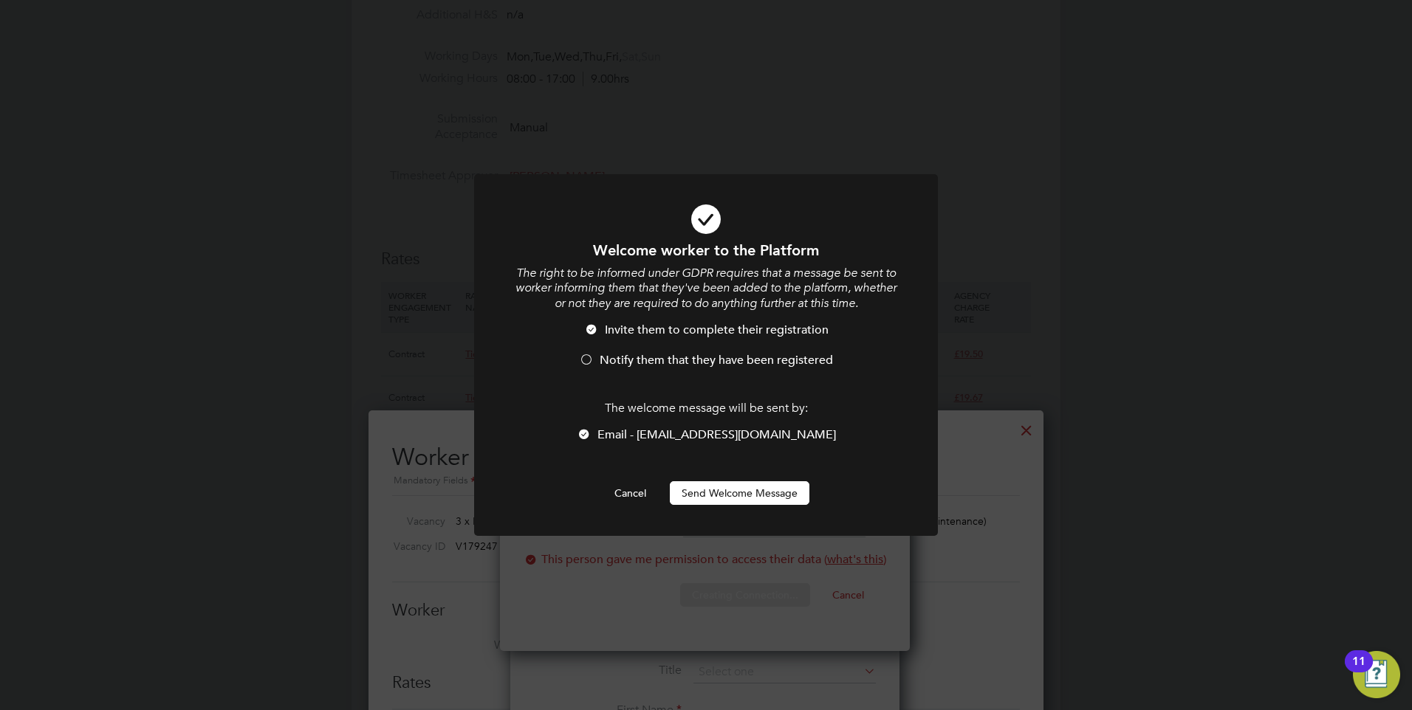
click at [643, 343] on li "Invite them to complete their registration" at bounding box center [706, 338] width 384 height 30
drag, startPoint x: 713, startPoint y: 510, endPoint x: 714, endPoint y: 488, distance: 22.2
click at [713, 510] on div at bounding box center [706, 355] width 464 height 363
click at [714, 488] on button "Send Welcome Message" at bounding box center [740, 494] width 140 height 24
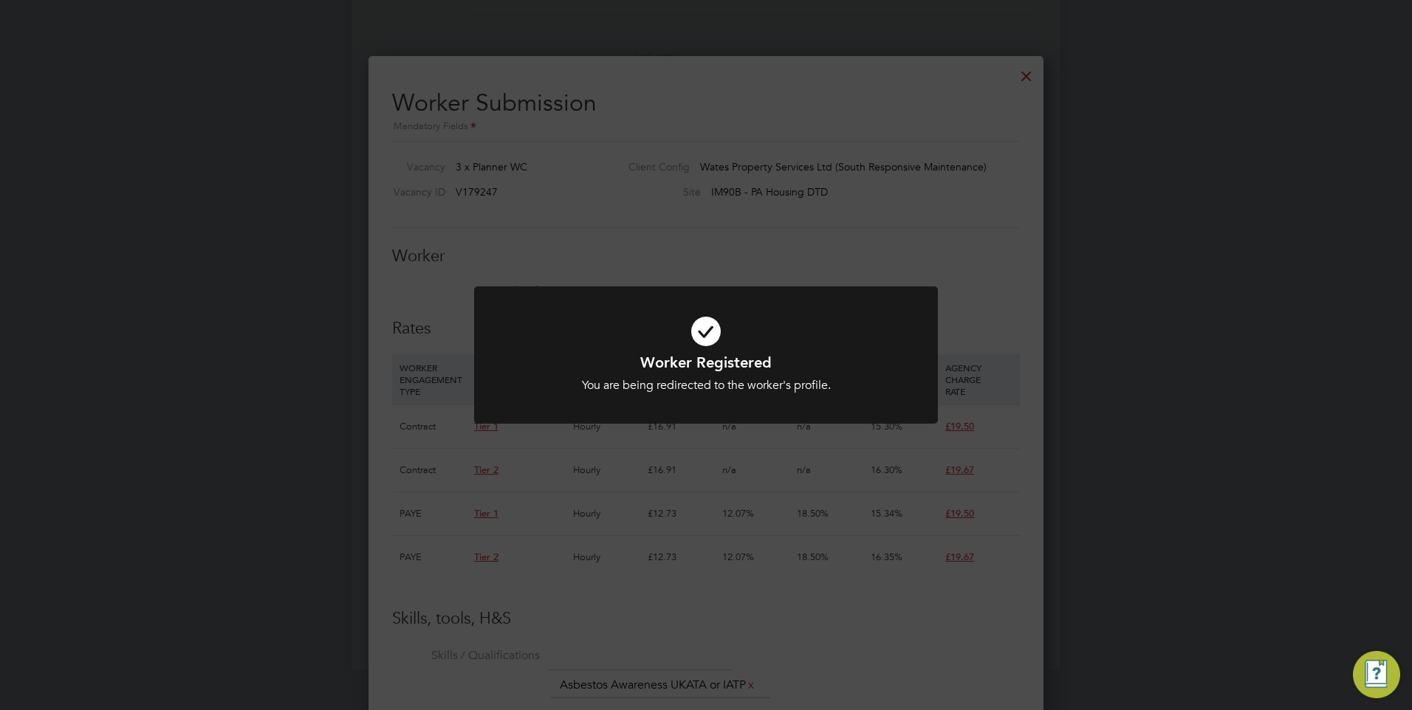
click at [648, 275] on div "Worker Registered You are being redirected to the worker's profile. Cancel Okay" at bounding box center [706, 355] width 1412 height 710
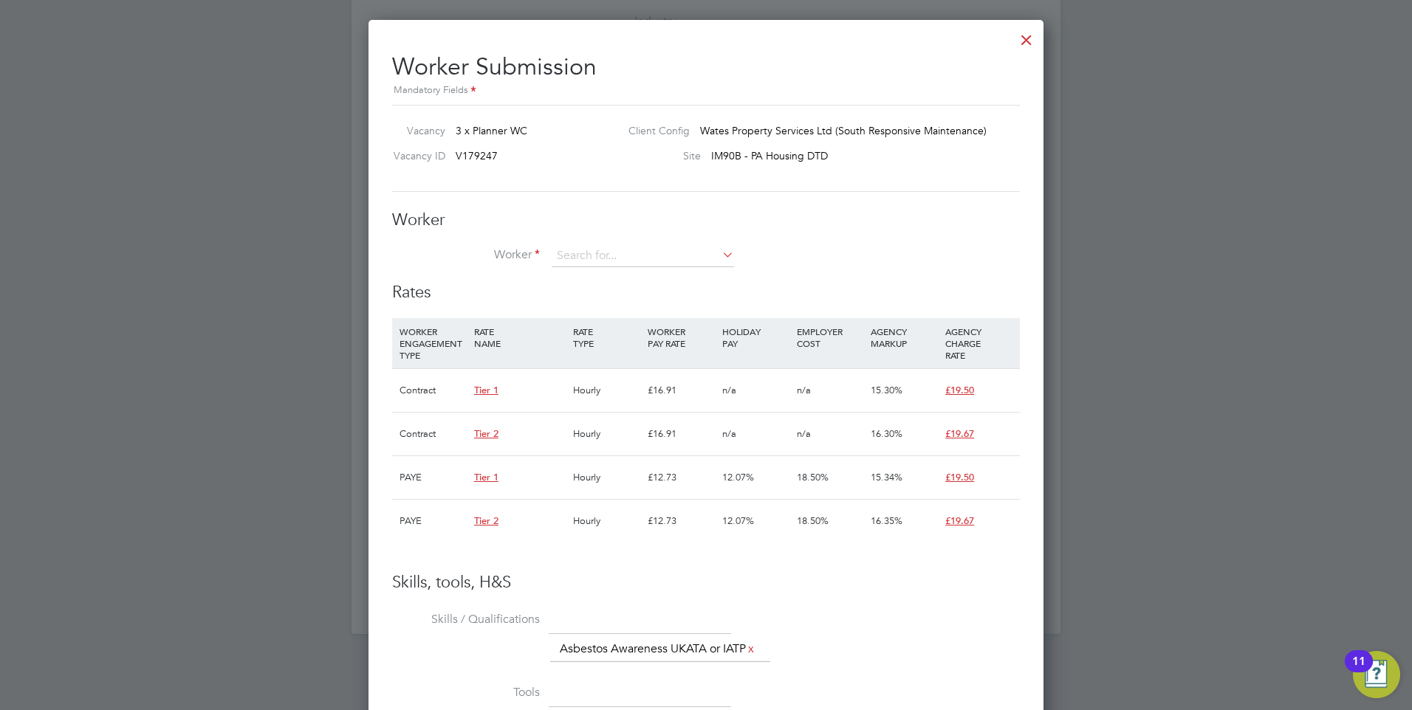
click at [627, 292] on h3 "Rates" at bounding box center [706, 292] width 628 height 21
click at [601, 269] on li "Worker" at bounding box center [706, 263] width 628 height 37
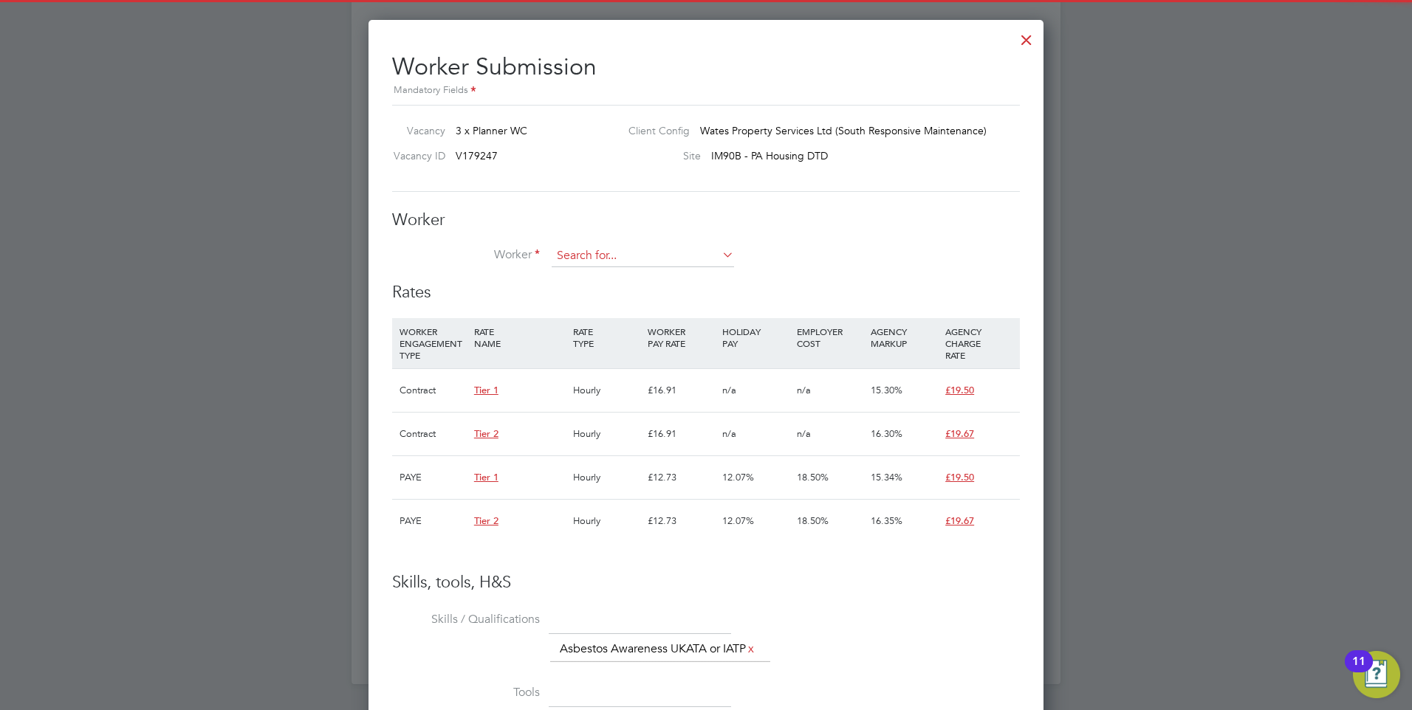
click at [594, 257] on input at bounding box center [643, 256] width 182 height 22
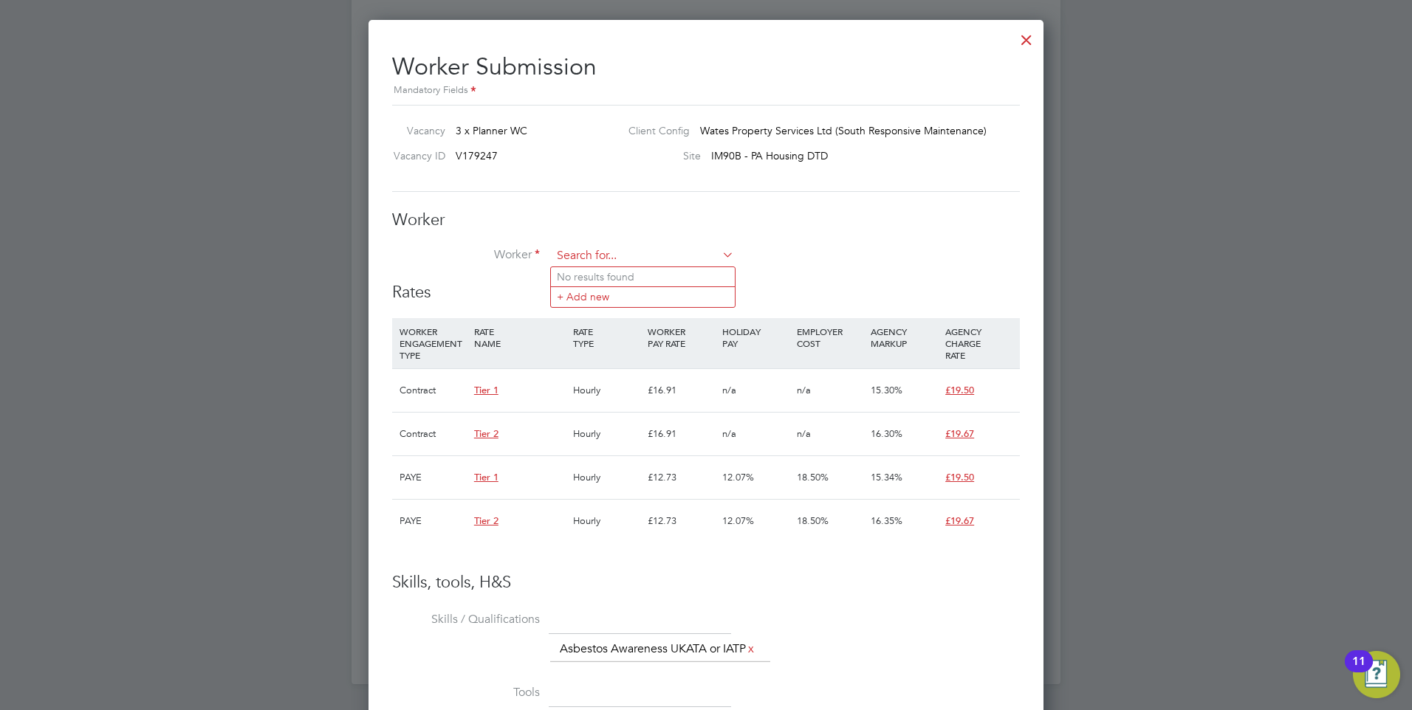
paste input "[PERSON_NAME]"
click at [618, 273] on b "Hizaoui" at bounding box center [622, 277] width 37 height 13
type input "[PERSON_NAME] ([PERSON_NAME])"
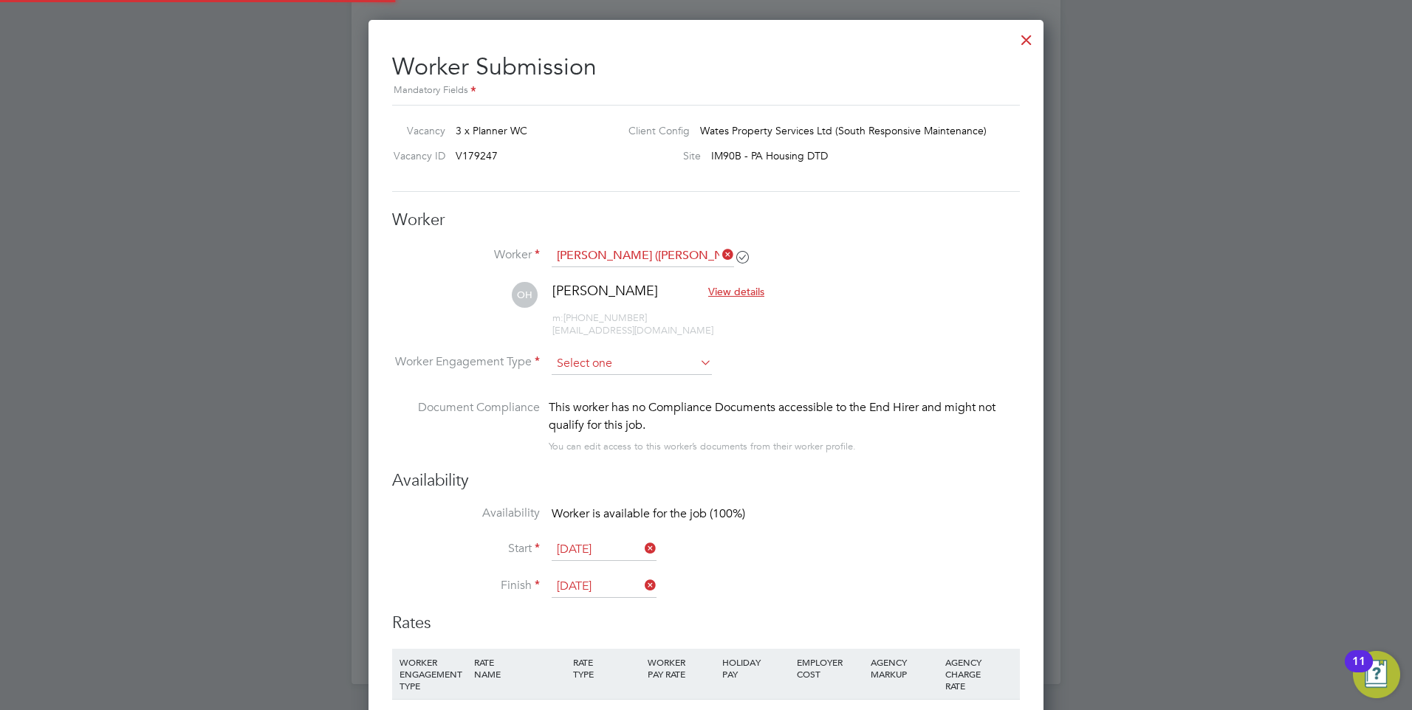
click at [609, 371] on input at bounding box center [632, 364] width 160 height 22
click at [603, 391] on li "Contract" at bounding box center [632, 383] width 162 height 19
type input "Contract"
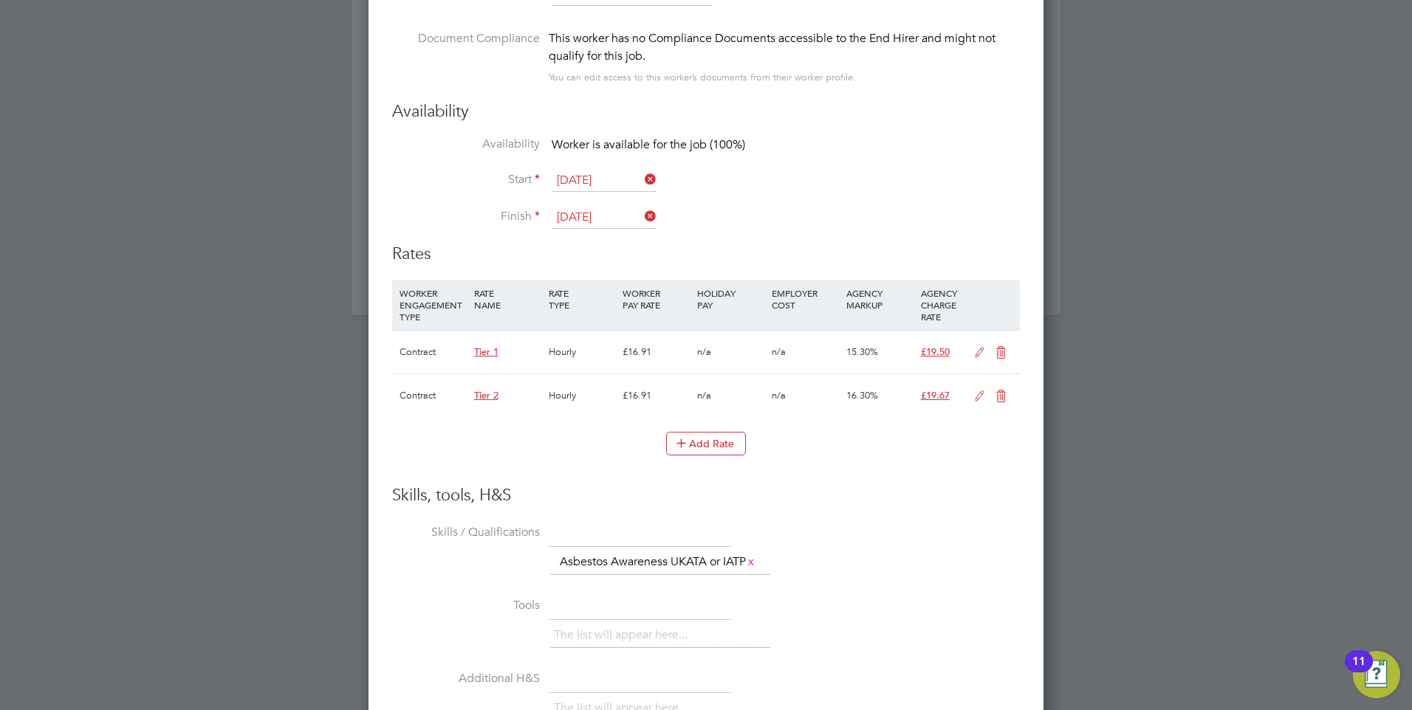
click at [1004, 354] on icon at bounding box center [1001, 353] width 18 height 12
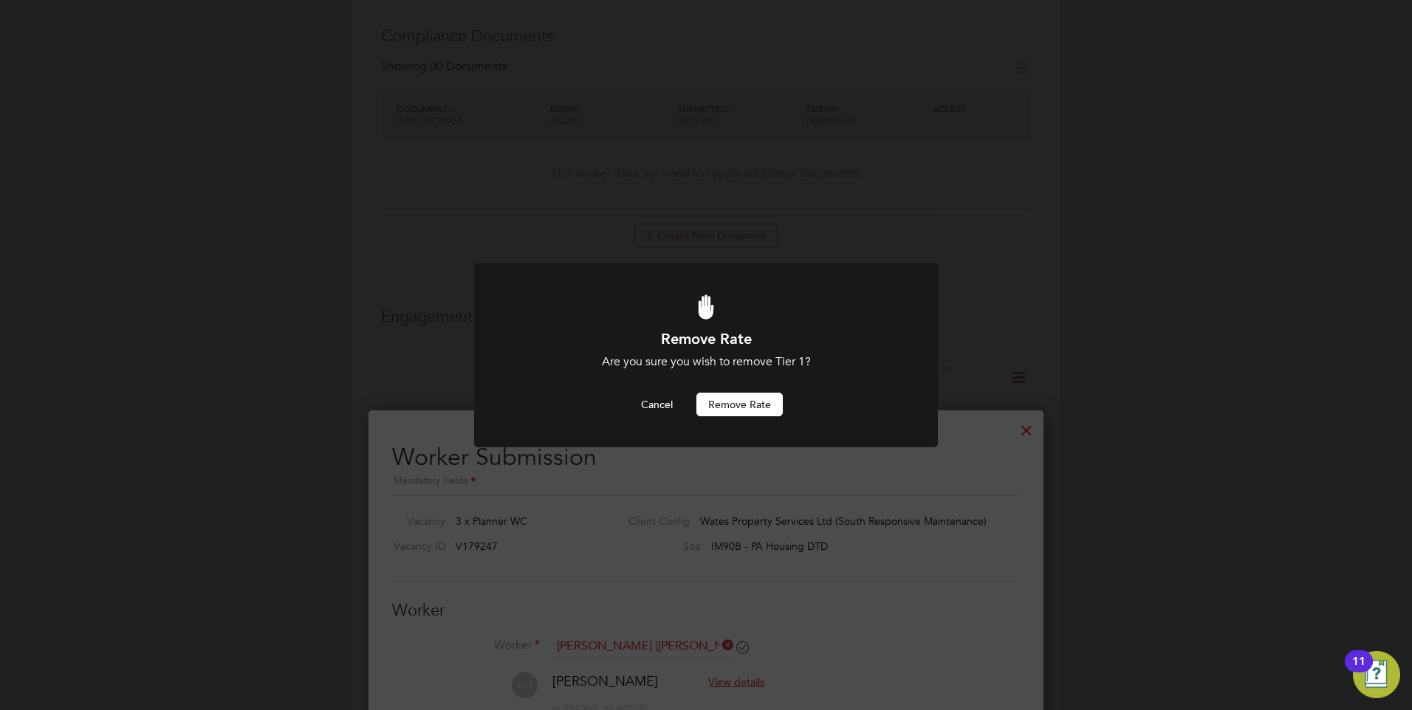
drag, startPoint x: 768, startPoint y: 394, endPoint x: 770, endPoint y: 403, distance: 9.1
click at [768, 395] on button "Remove rate" at bounding box center [739, 405] width 86 height 24
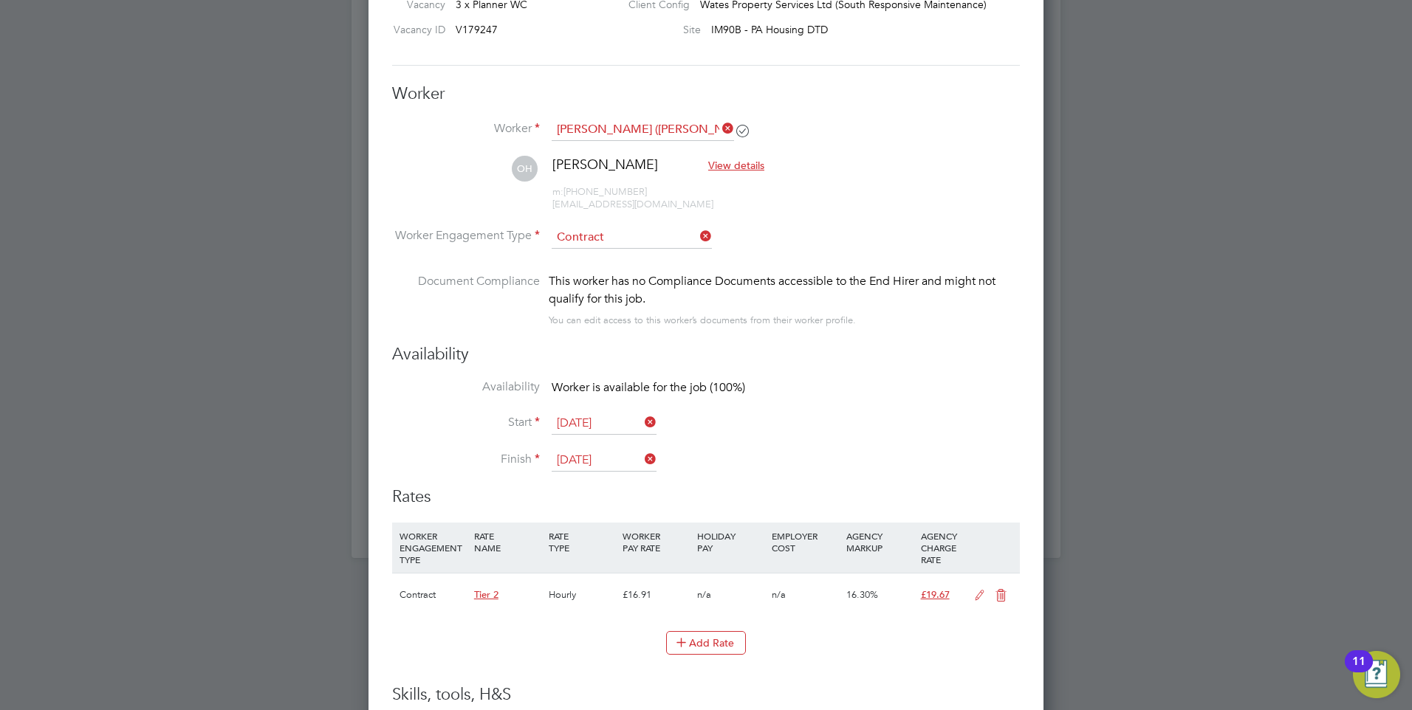
drag, startPoint x: 975, startPoint y: 600, endPoint x: 955, endPoint y: 600, distance: 20.0
click at [974, 600] on icon at bounding box center [979, 596] width 18 height 12
click at [424, 637] on div "Primary Rate" at bounding box center [470, 645] width 149 height 28
drag, startPoint x: 437, startPoint y: 642, endPoint x: 600, endPoint y: 583, distance: 173.6
click at [437, 643] on span "Primary Rate" at bounding box center [437, 644] width 75 height 13
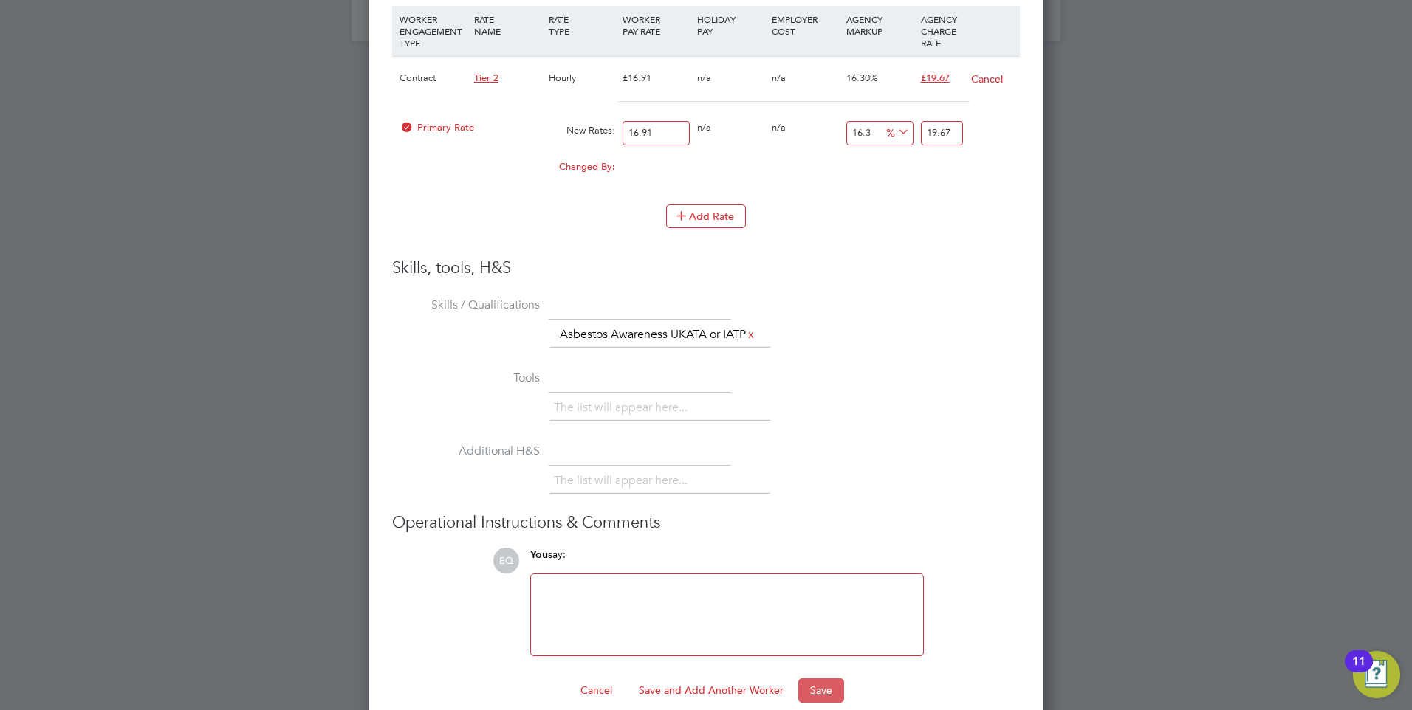
click at [839, 702] on button "Save" at bounding box center [821, 691] width 46 height 24
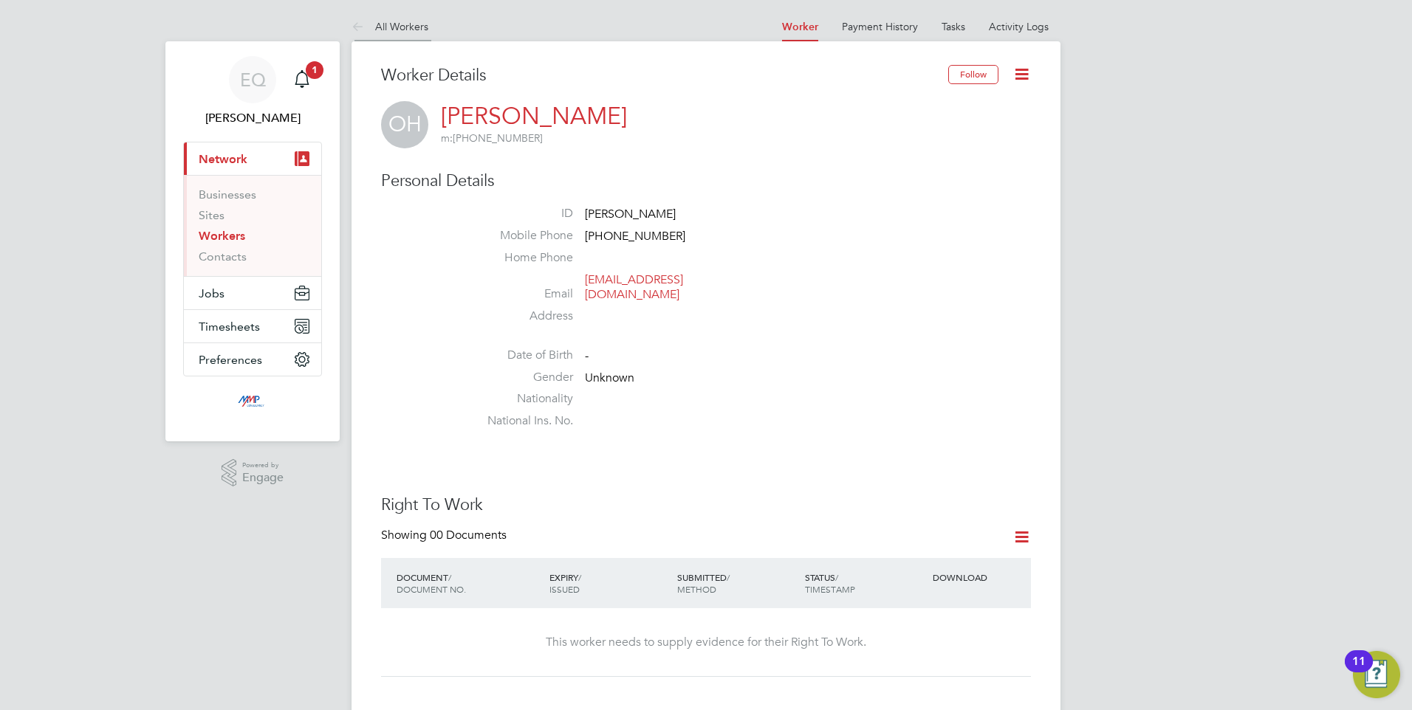
click at [391, 24] on link "All Workers" at bounding box center [390, 26] width 77 height 13
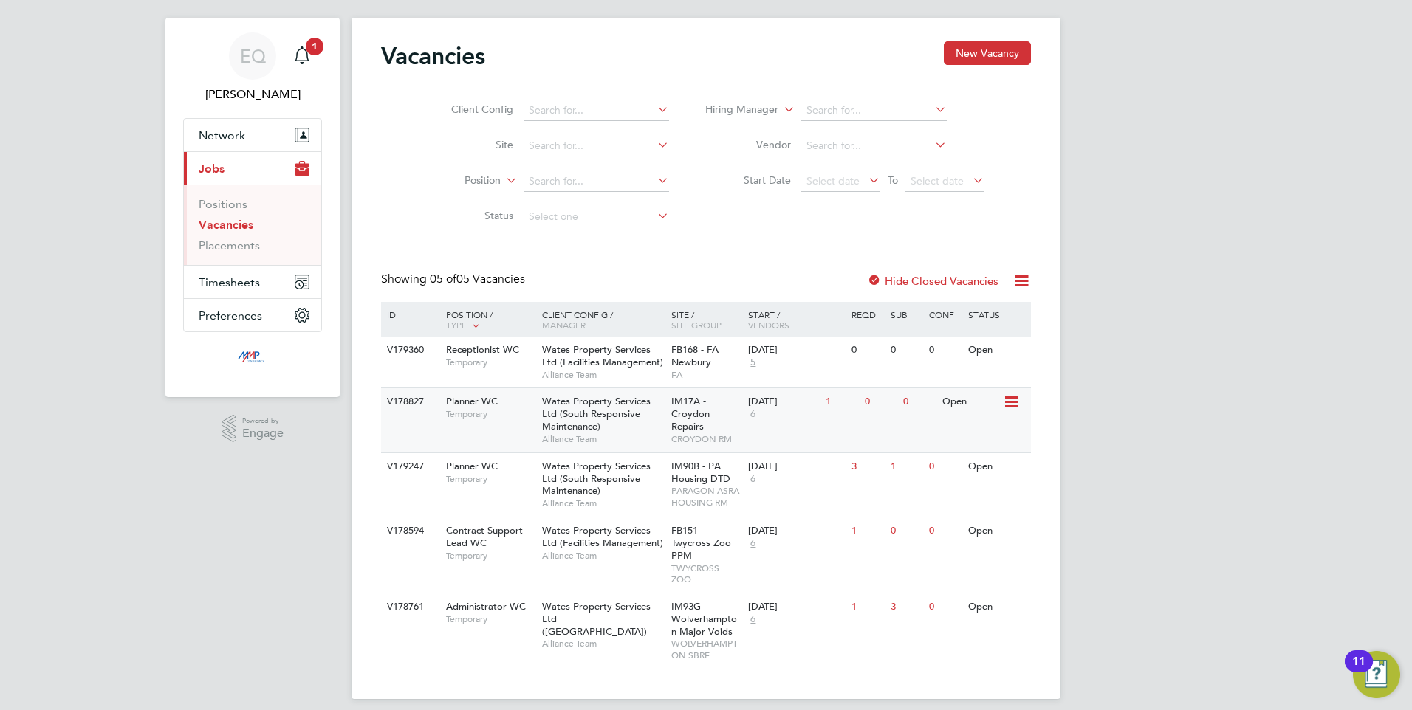
scroll to position [36, 0]
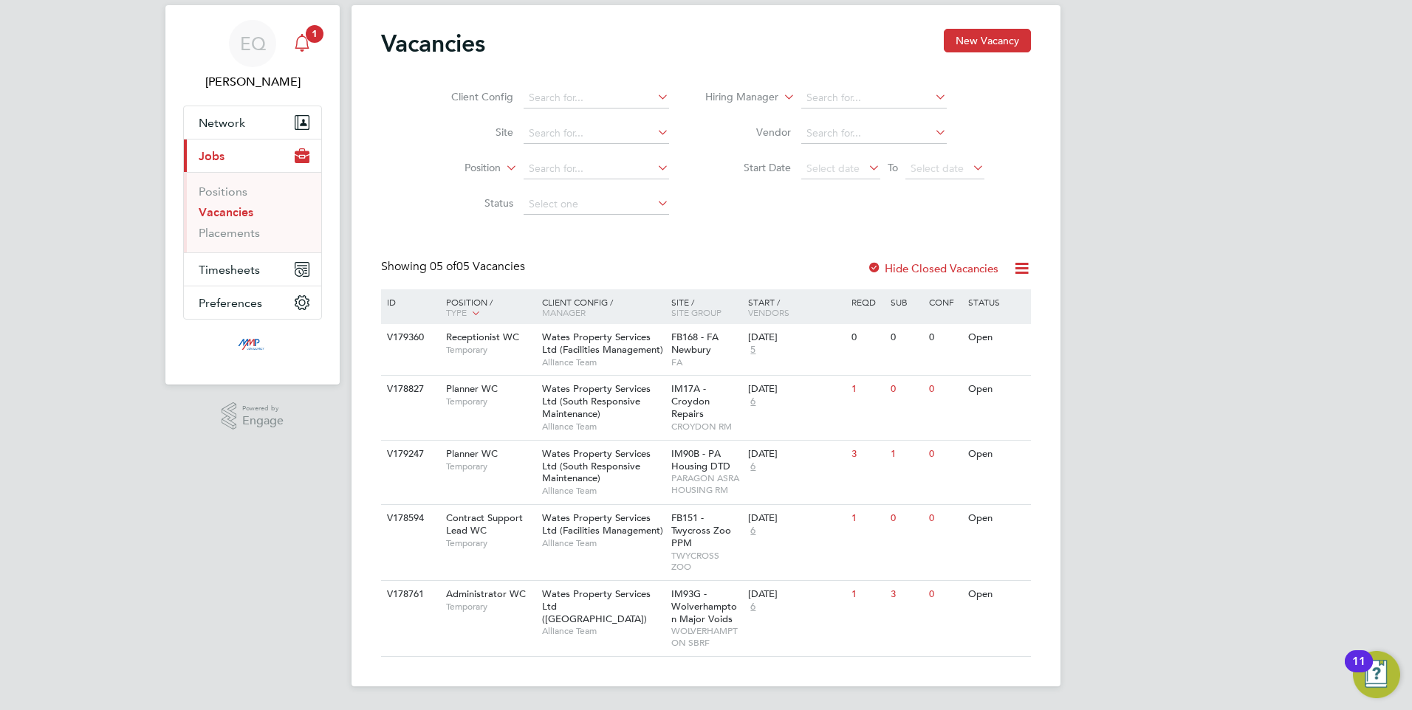
click at [302, 41] on icon "Main navigation" at bounding box center [302, 43] width 18 height 18
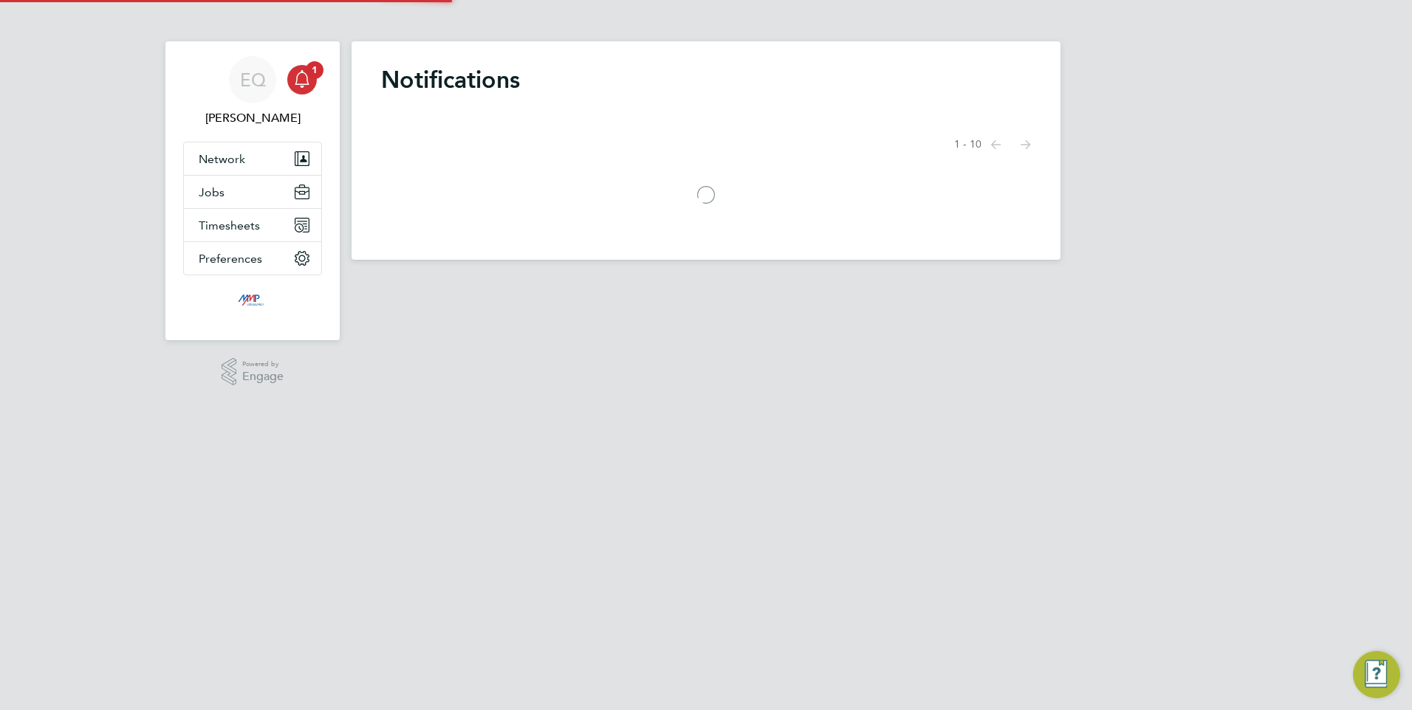
click at [302, 41] on div "EQ Eva Quinn Notifications 1 Applications: Network Businesses Sites Workers Con…" at bounding box center [706, 142] width 1412 height 284
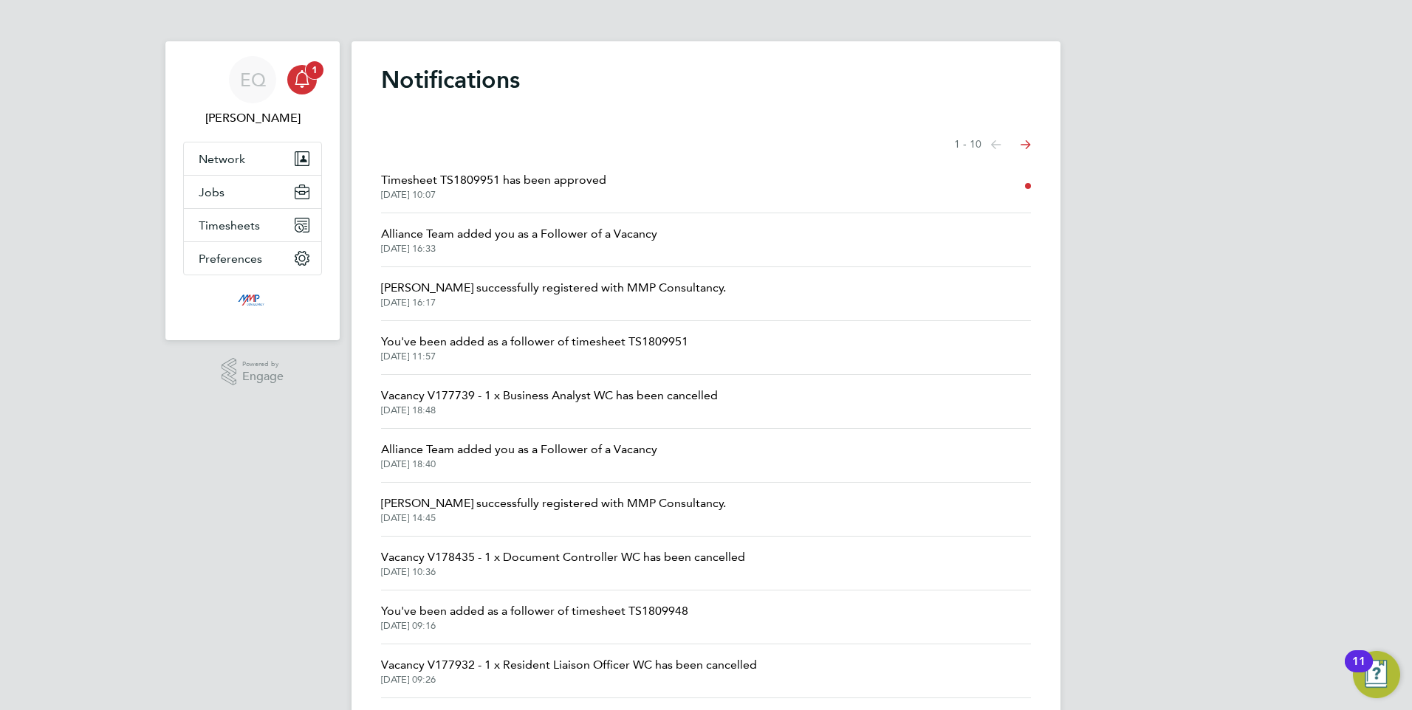
click at [310, 72] on span "1" at bounding box center [315, 70] width 18 height 18
click at [310, 74] on span "1" at bounding box center [315, 70] width 18 height 18
click at [312, 80] on div "Main navigation" at bounding box center [302, 80] width 30 height 30
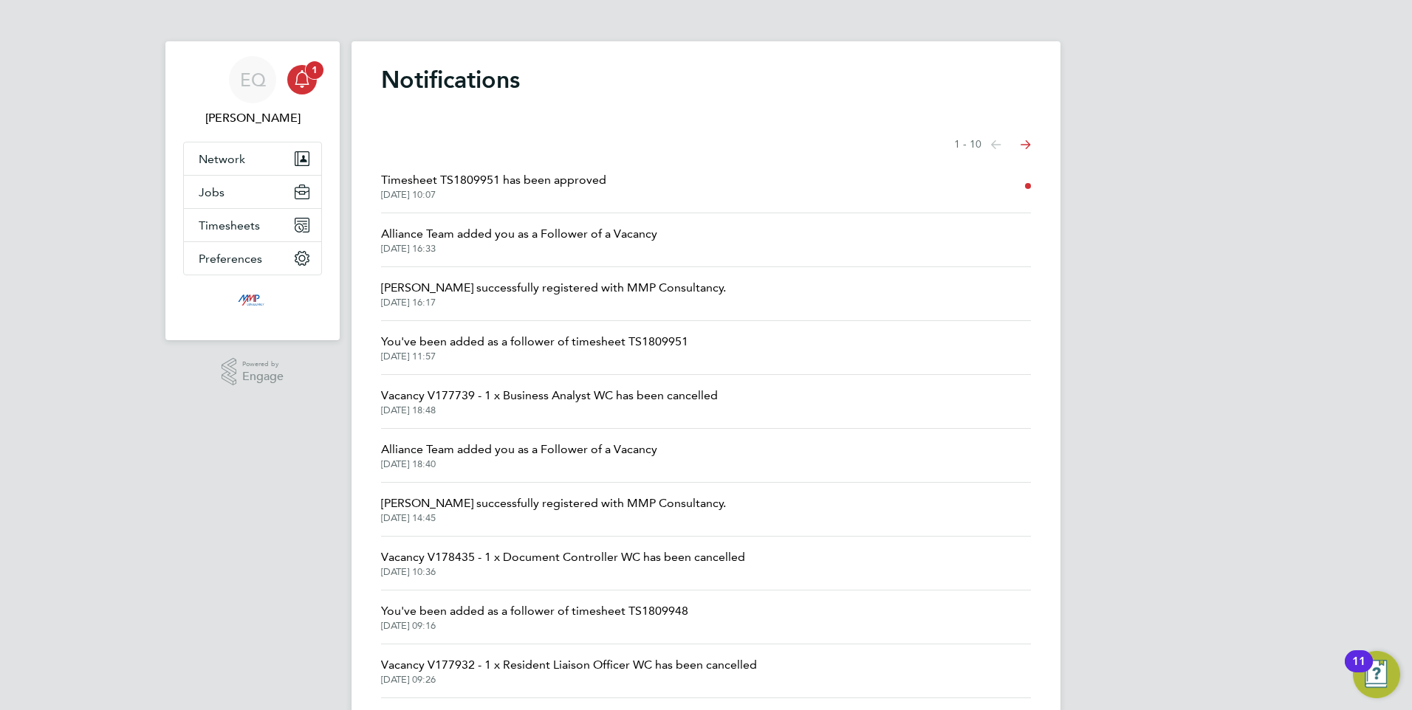
click at [312, 80] on div "Main navigation" at bounding box center [302, 80] width 30 height 30
click at [305, 76] on icon "Main navigation" at bounding box center [302, 79] width 18 height 18
click at [302, 68] on div "Main navigation" at bounding box center [302, 80] width 30 height 30
click at [309, 80] on icon "Main navigation" at bounding box center [302, 79] width 18 height 18
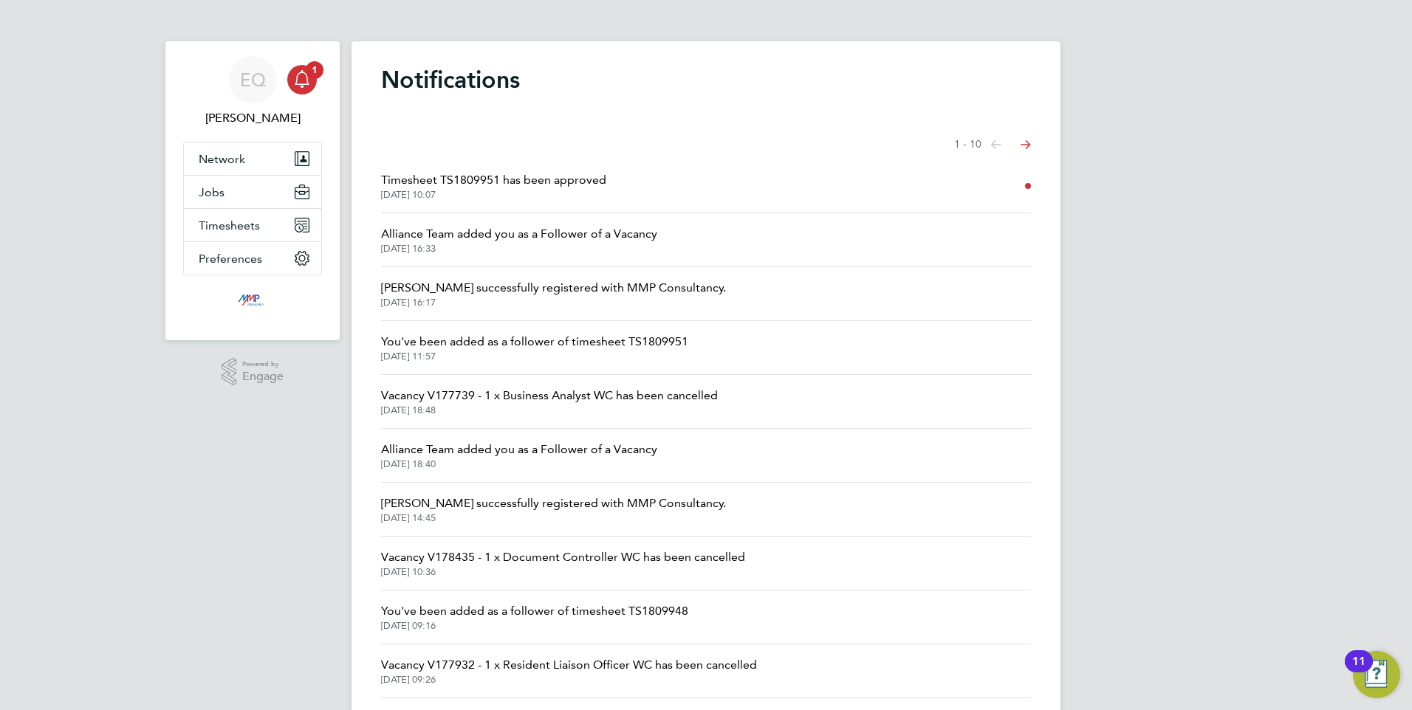
click at [1128, 168] on div "EQ Eva Quinn Notifications 1 Applications: Network Businesses Sites Workers Con…" at bounding box center [706, 376] width 1412 height 752
click at [290, 68] on link "Notifications 1" at bounding box center [302, 79] width 30 height 47
click at [298, 76] on icon "Main navigation" at bounding box center [302, 79] width 18 height 18
